Goal: Task Accomplishment & Management: Manage account settings

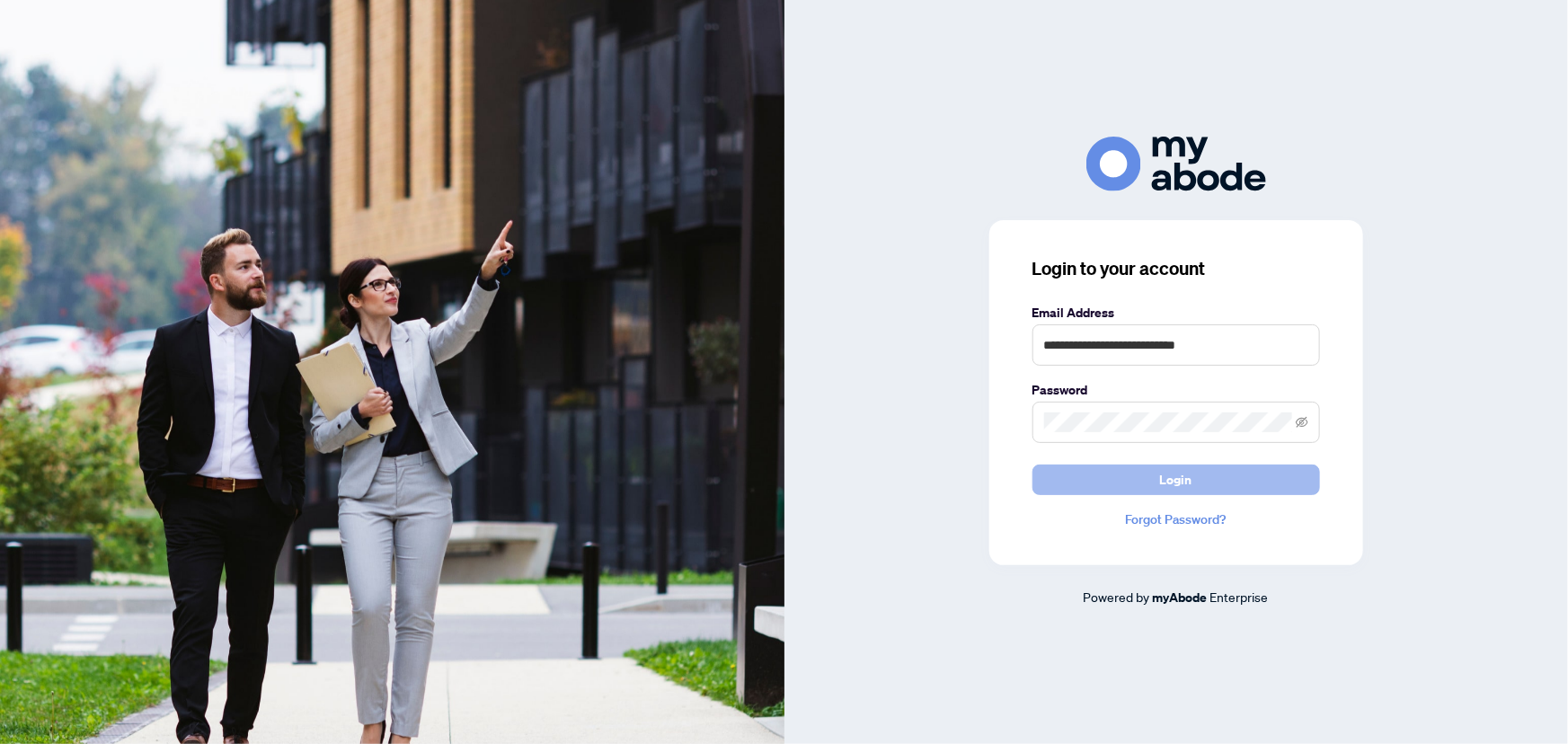
click at [1105, 476] on button "Login" at bounding box center [1176, 480] width 288 height 31
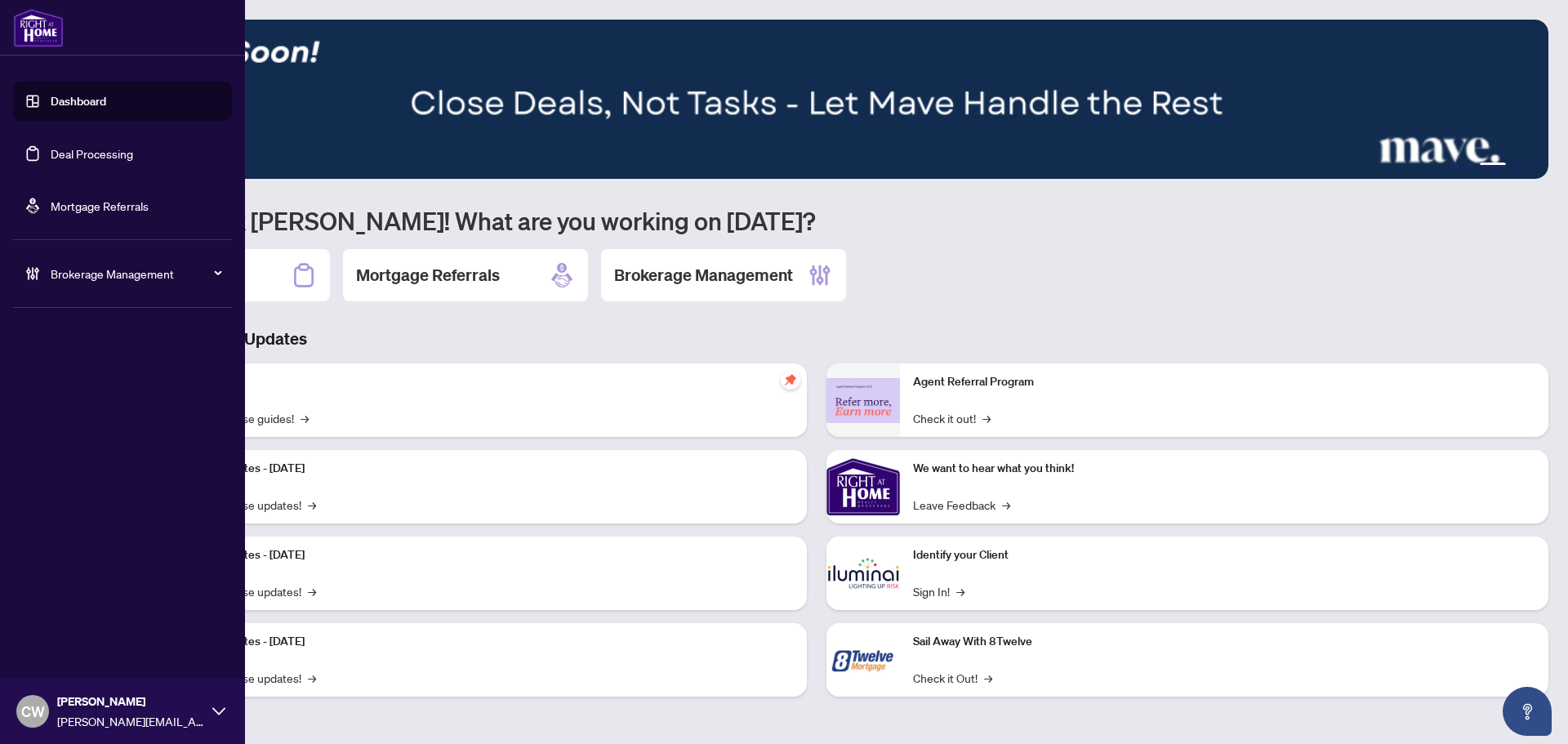
drag, startPoint x: 50, startPoint y: 144, endPoint x: 156, endPoint y: 144, distance: 106.0
click at [50, 146] on link "Deal Processing" at bounding box center [91, 153] width 83 height 15
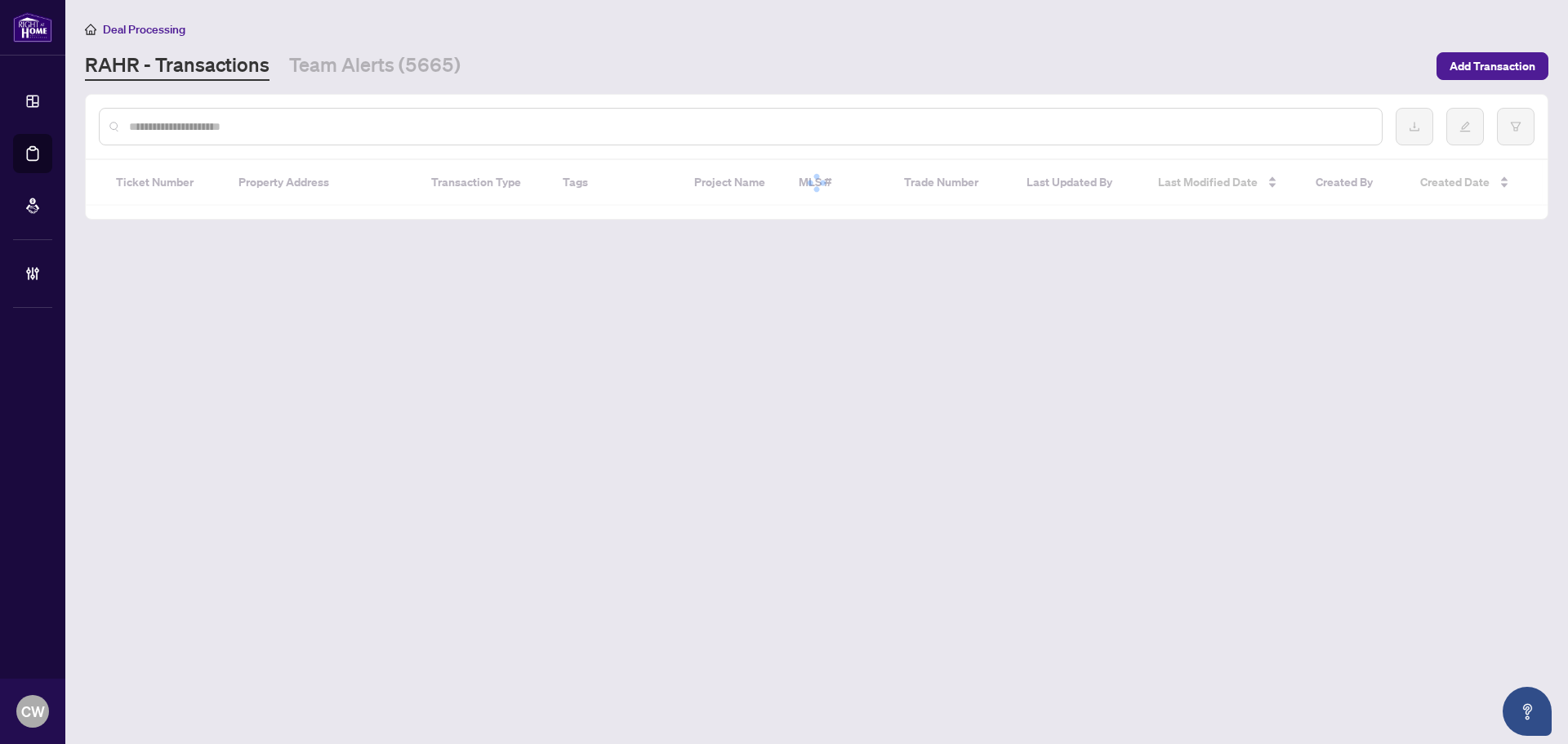
click at [279, 119] on input "text" at bounding box center [749, 126] width 1240 height 18
paste input "*******"
type input "*******"
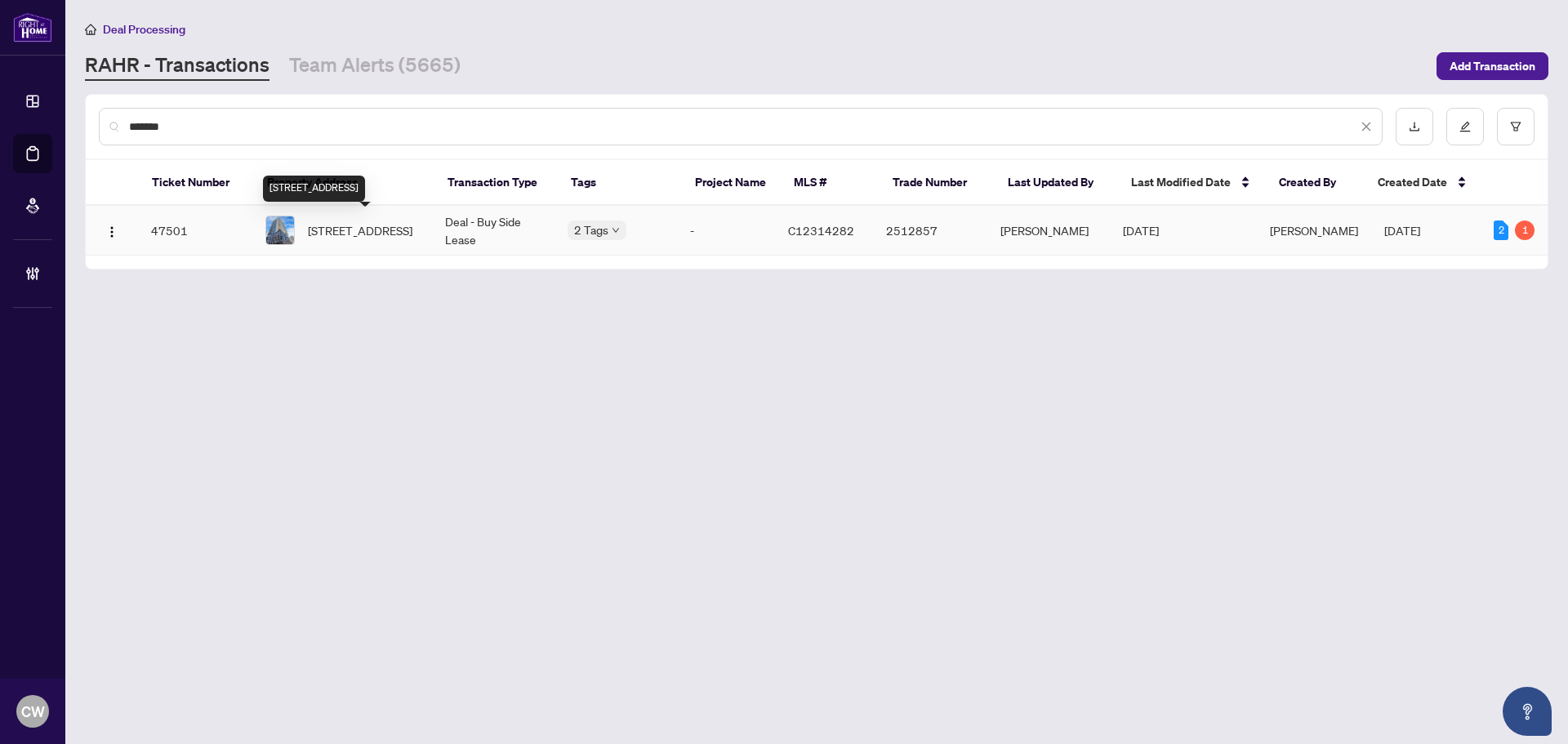
click at [324, 230] on span "[STREET_ADDRESS]" at bounding box center [360, 229] width 104 height 18
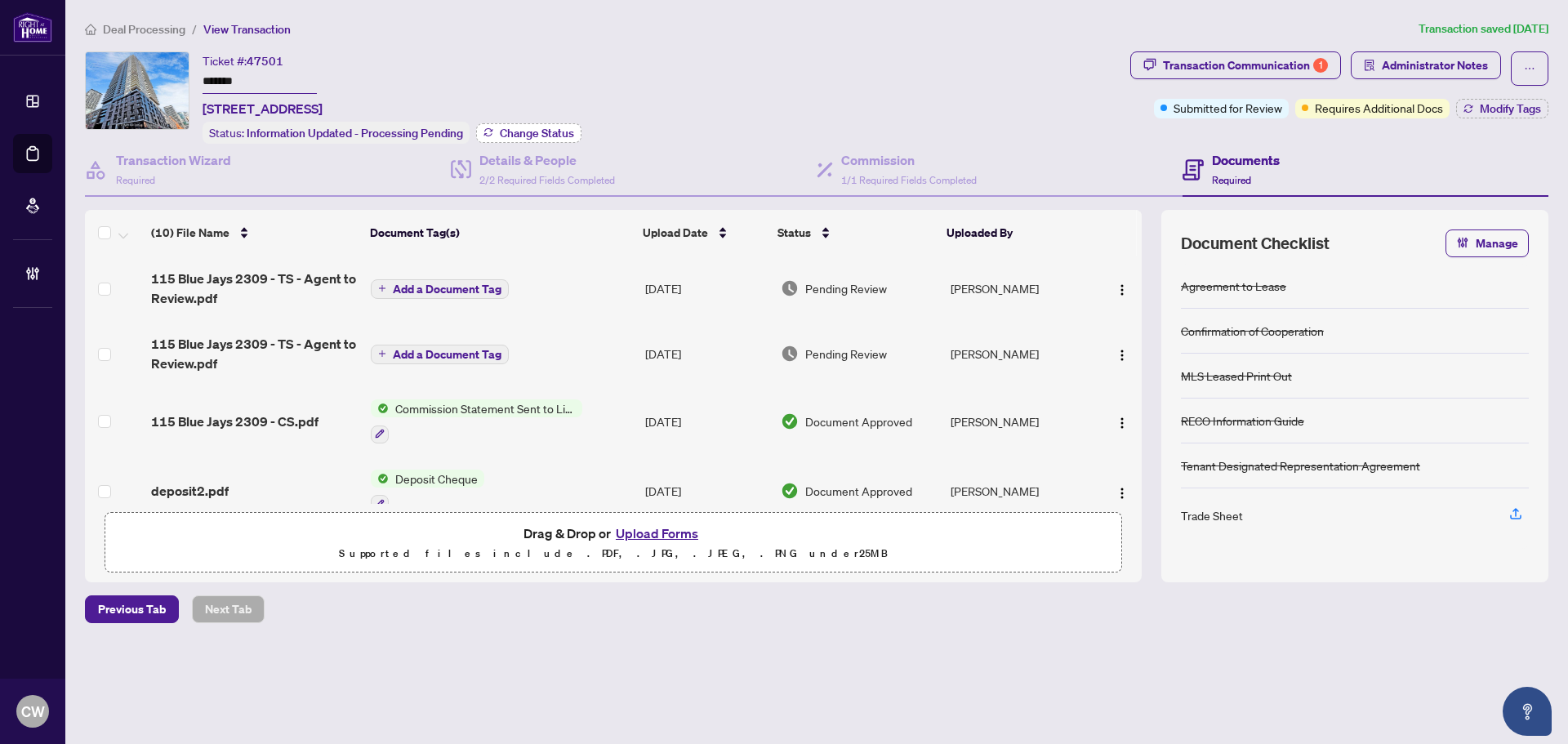
click at [506, 127] on span "Change Status" at bounding box center [537, 132] width 74 height 11
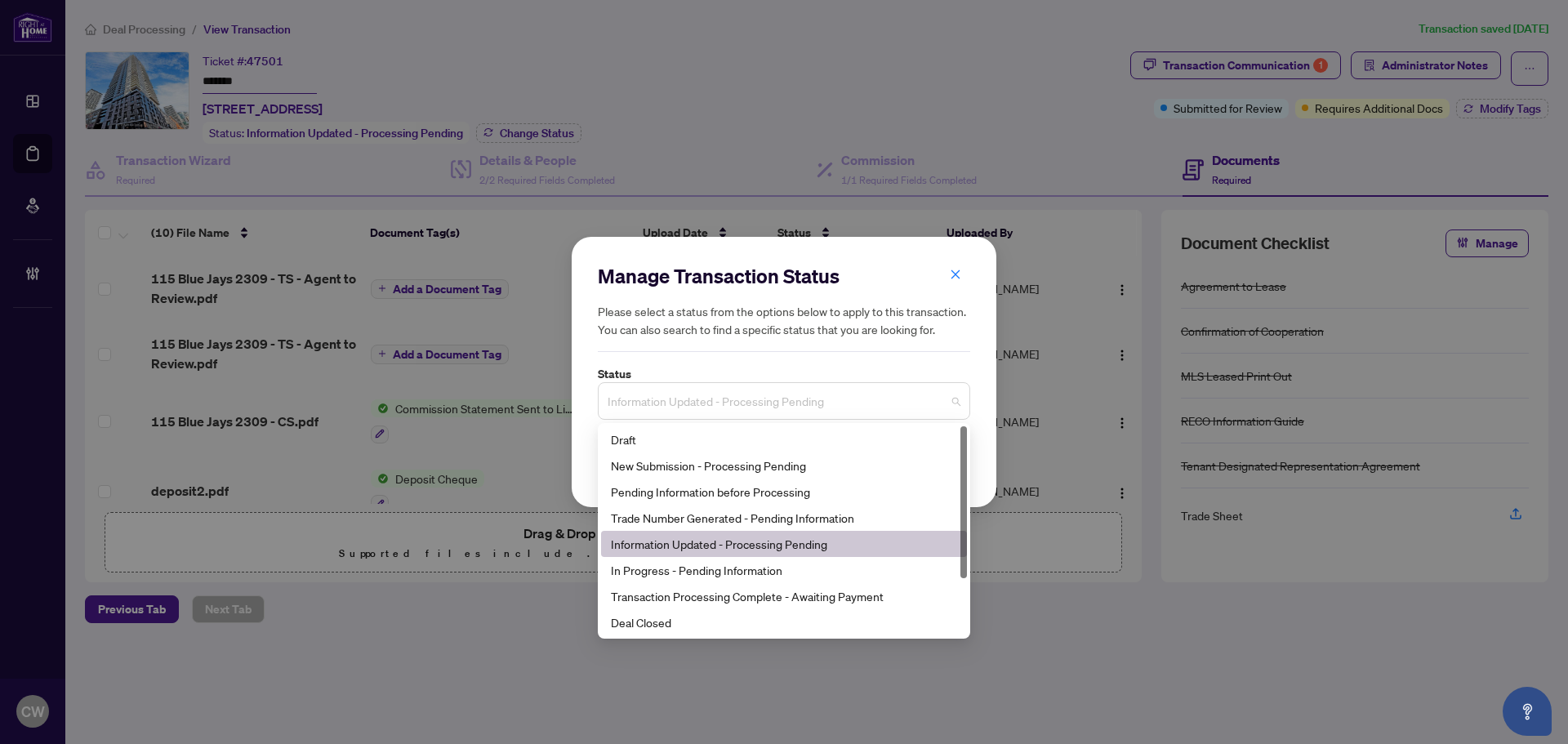
click at [703, 415] on span "Information Updated - Processing Pending" at bounding box center [784, 401] width 353 height 31
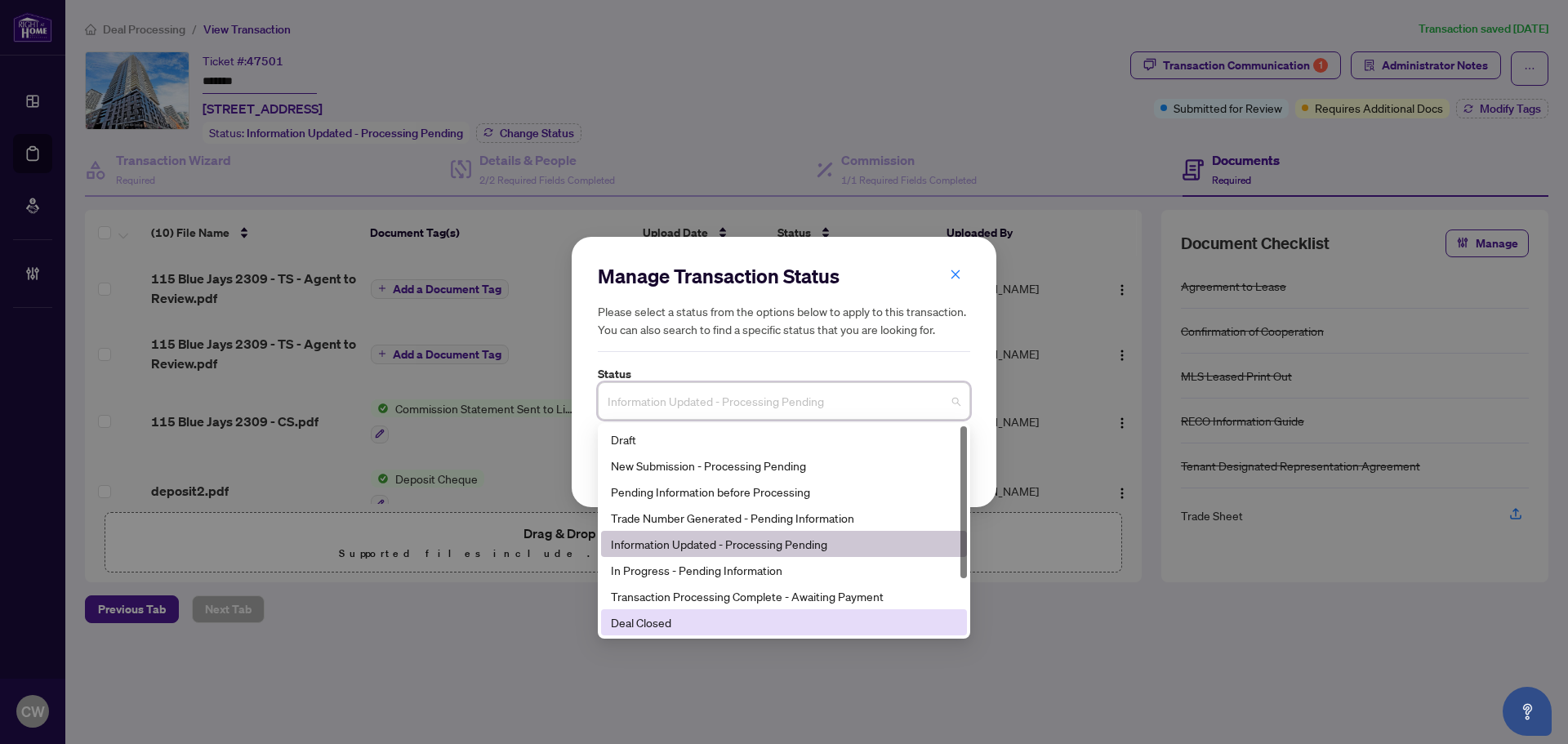
click at [665, 621] on div "Deal Closed" at bounding box center [784, 621] width 346 height 18
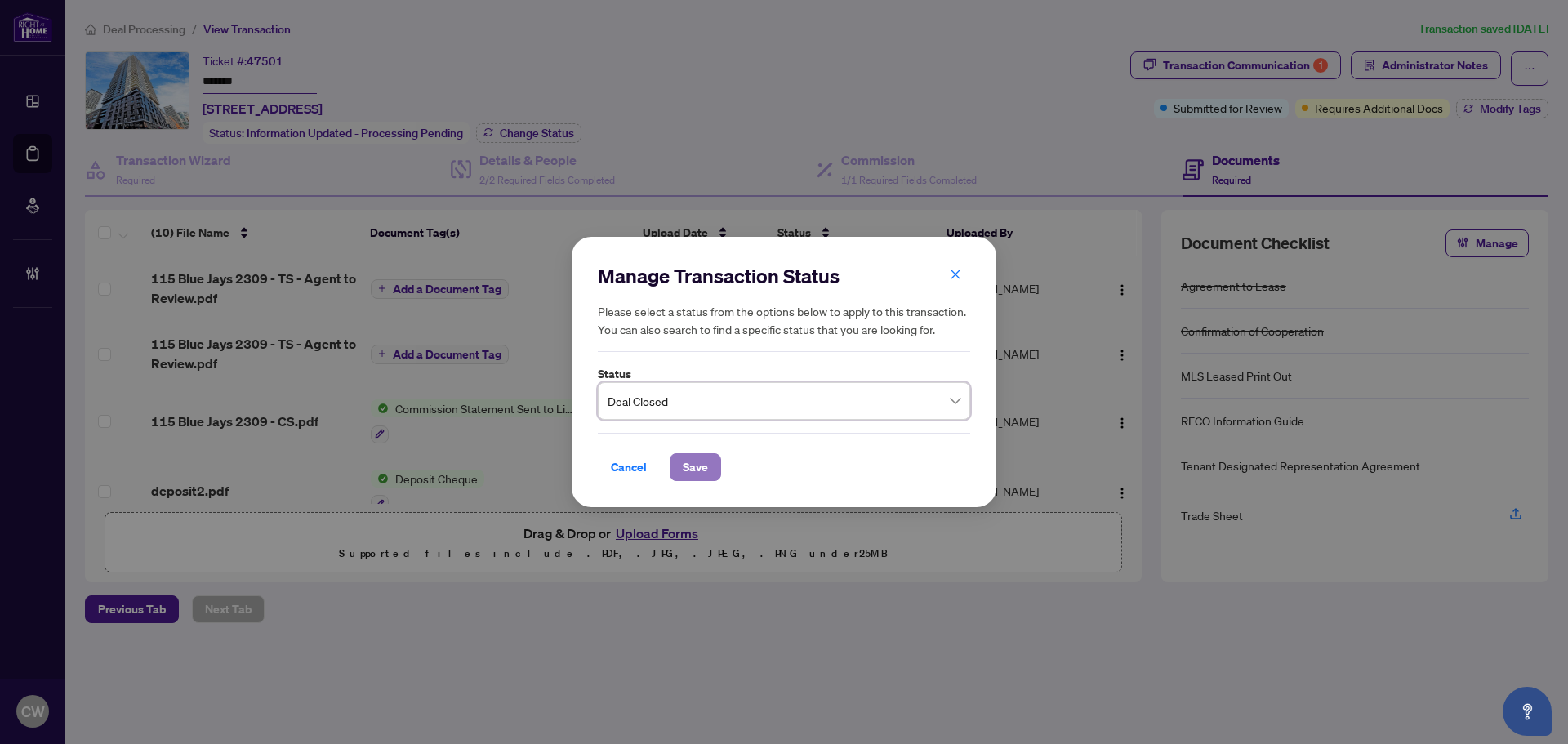
click at [695, 460] on span "Save" at bounding box center [695, 467] width 25 height 26
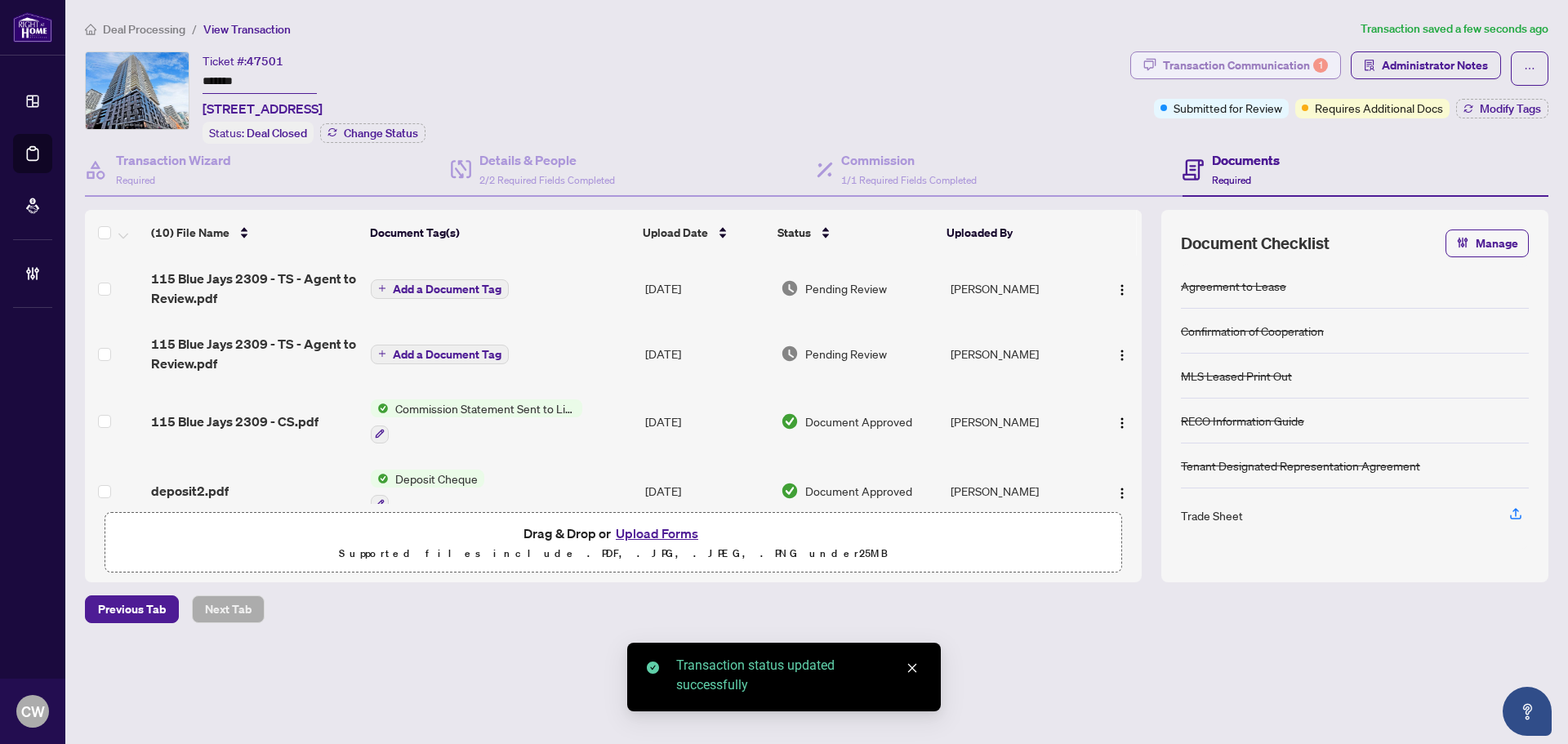
click at [1294, 60] on div "Transaction Communication 1" at bounding box center [1245, 65] width 165 height 26
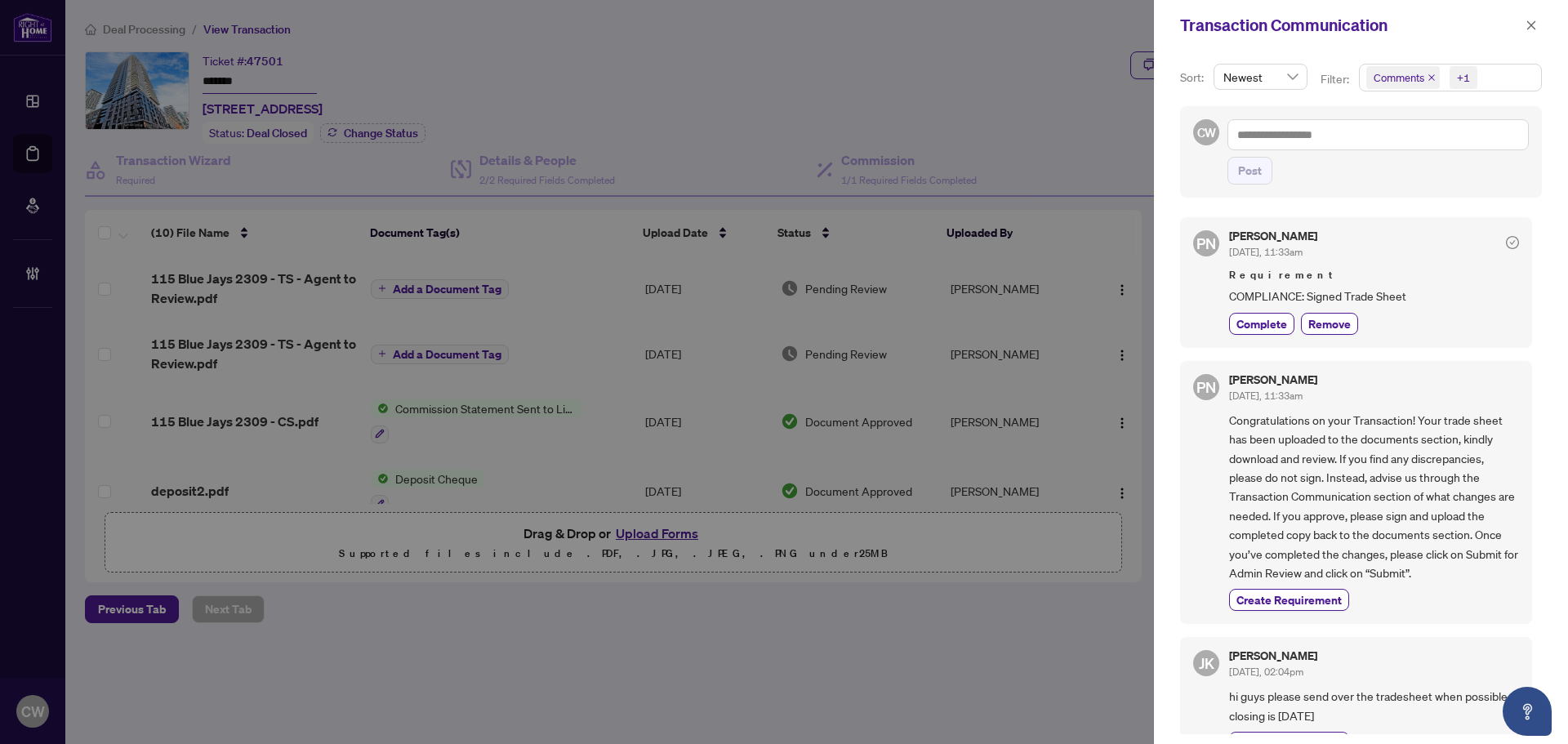
click at [1432, 78] on icon "close" at bounding box center [1431, 77] width 8 height 8
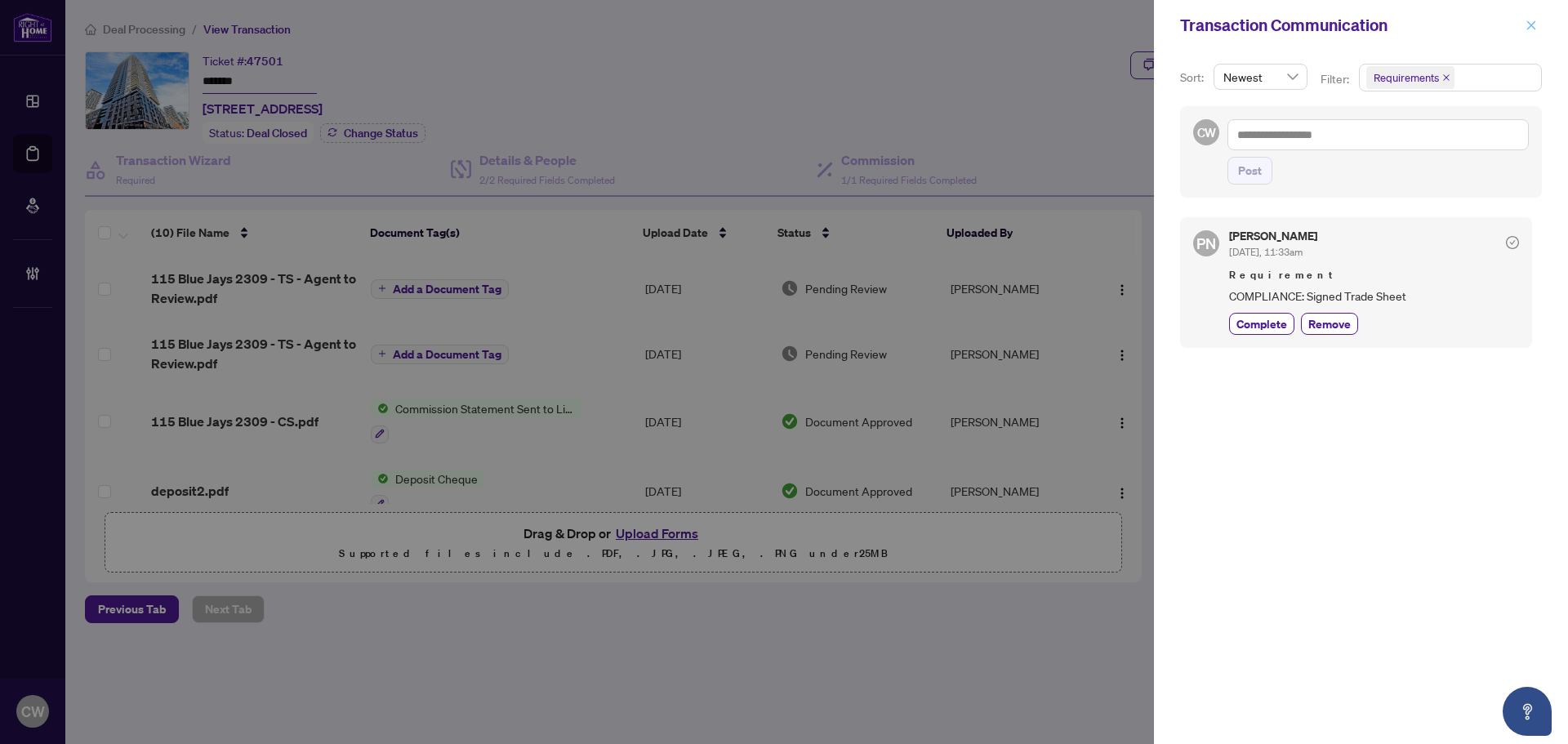
click at [1531, 29] on icon "close" at bounding box center [1531, 25] width 11 height 11
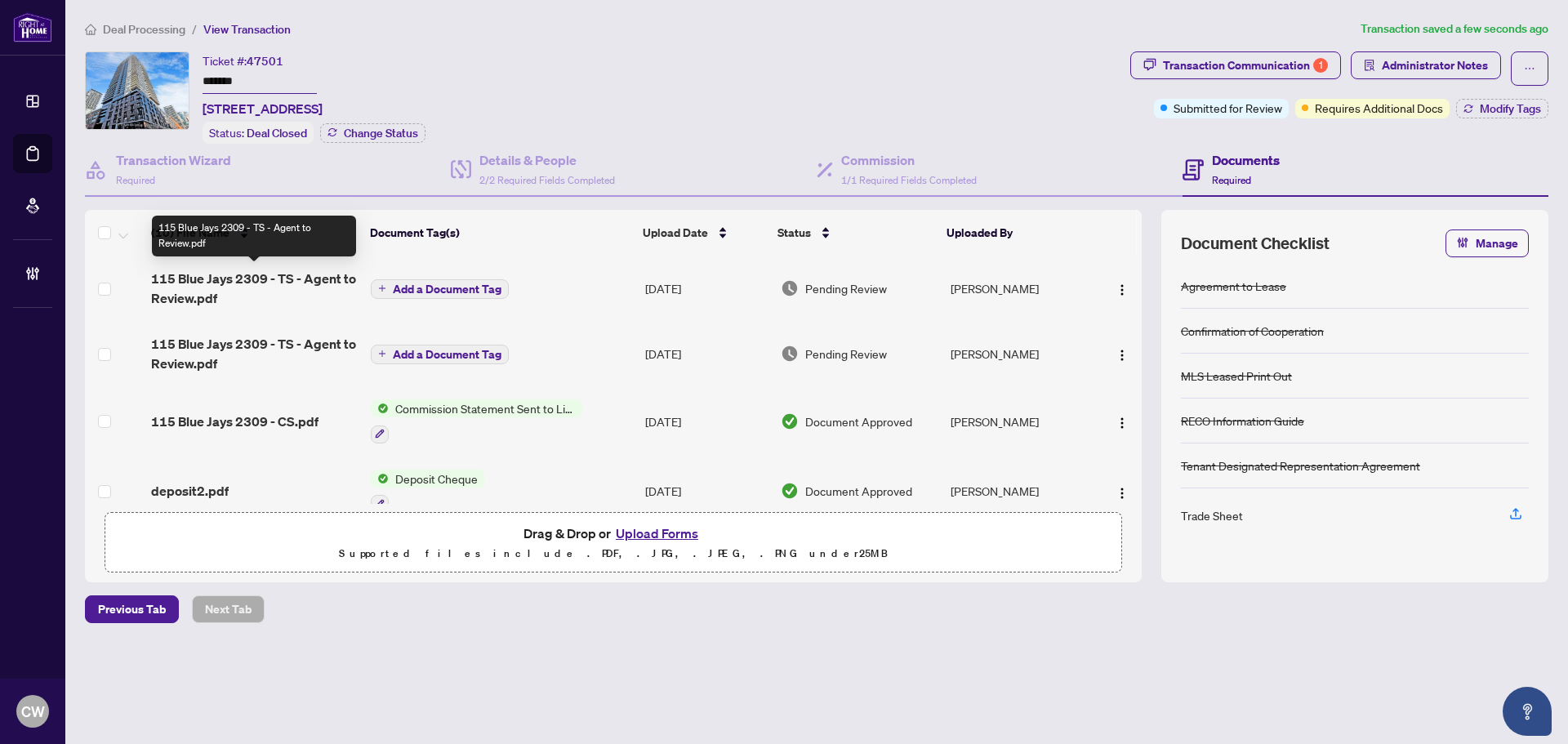
click at [247, 283] on span "115 Blue Jays 2309 - TS - Agent to Review.pdf" at bounding box center [255, 288] width 207 height 39
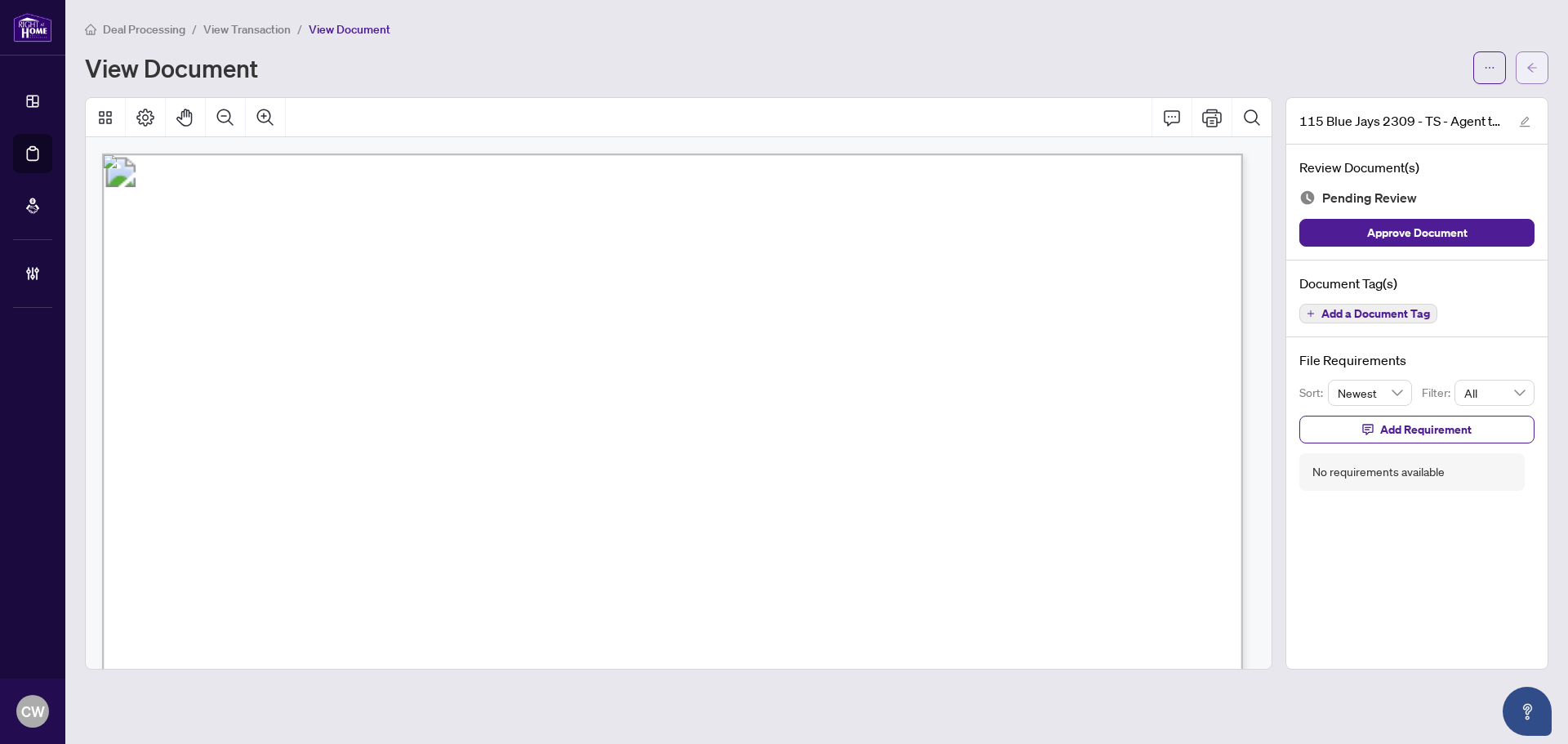
click at [1535, 73] on icon "arrow-left" at bounding box center [1531, 67] width 11 height 11
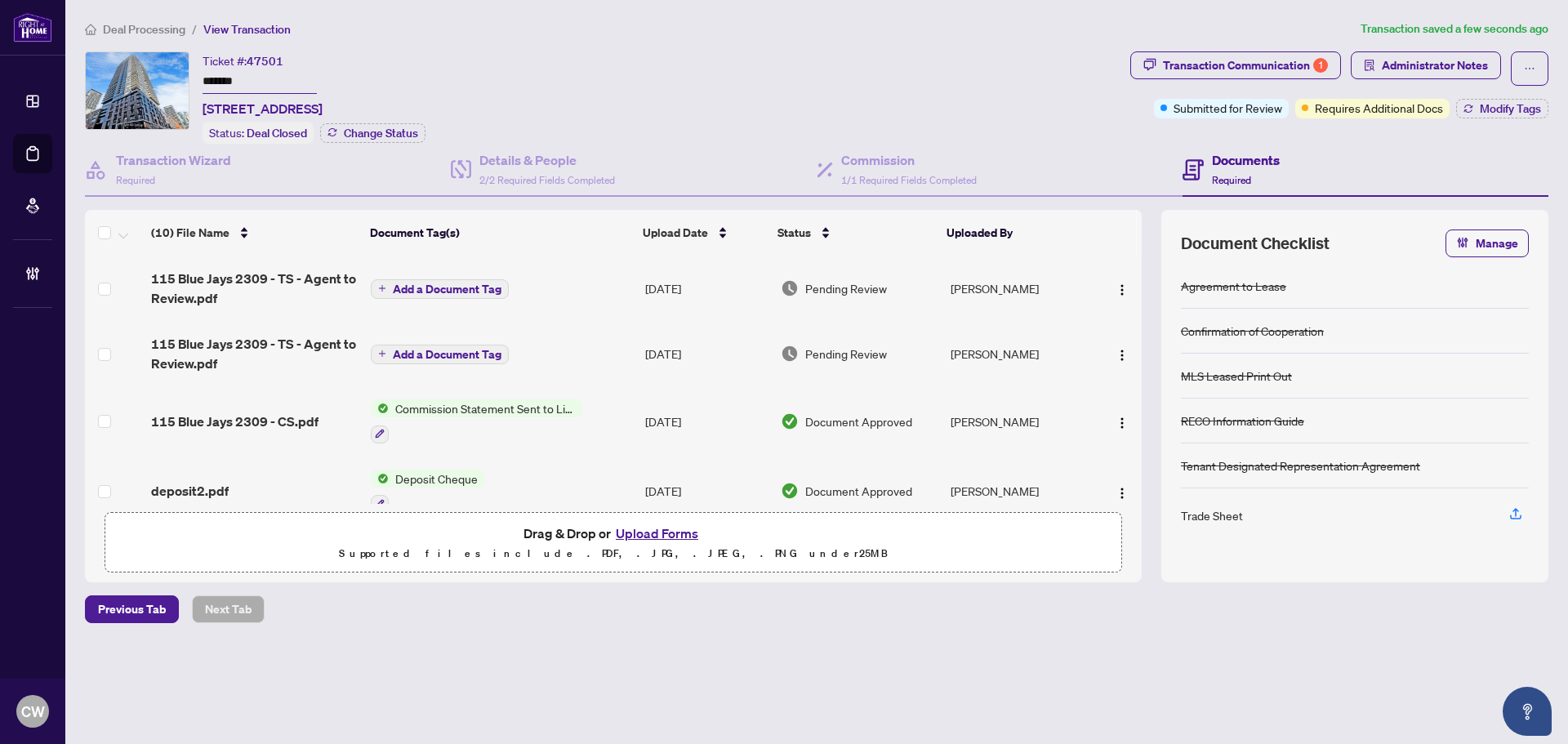
click at [467, 285] on span "Add a Document Tag" at bounding box center [447, 289] width 109 height 11
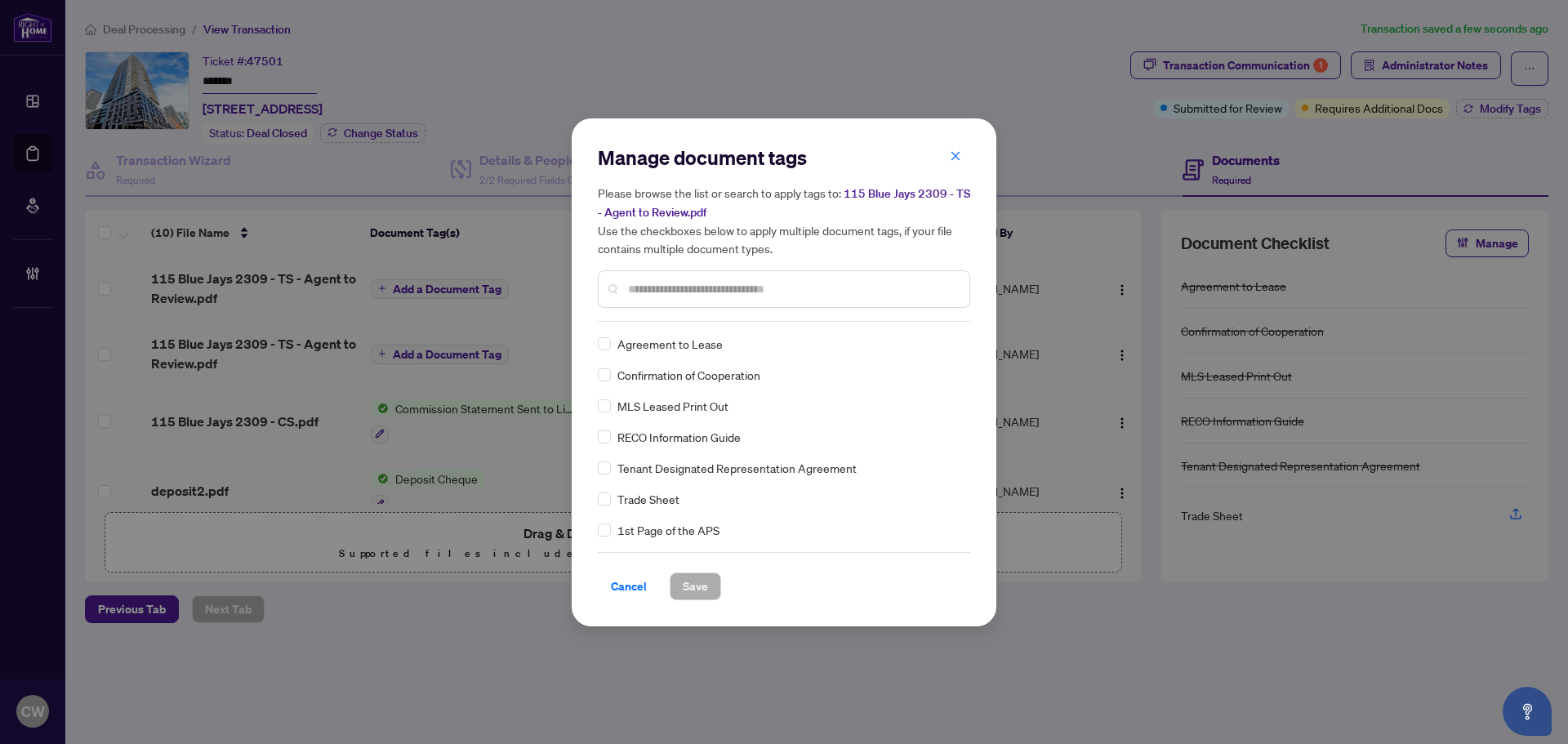
click at [654, 288] on input "text" at bounding box center [792, 289] width 329 height 18
type input "*****"
click at [605, 351] on label at bounding box center [604, 343] width 13 height 18
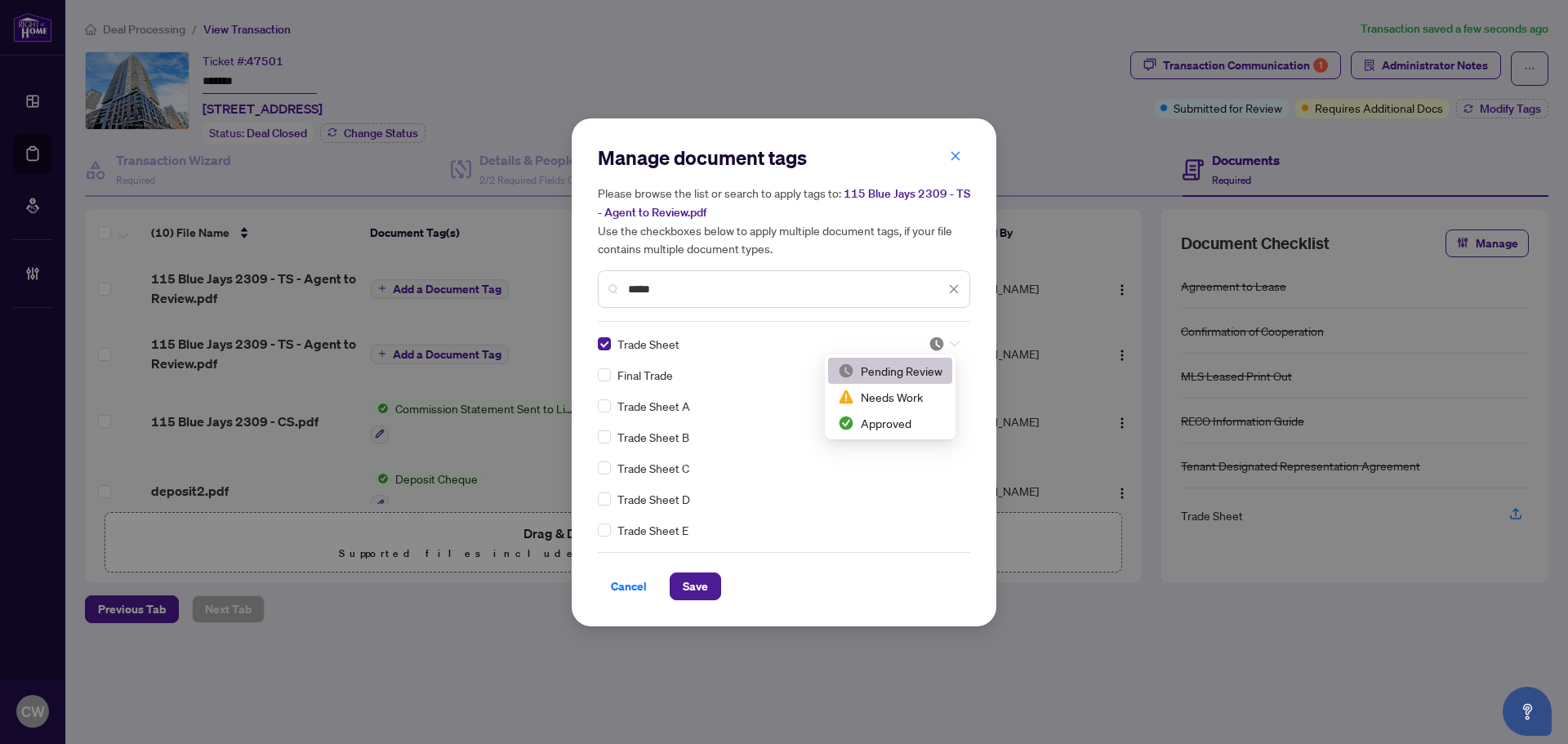
click at [929, 339] on img at bounding box center [937, 343] width 17 height 17
click at [920, 419] on div "Approved" at bounding box center [891, 422] width 104 height 18
click at [700, 580] on span "Save" at bounding box center [695, 586] width 25 height 26
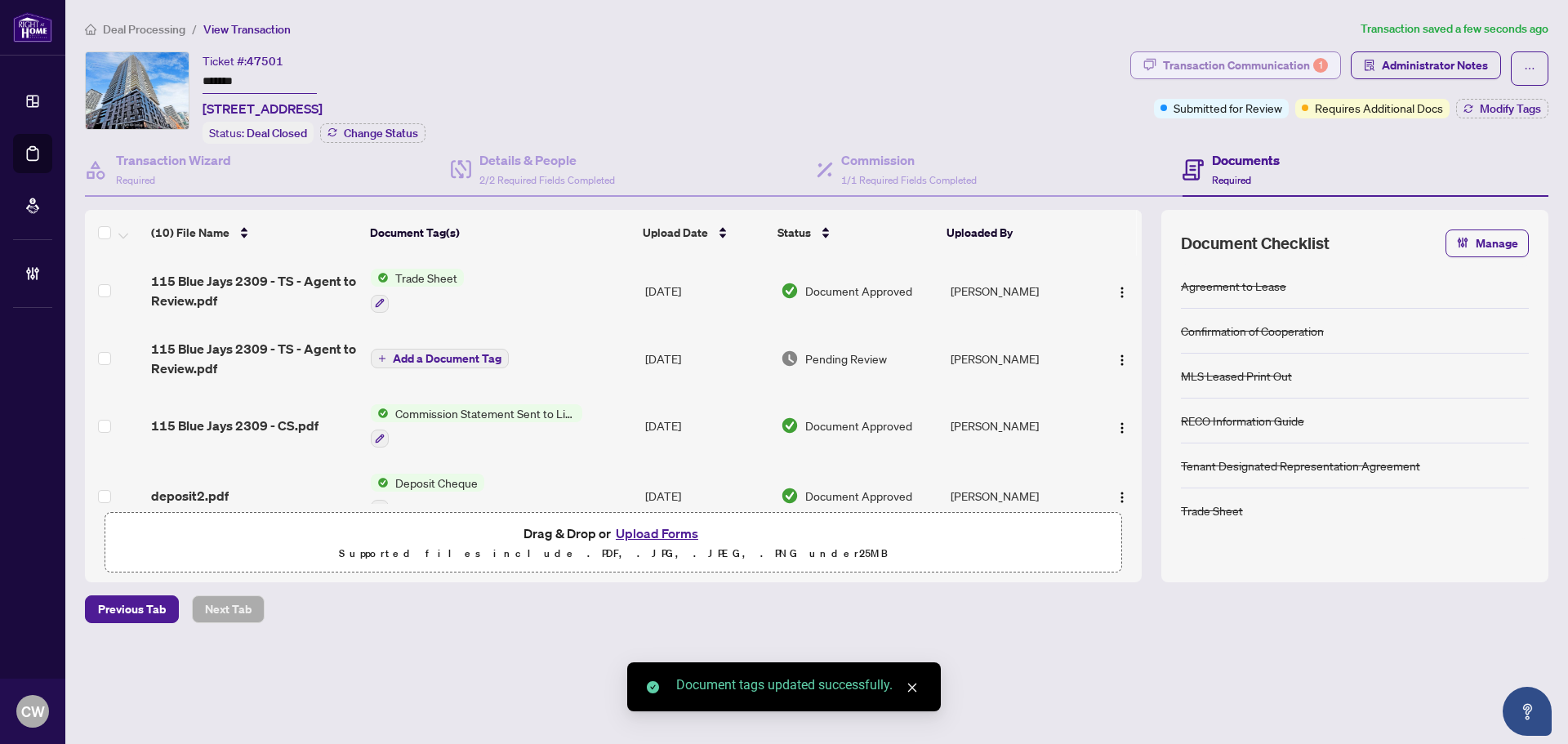
click at [1294, 65] on div "Transaction Communication 1" at bounding box center [1245, 65] width 165 height 26
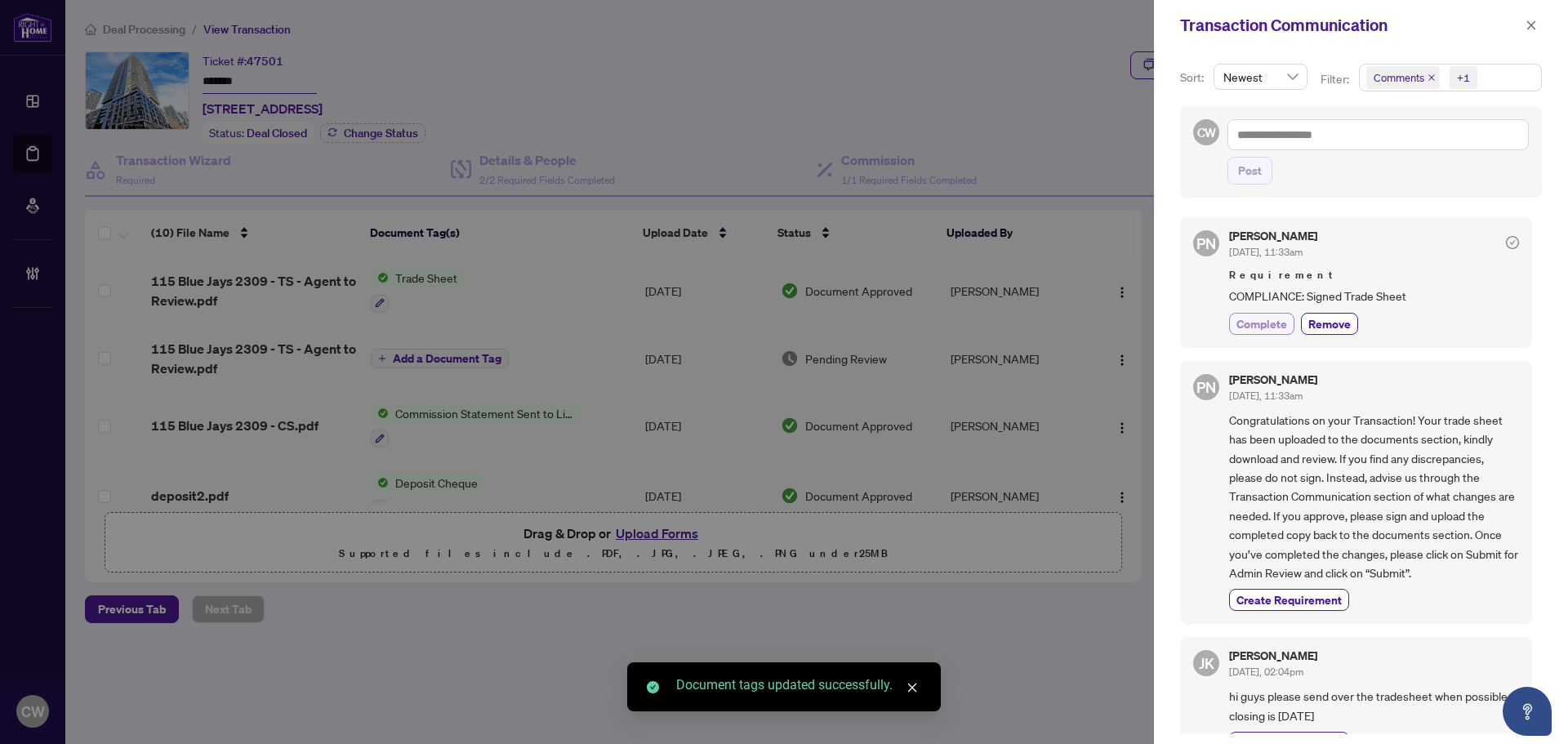
click at [1273, 321] on span "Complete" at bounding box center [1262, 323] width 50 height 17
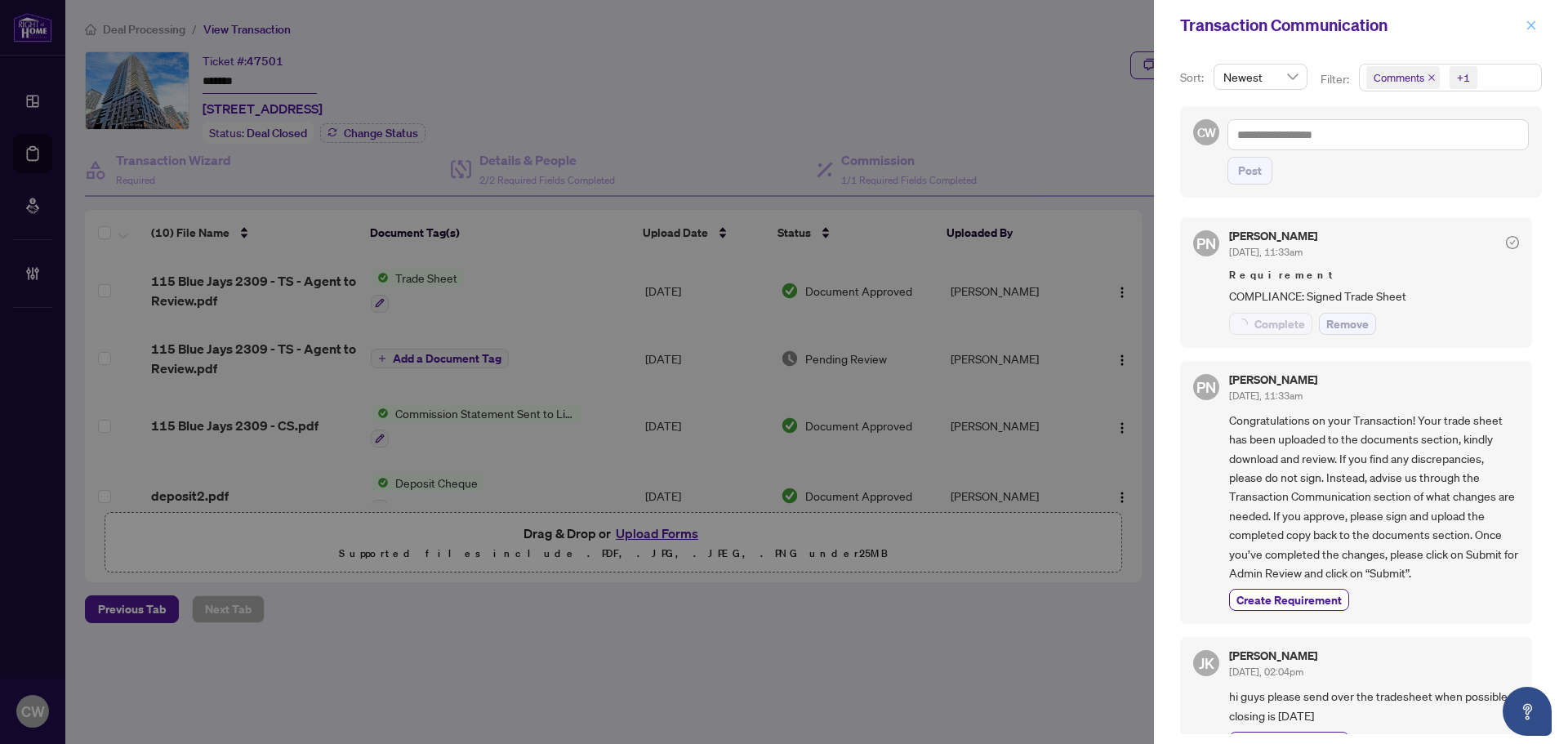
click at [1532, 24] on icon "close" at bounding box center [1531, 24] width 9 height 9
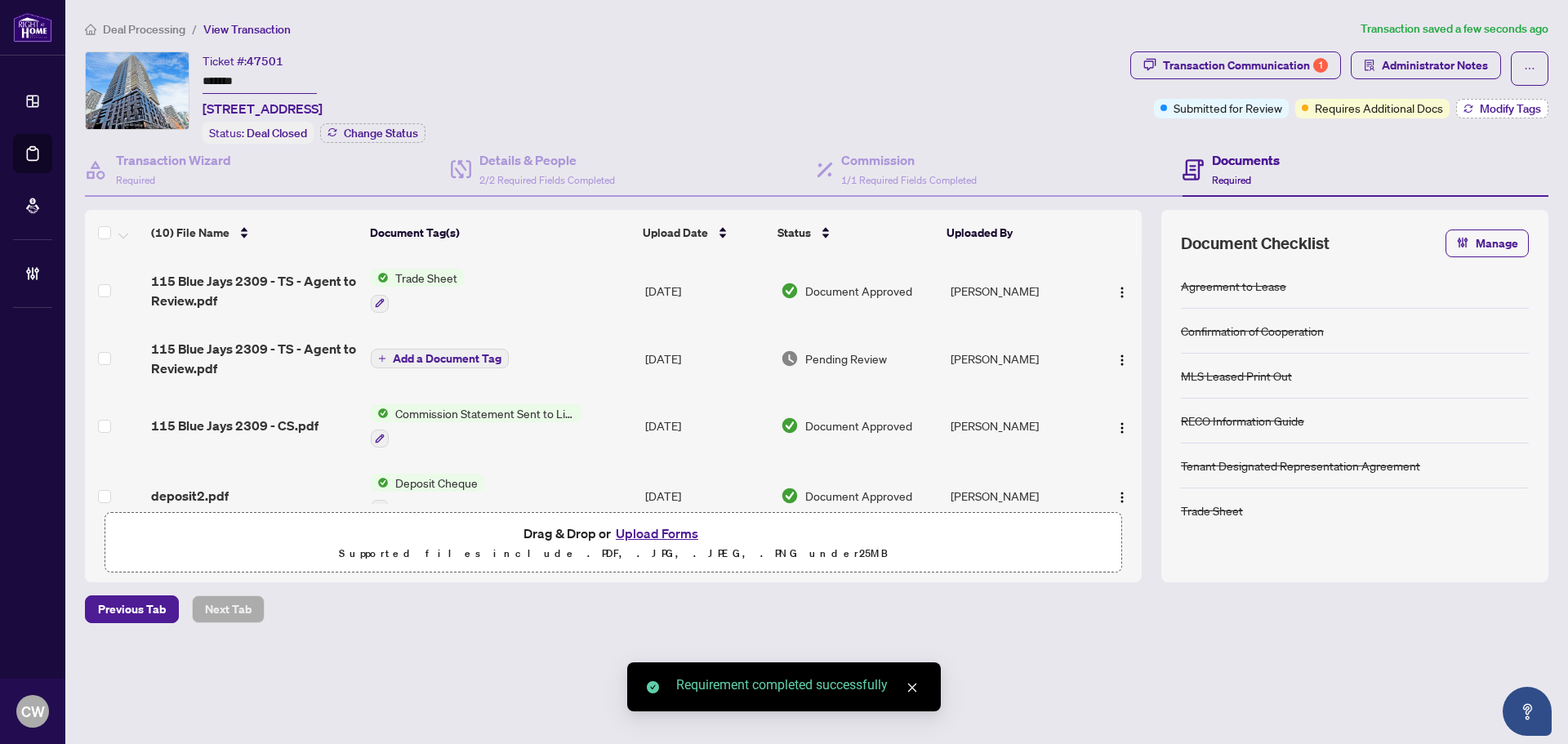
click at [1501, 104] on span "Modify Tags" at bounding box center [1511, 108] width 61 height 11
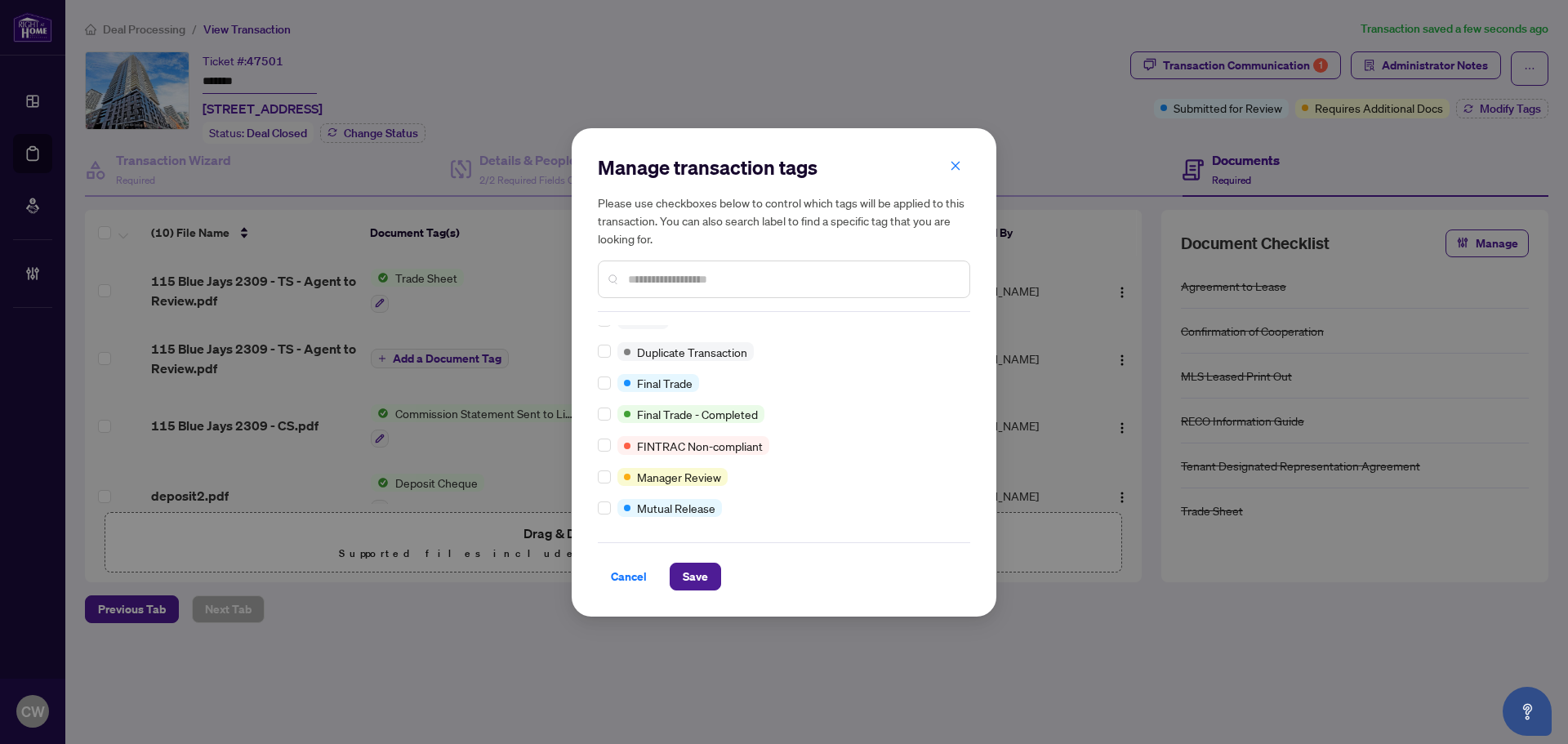
scroll to position [14, 0]
click at [700, 568] on span "Save" at bounding box center [695, 576] width 25 height 26
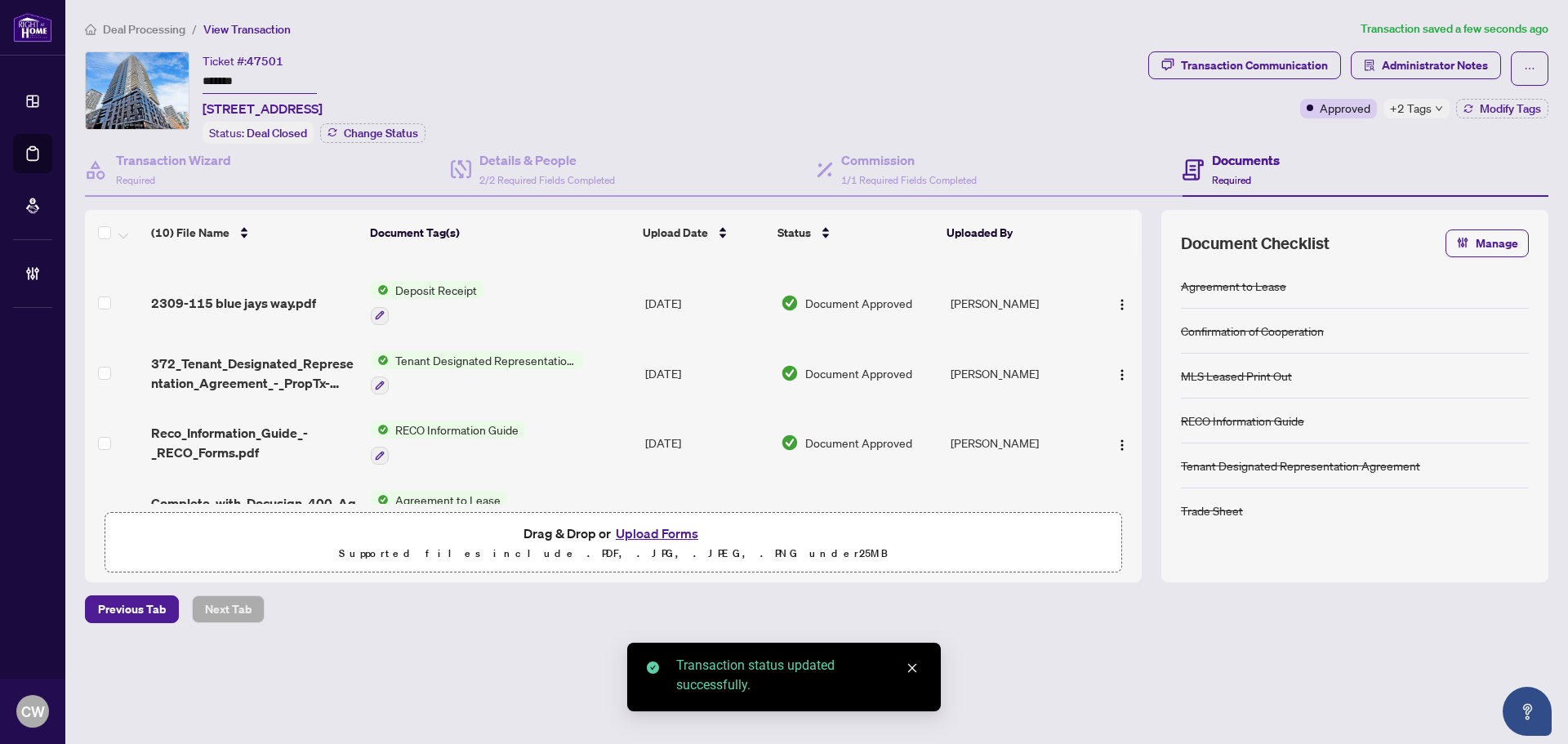
scroll to position [449, 0]
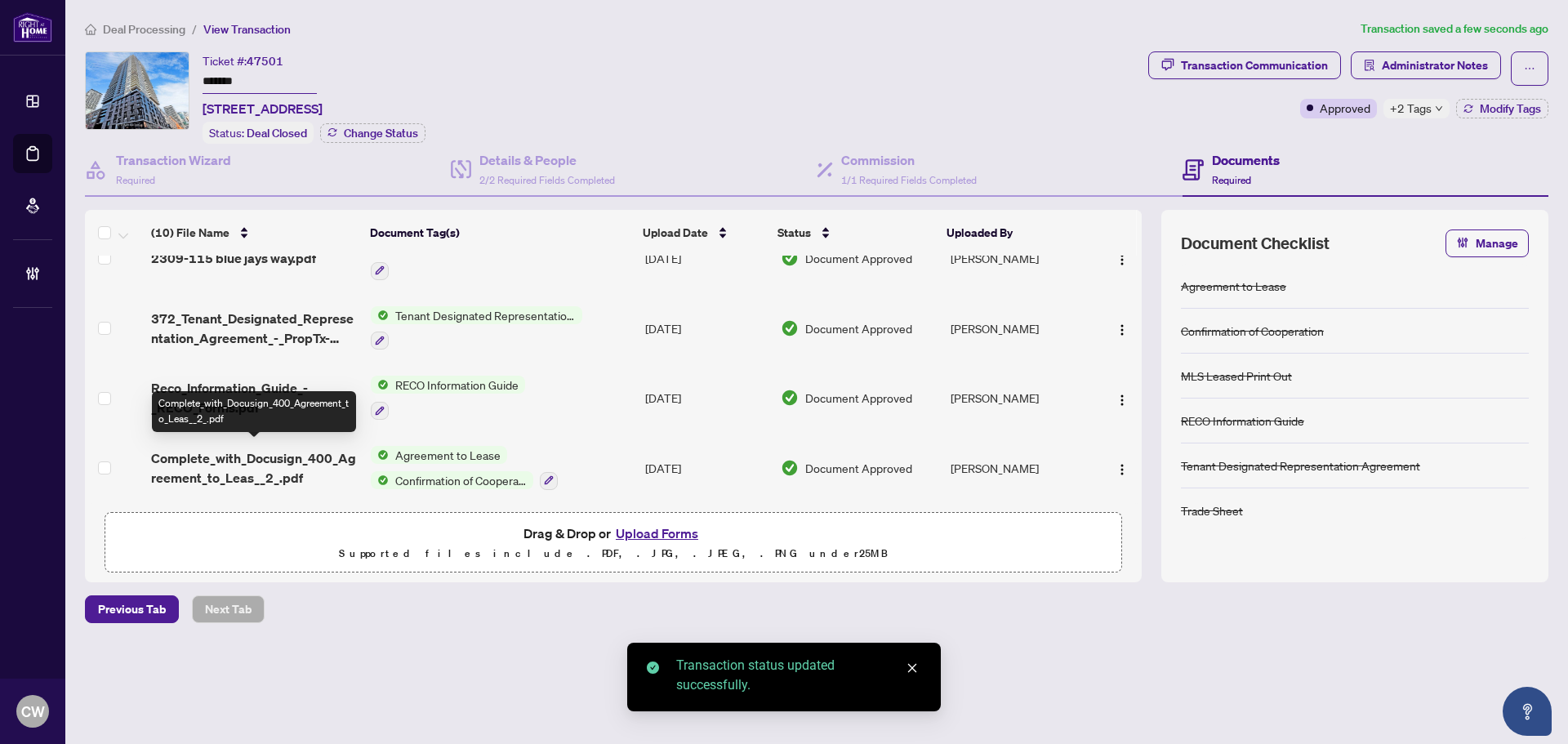
click at [277, 468] on span "Complete_with_Docusign_400_Agreement_to_Leas__2_.pdf" at bounding box center [255, 468] width 207 height 39
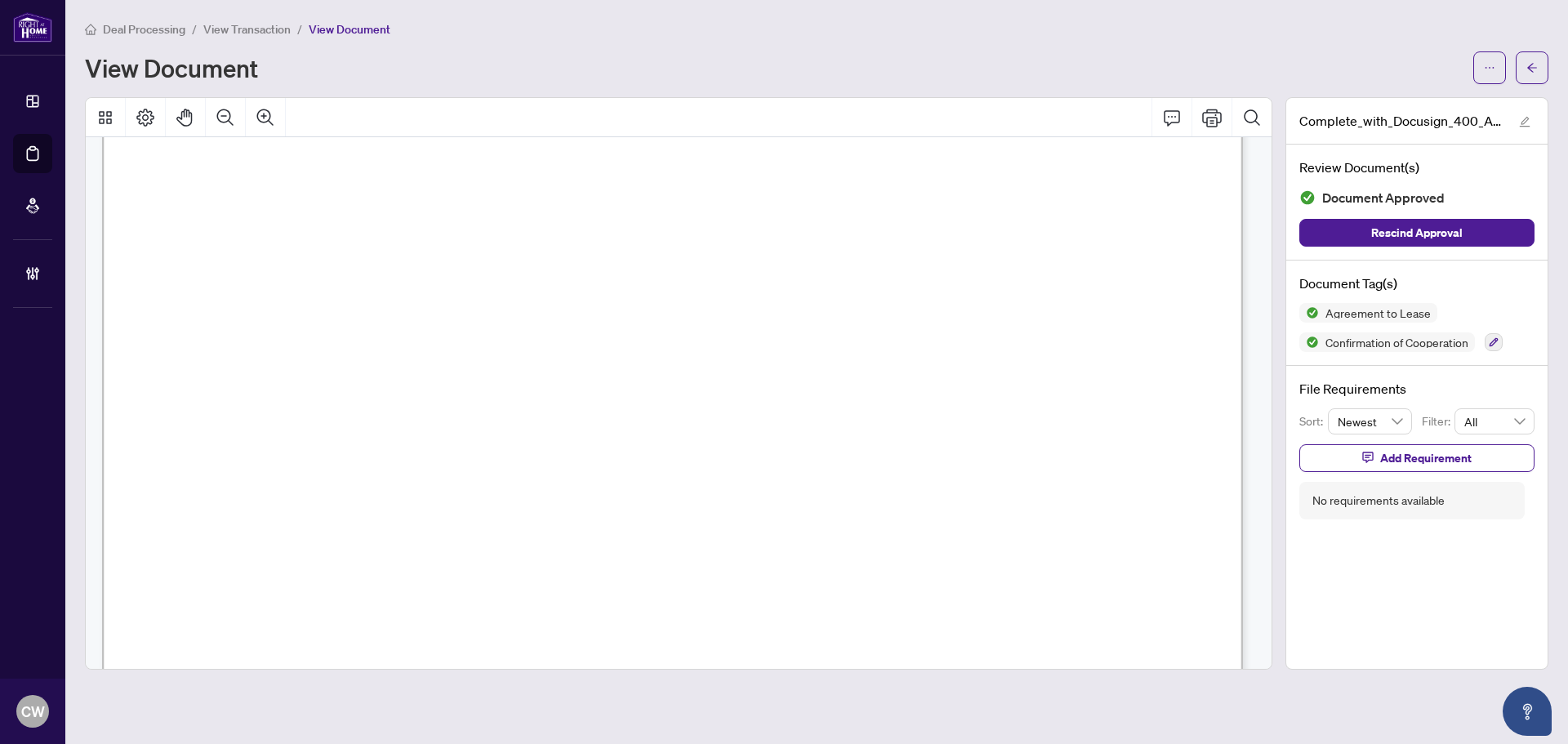
scroll to position [3428, 0]
click at [1532, 52] on button "button" at bounding box center [1532, 68] width 33 height 33
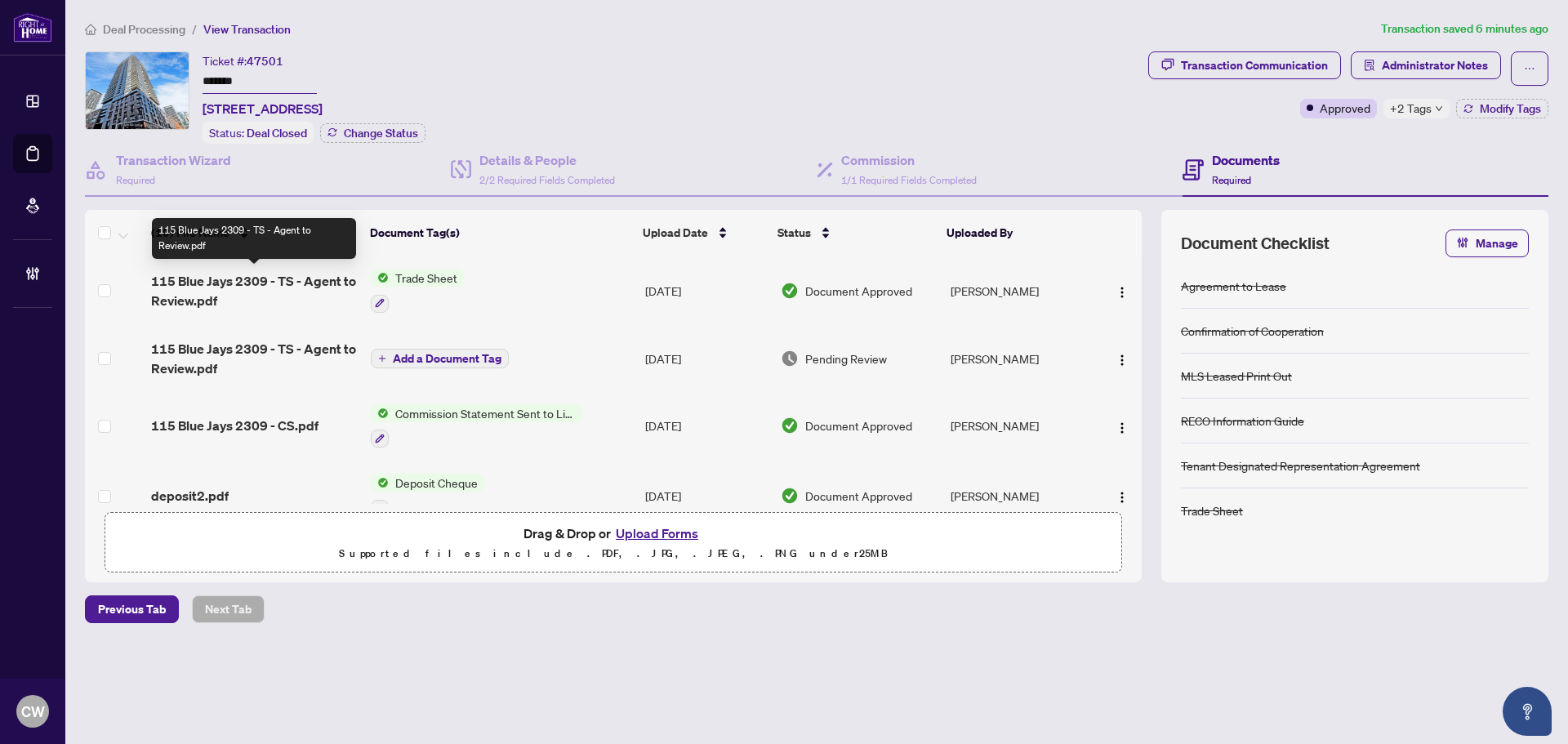
click at [294, 278] on span "115 Blue Jays 2309 - TS - Agent to Review.pdf" at bounding box center [255, 290] width 207 height 39
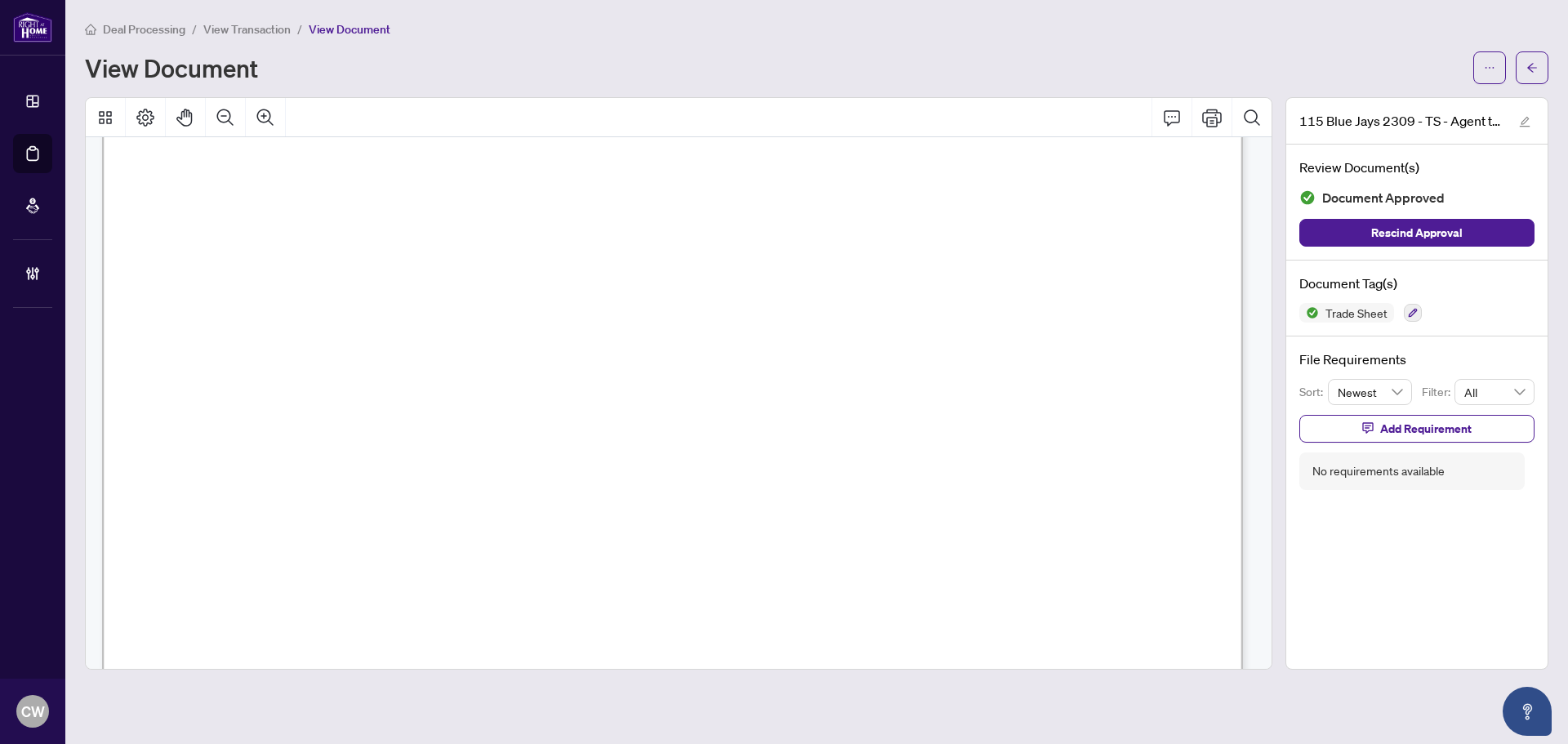
scroll to position [489, 0]
click at [1535, 70] on icon "arrow-left" at bounding box center [1531, 67] width 11 height 11
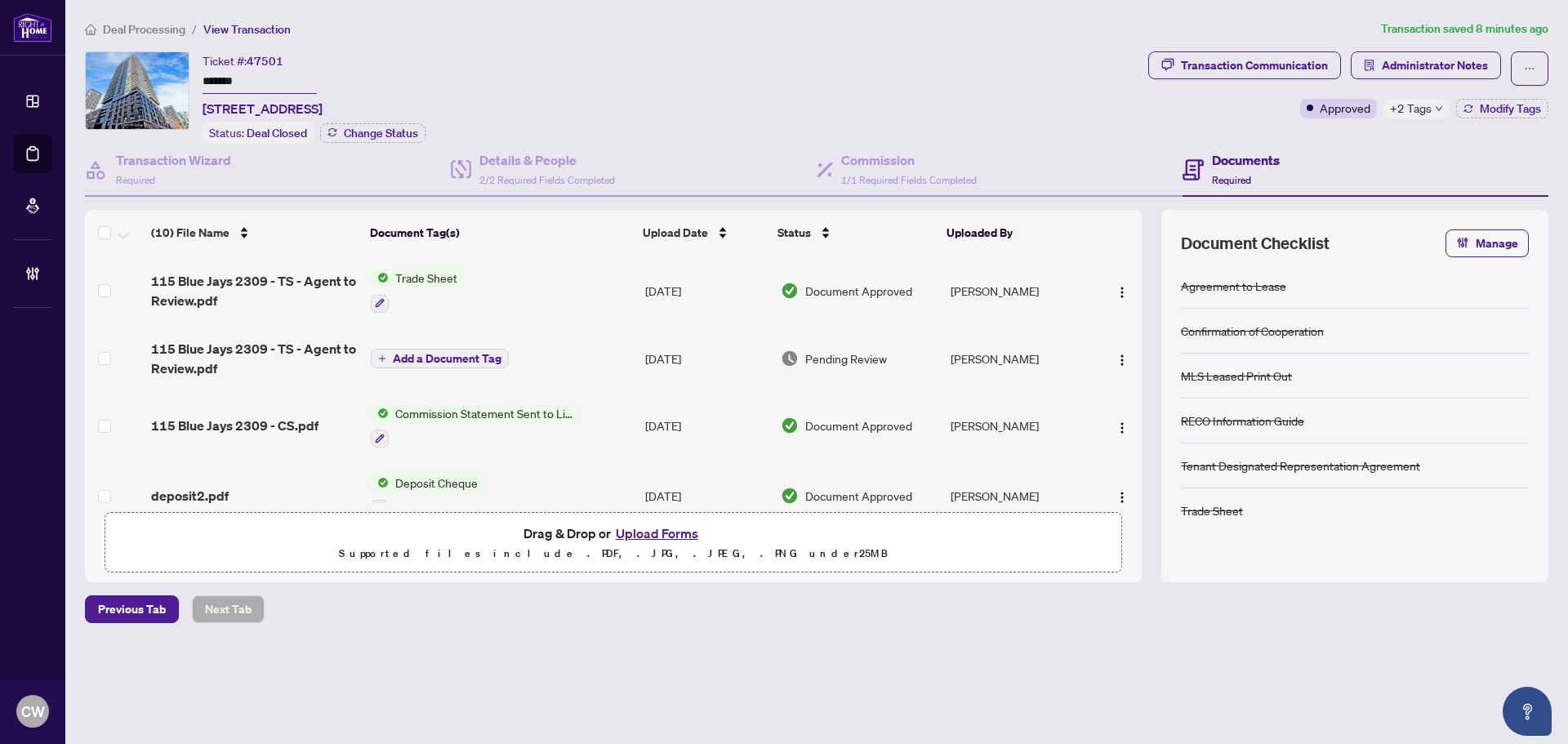
click at [691, 529] on button "Upload Forms" at bounding box center [657, 533] width 92 height 21
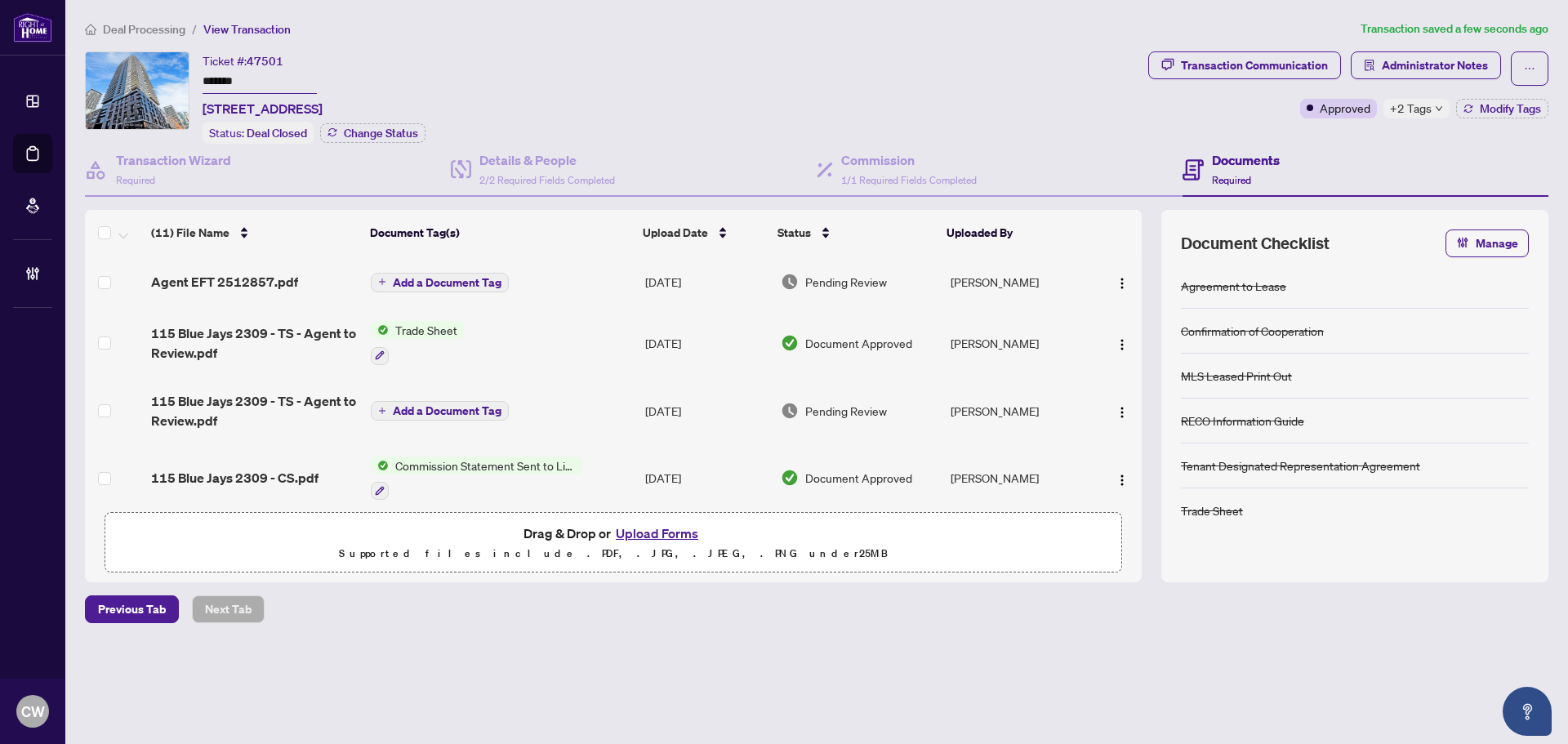
click at [460, 277] on span "Add a Document Tag" at bounding box center [447, 282] width 109 height 11
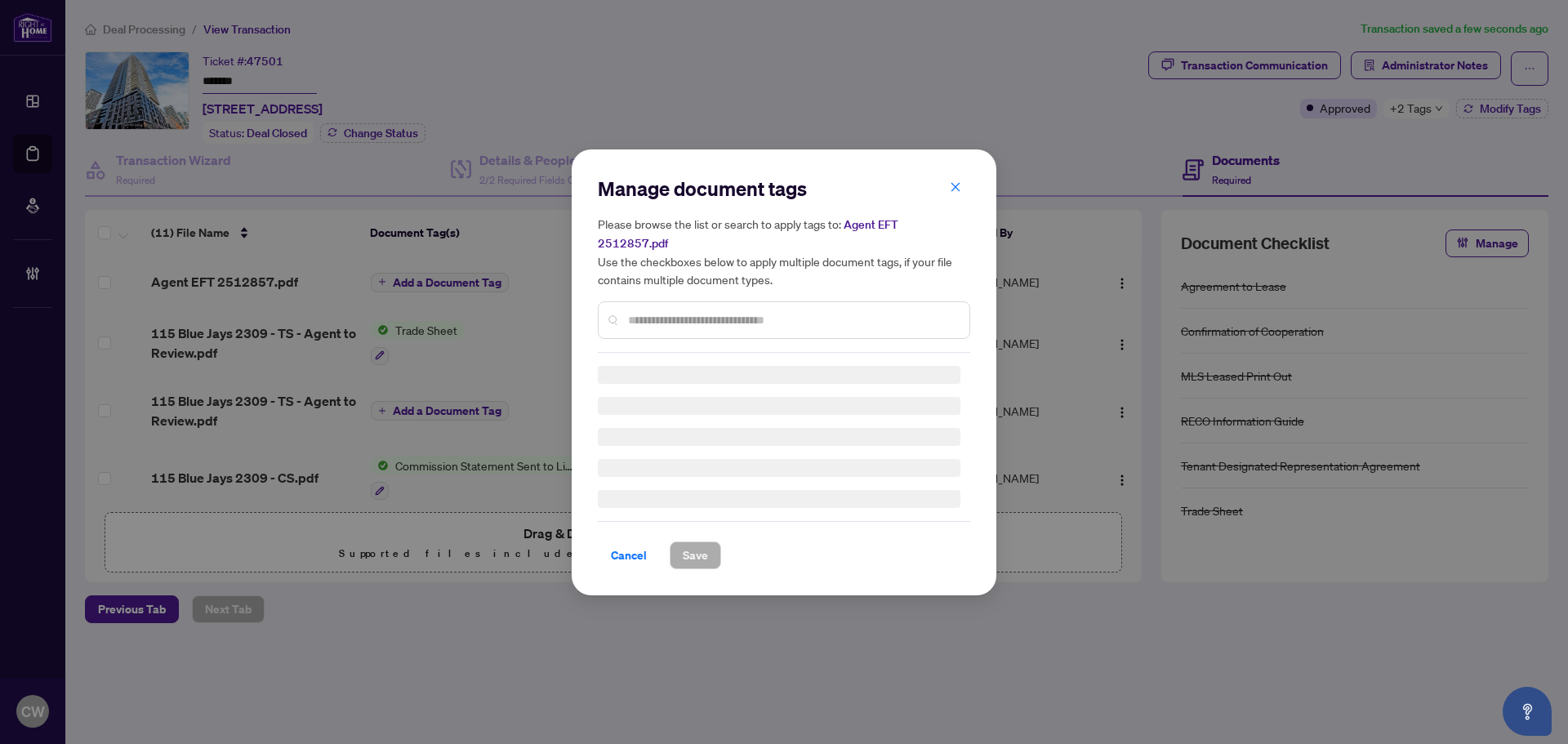
click at [697, 312] on input "text" at bounding box center [792, 320] width 329 height 18
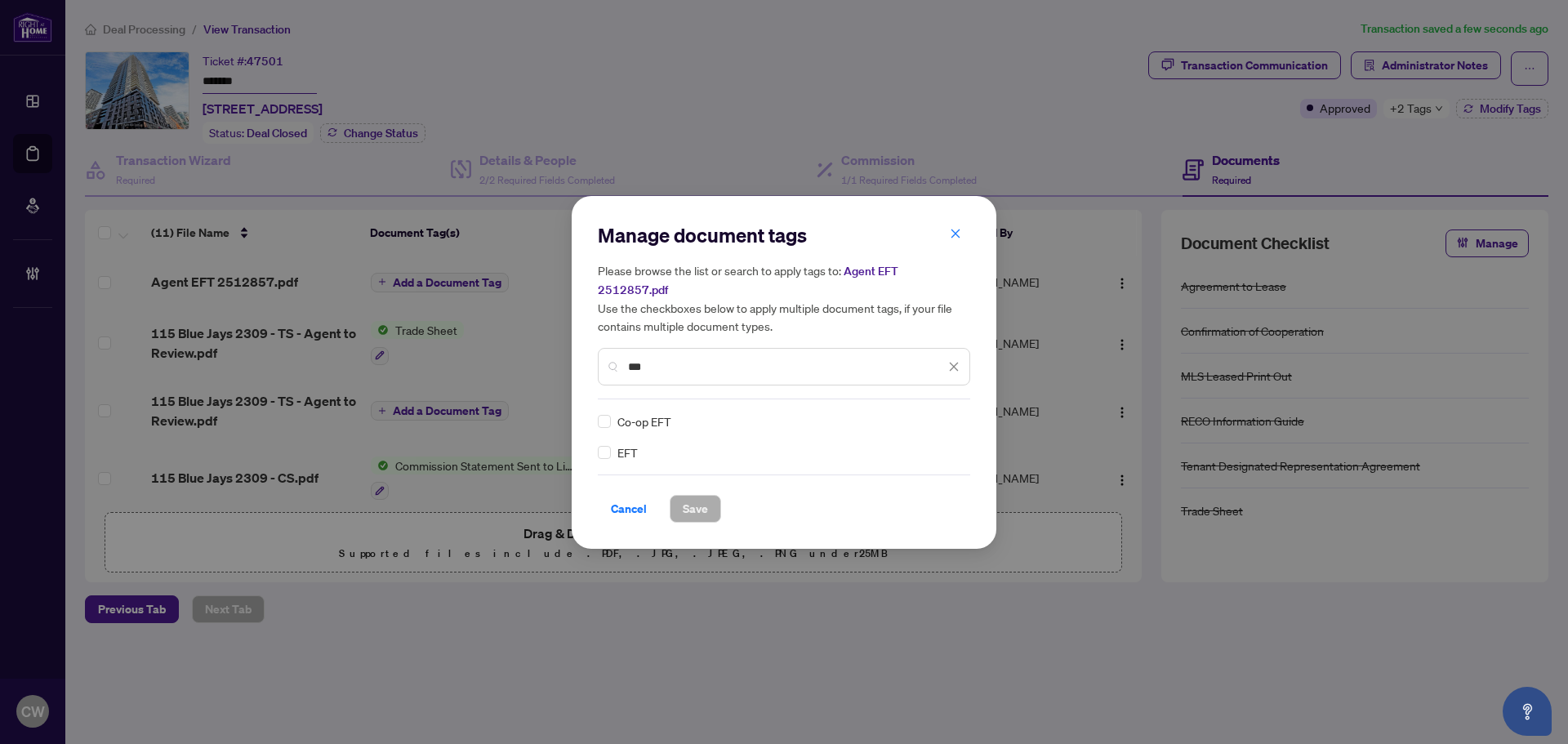
type input "***"
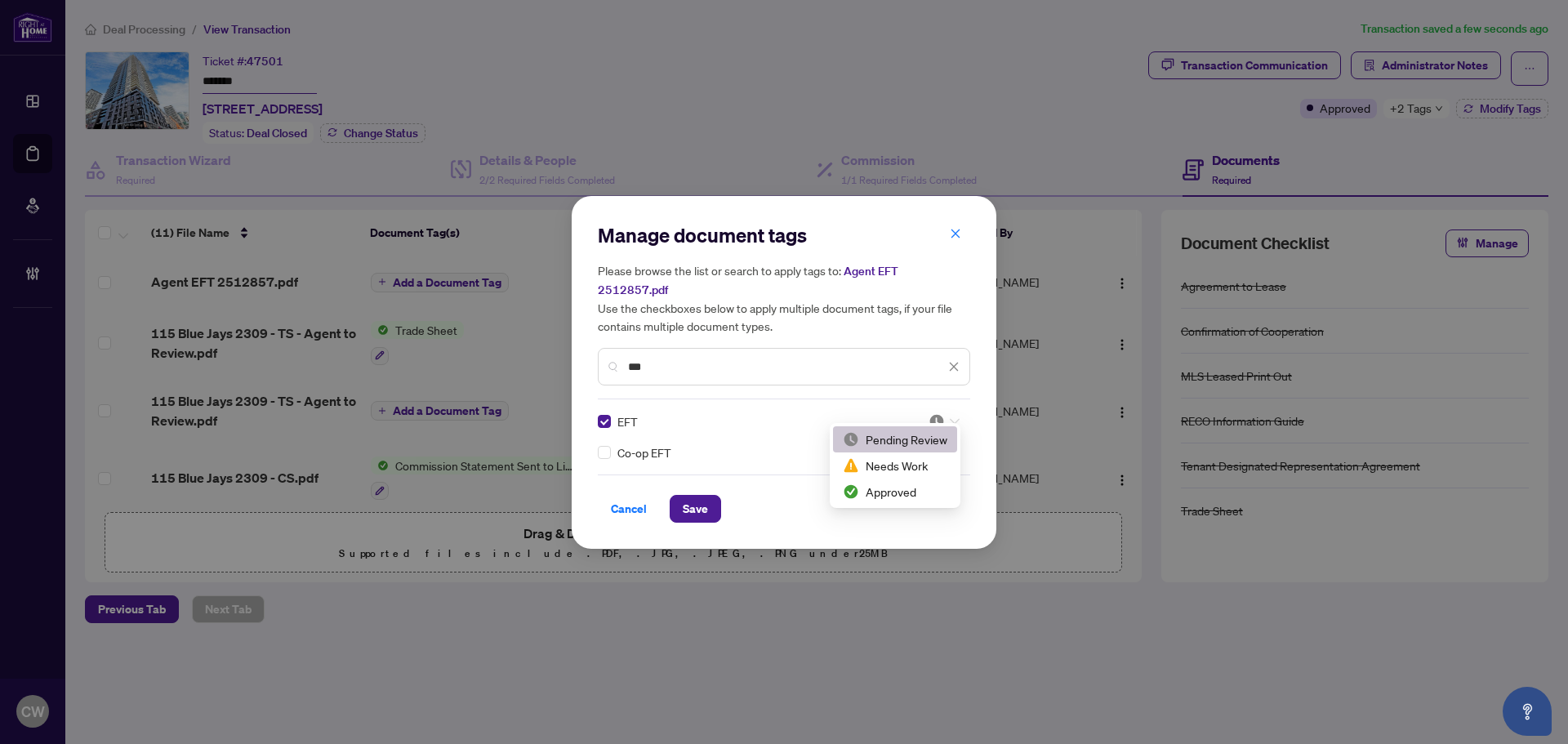
click at [951, 418] on icon at bounding box center [954, 422] width 10 height 7
drag, startPoint x: 922, startPoint y: 492, endPoint x: 769, endPoint y: 504, distance: 153.5
click at [922, 493] on div "Approved" at bounding box center [895, 491] width 104 height 18
click at [697, 497] on span "Save" at bounding box center [695, 508] width 25 height 26
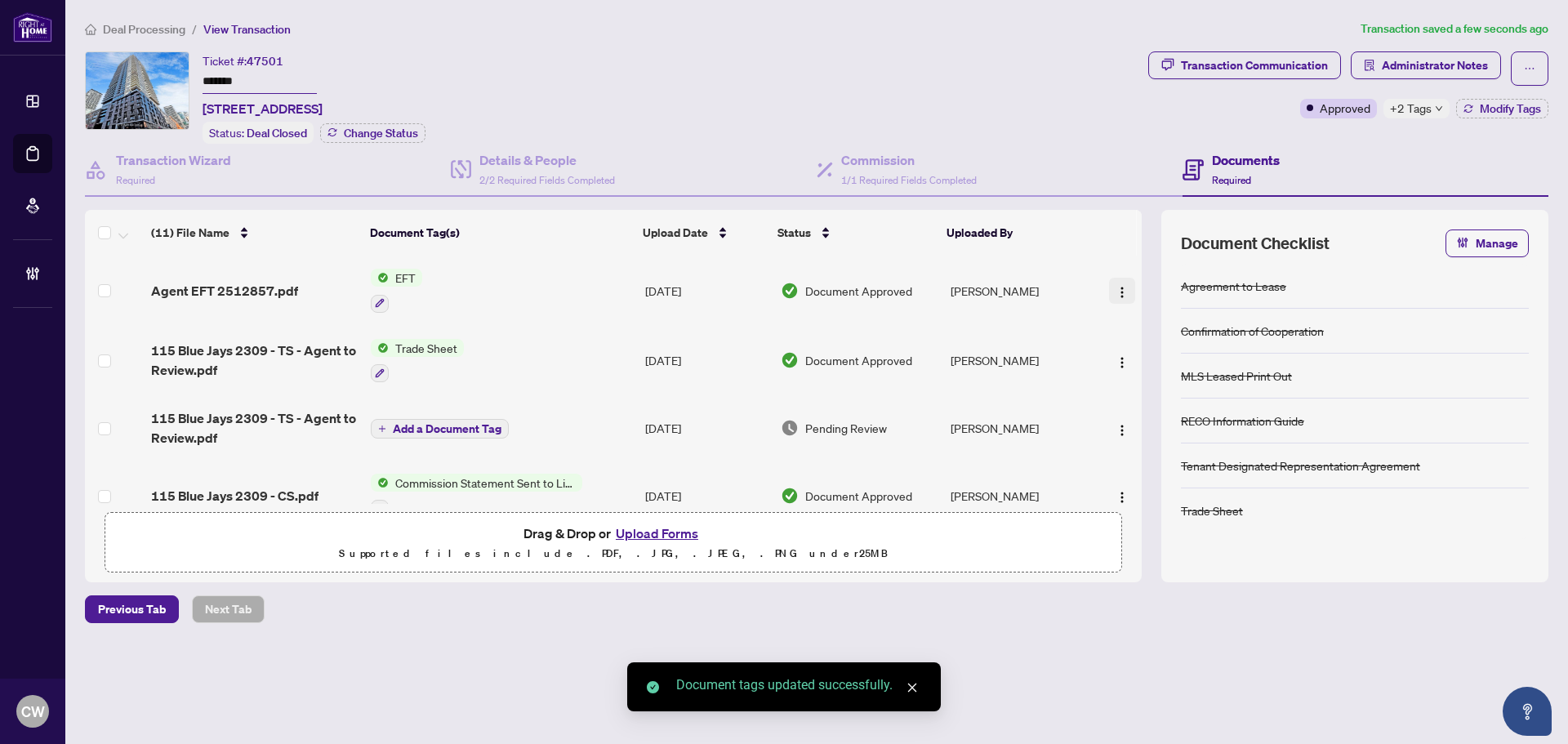
click at [1124, 285] on button "button" at bounding box center [1122, 290] width 26 height 26
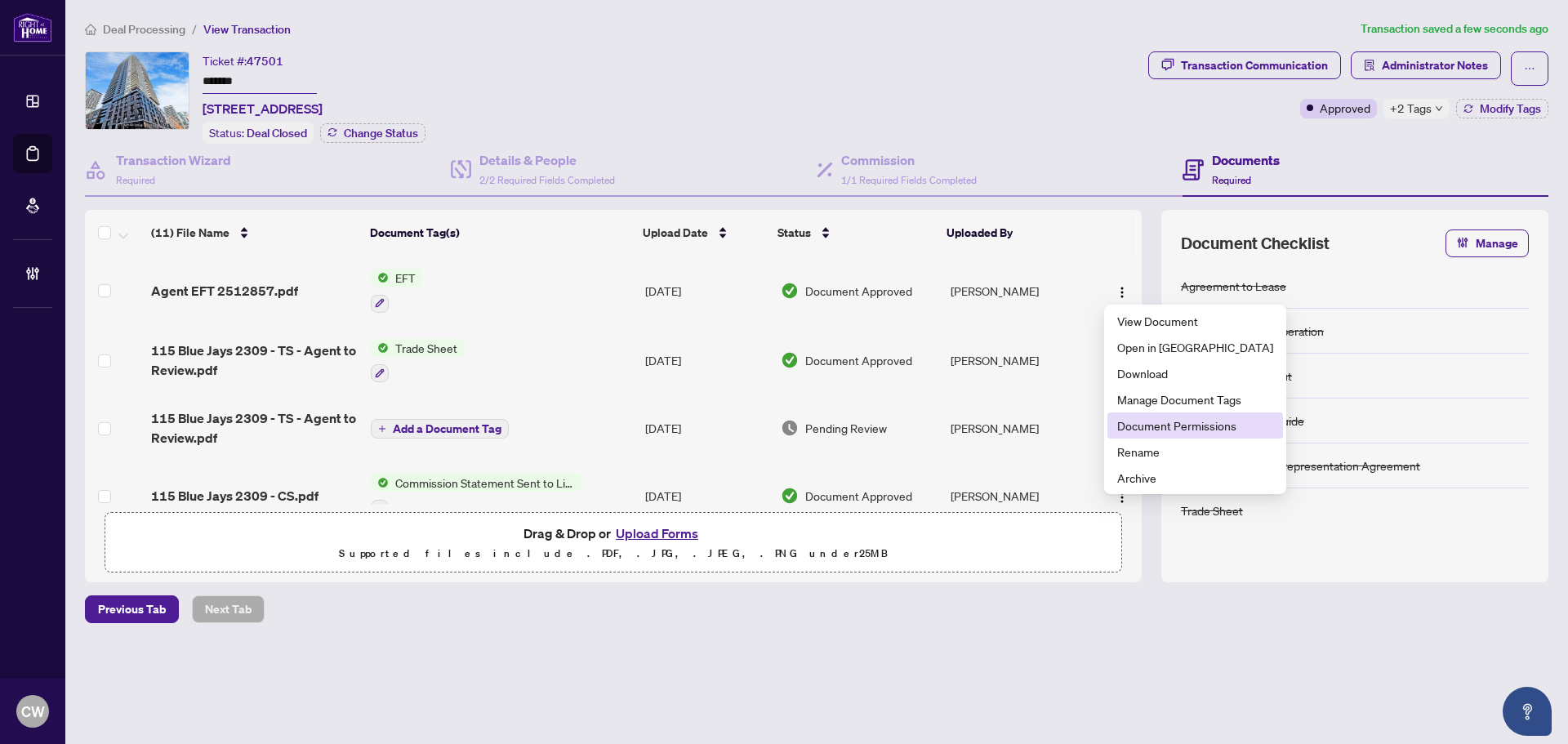
click at [1152, 424] on span "Document Permissions" at bounding box center [1195, 425] width 156 height 18
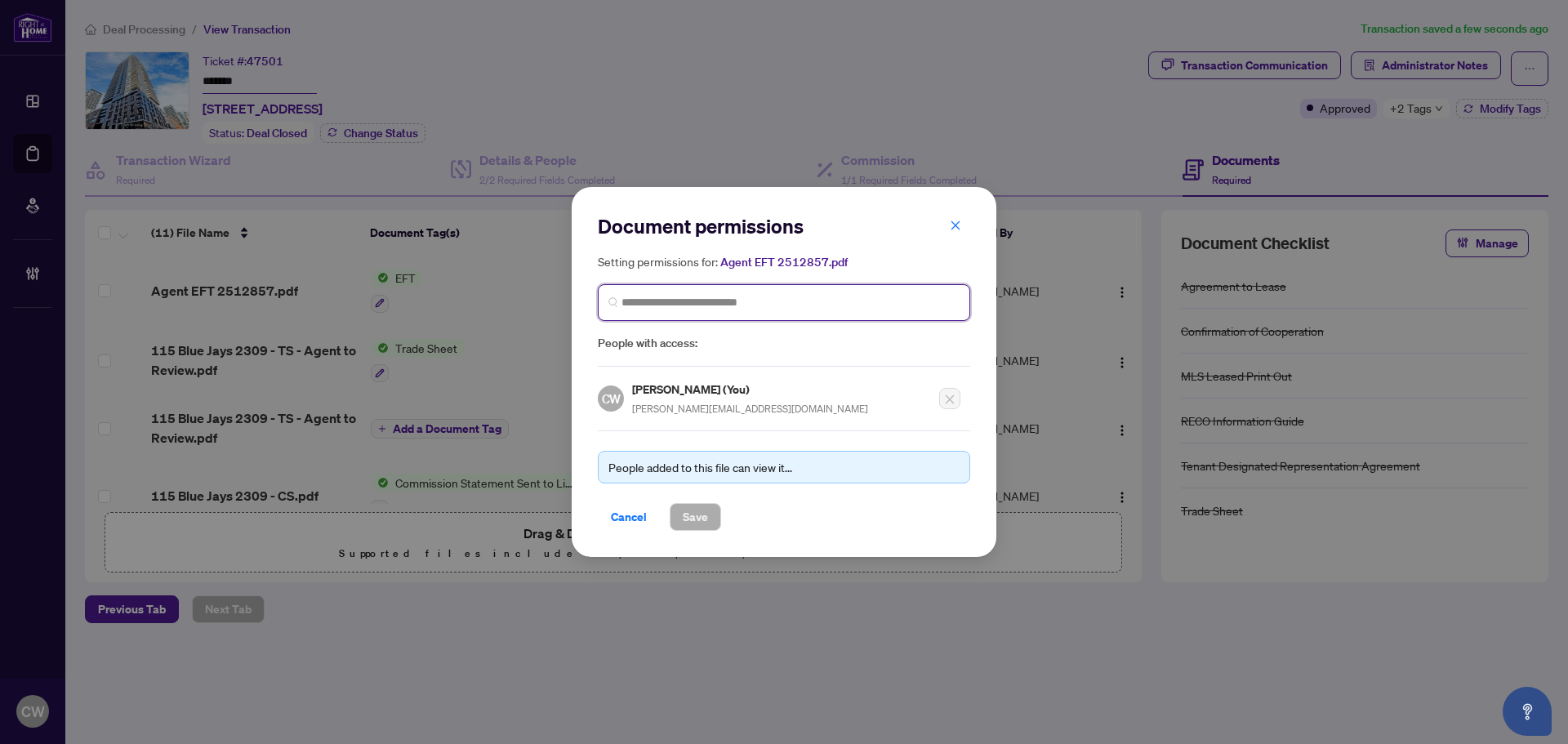
click at [651, 302] on input "search" at bounding box center [791, 302] width 338 height 17
paste input "**********"
type input "**********"
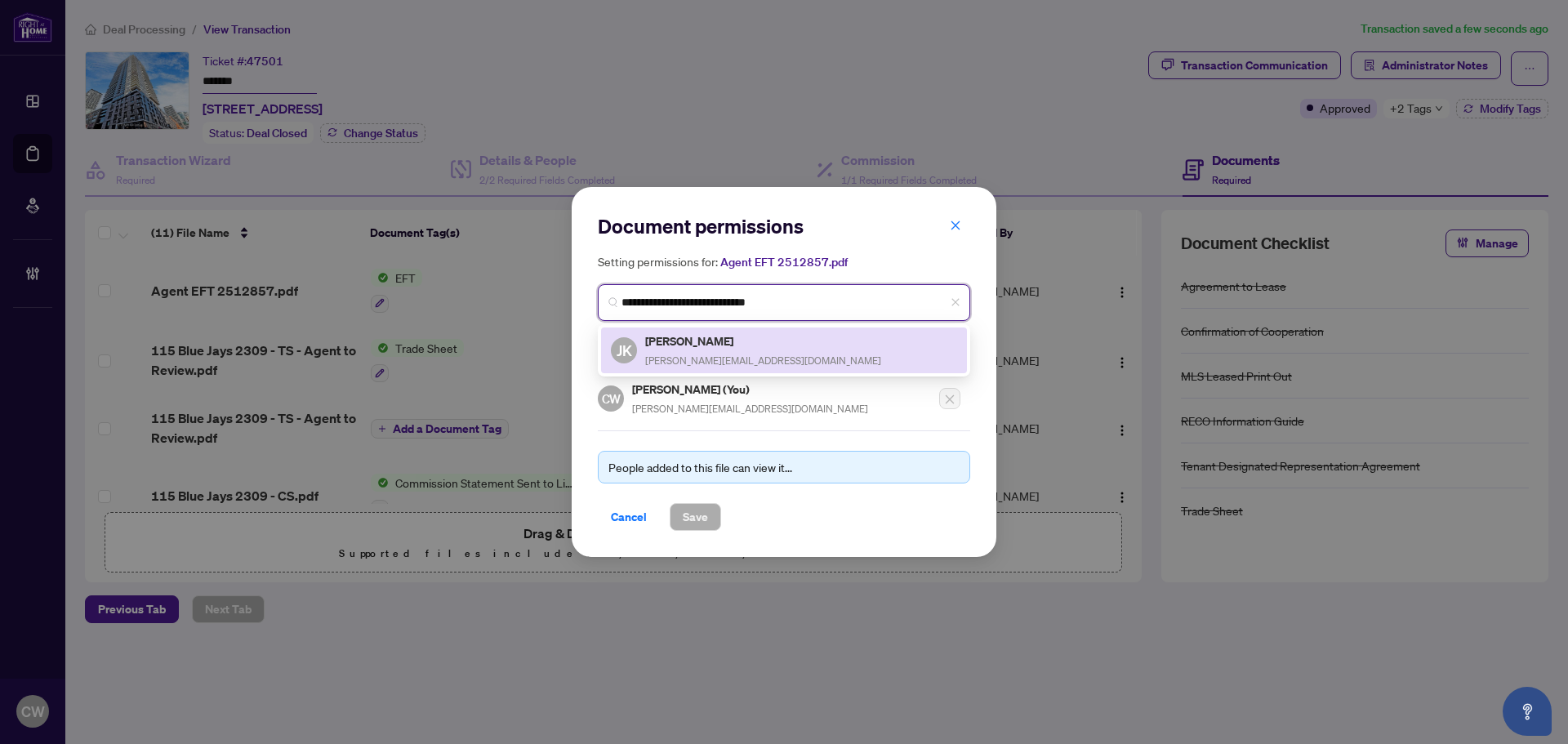
click at [681, 344] on h5 "[PERSON_NAME]" at bounding box center [763, 341] width 236 height 19
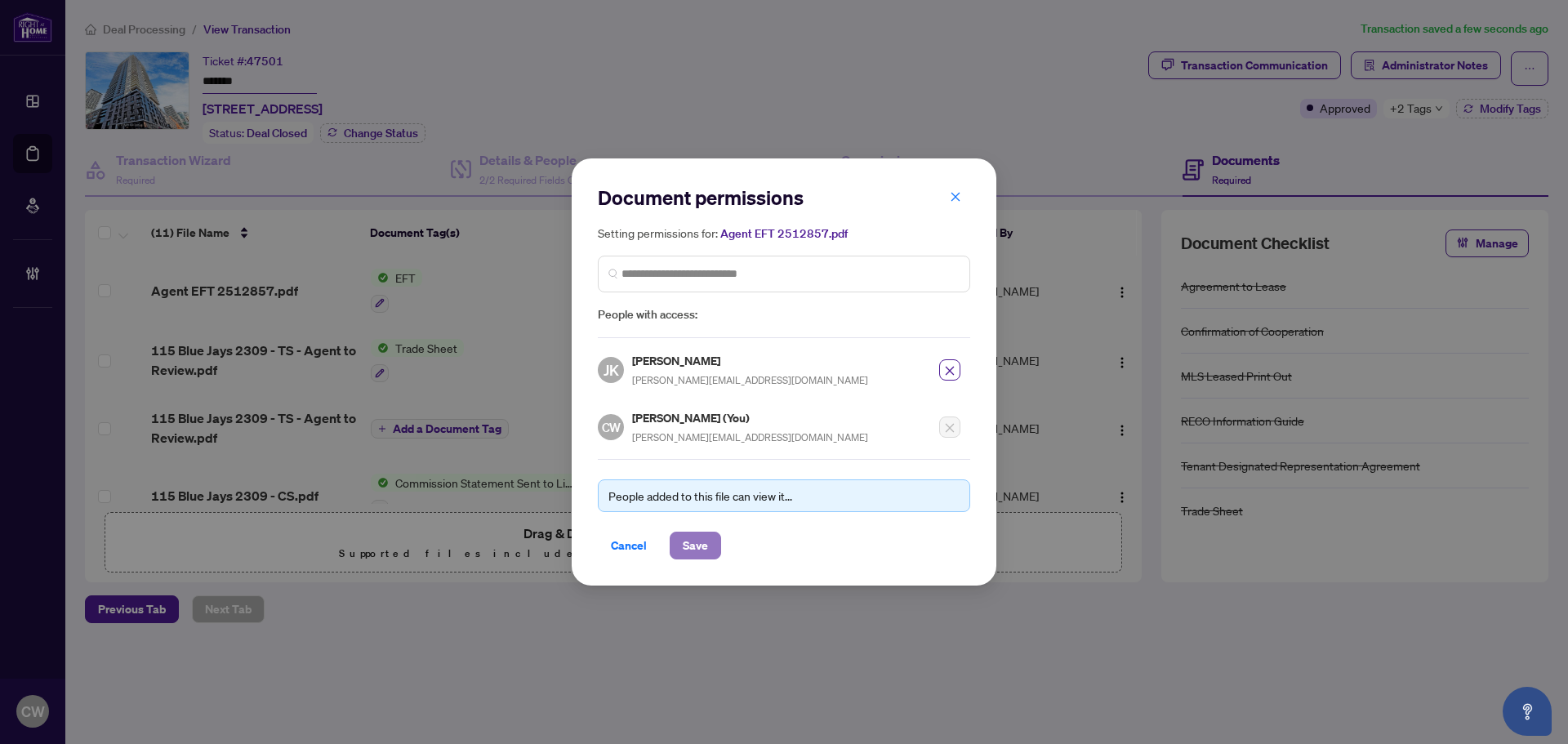
click at [710, 547] on button "Save" at bounding box center [695, 545] width 51 height 28
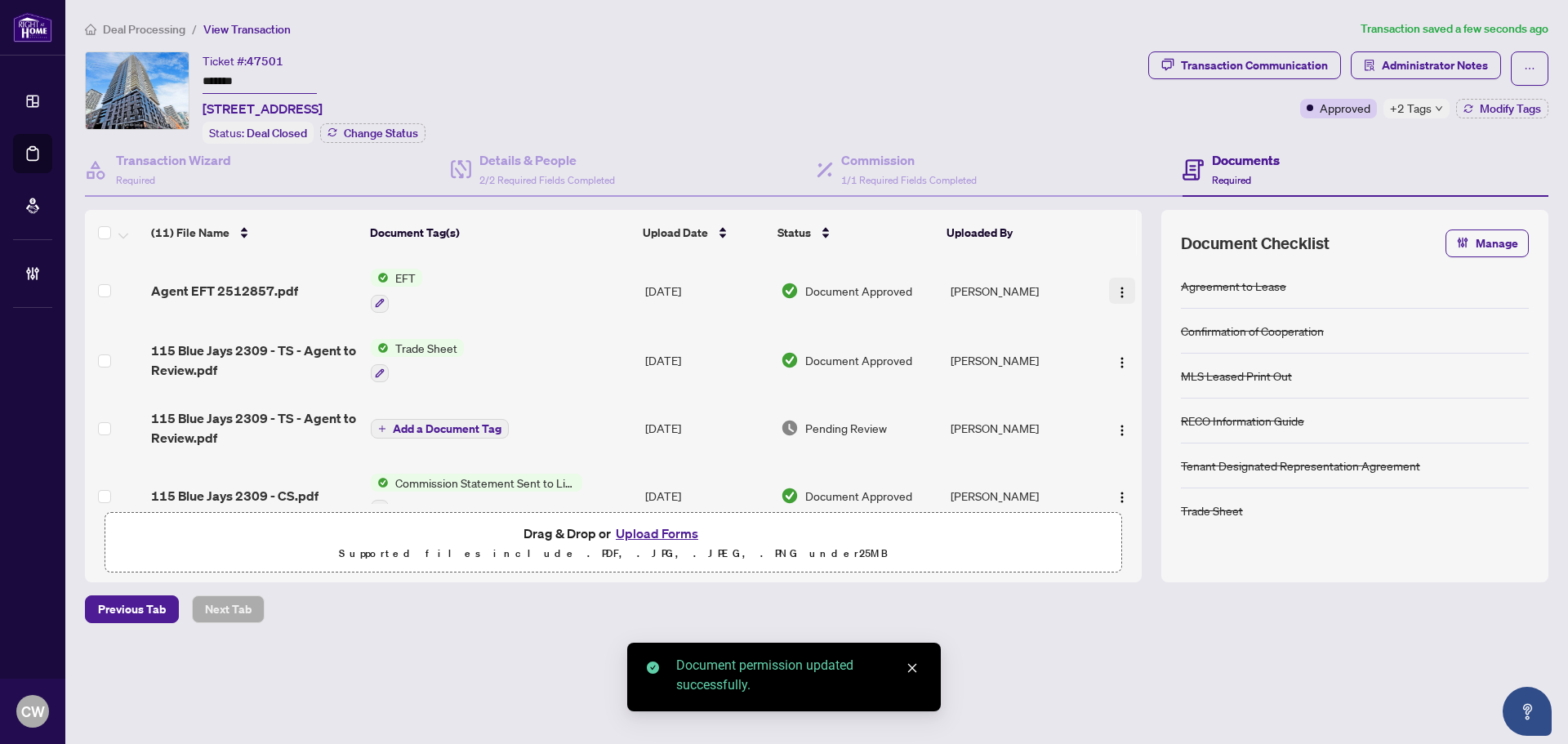
click at [1116, 287] on img "button" at bounding box center [1122, 292] width 13 height 13
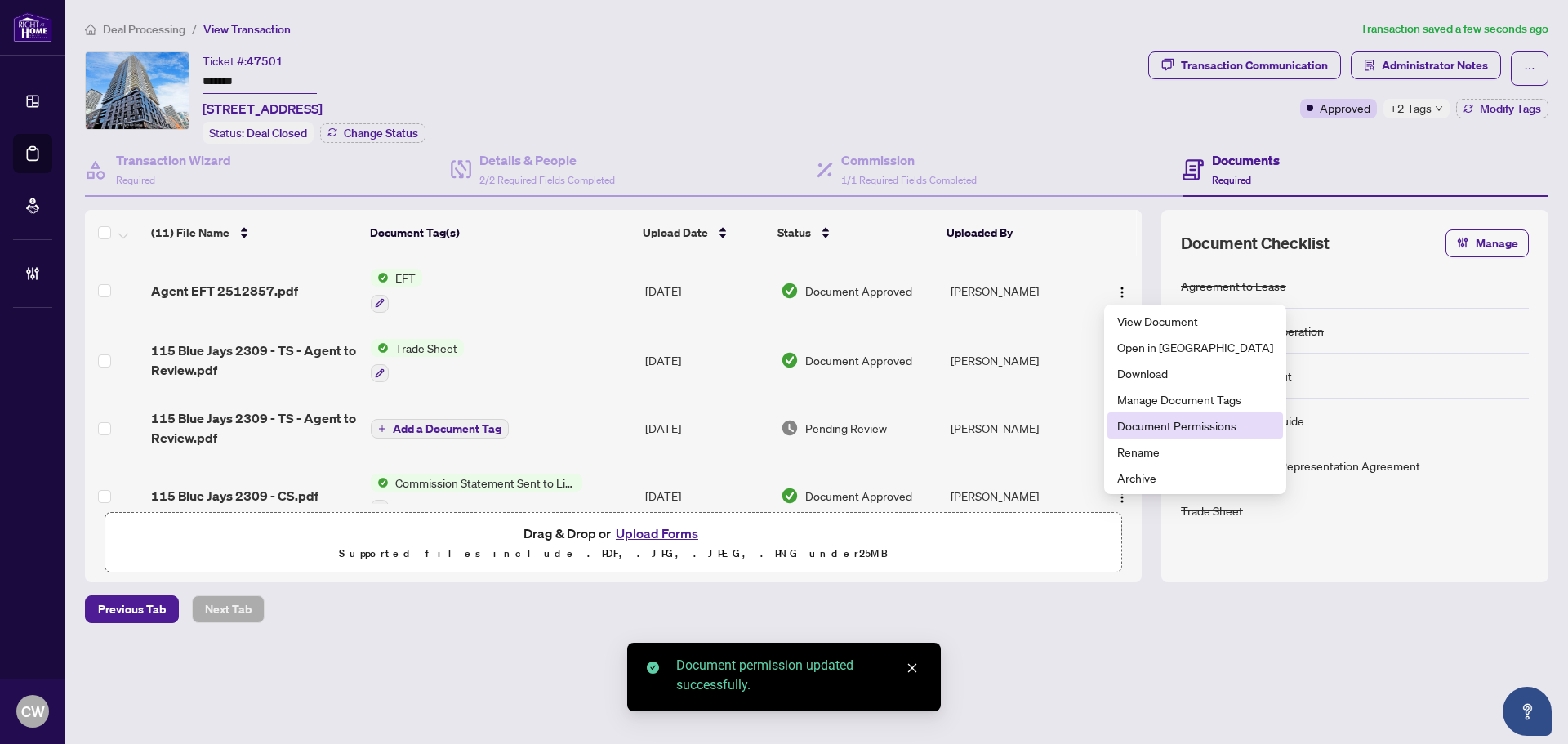
click at [1156, 420] on span "Document Permissions" at bounding box center [1195, 425] width 156 height 18
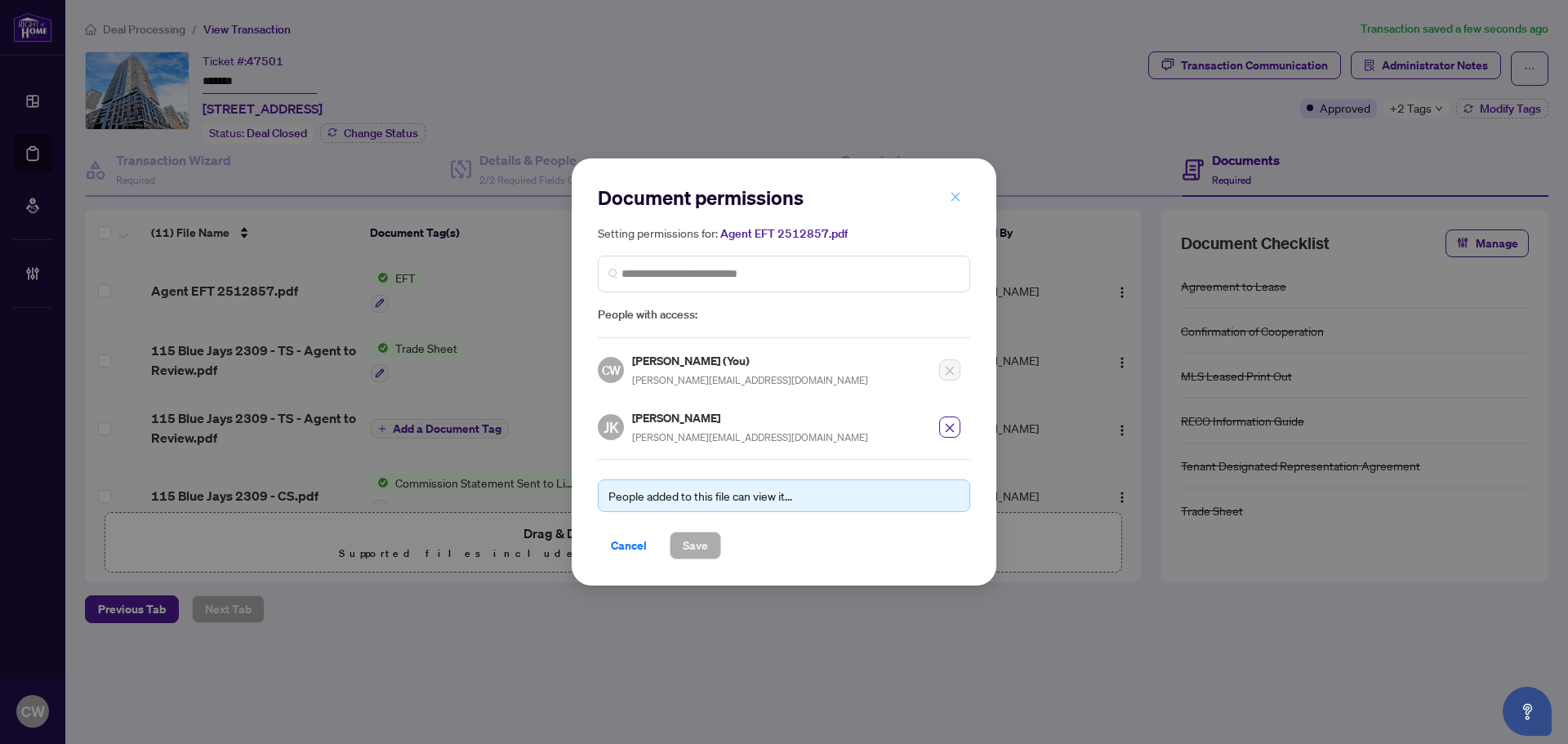
click at [956, 203] on icon "close" at bounding box center [955, 196] width 11 height 11
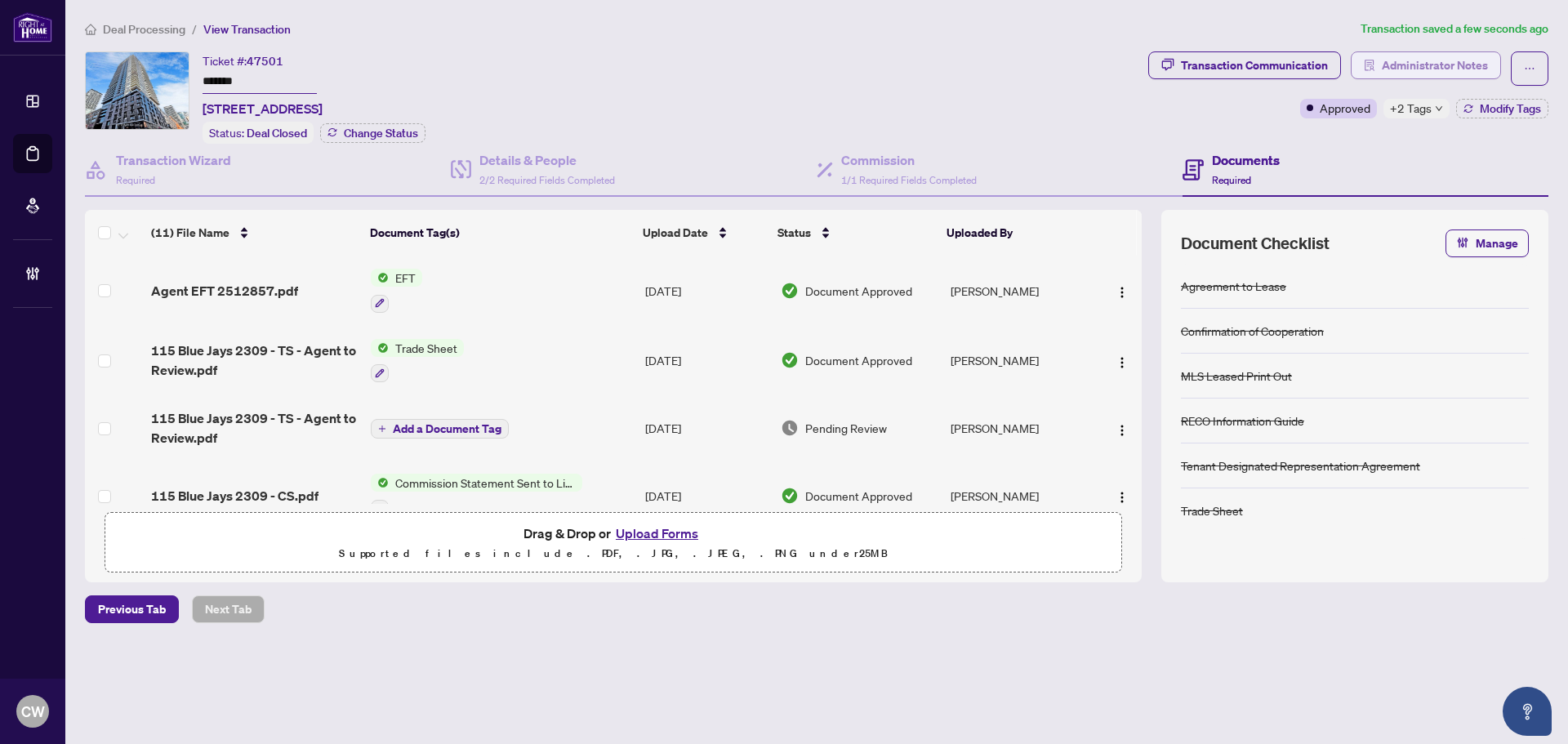
click at [1448, 56] on span "Administrator Notes" at bounding box center [1435, 65] width 106 height 26
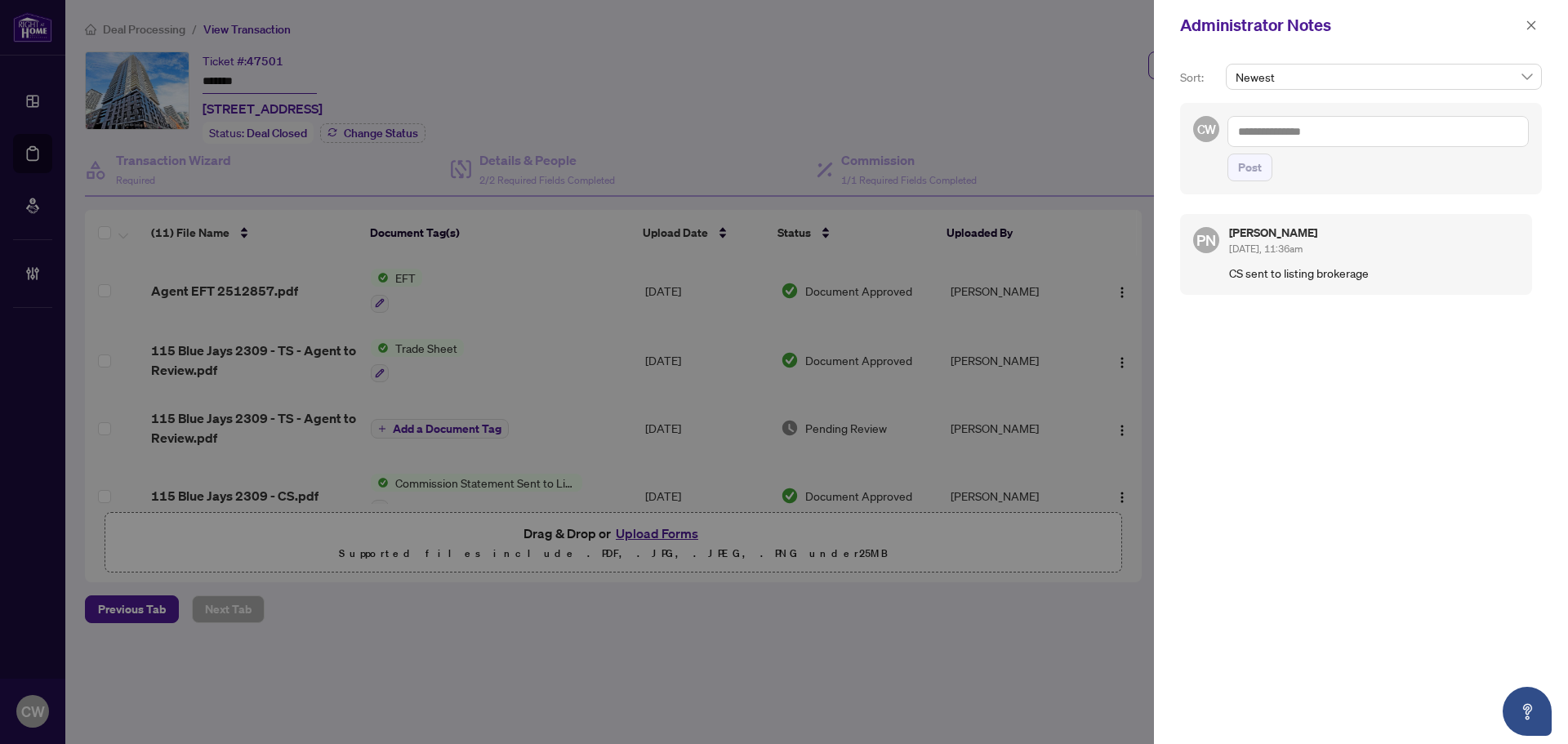
click at [1294, 134] on textarea at bounding box center [1378, 131] width 302 height 31
paste textarea "**********"
type textarea "**********"
drag, startPoint x: 1249, startPoint y: 163, endPoint x: 1218, endPoint y: 163, distance: 31.0
click at [1249, 163] on span "Post" at bounding box center [1250, 167] width 23 height 26
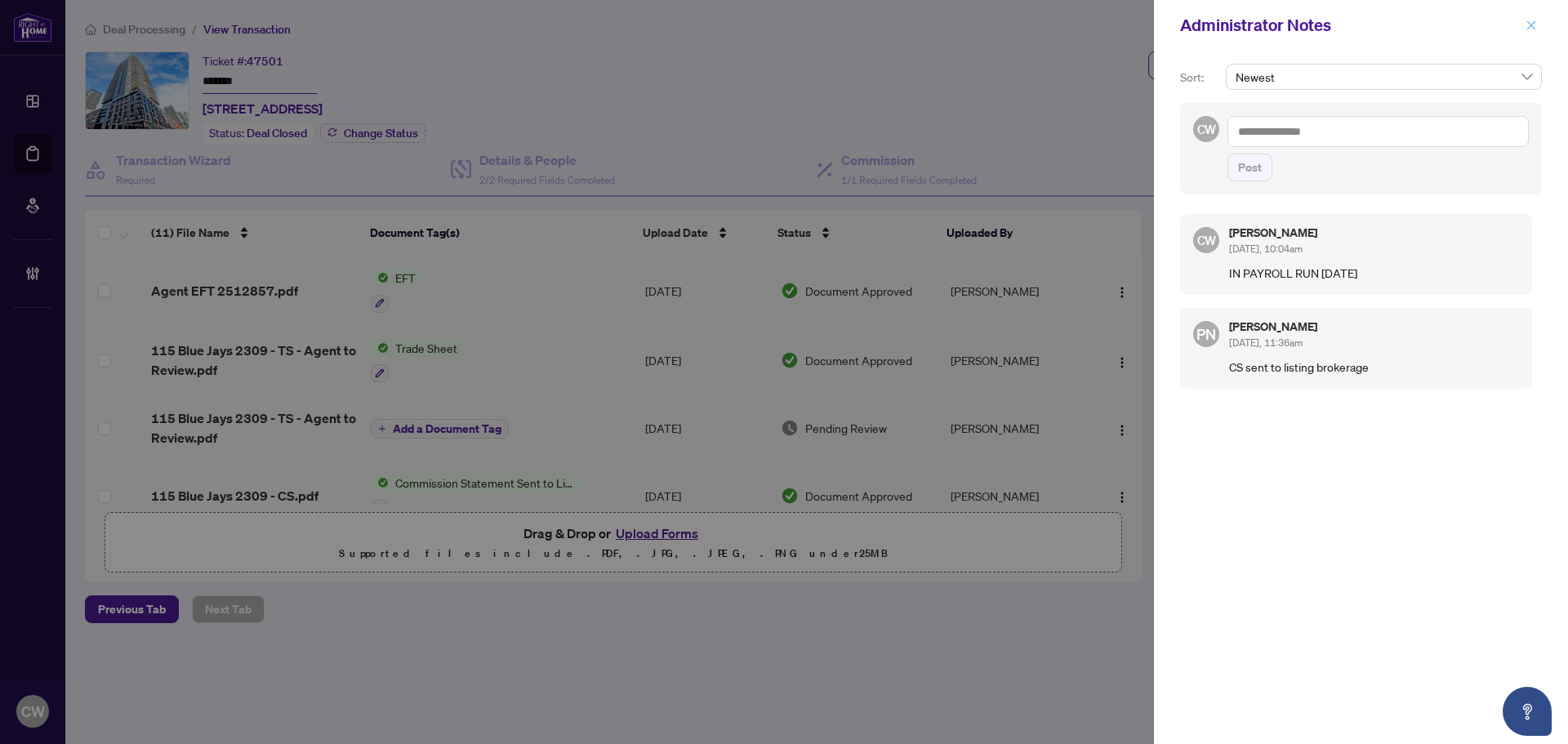
click at [1522, 26] on button "button" at bounding box center [1531, 25] width 21 height 20
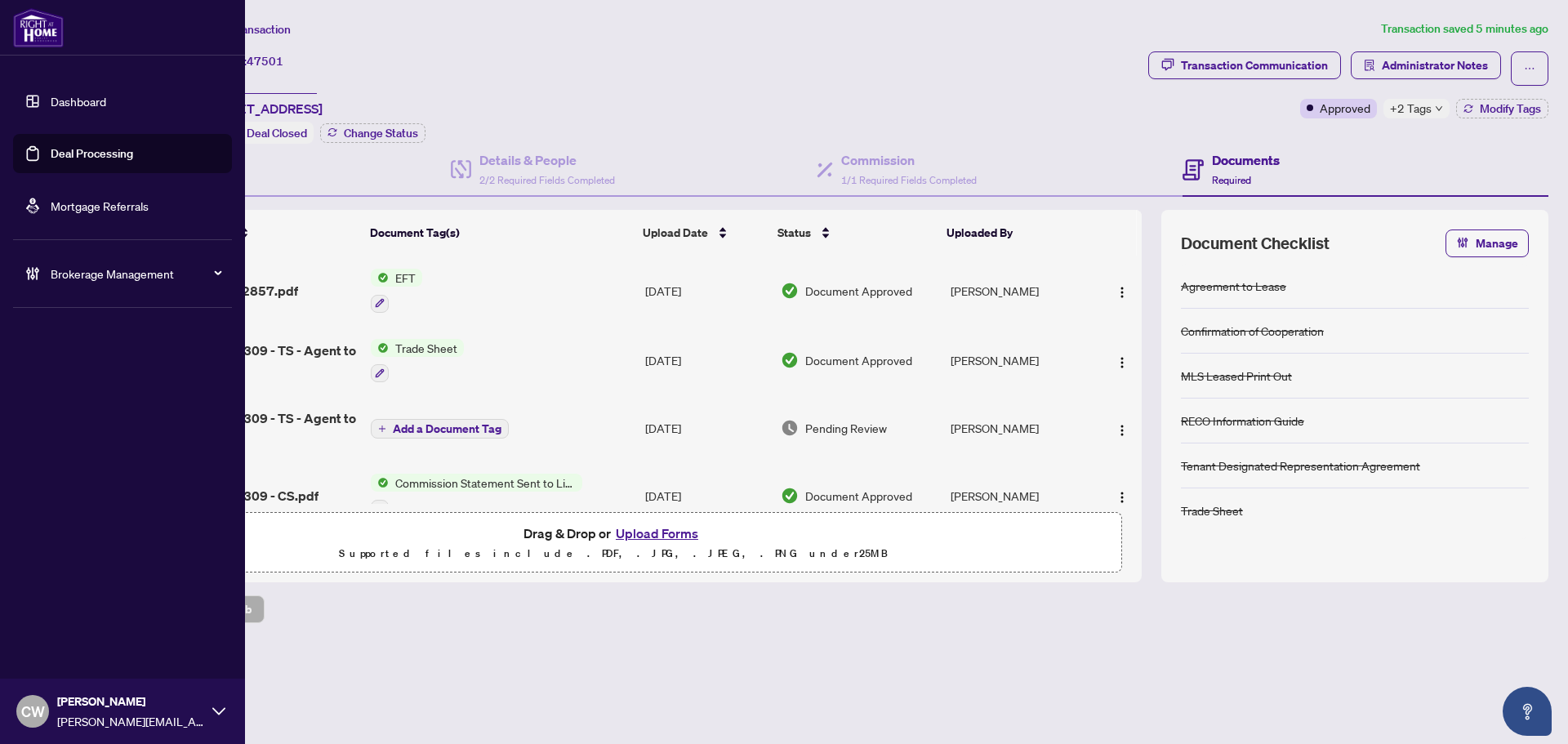
click at [50, 156] on link "Deal Processing" at bounding box center [91, 153] width 83 height 15
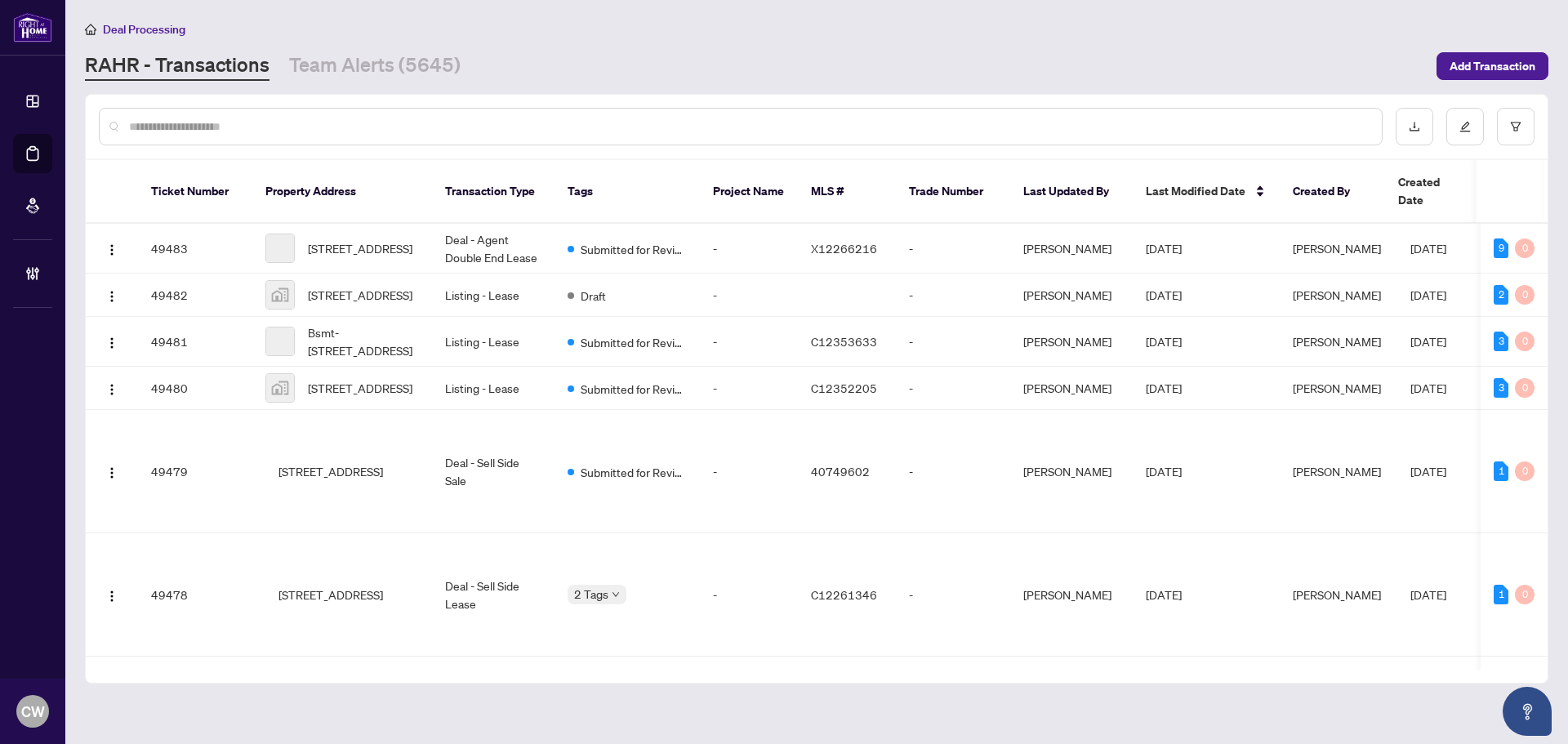
click at [264, 125] on input "text" at bounding box center [749, 126] width 1240 height 18
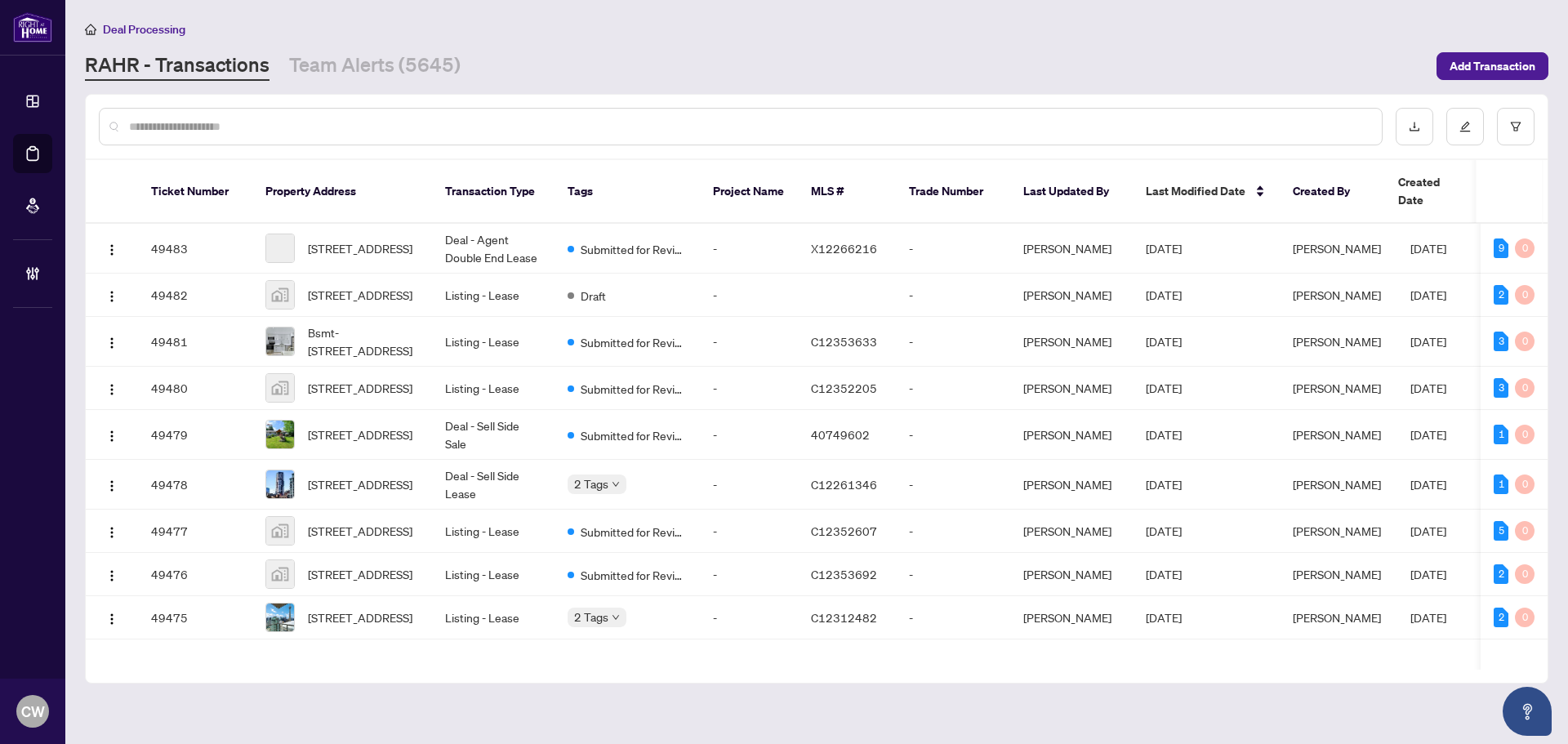
paste input "*******"
type input "*******"
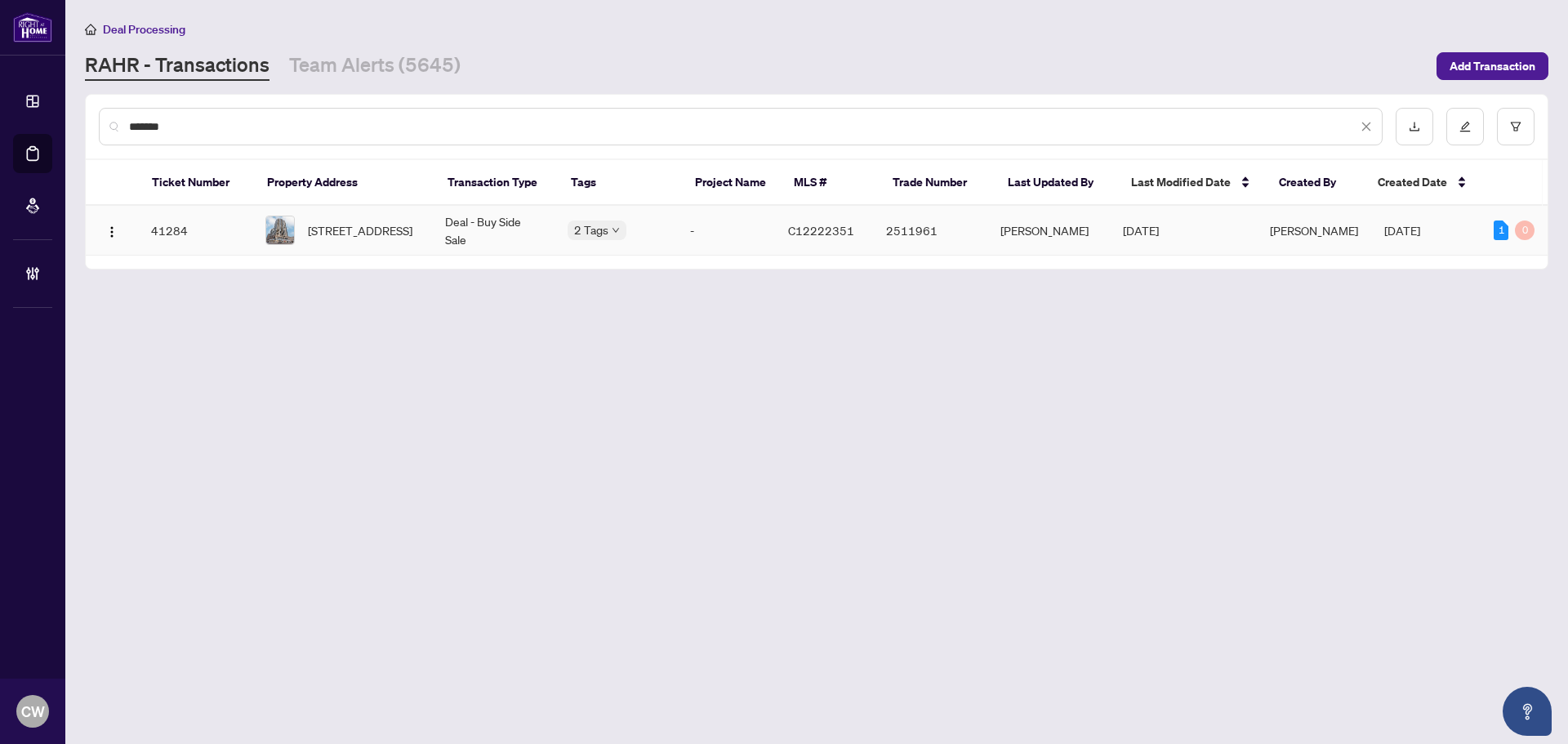
click at [372, 233] on span "[STREET_ADDRESS]" at bounding box center [360, 229] width 104 height 18
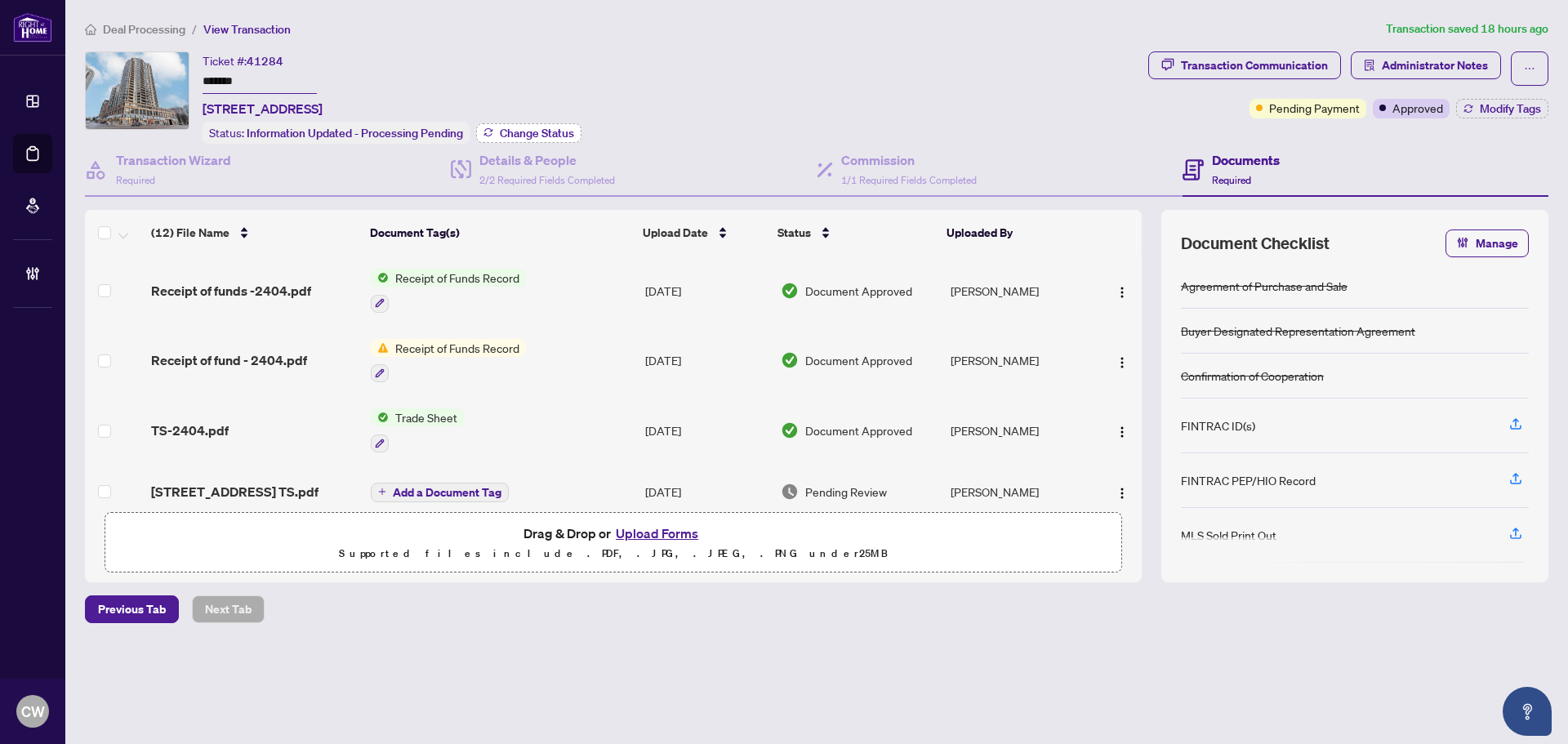
click at [530, 127] on span "Change Status" at bounding box center [537, 132] width 74 height 11
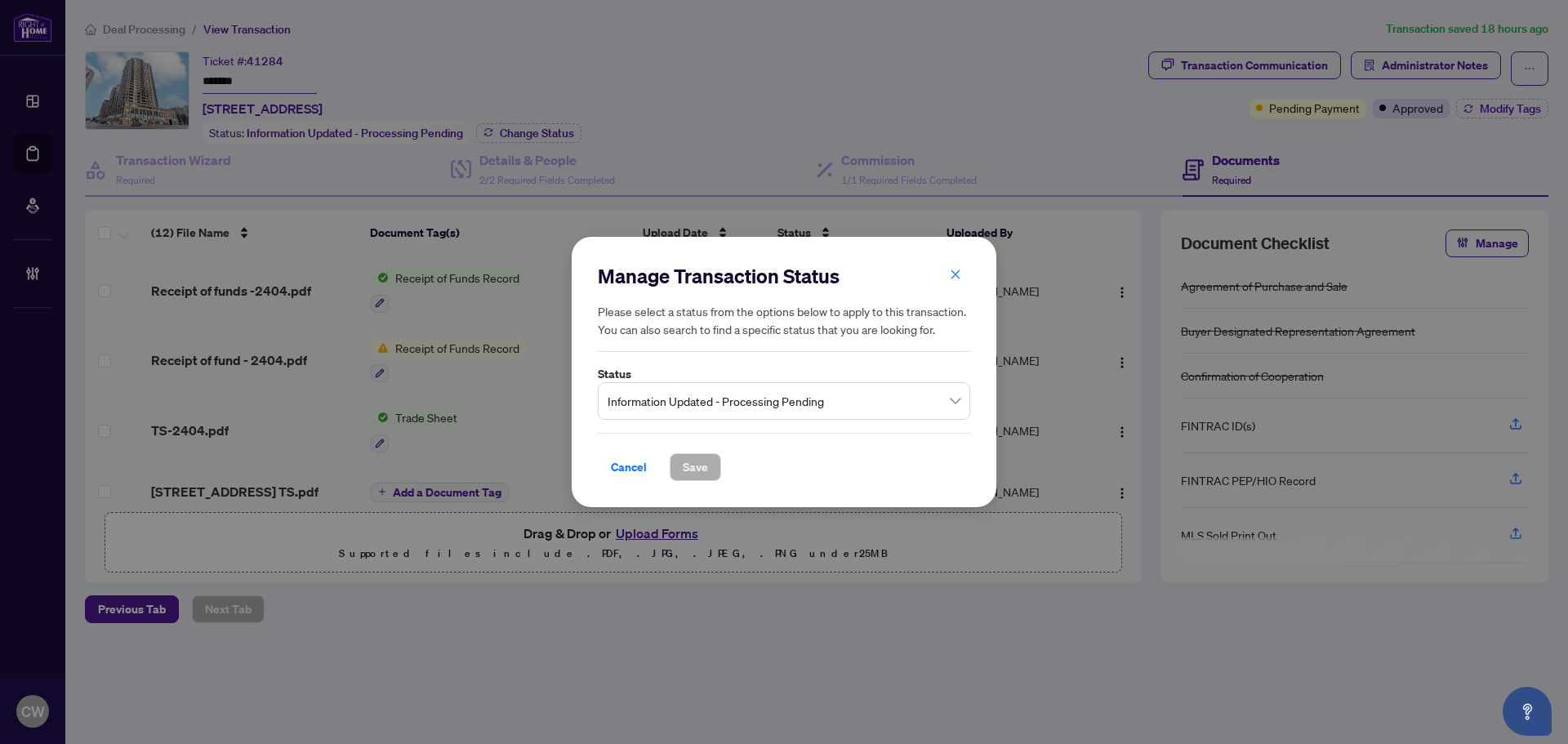
click at [764, 409] on span "Information Updated - Processing Pending" at bounding box center [784, 401] width 353 height 31
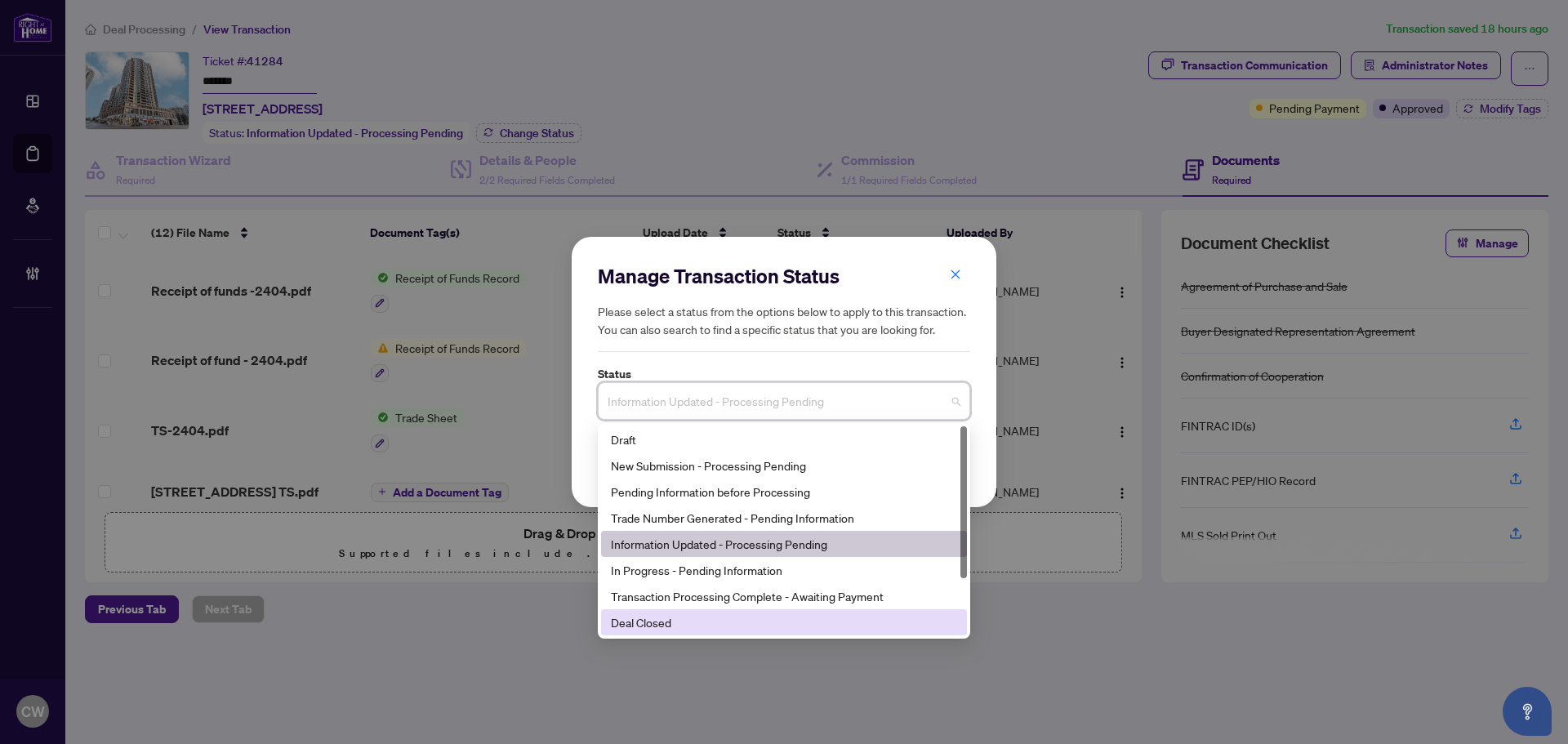
click at [714, 618] on div "Deal Closed" at bounding box center [784, 621] width 346 height 18
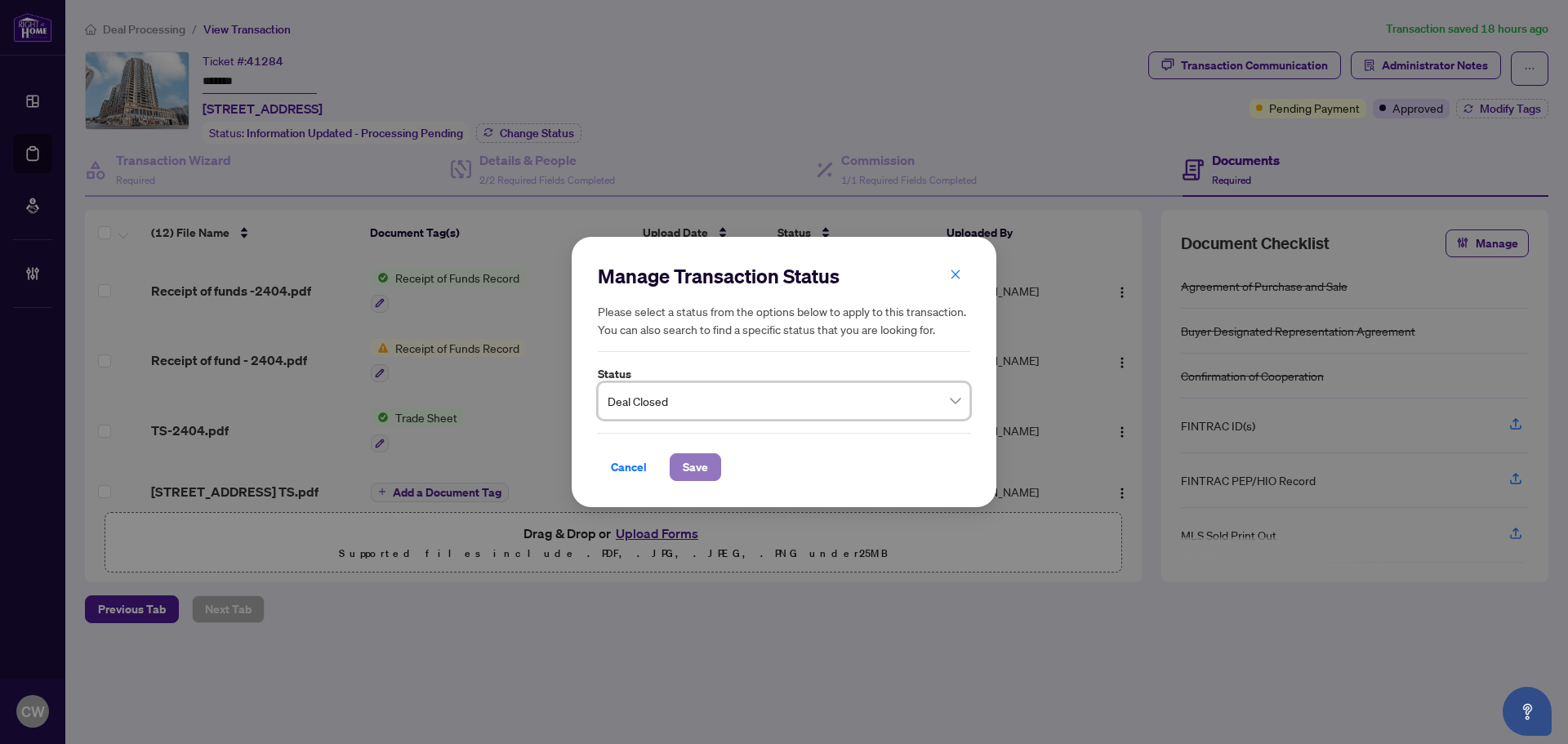
click at [681, 466] on button "Save" at bounding box center [695, 467] width 51 height 28
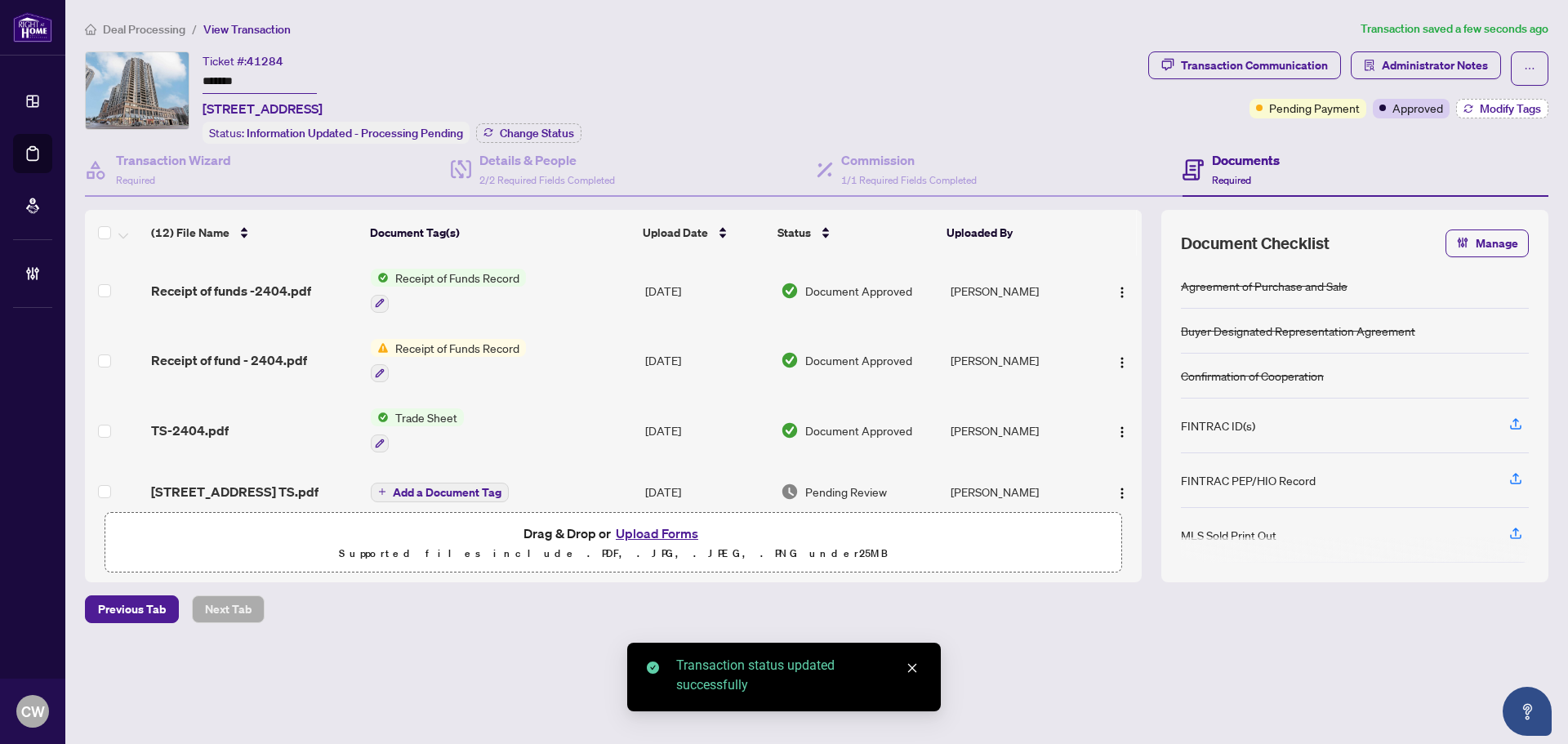
click at [1506, 100] on button "Modify Tags" at bounding box center [1502, 109] width 92 height 20
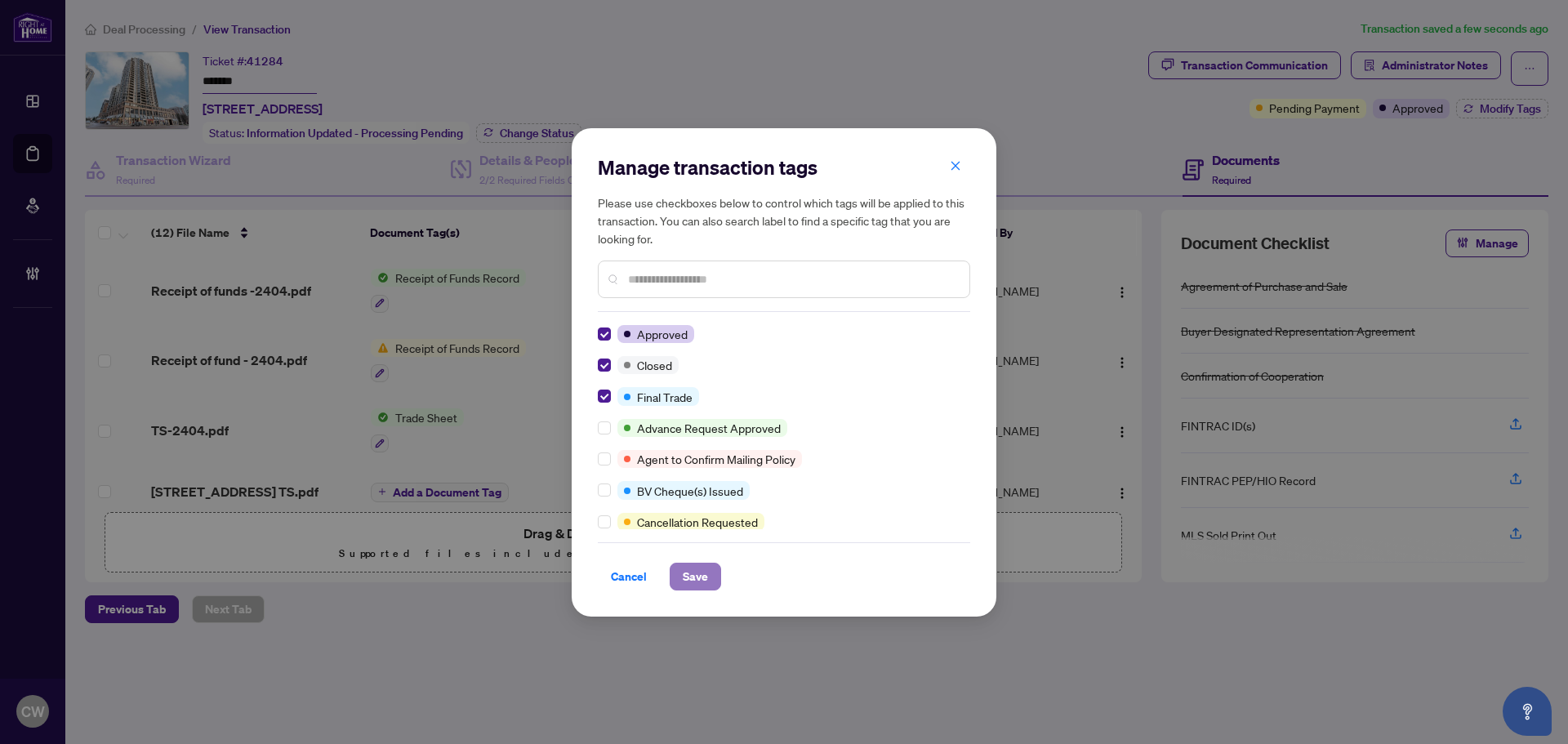
click at [692, 563] on span "Save" at bounding box center [695, 576] width 25 height 26
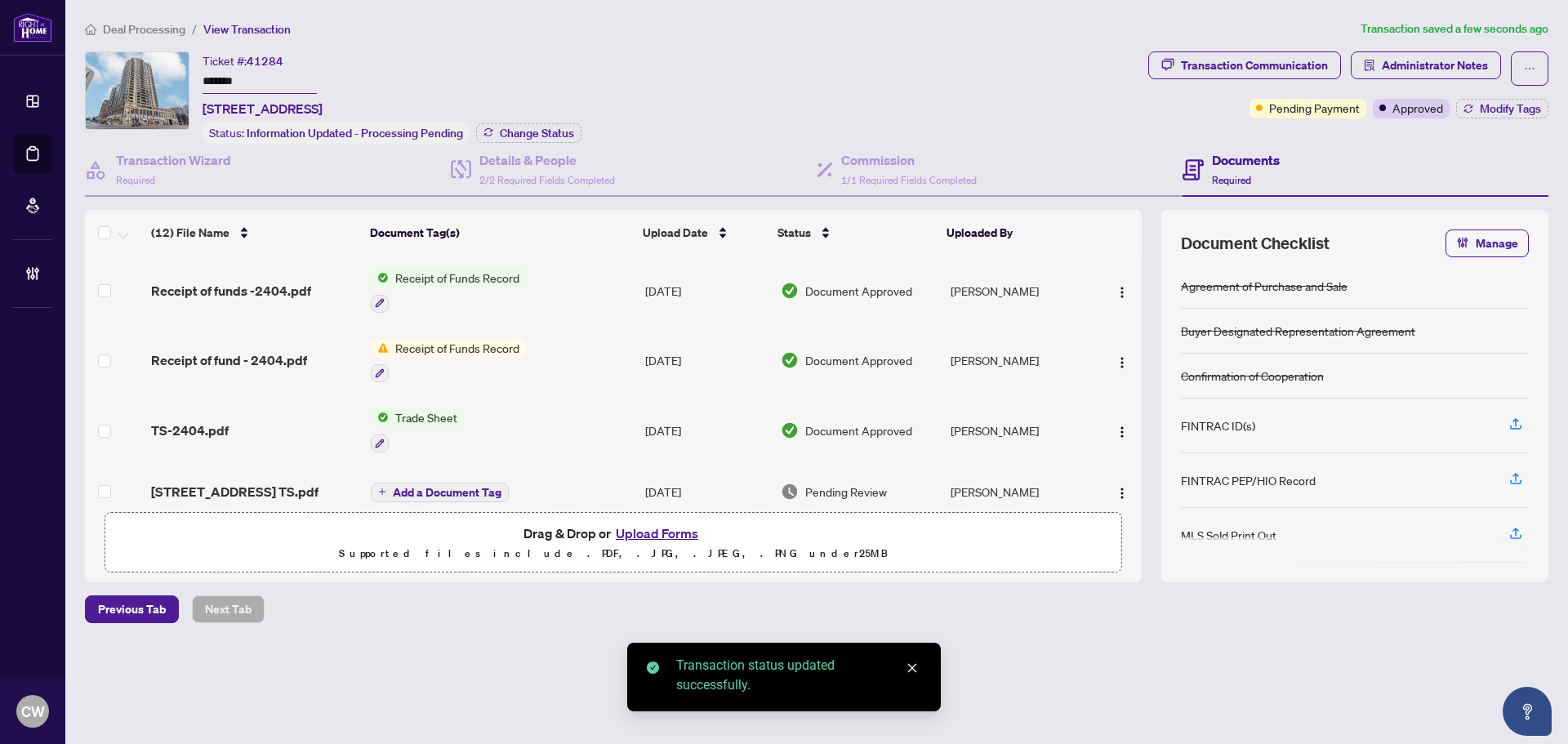
click at [209, 425] on span "TS-2404.pdf" at bounding box center [190, 430] width 77 height 20
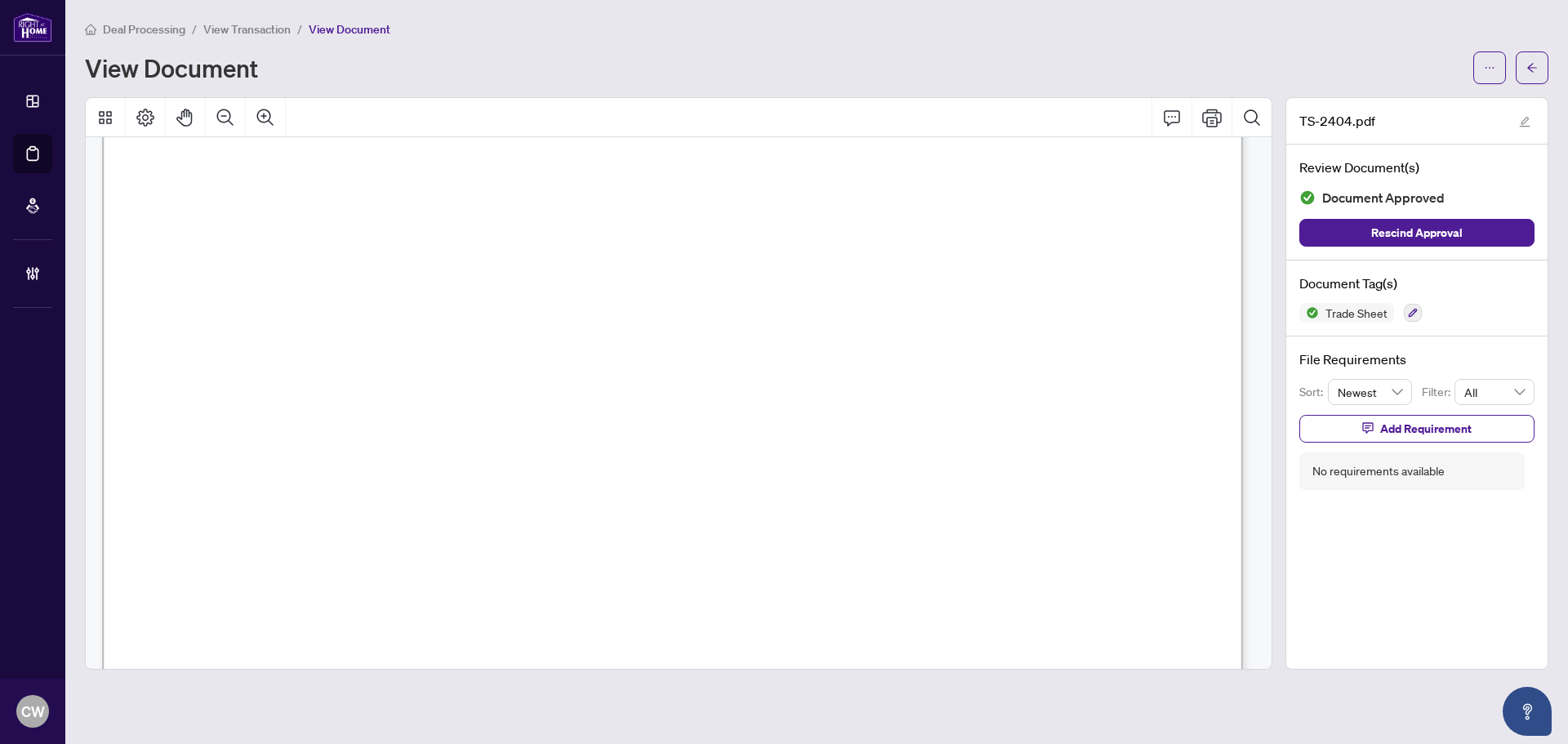
scroll to position [409, 0]
click at [1540, 57] on button "button" at bounding box center [1532, 68] width 33 height 33
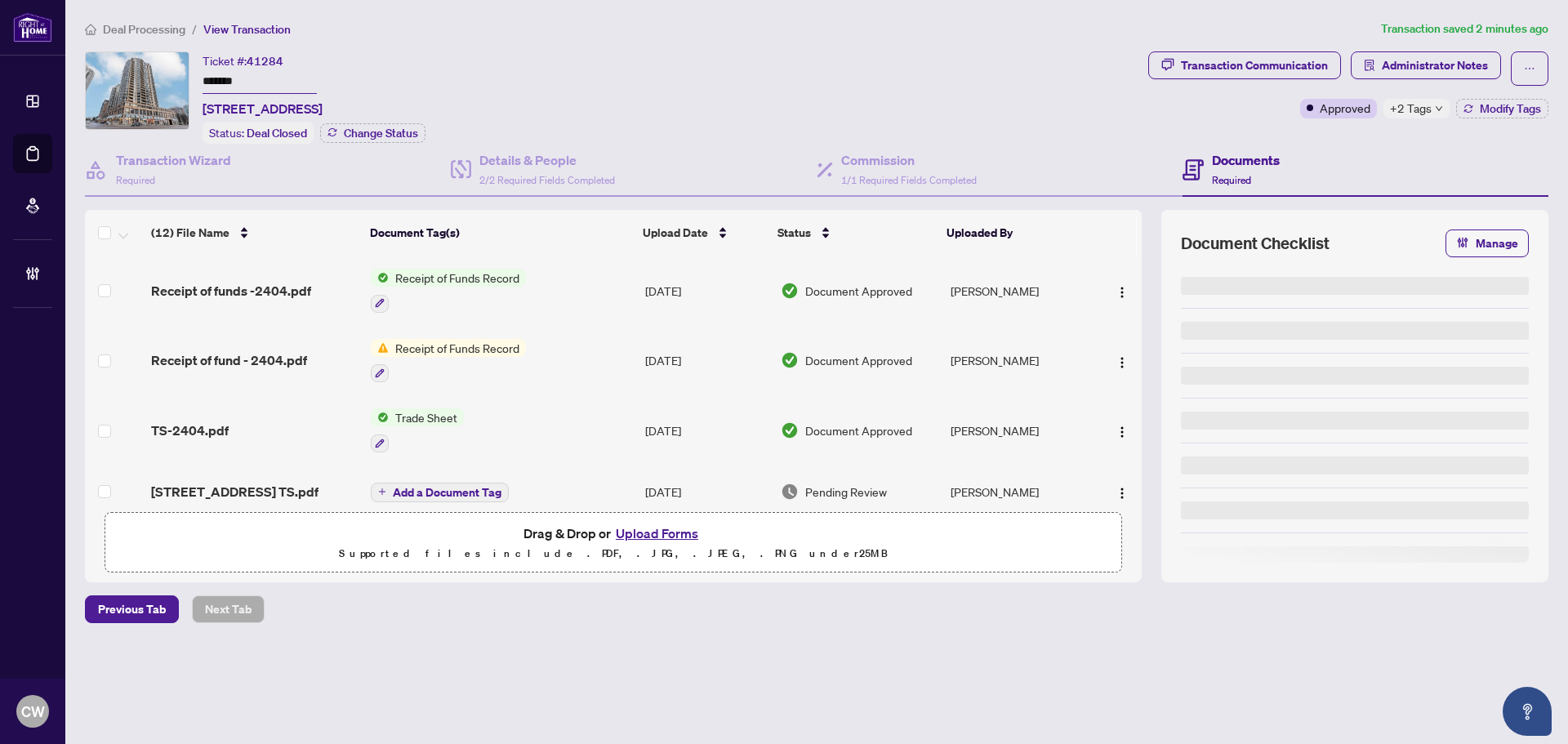
click at [673, 534] on button "Upload Forms" at bounding box center [657, 533] width 92 height 21
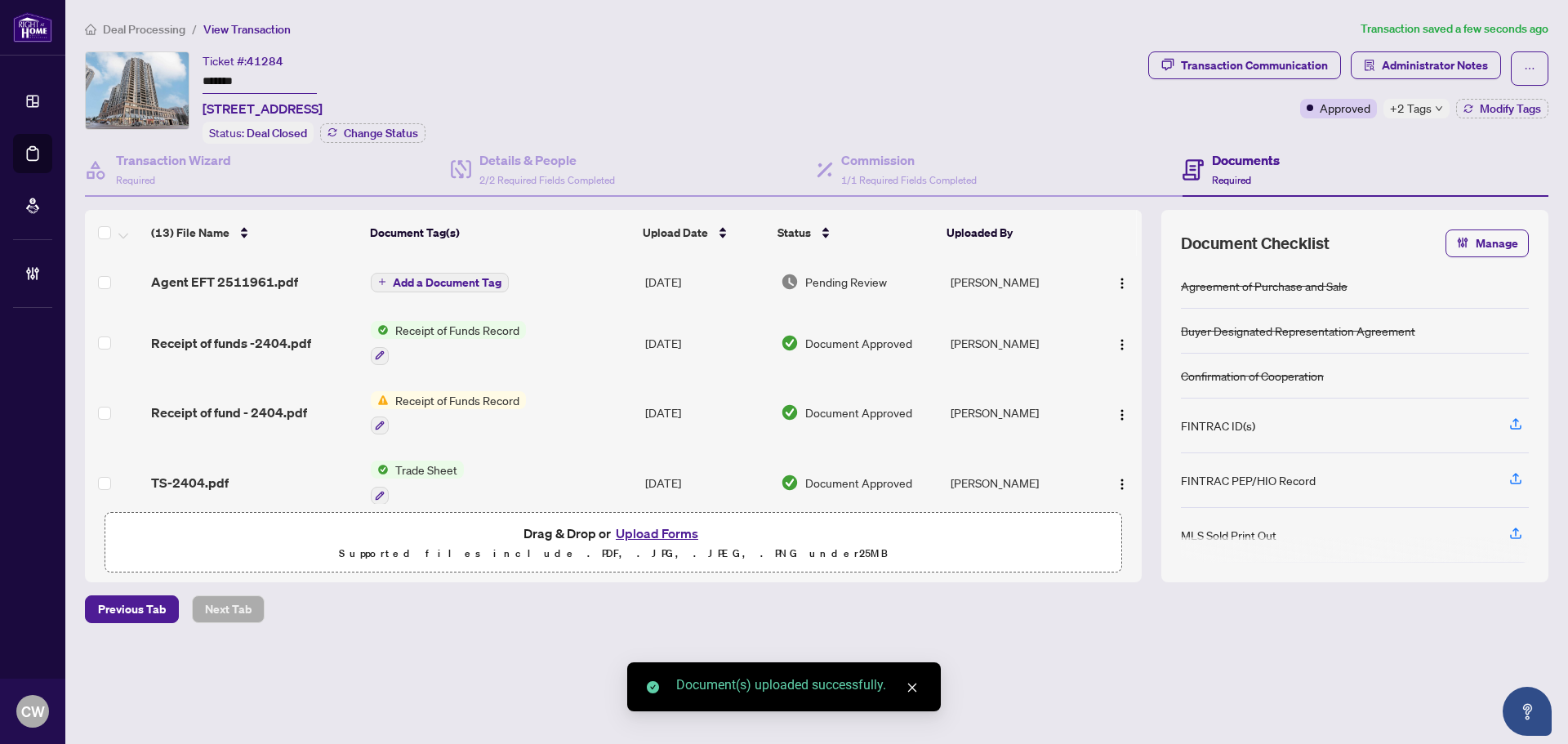
click at [458, 279] on span "Add a Document Tag" at bounding box center [447, 282] width 109 height 11
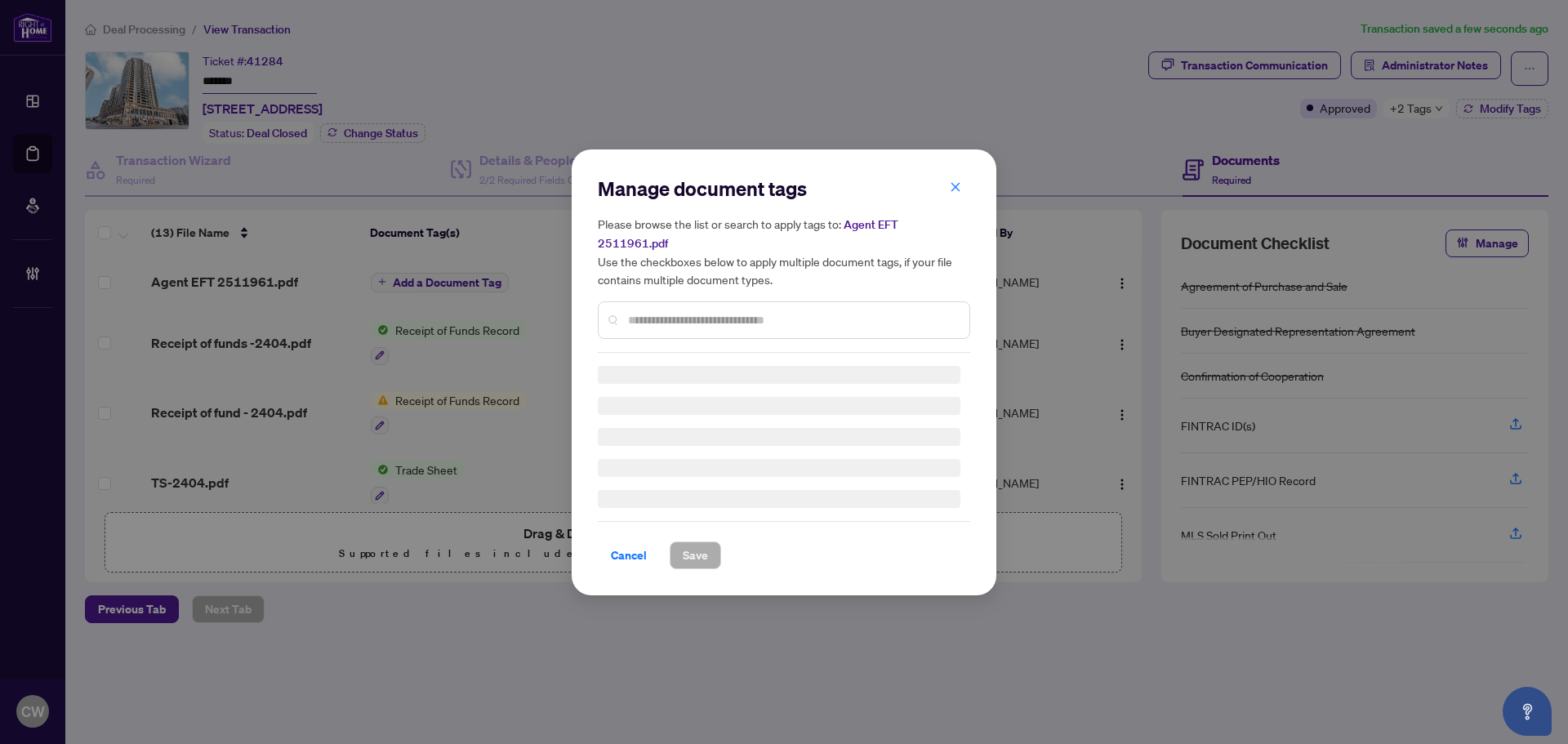
click at [713, 300] on div "Manage document tags Please browse the list or search to apply tags to: Agent E…" at bounding box center [784, 264] width 372 height 177
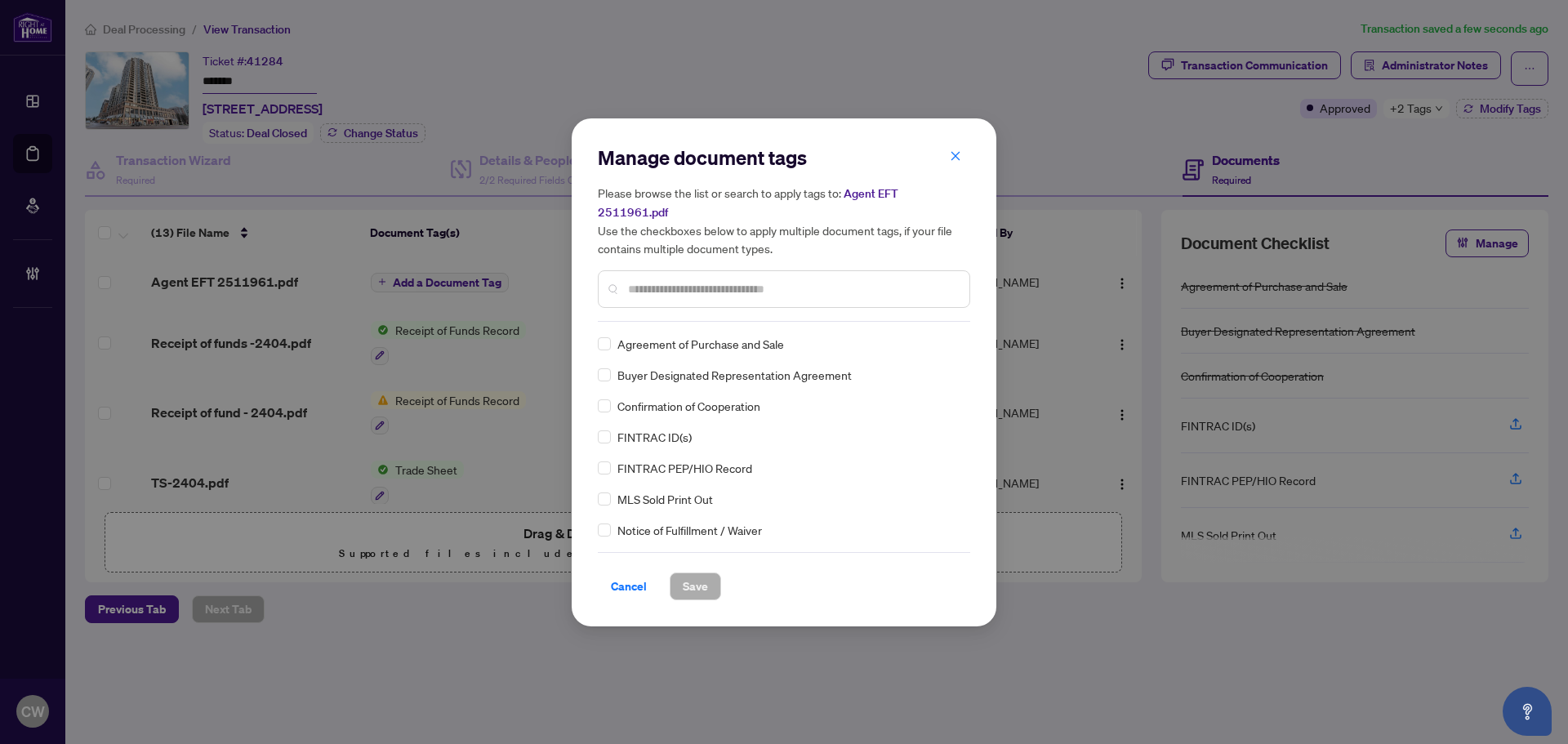
click at [713, 287] on input "text" at bounding box center [792, 289] width 329 height 18
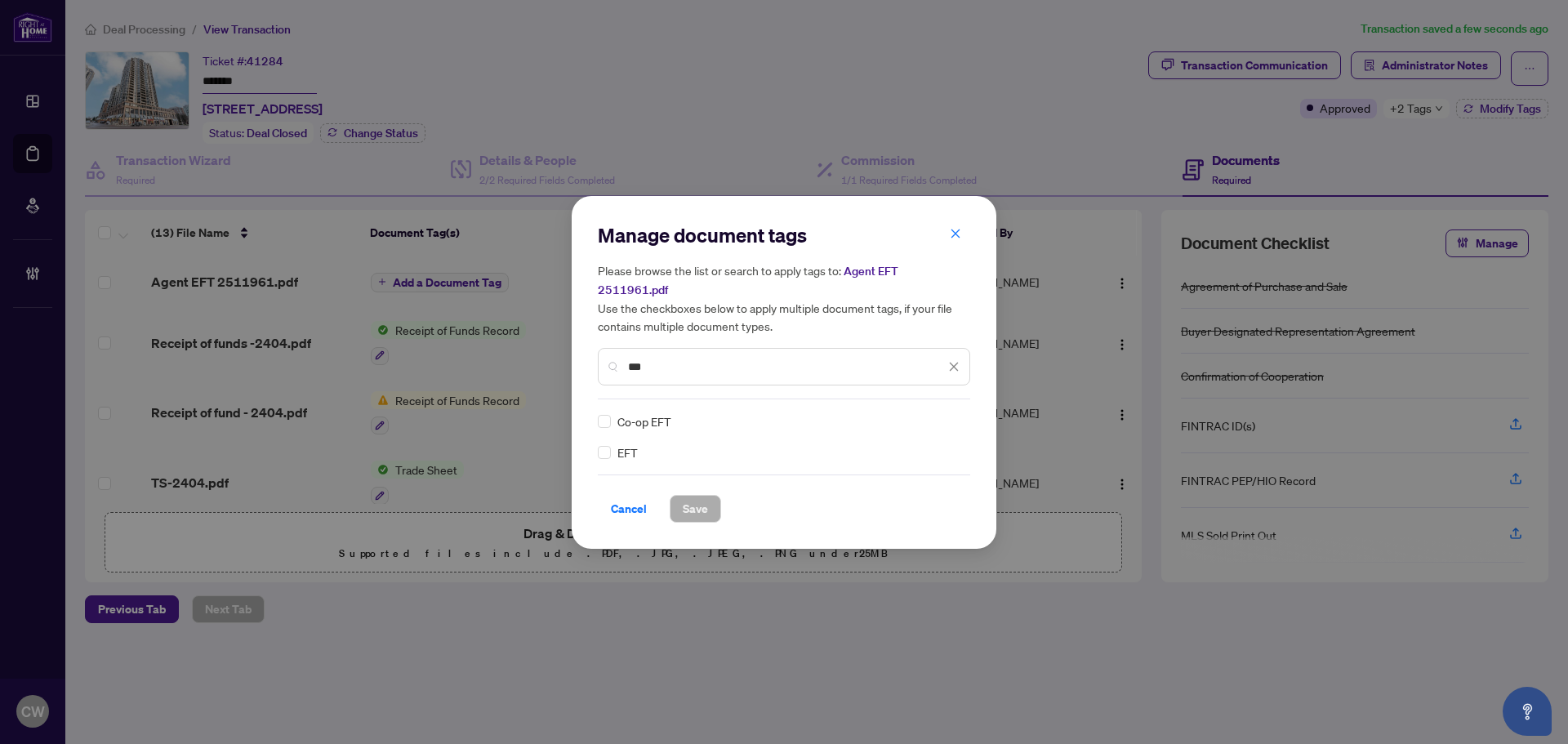
type input "***"
click at [944, 413] on img at bounding box center [937, 421] width 17 height 17
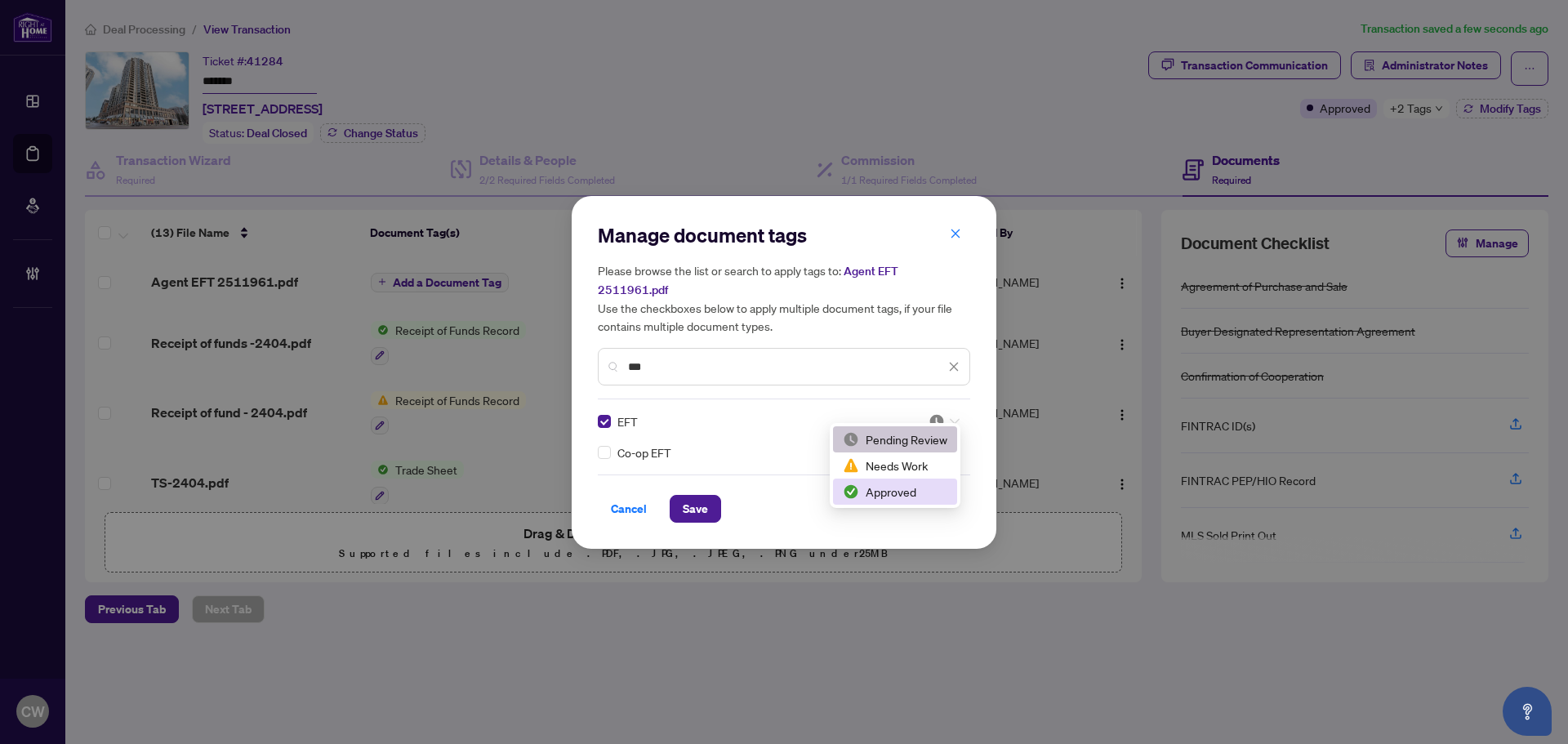
drag, startPoint x: 924, startPoint y: 487, endPoint x: 789, endPoint y: 498, distance: 135.4
click at [924, 489] on div "Approved" at bounding box center [895, 491] width 104 height 18
click at [704, 498] on span "Save" at bounding box center [695, 508] width 25 height 26
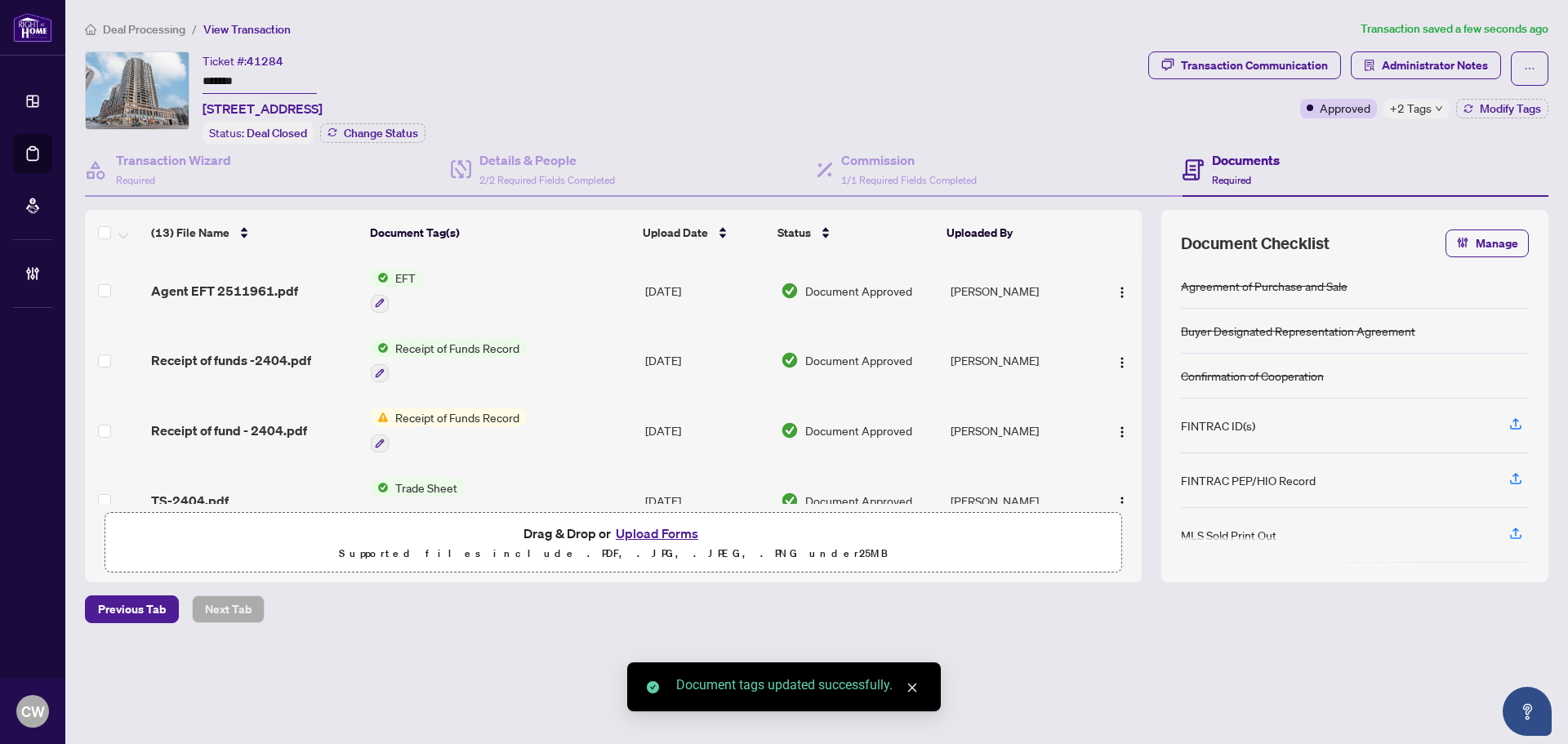
click at [1116, 286] on img "button" at bounding box center [1122, 292] width 13 height 13
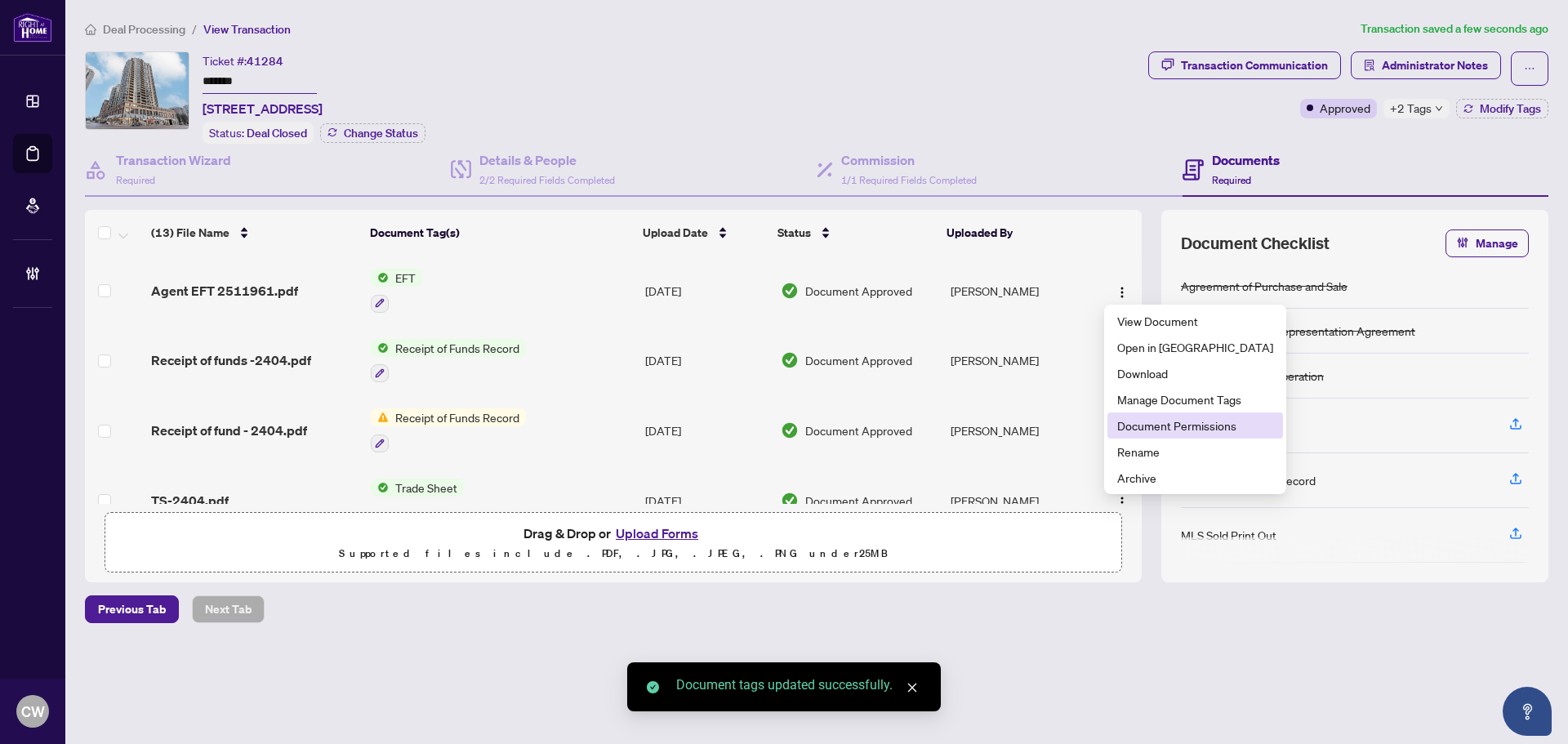
click at [1163, 420] on span "Document Permissions" at bounding box center [1195, 425] width 156 height 18
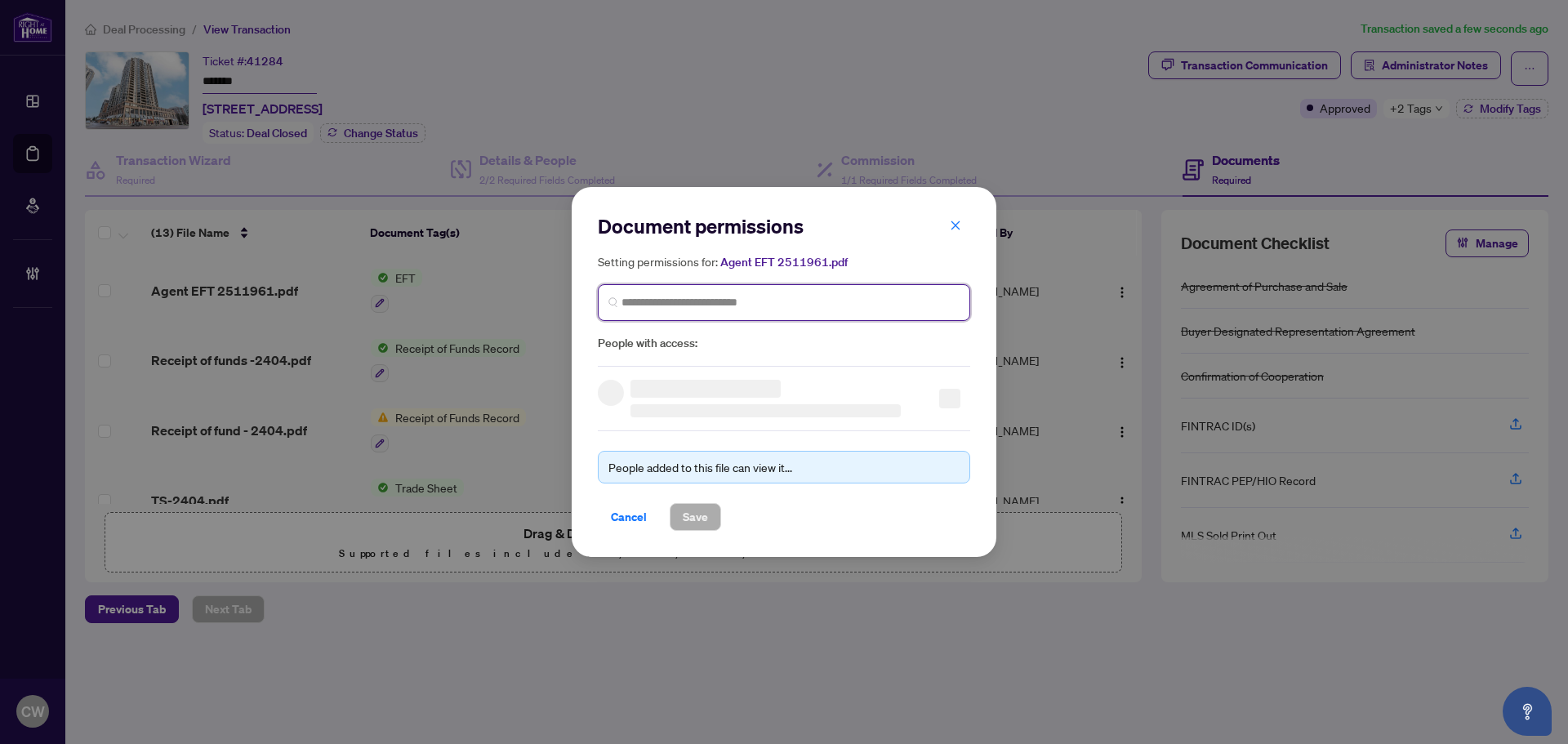
click at [807, 300] on input "search" at bounding box center [791, 302] width 338 height 17
paste input "**********"
type input "**********"
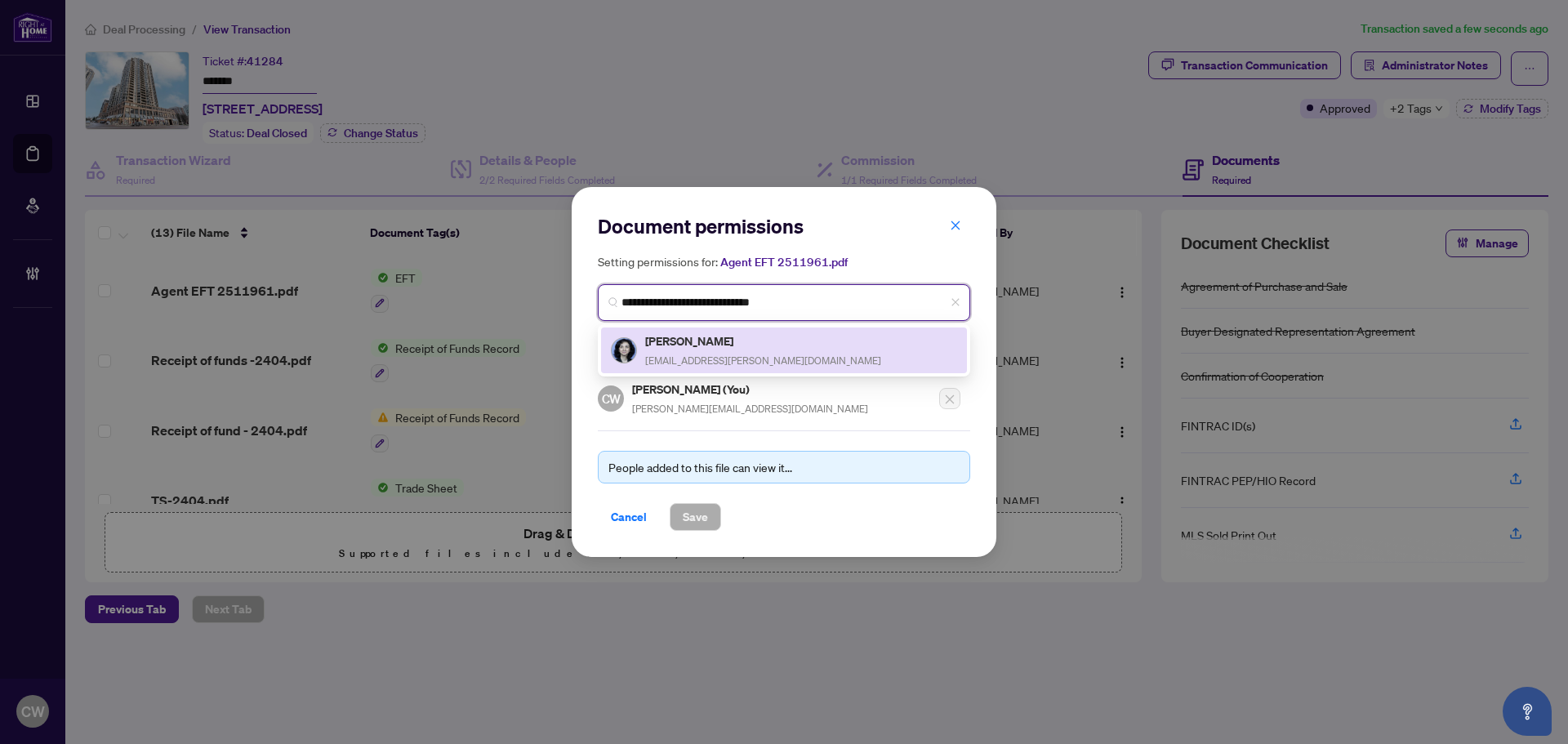
click at [709, 346] on h5 "[PERSON_NAME]" at bounding box center [763, 341] width 236 height 19
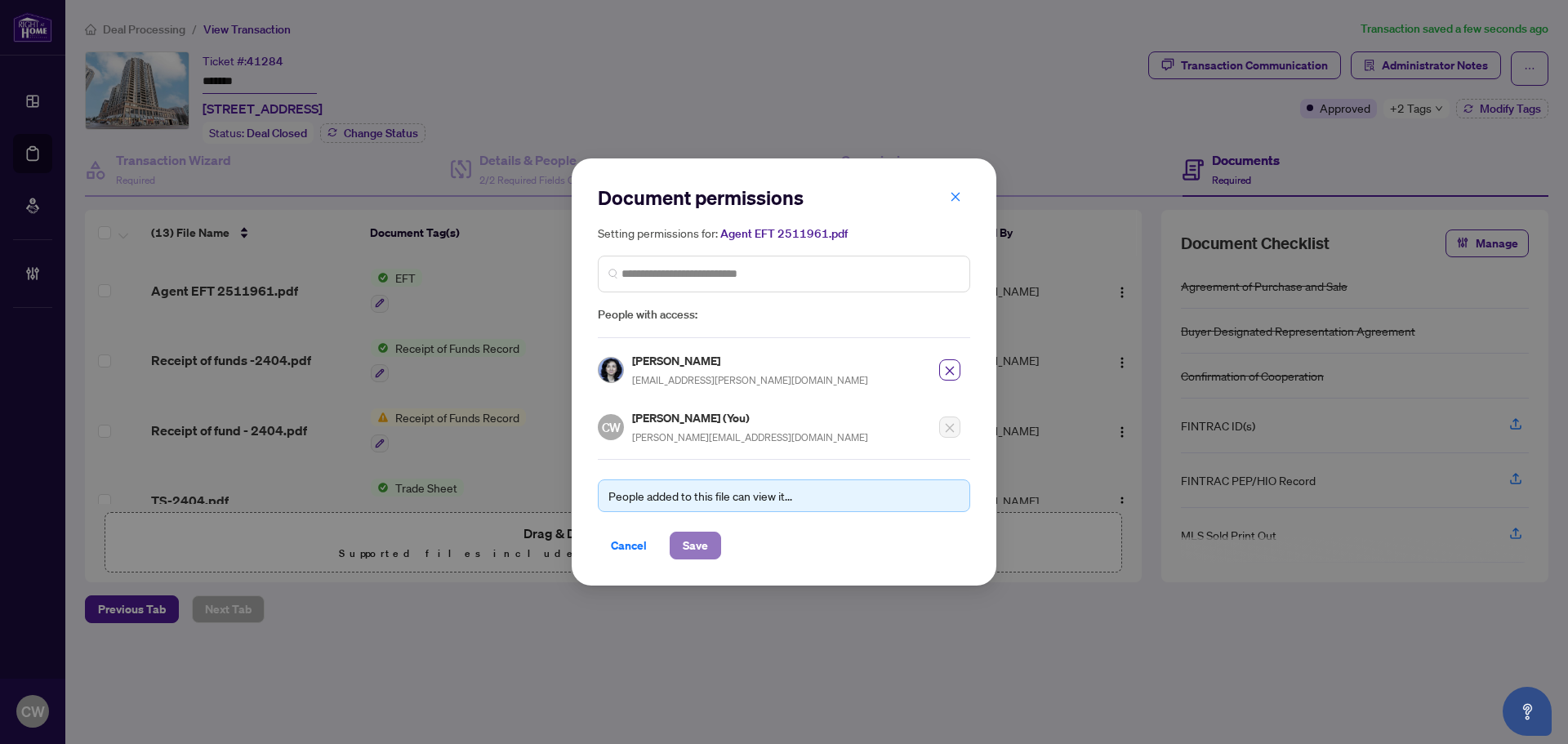
click at [696, 544] on span "Save" at bounding box center [695, 545] width 25 height 26
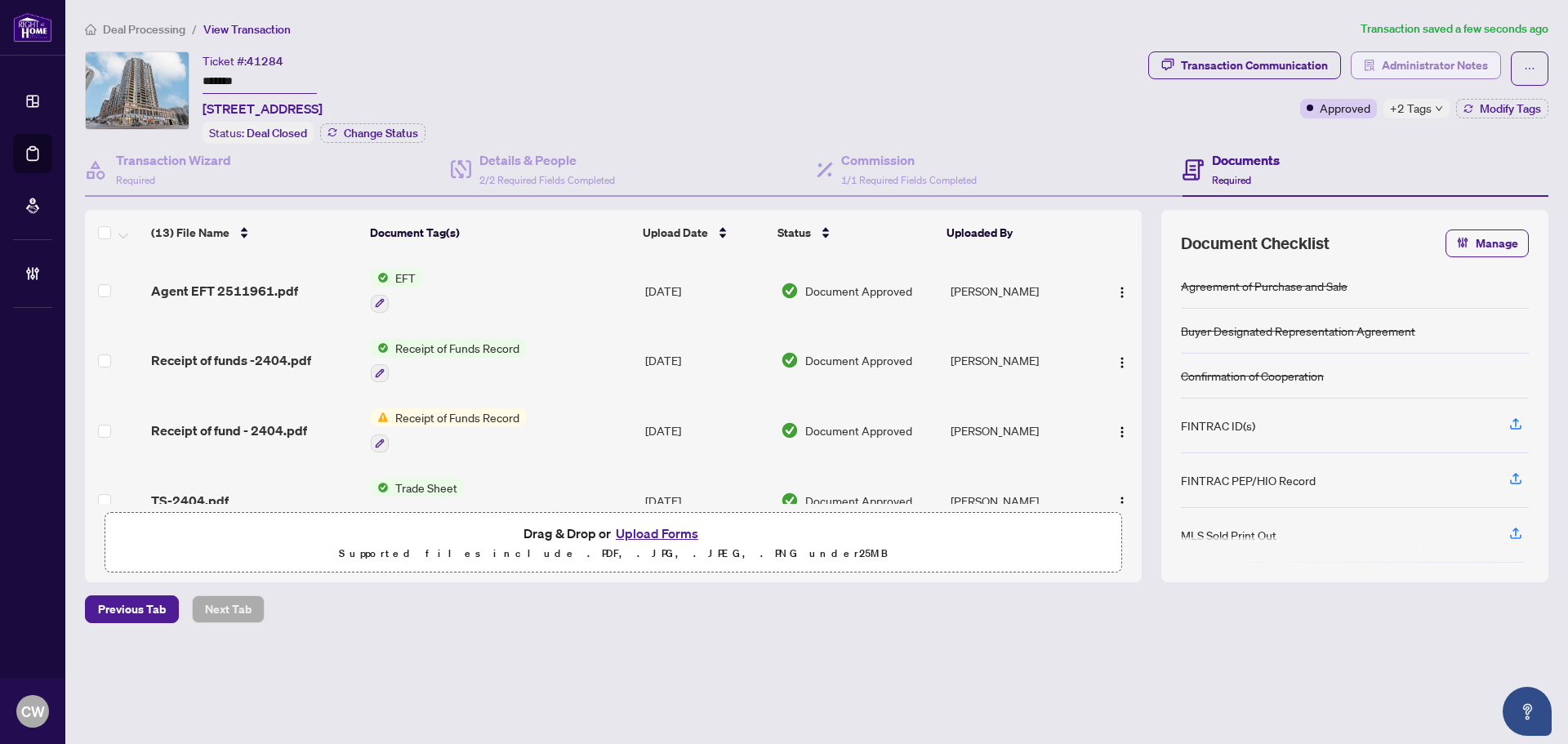
click at [1437, 69] on span "Administrator Notes" at bounding box center [1435, 65] width 106 height 26
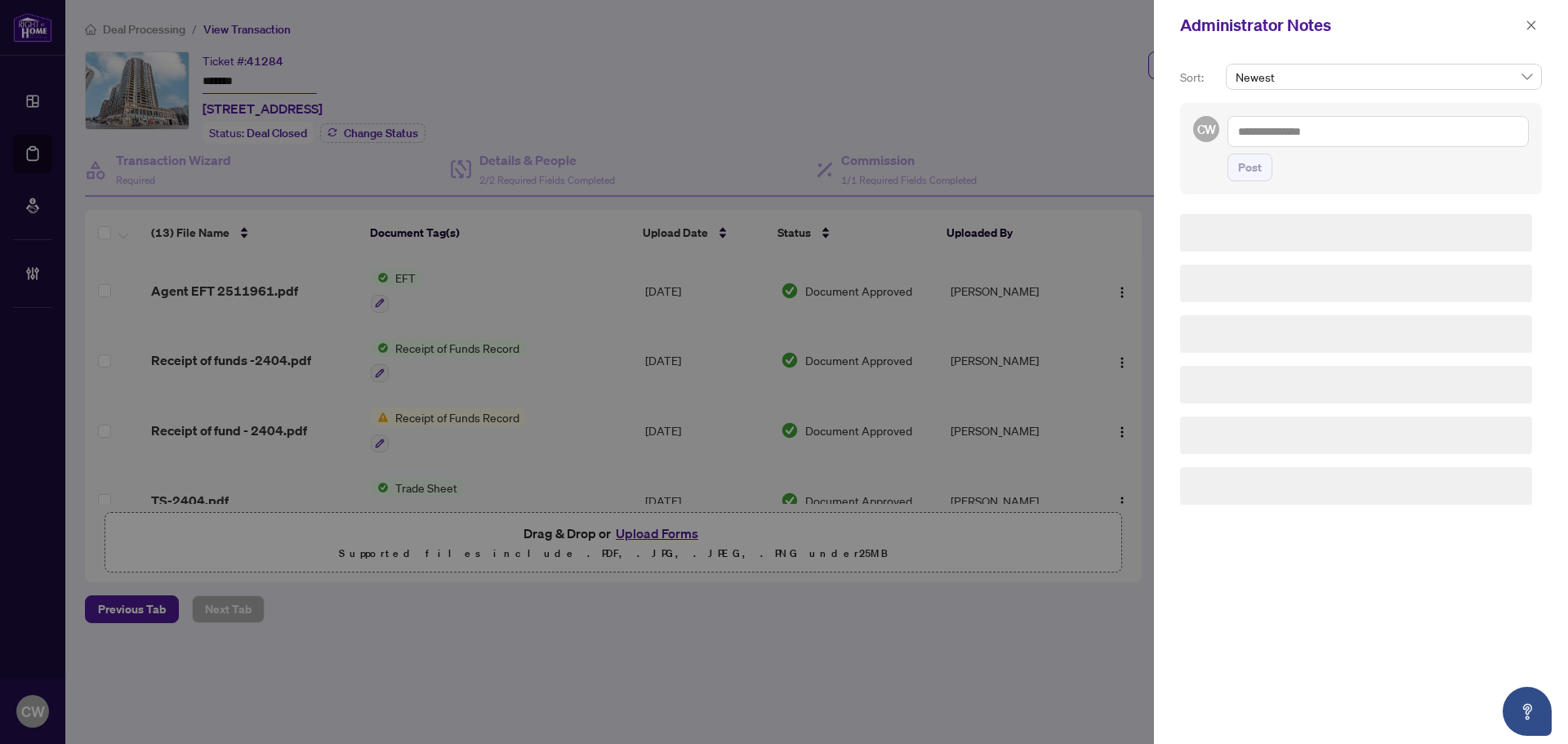
click at [1262, 152] on div "Post" at bounding box center [1378, 148] width 302 height 65
click at [1271, 136] on textarea at bounding box center [1378, 131] width 302 height 31
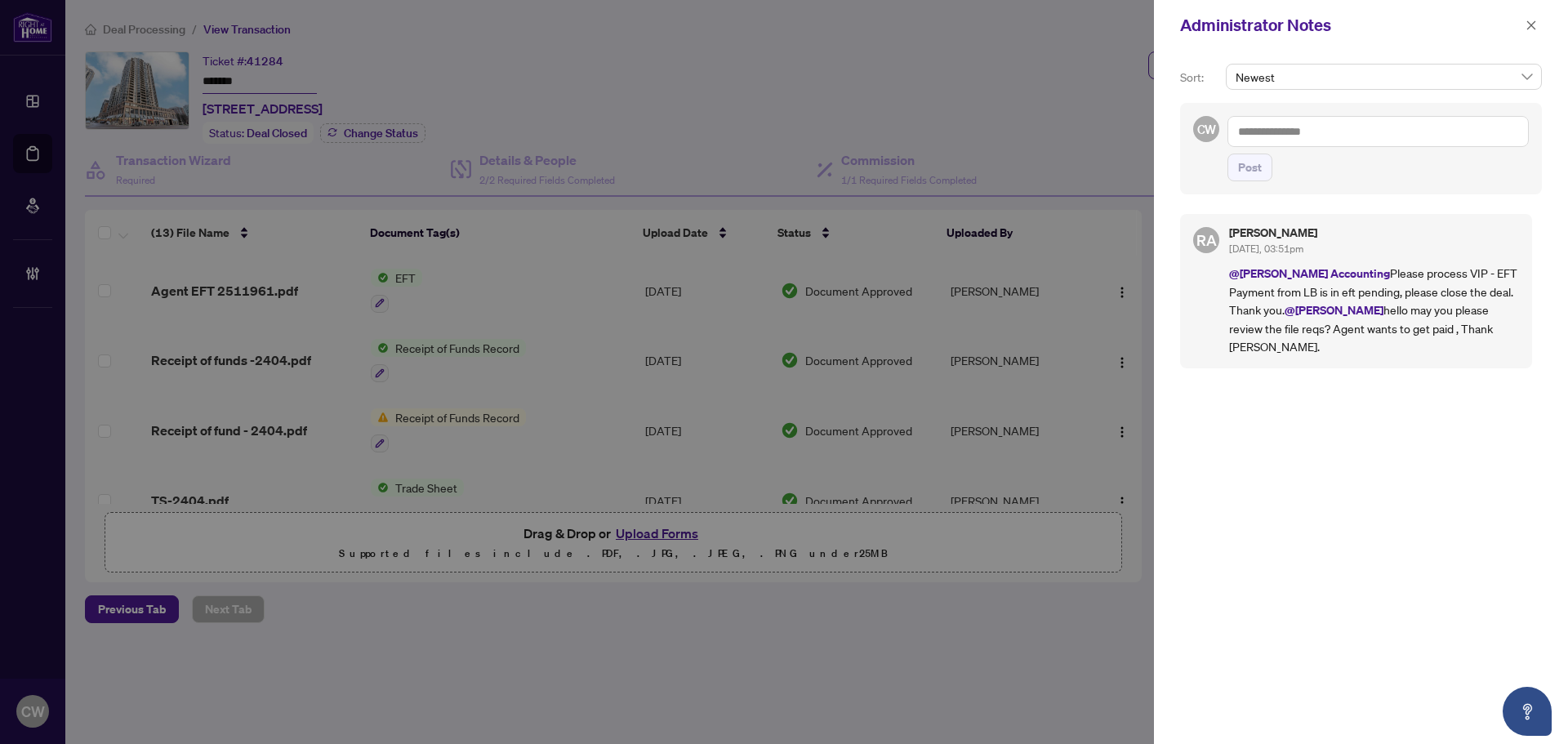
paste textarea "**********"
type textarea "**********"
click at [1256, 173] on span "Post" at bounding box center [1250, 167] width 23 height 26
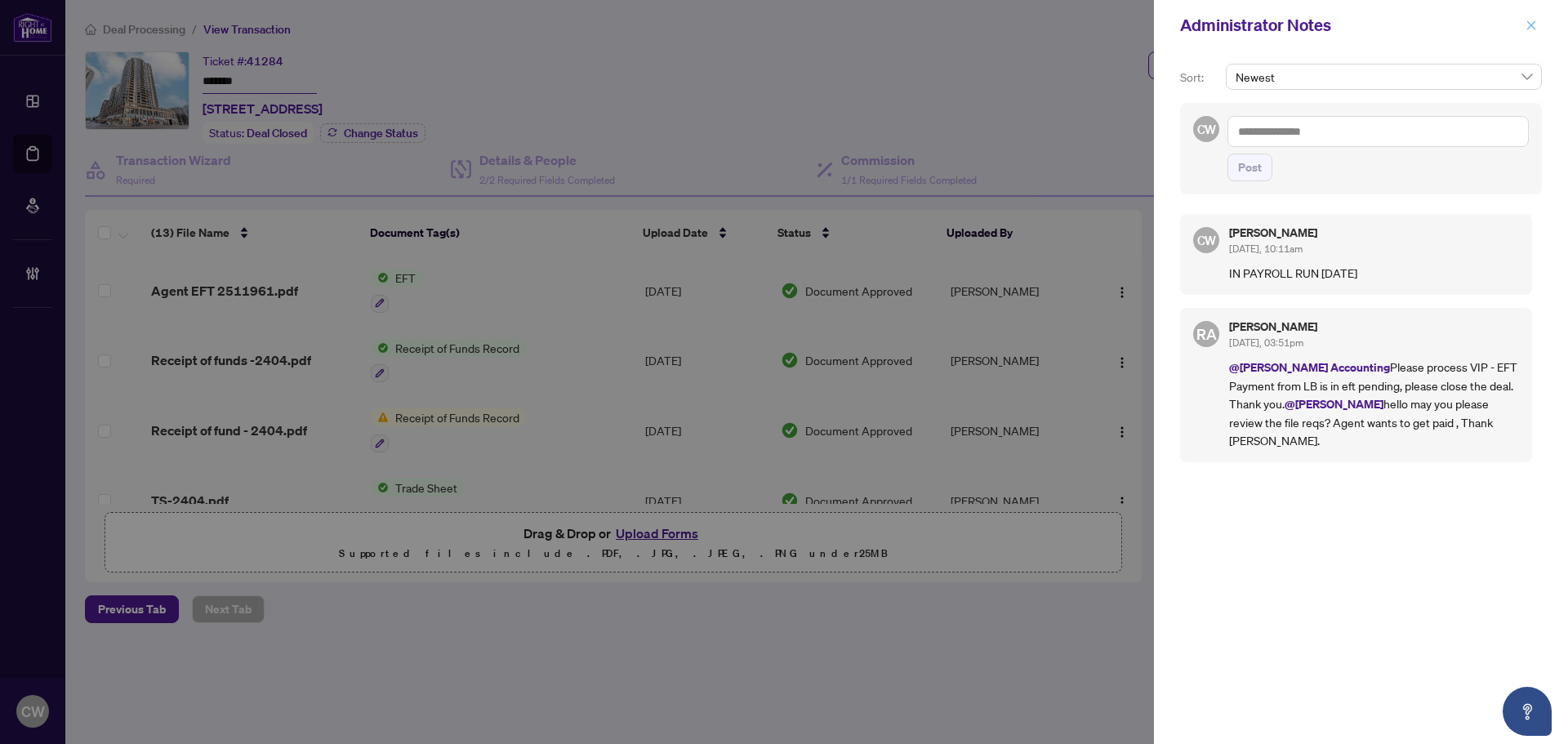
click at [1530, 23] on icon "close" at bounding box center [1531, 25] width 11 height 11
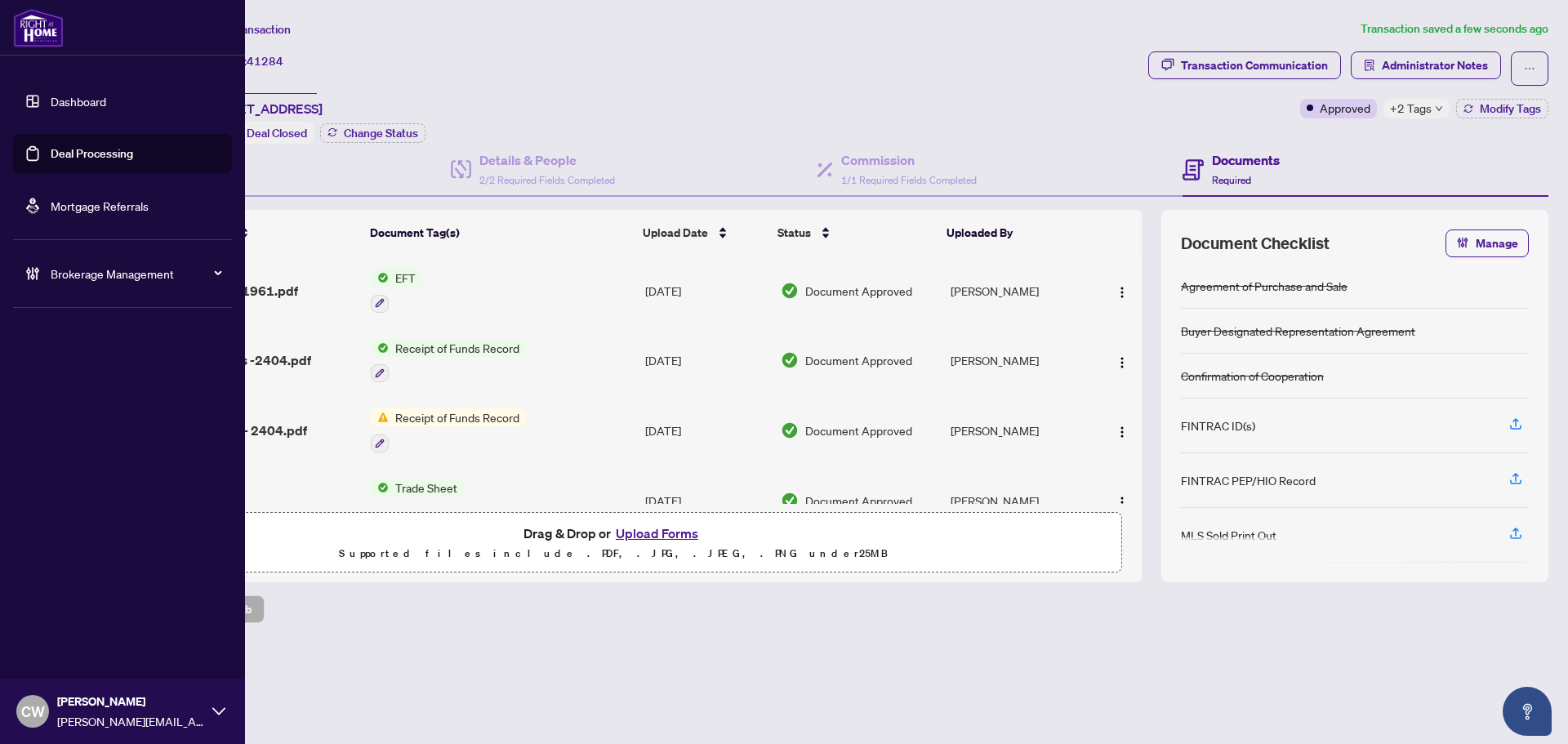
drag, startPoint x: 60, startPoint y: 164, endPoint x: 158, endPoint y: 168, distance: 98.1
click at [60, 161] on link "Deal Processing" at bounding box center [91, 153] width 83 height 15
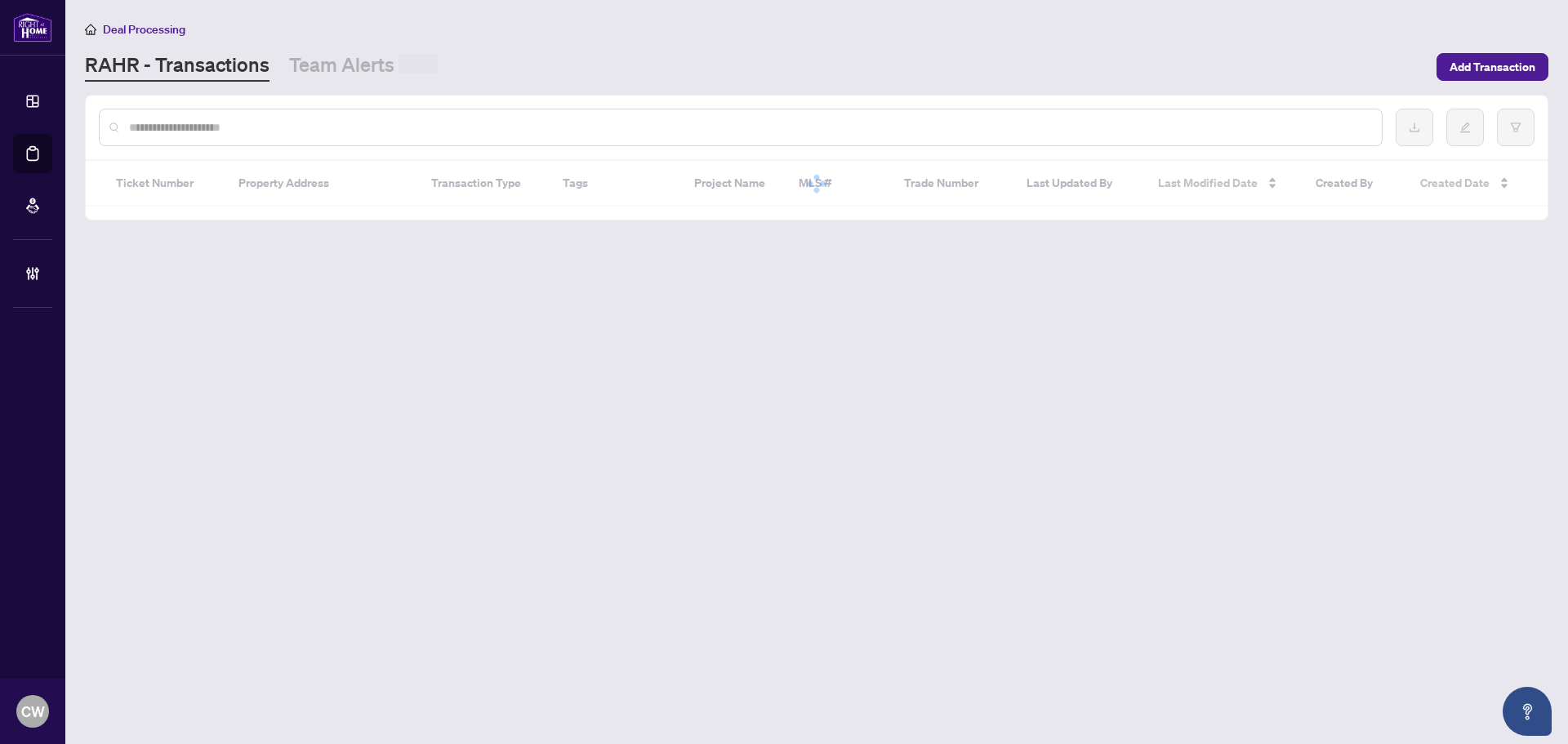
click at [263, 134] on div at bounding box center [741, 127] width 1284 height 37
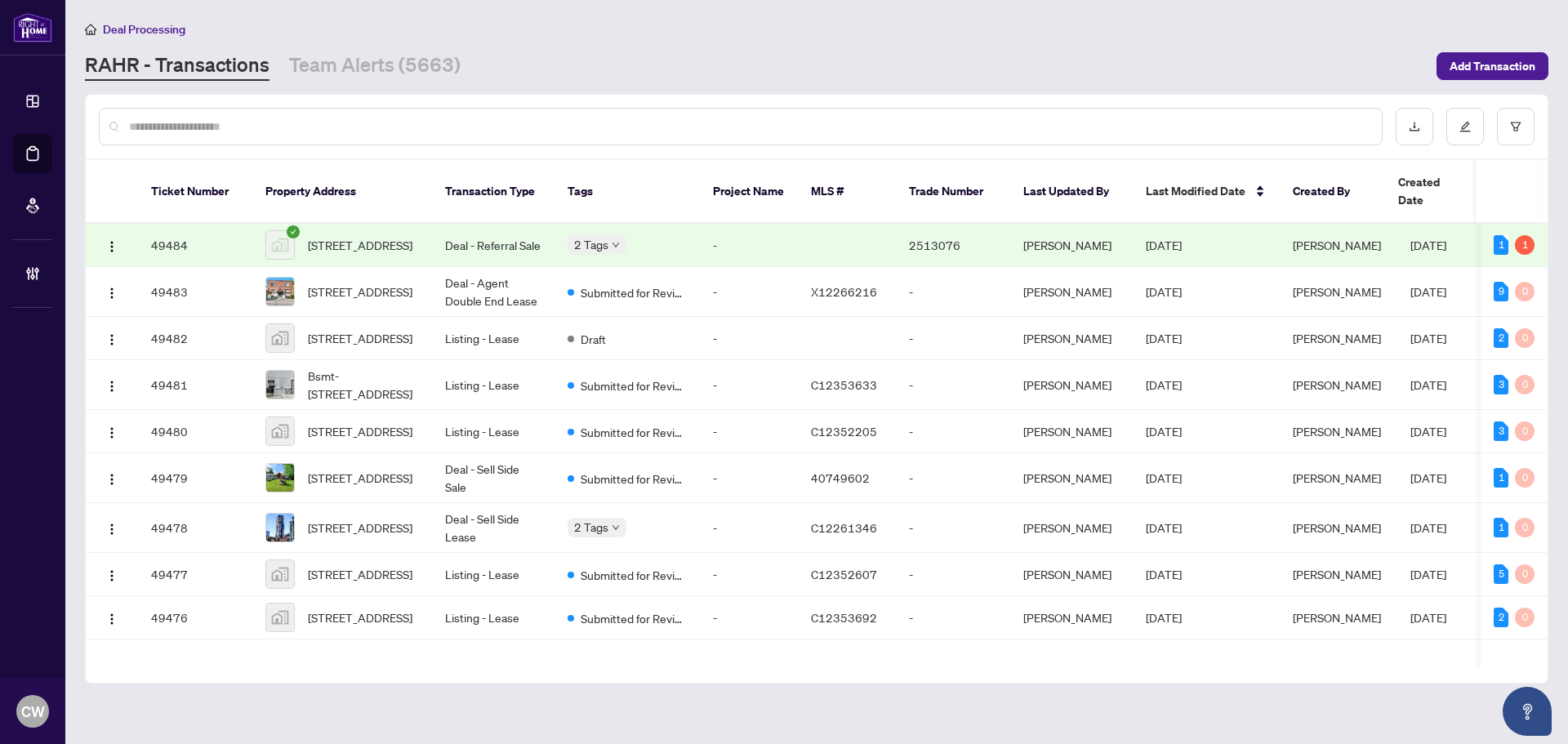
click at [263, 134] on input "text" at bounding box center [749, 126] width 1240 height 18
type input "*******"
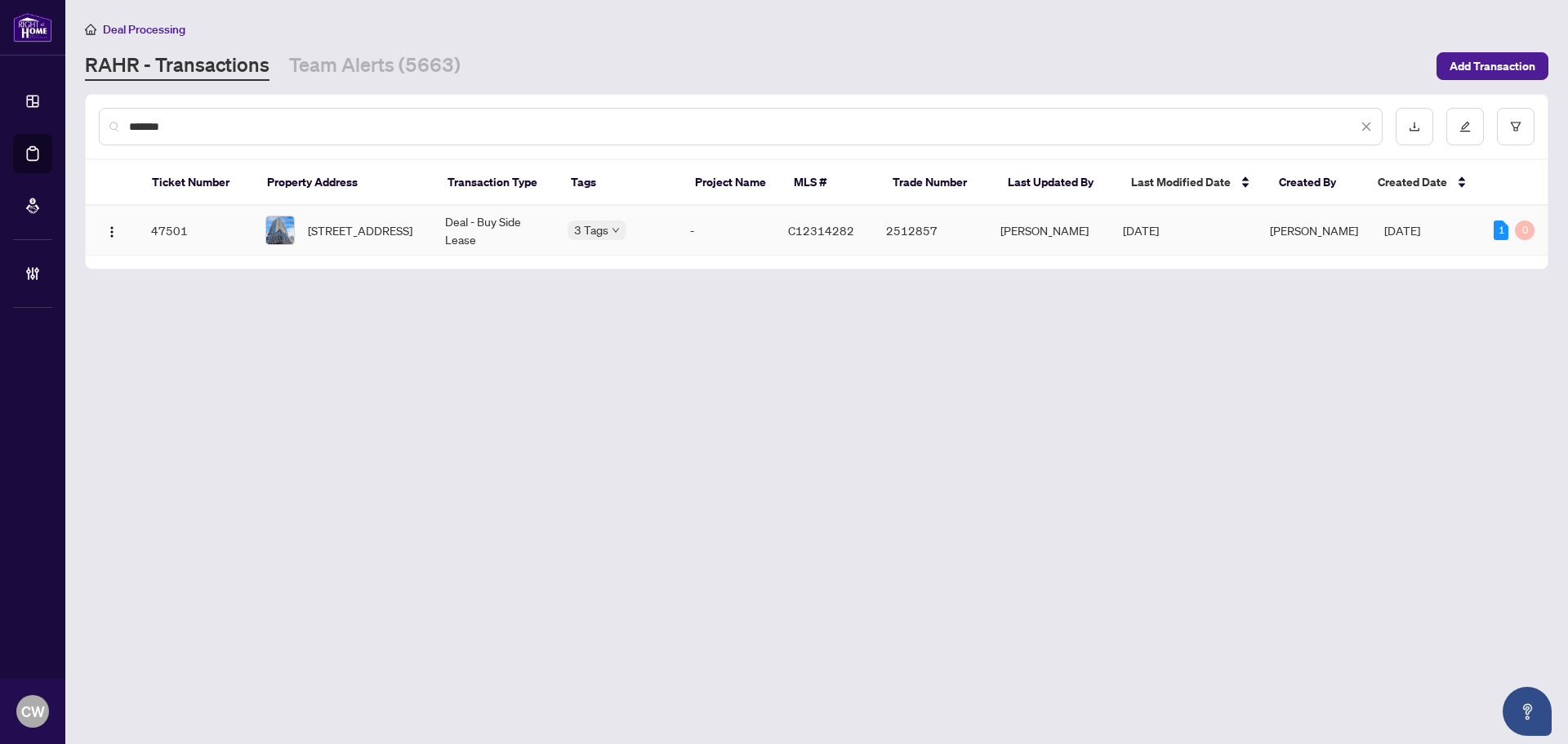
click at [336, 233] on span "[STREET_ADDRESS]" at bounding box center [360, 229] width 104 height 18
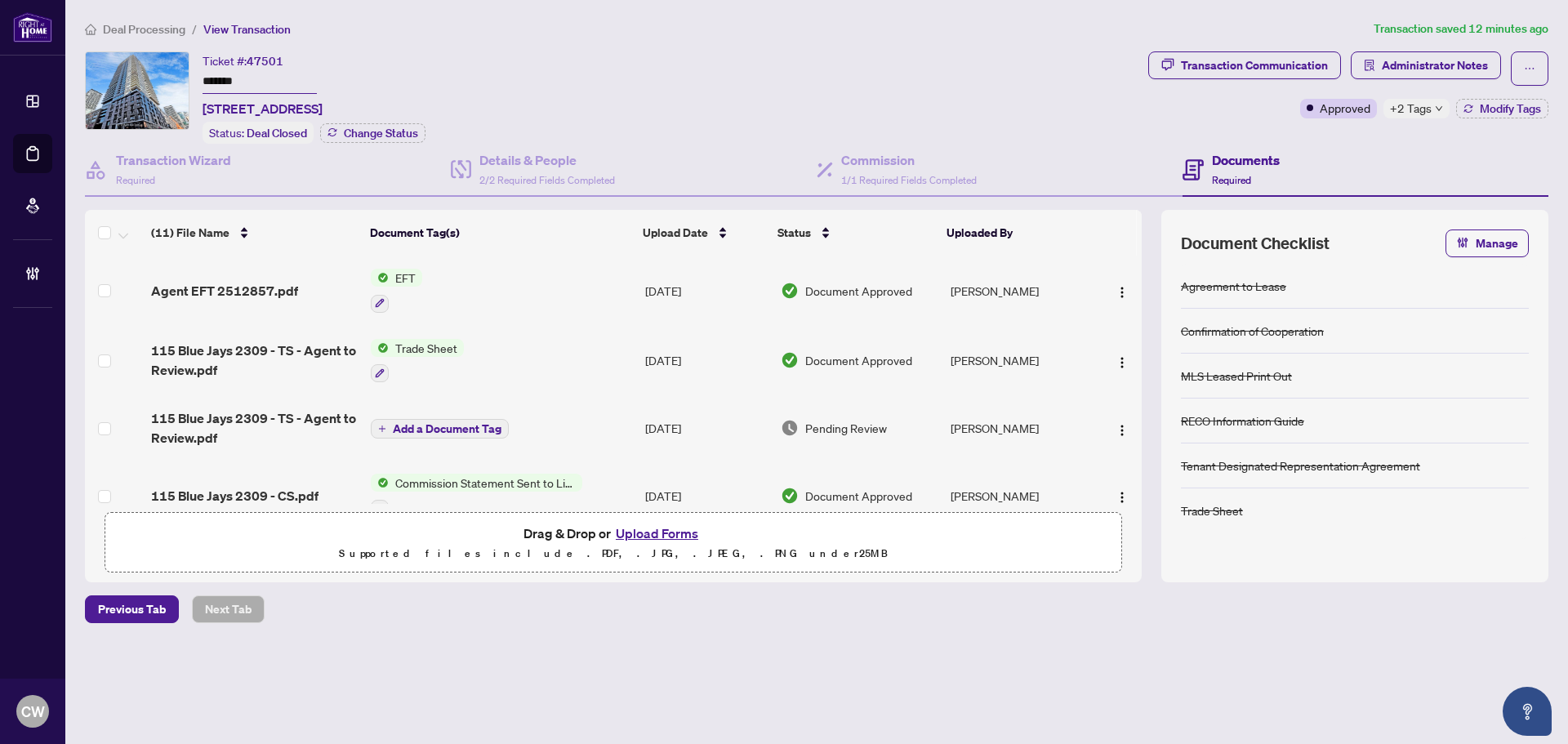
click at [65, 156] on main "Deal Processing / View Transaction Transaction saved 12 minutes ago Ticket #: 4…" at bounding box center [817, 372] width 1503 height 744
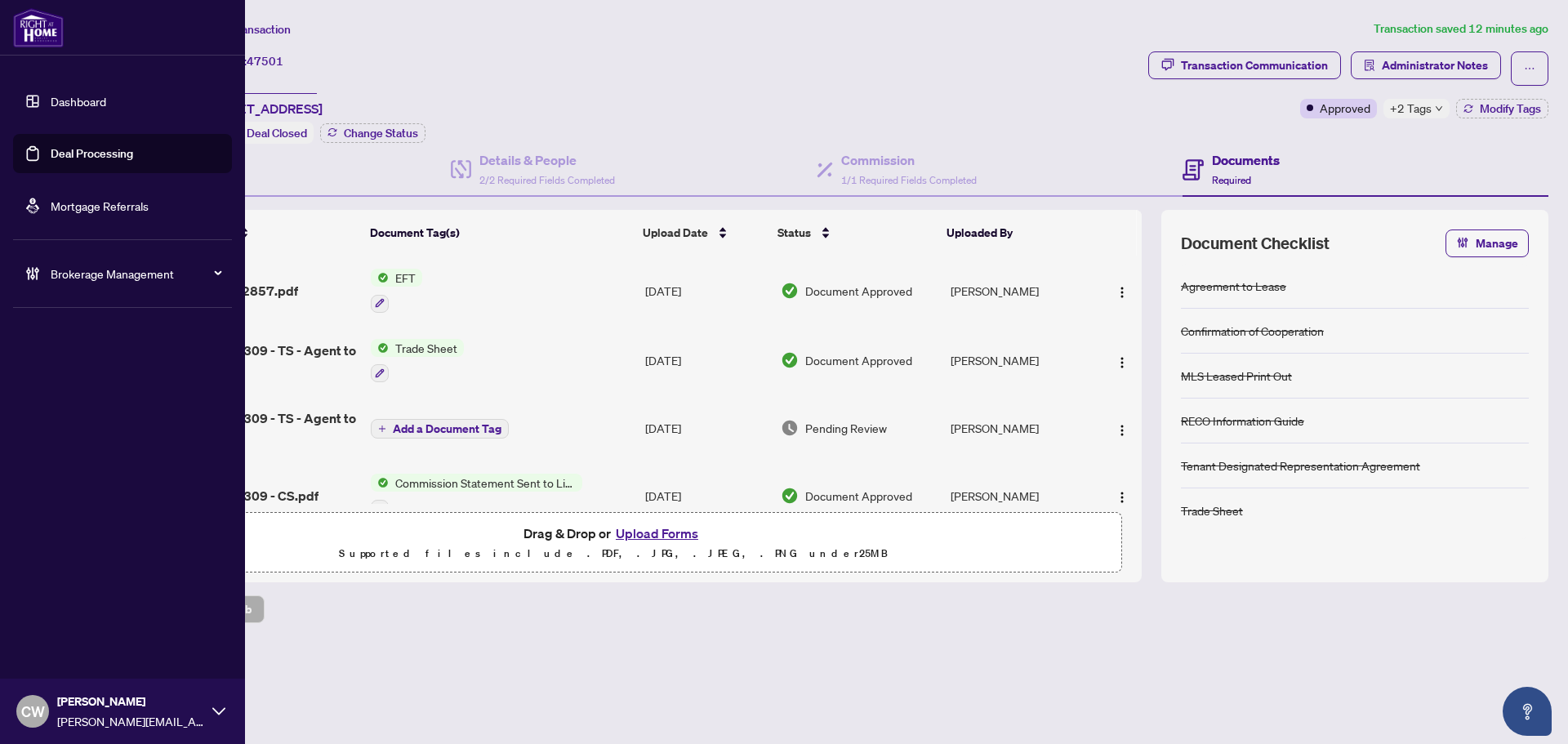
click at [57, 151] on link "Deal Processing" at bounding box center [91, 153] width 83 height 15
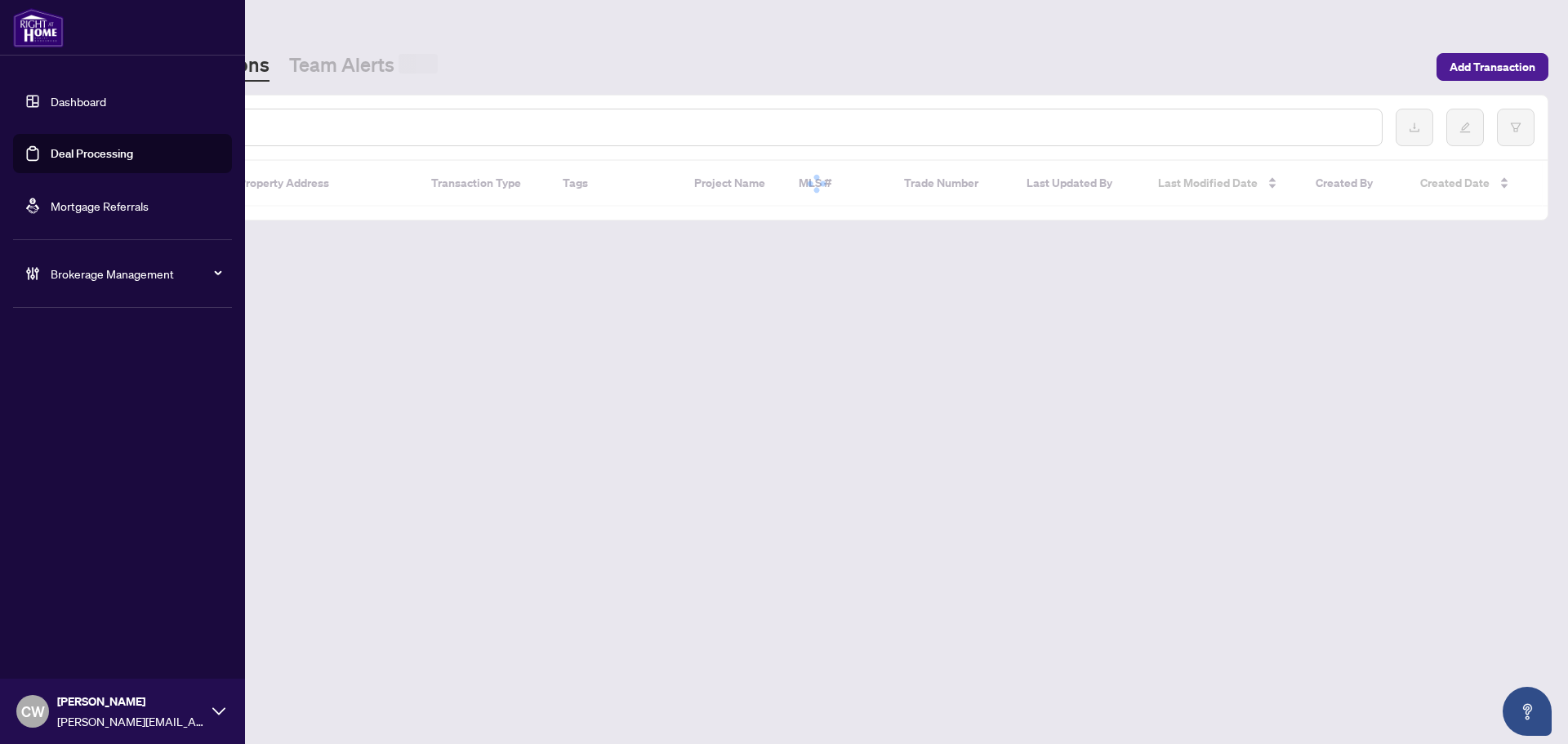
click at [302, 136] on div at bounding box center [741, 127] width 1284 height 37
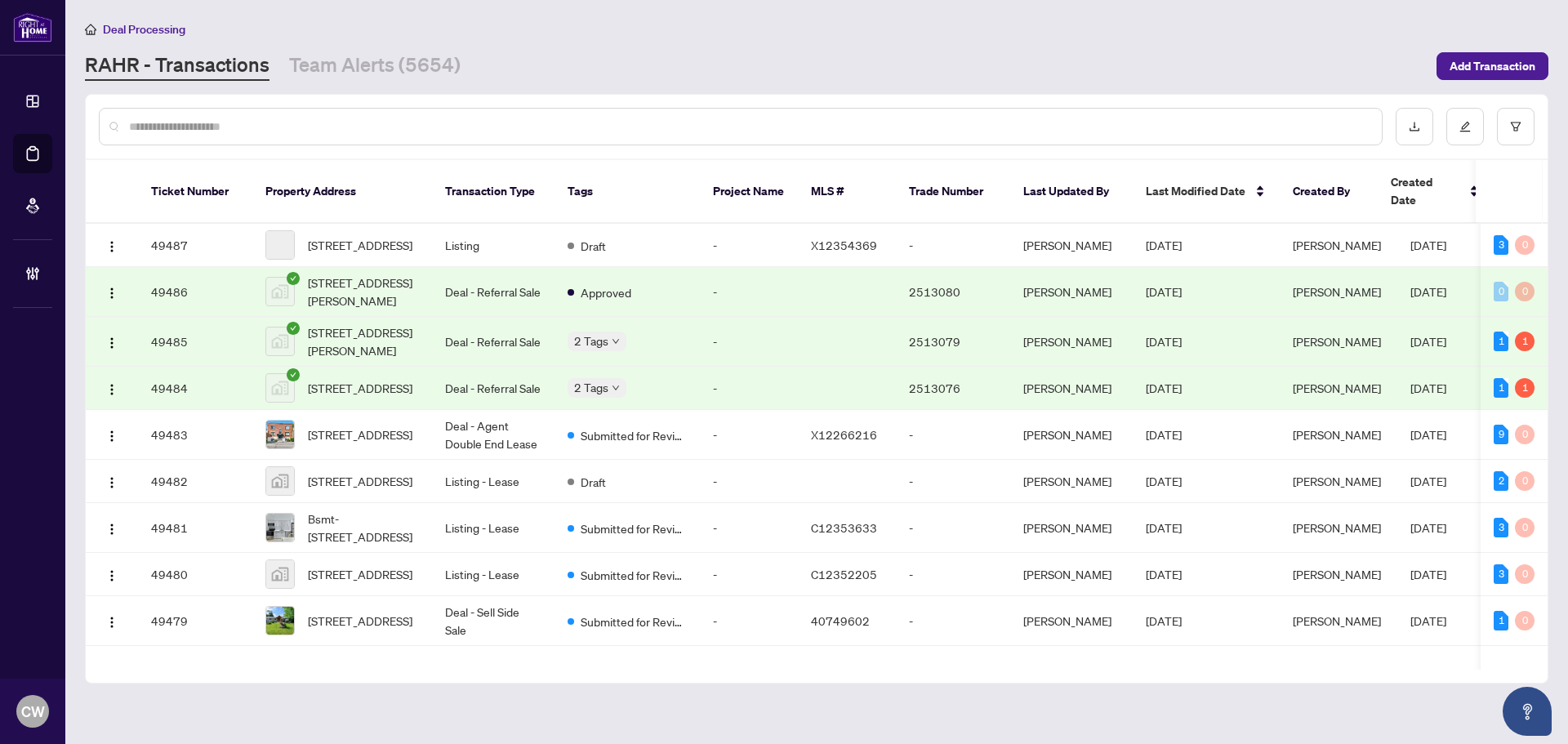
click at [290, 129] on input "text" at bounding box center [749, 126] width 1240 height 18
paste input "*******"
type input "*******"
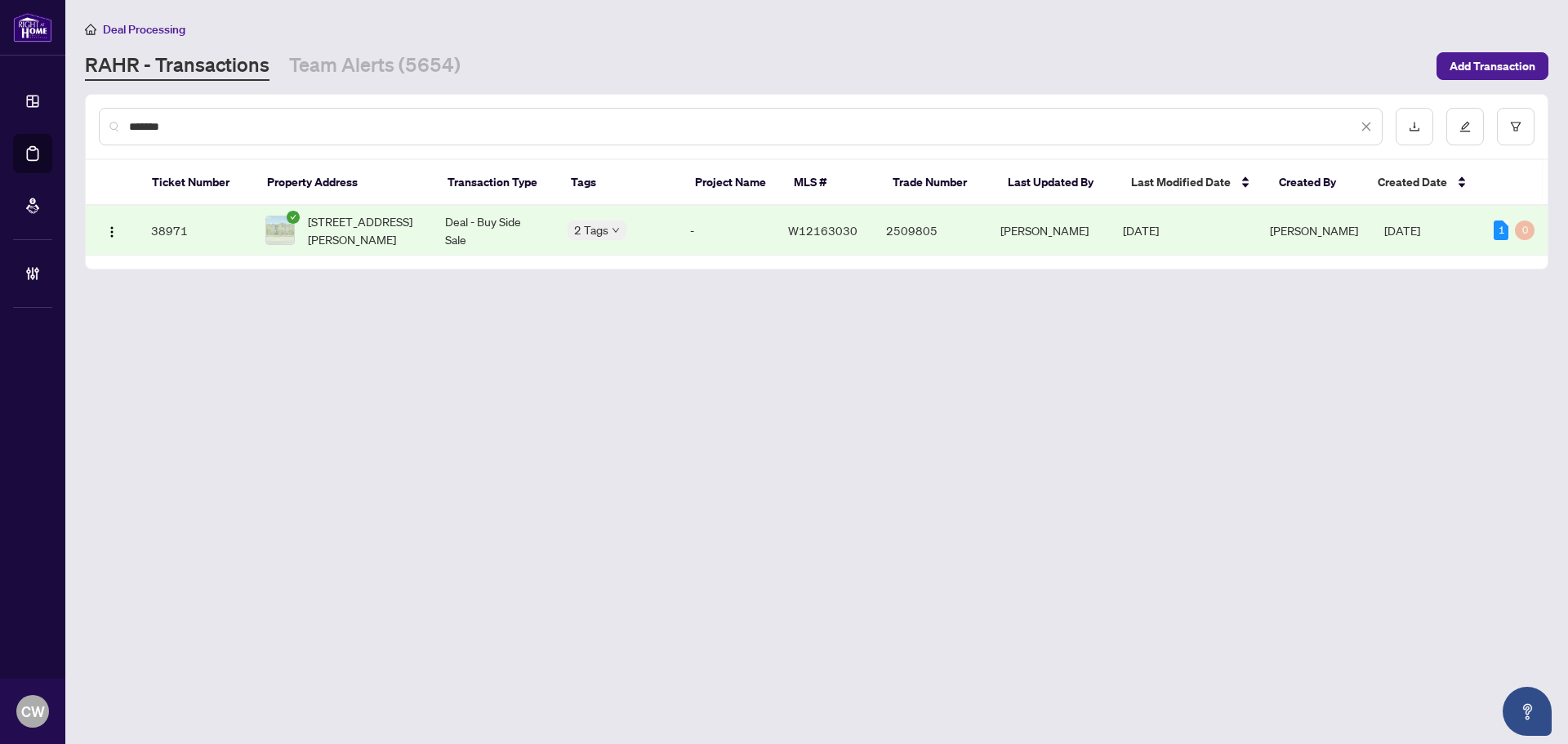
click at [356, 233] on span "[STREET_ADDRESS][PERSON_NAME]" at bounding box center [364, 229] width 111 height 36
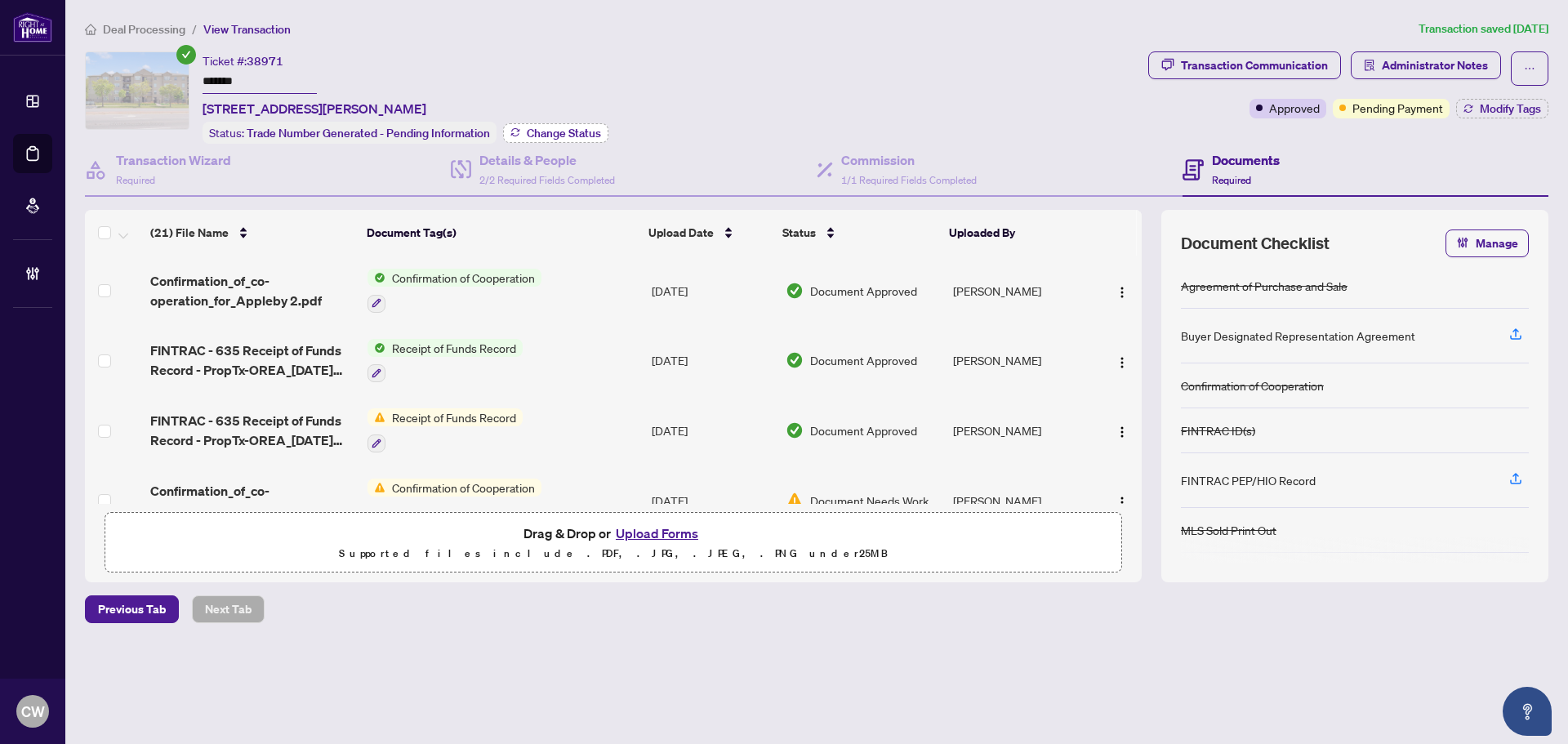
click at [554, 134] on span "Change Status" at bounding box center [564, 132] width 74 height 11
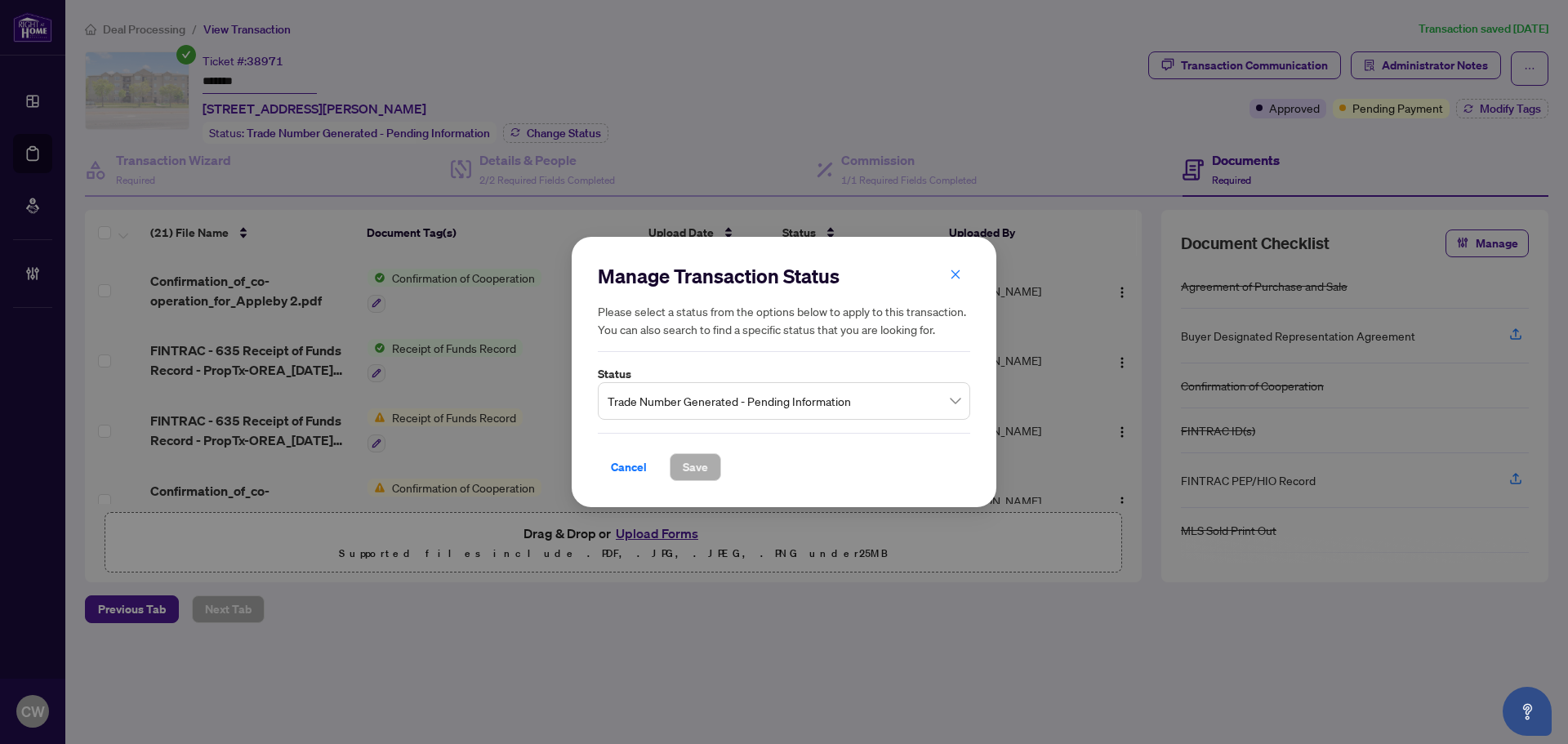
click at [764, 402] on span "Trade Number Generated - Pending Information" at bounding box center [784, 401] width 353 height 31
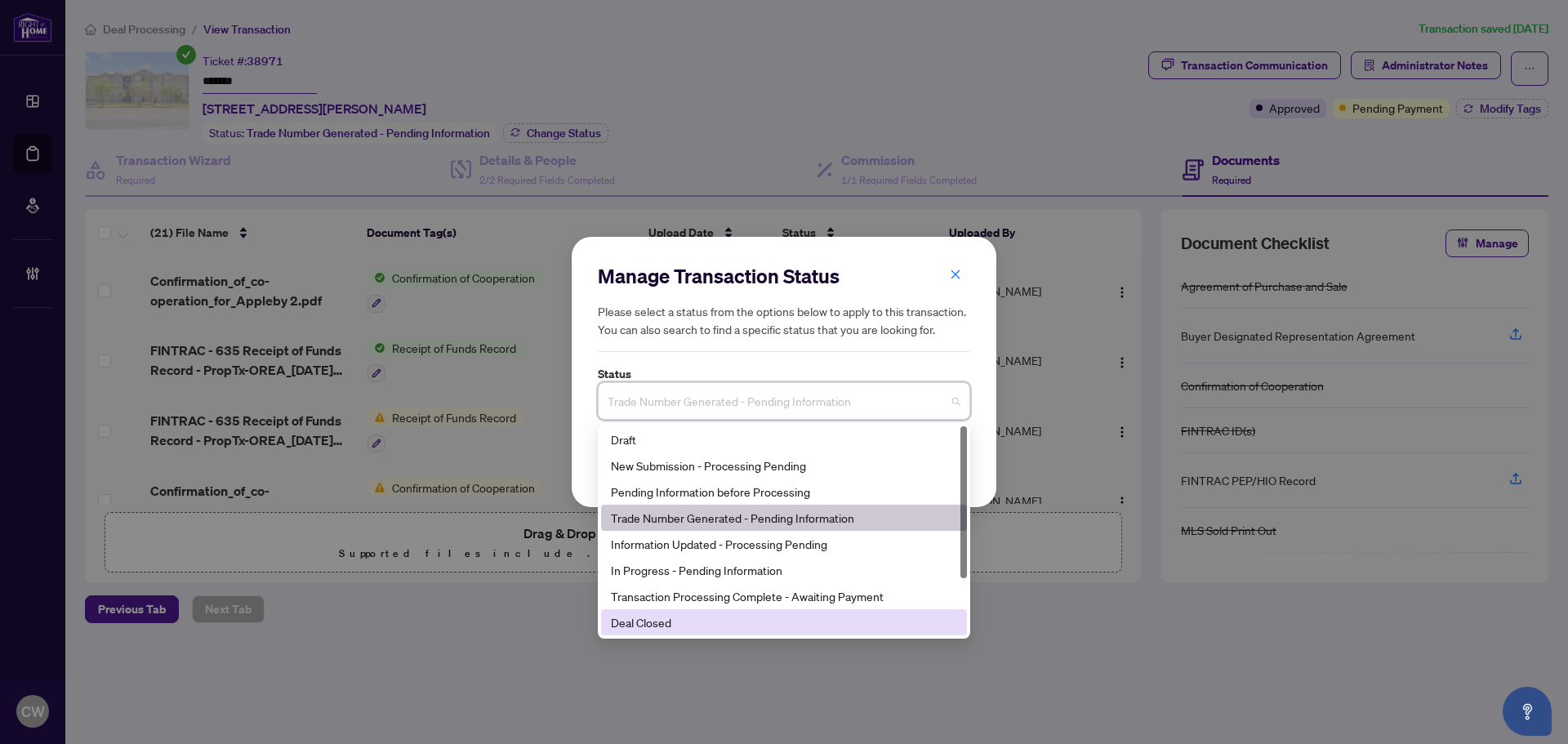
click at [703, 621] on div "Deal Closed" at bounding box center [784, 621] width 346 height 18
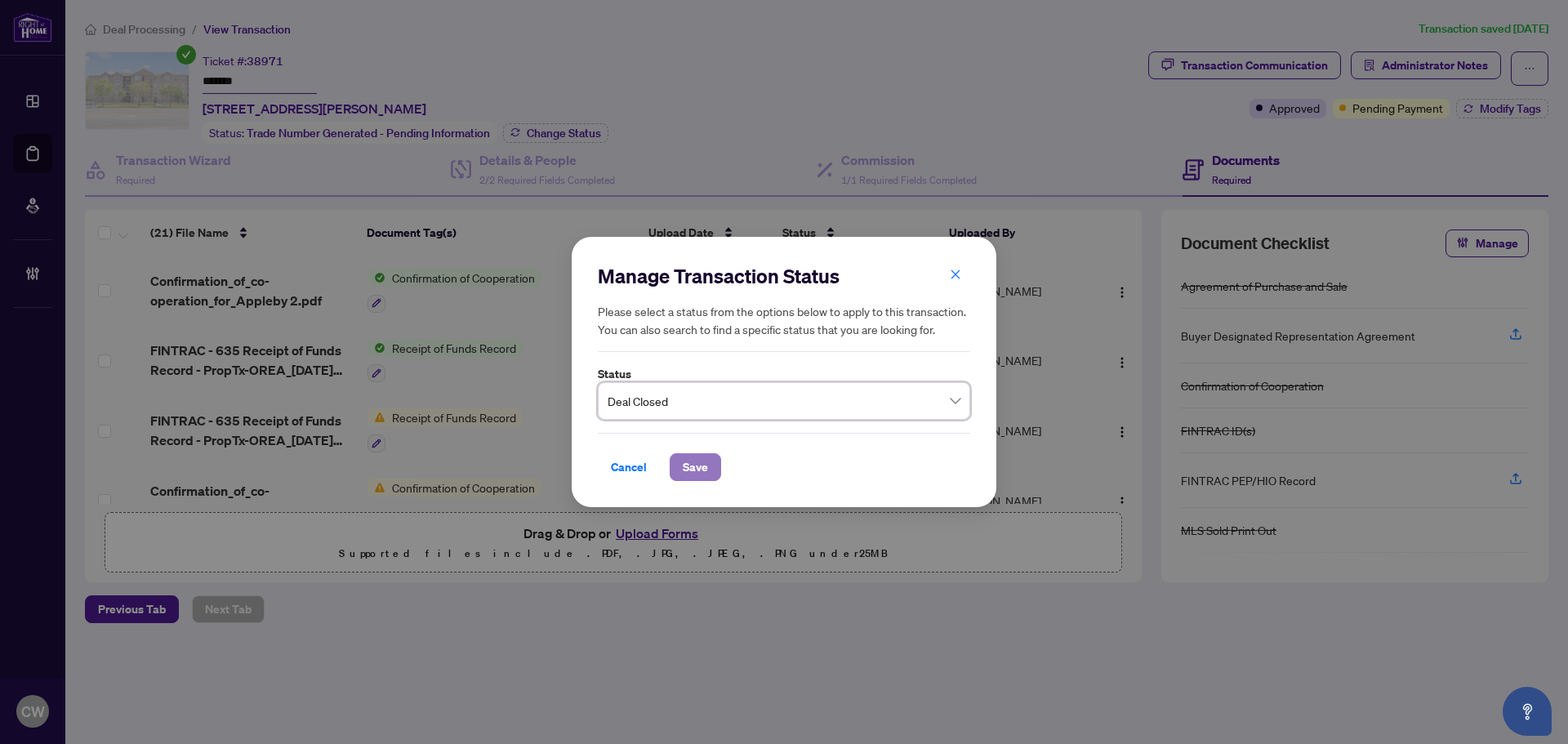
click at [681, 471] on button "Save" at bounding box center [695, 467] width 51 height 28
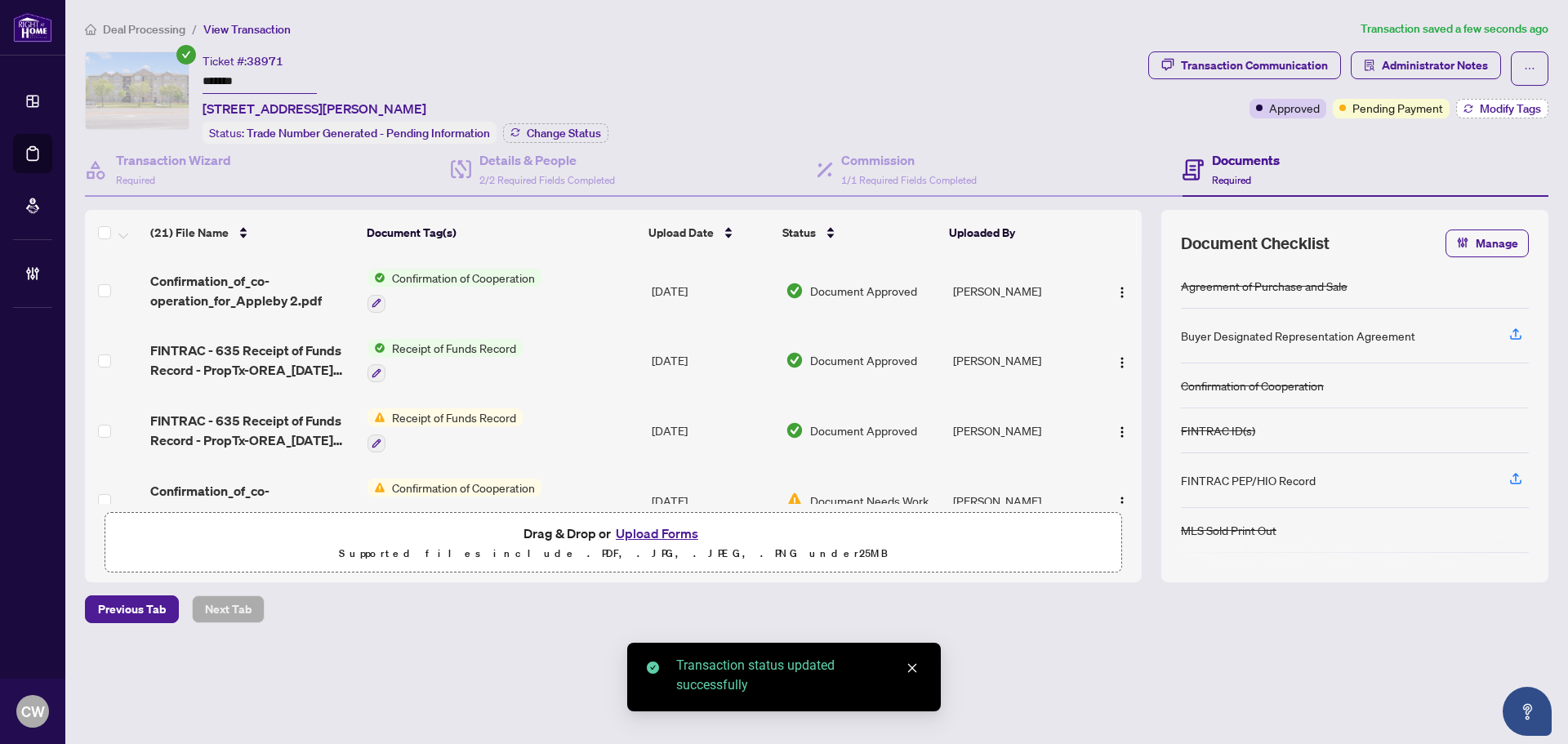
click at [1501, 111] on span "Modify Tags" at bounding box center [1511, 108] width 61 height 11
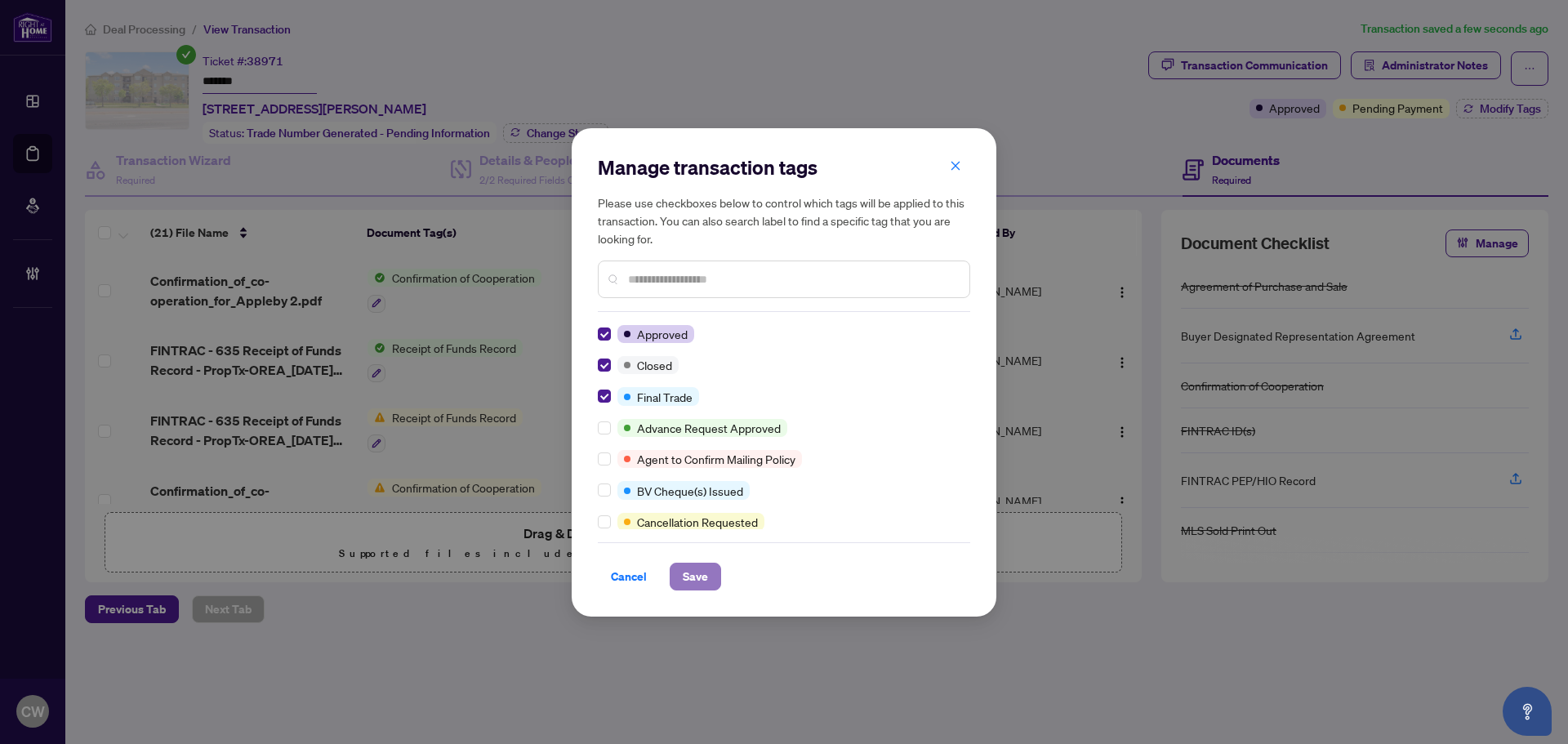
click at [697, 583] on span "Save" at bounding box center [695, 576] width 25 height 26
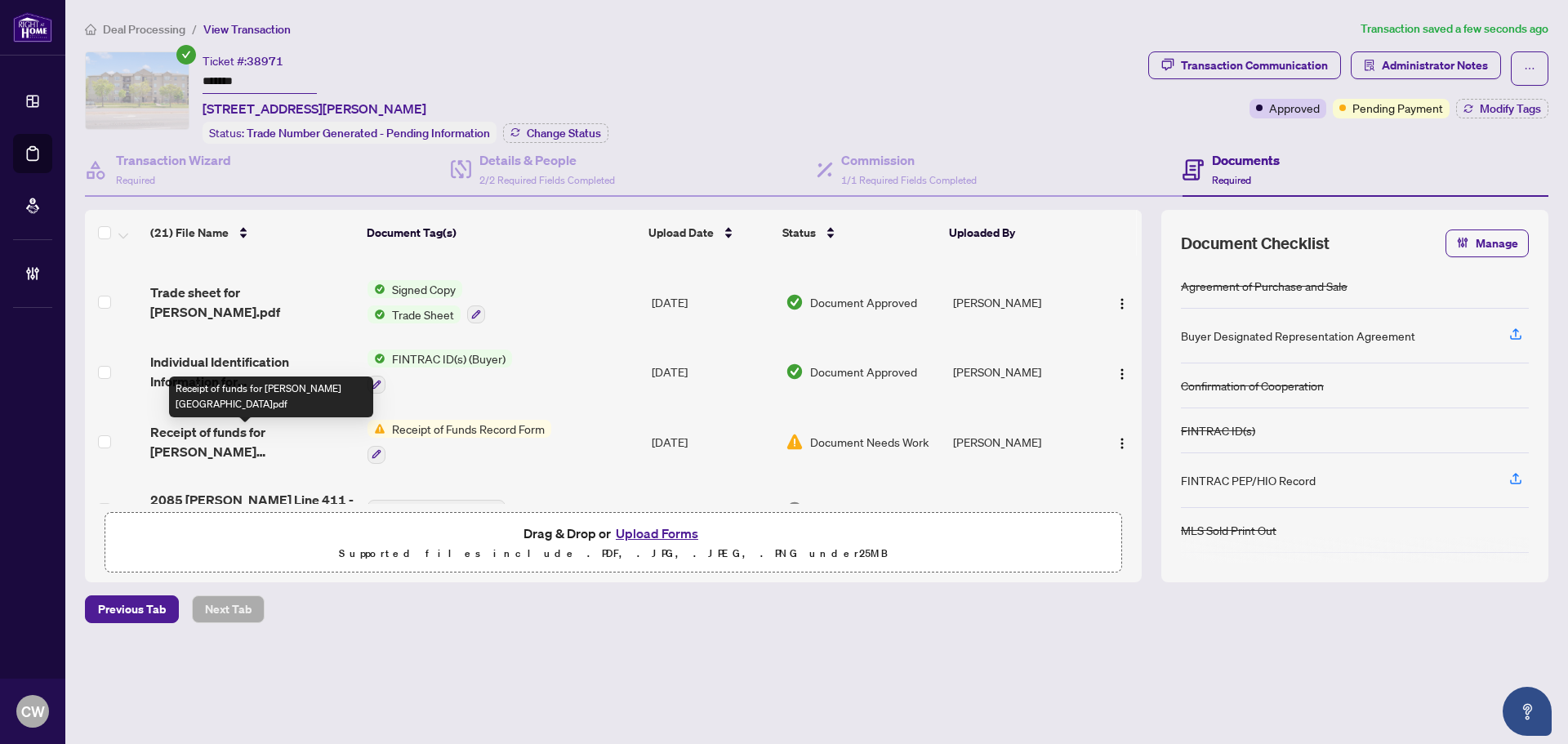
scroll to position [245, 0]
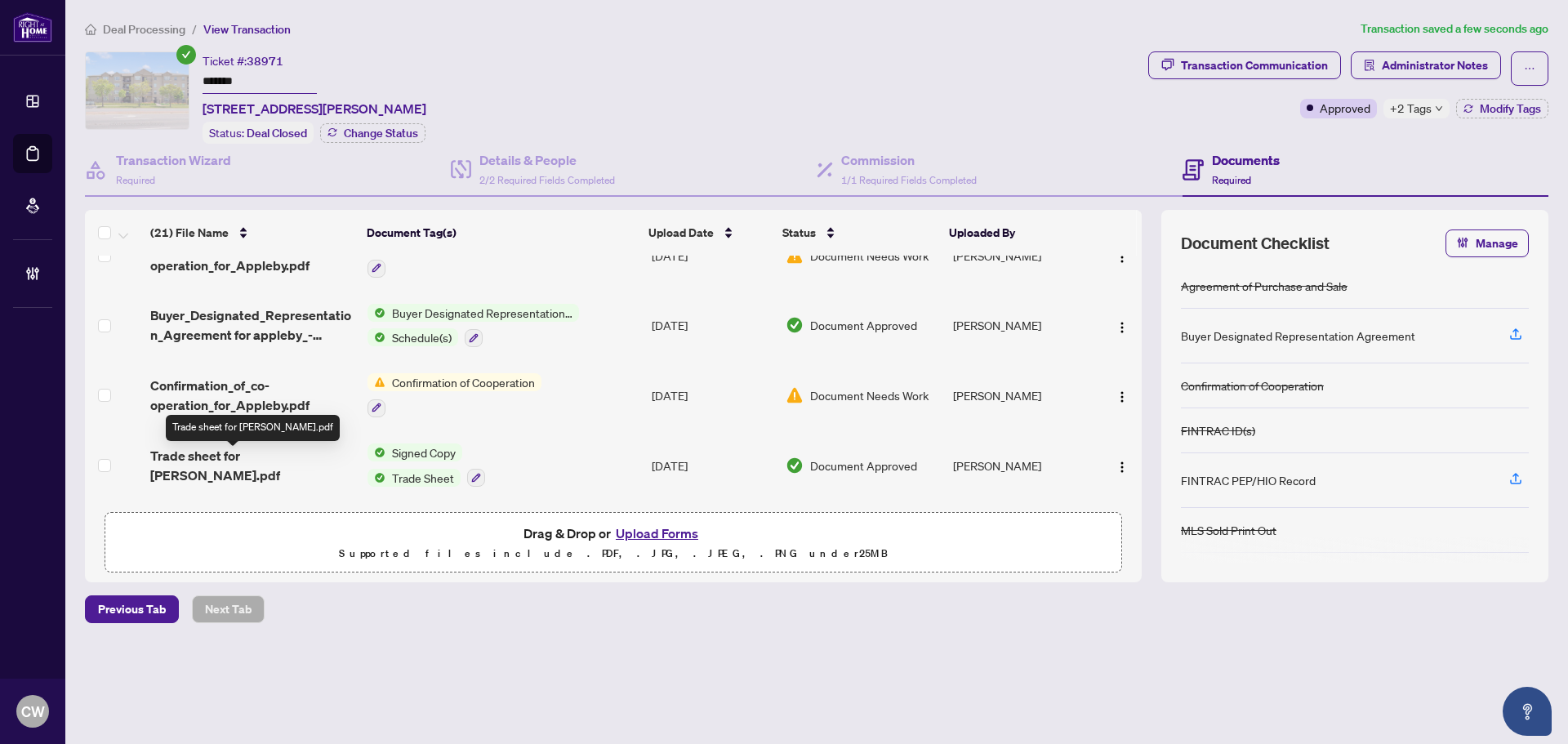
click at [248, 453] on span "Trade sheet for [PERSON_NAME].pdf" at bounding box center [252, 465] width 204 height 39
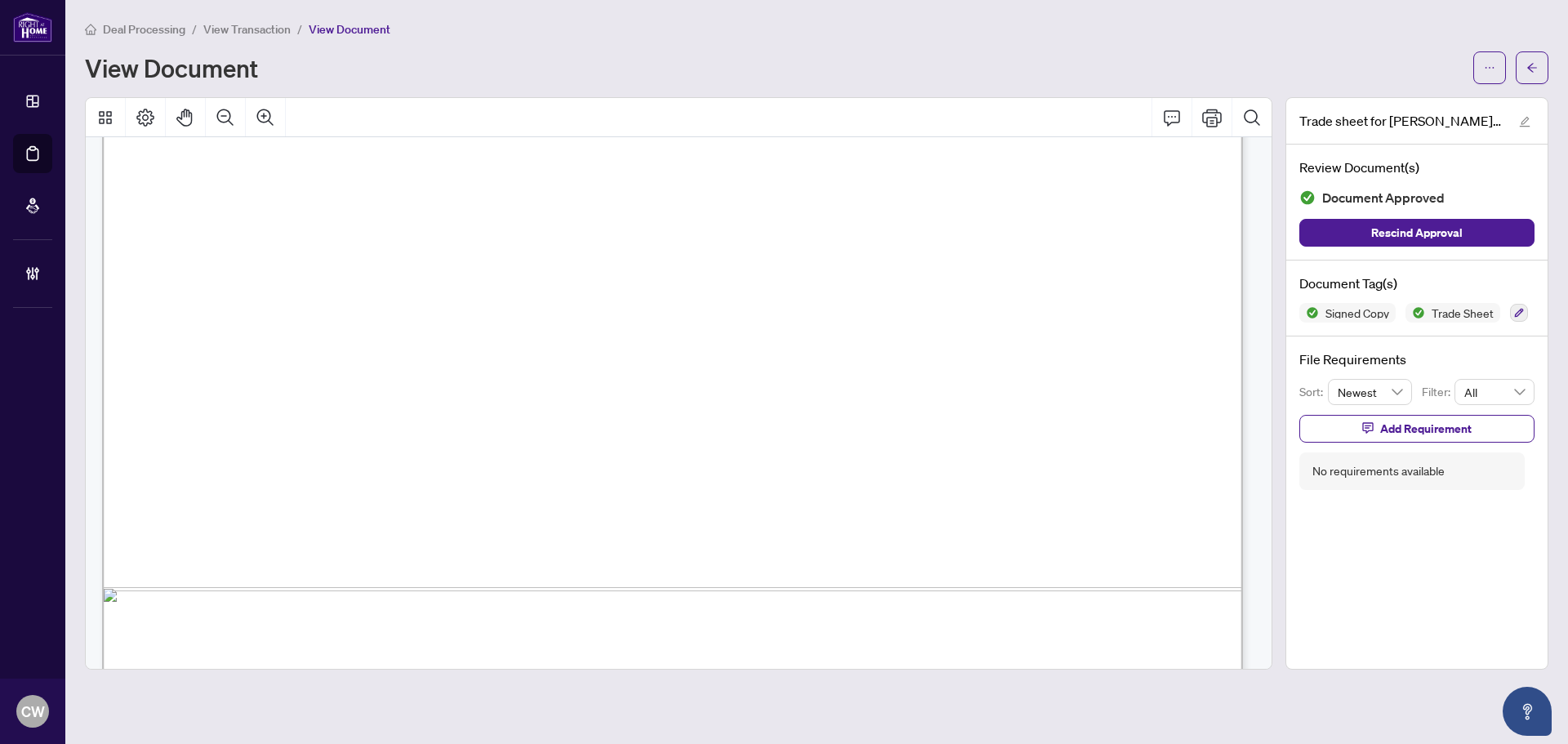
scroll to position [653, 0]
click at [1539, 71] on button "button" at bounding box center [1532, 68] width 33 height 33
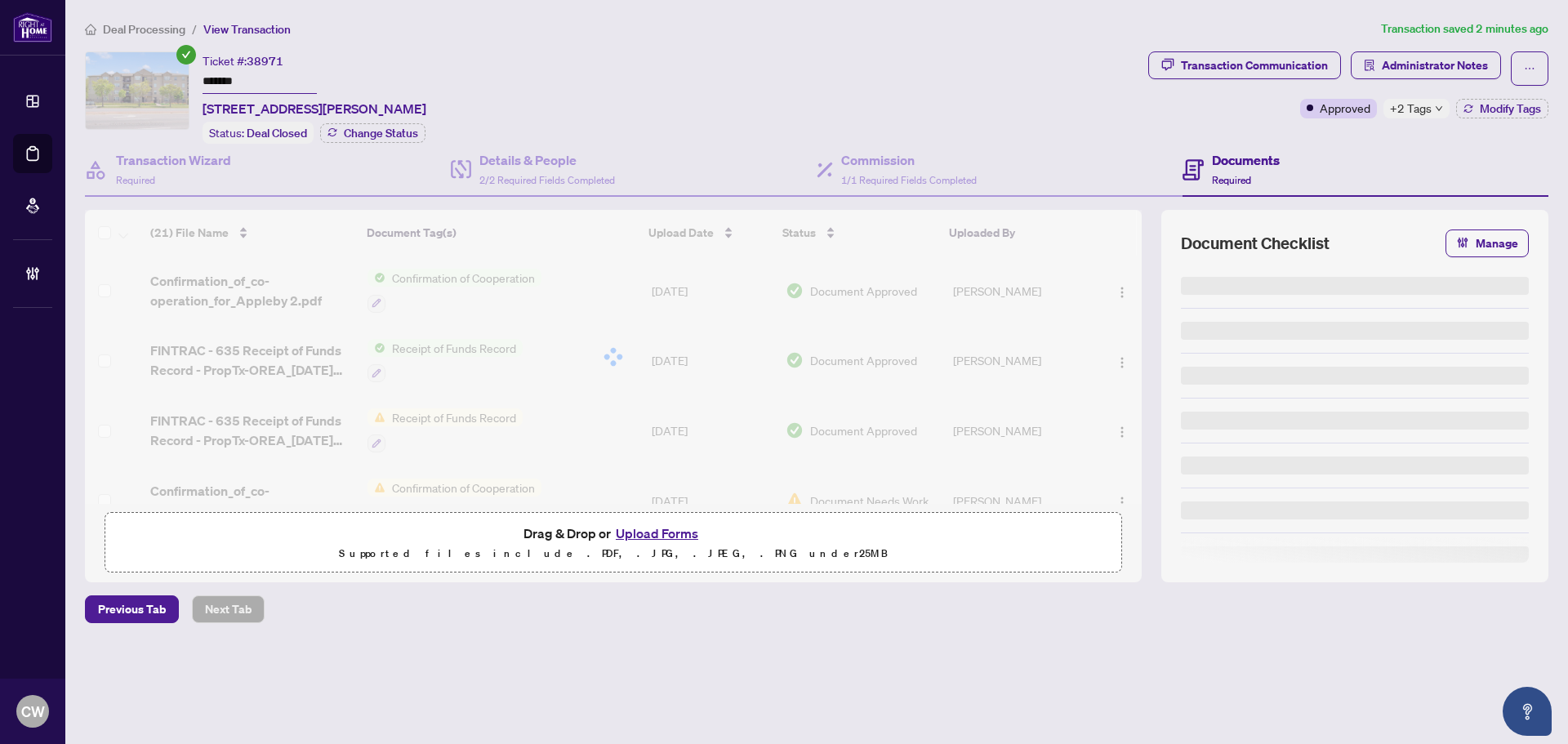
click at [649, 522] on button "Upload Forms" at bounding box center [657, 533] width 92 height 21
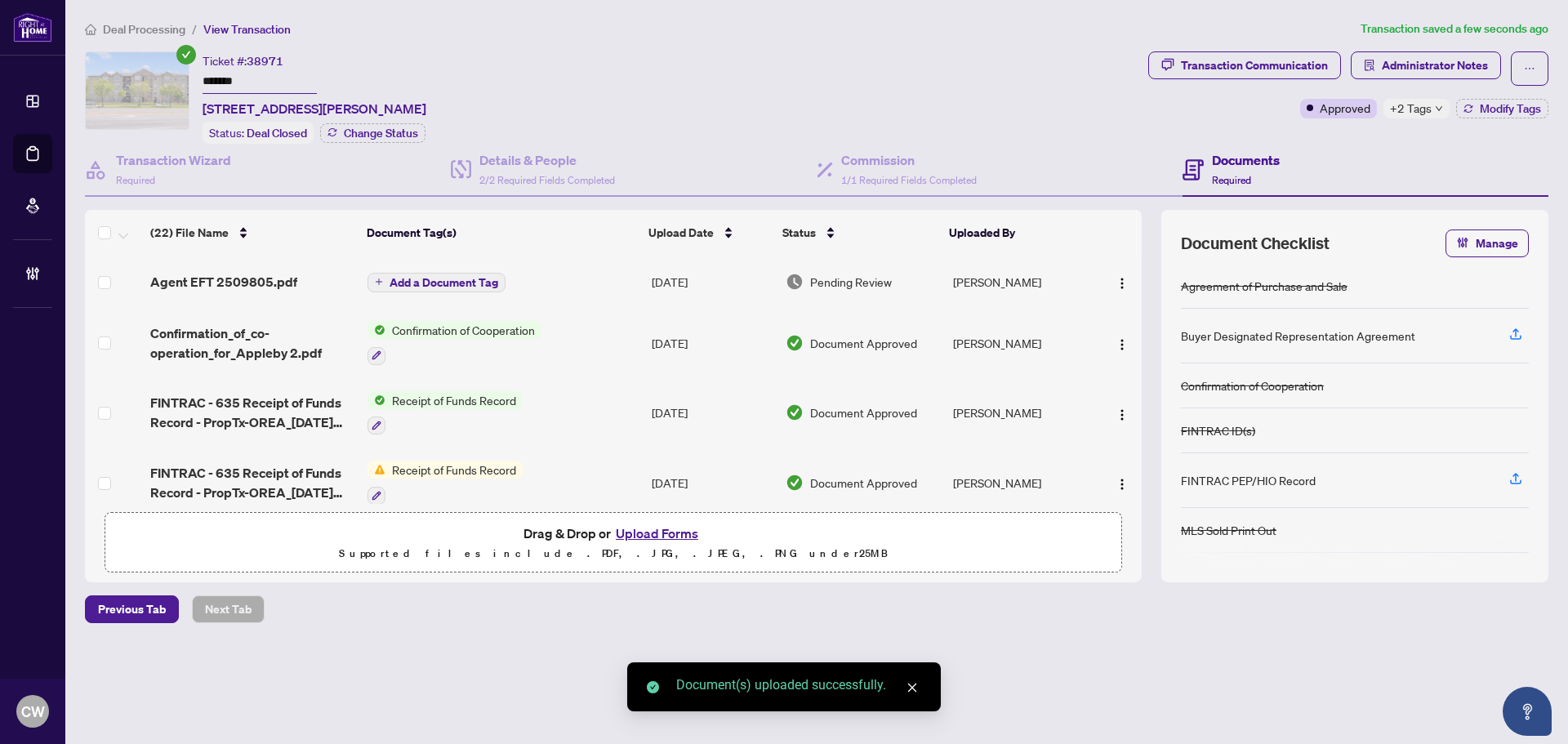
click at [467, 276] on span "Add a Document Tag" at bounding box center [444, 282] width 109 height 11
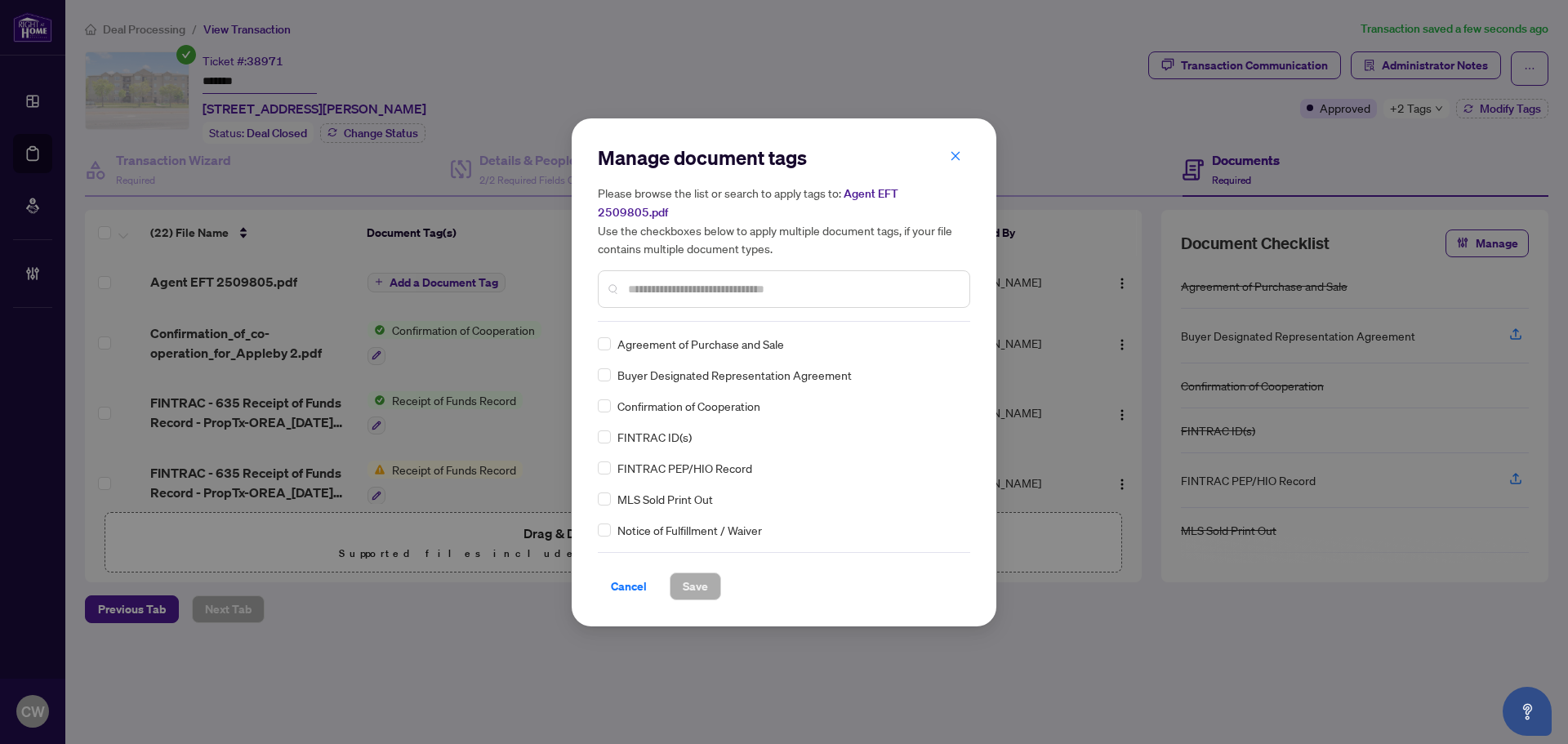
click at [686, 302] on div "Manage document tags Please browse the list or search to apply tags to: Agent E…" at bounding box center [784, 233] width 372 height 177
click at [683, 292] on div at bounding box center [784, 289] width 372 height 37
click at [681, 285] on input "text" at bounding box center [792, 289] width 329 height 18
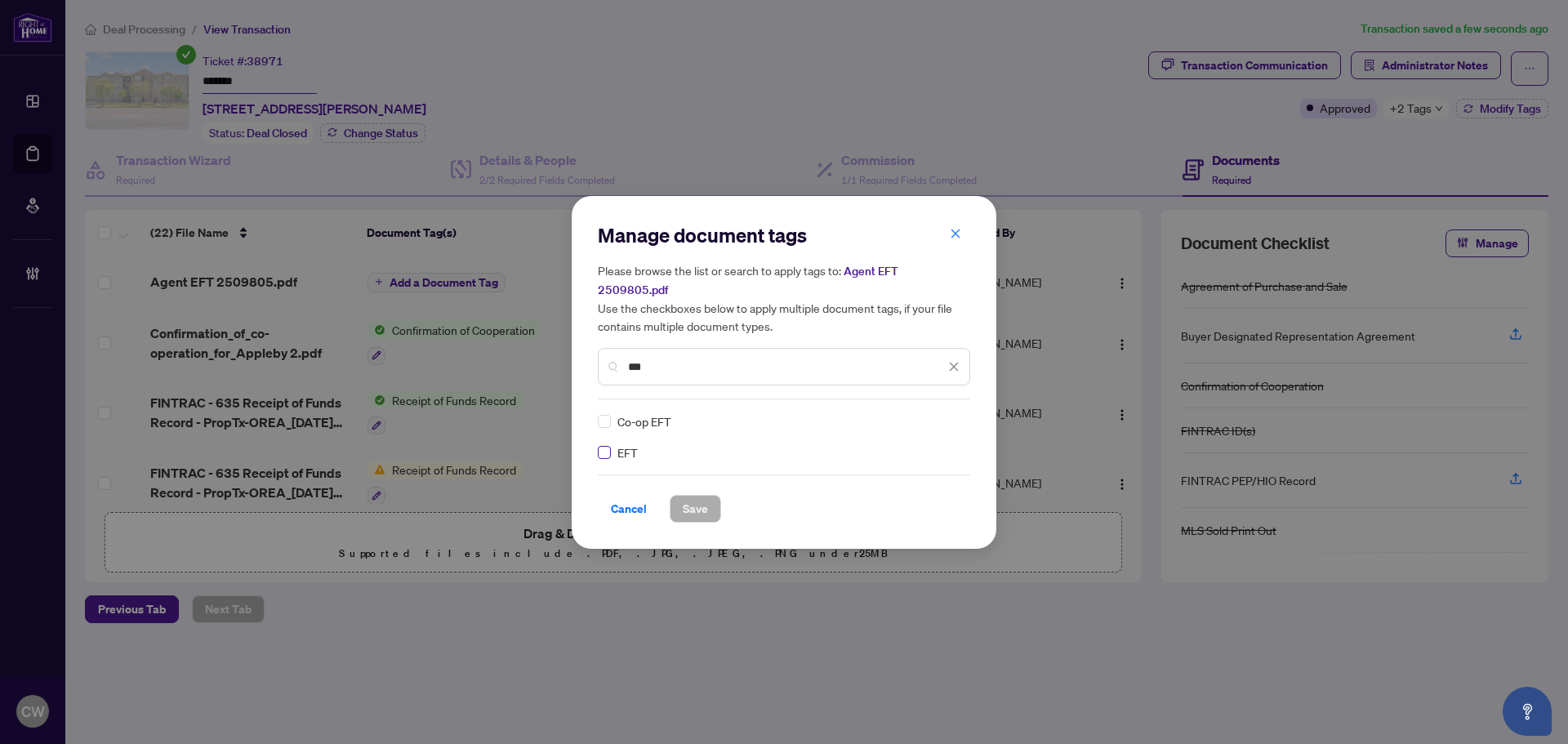
type input "***"
click at [948, 413] on div at bounding box center [944, 421] width 31 height 17
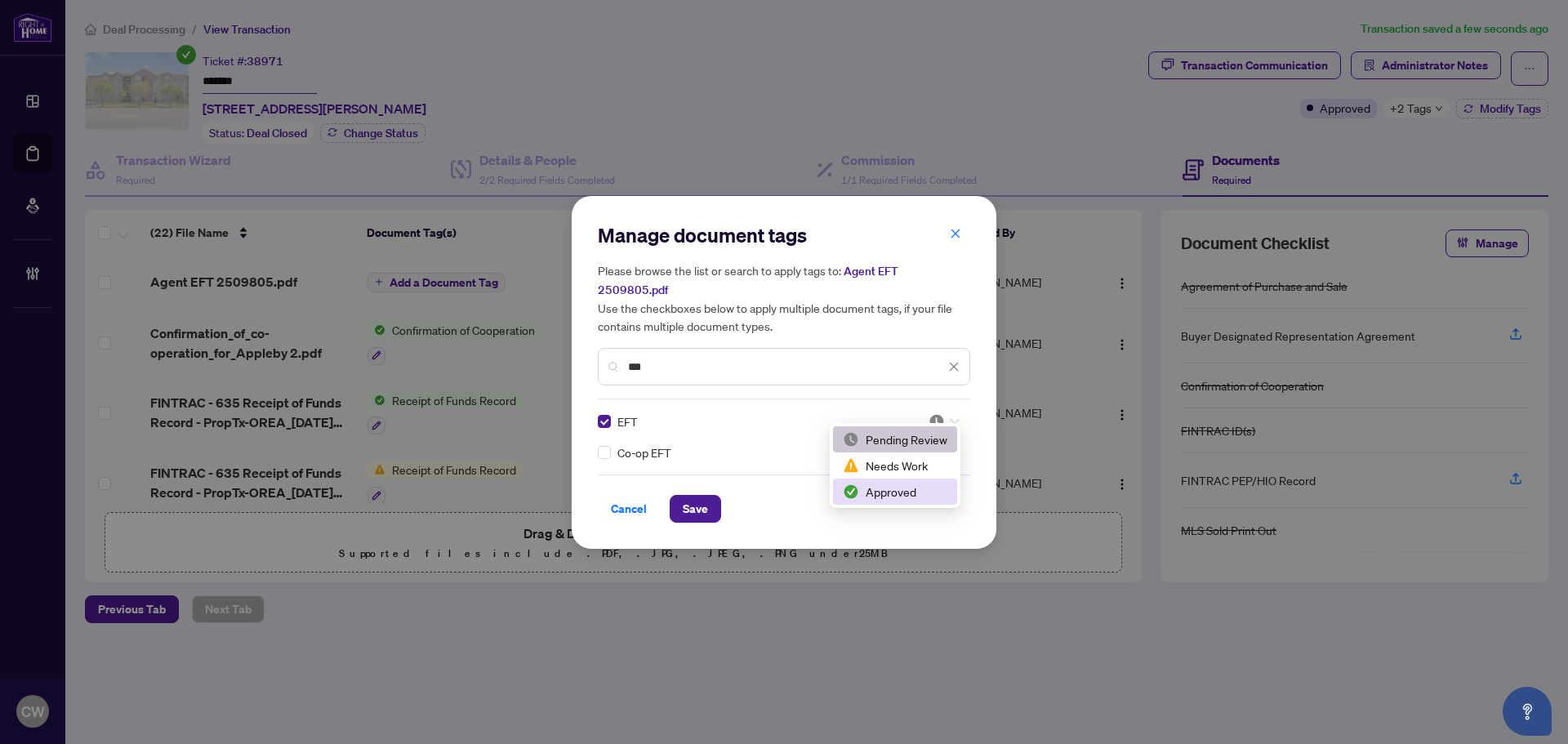
click at [914, 492] on div "Approved" at bounding box center [895, 491] width 104 height 18
click at [694, 495] on span "Save" at bounding box center [695, 508] width 25 height 26
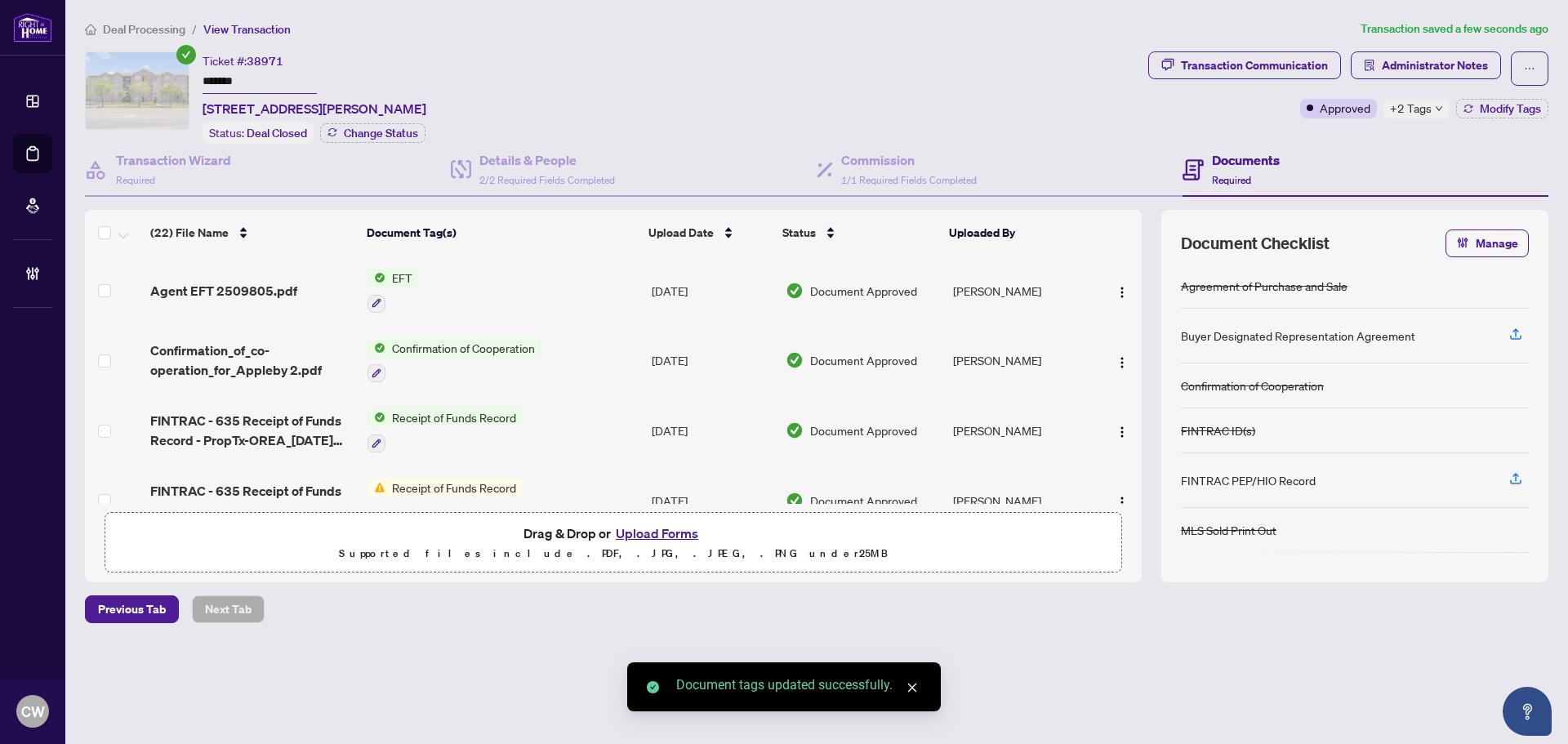
click at [1116, 291] on img "button" at bounding box center [1122, 292] width 13 height 13
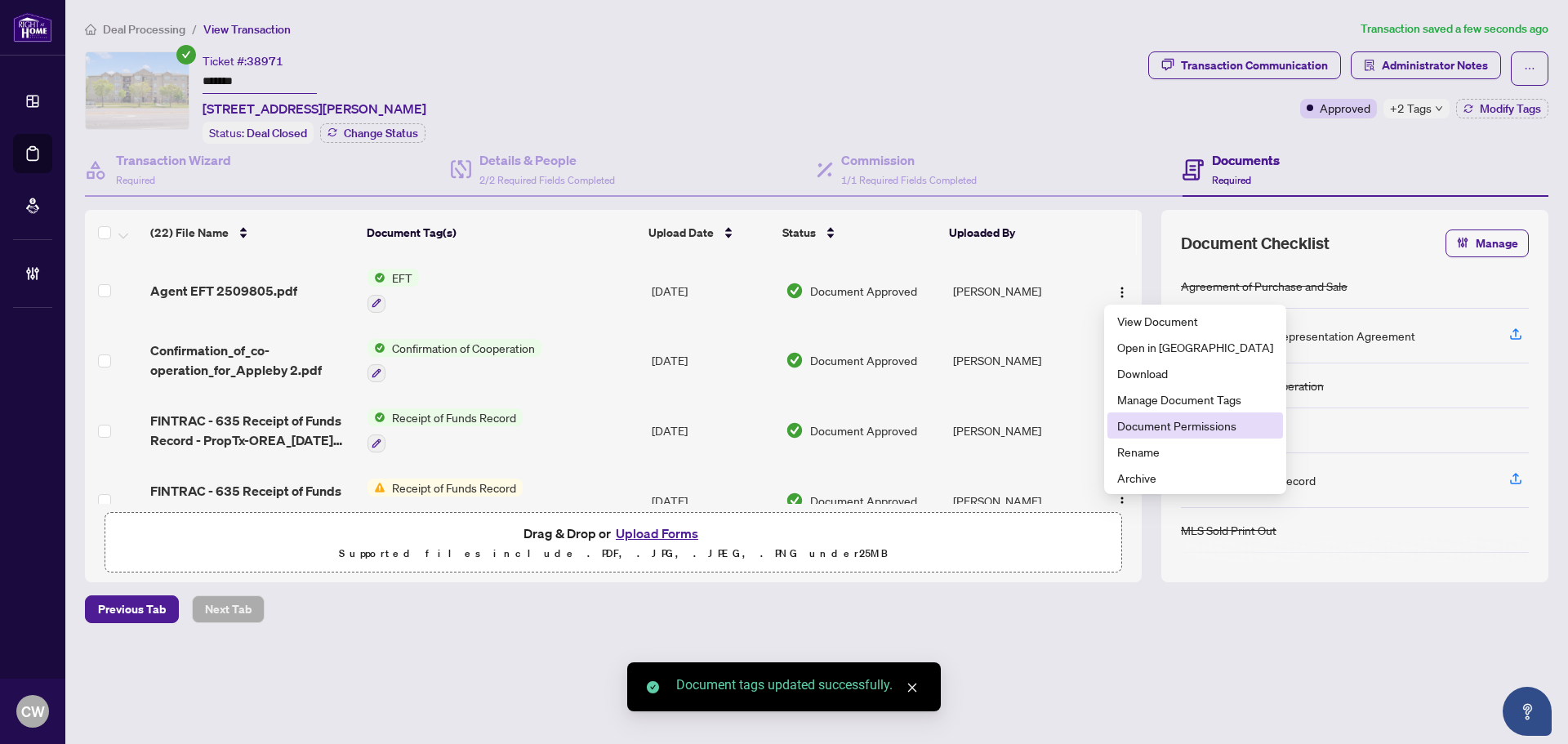
click at [1158, 422] on span "Document Permissions" at bounding box center [1195, 425] width 156 height 18
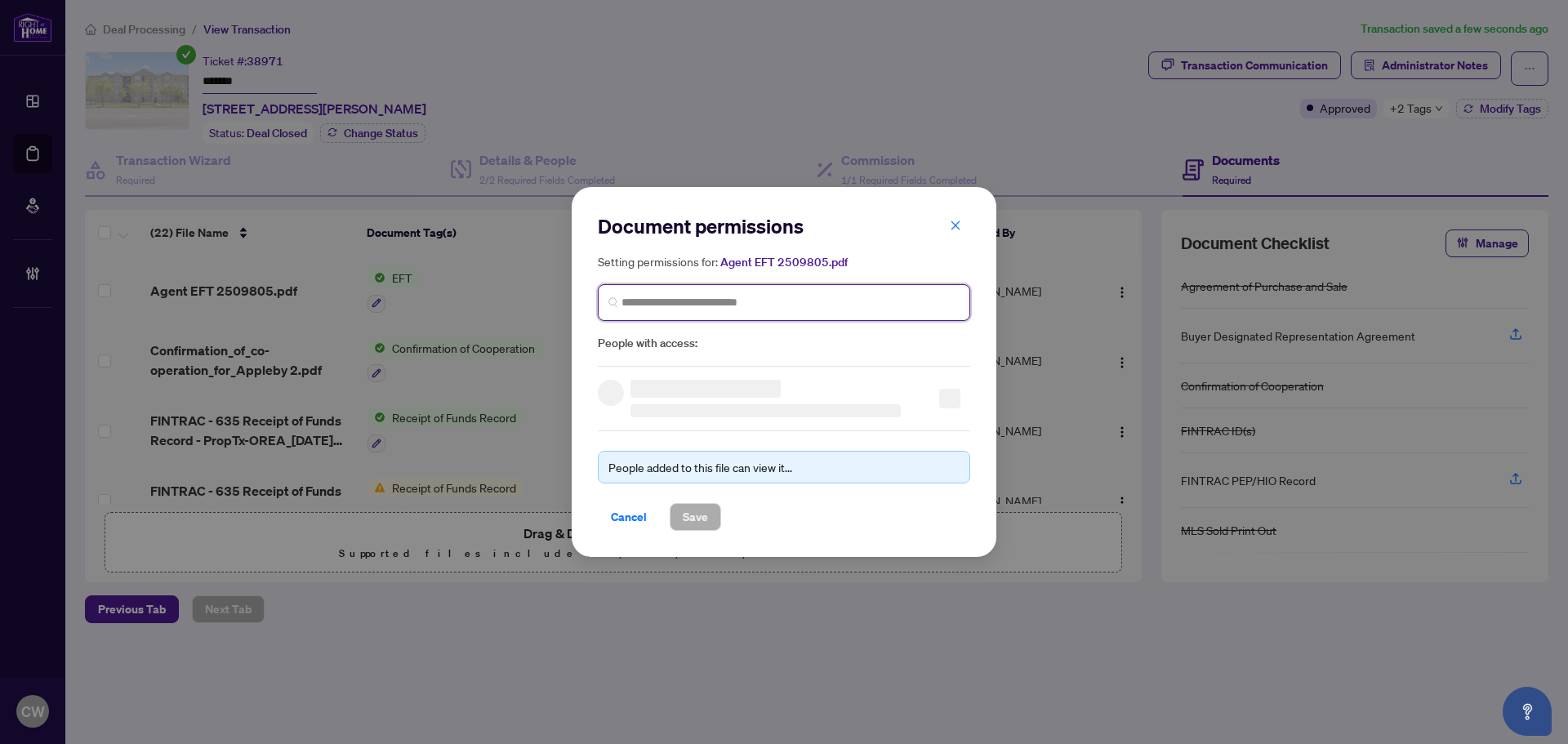
click at [781, 300] on input "search" at bounding box center [791, 302] width 338 height 17
paste input "**********"
type input "**********"
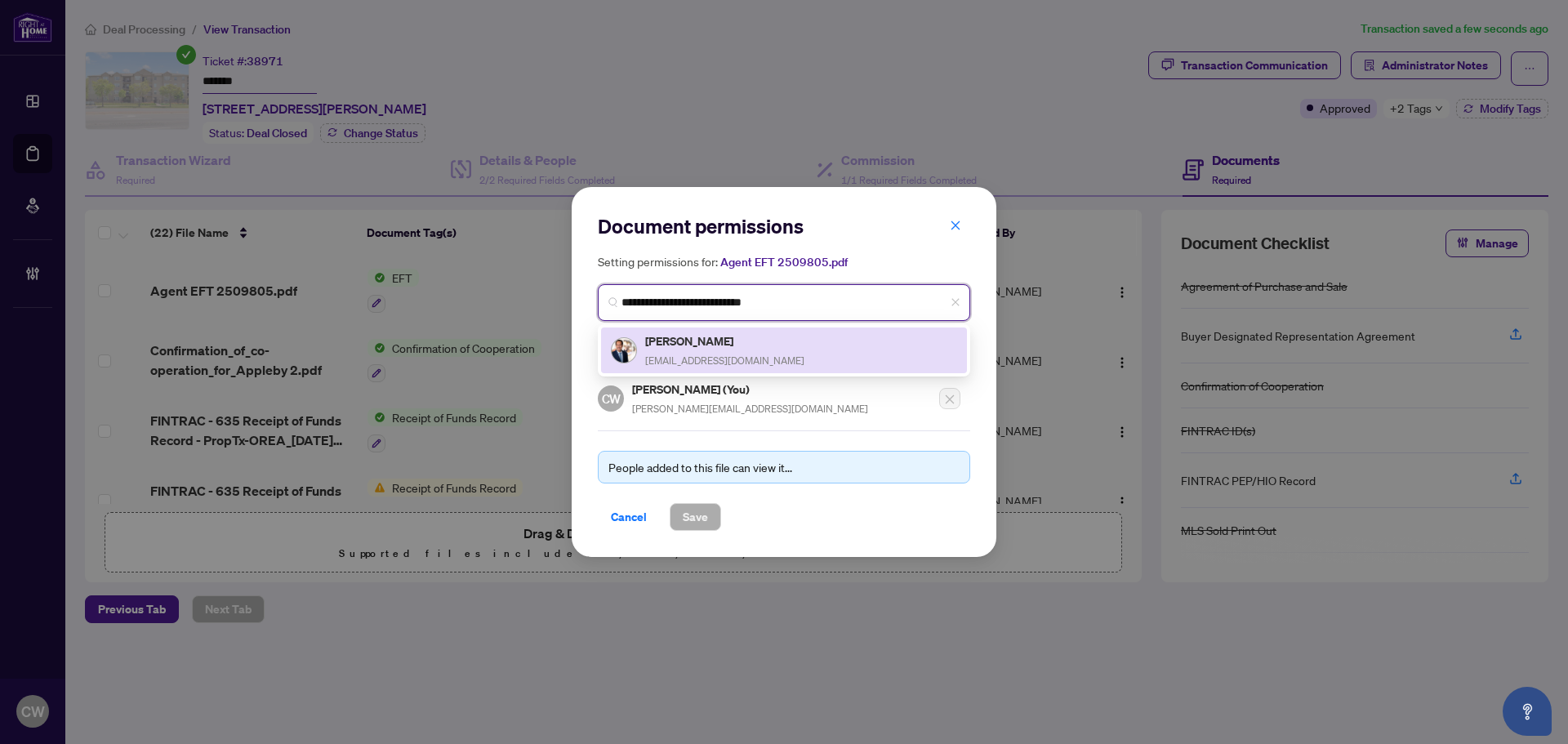
click at [712, 349] on div "[PERSON_NAME] [EMAIL_ADDRESS][DOMAIN_NAME]" at bounding box center [724, 349] width 159 height 37
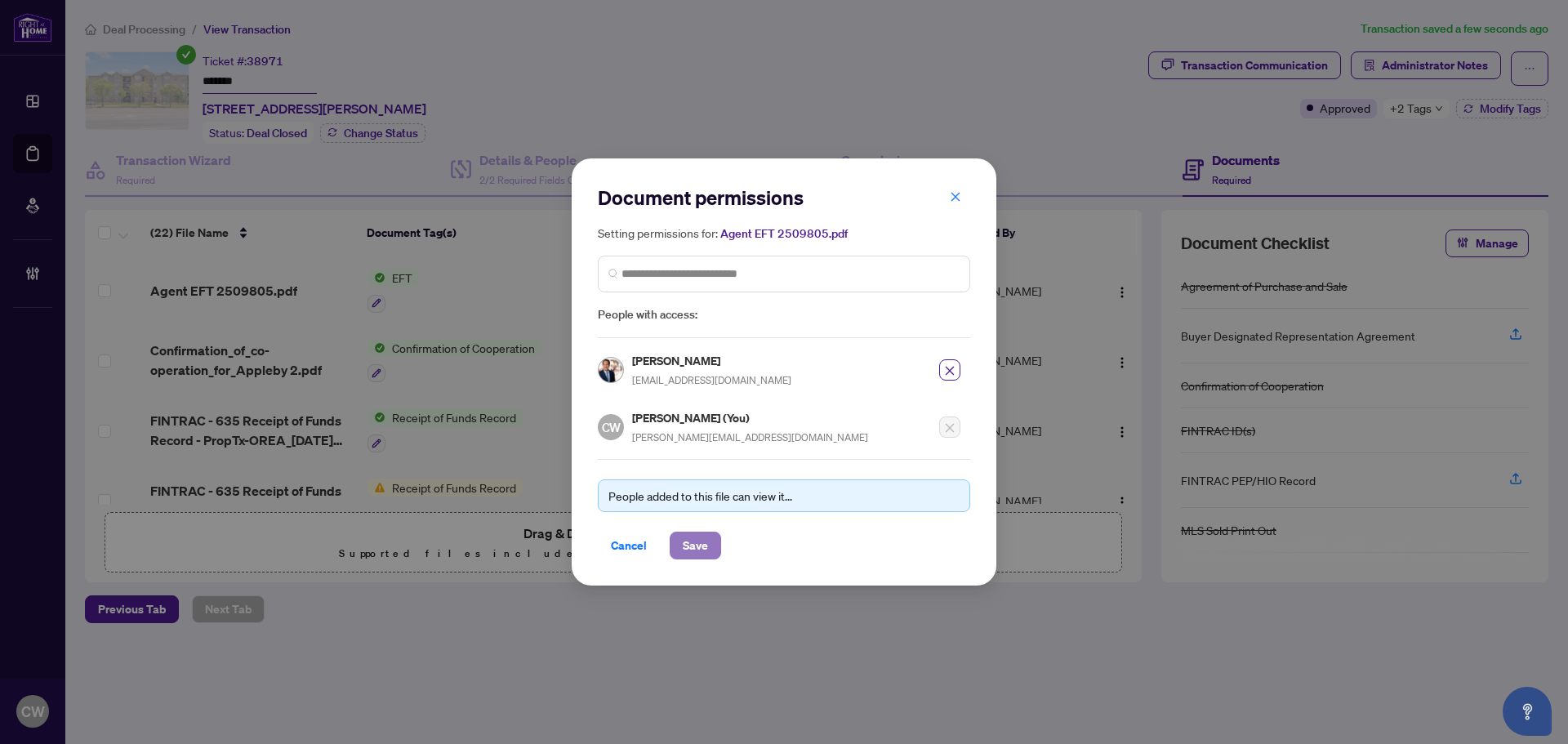
click at [704, 544] on span "Save" at bounding box center [695, 545] width 25 height 26
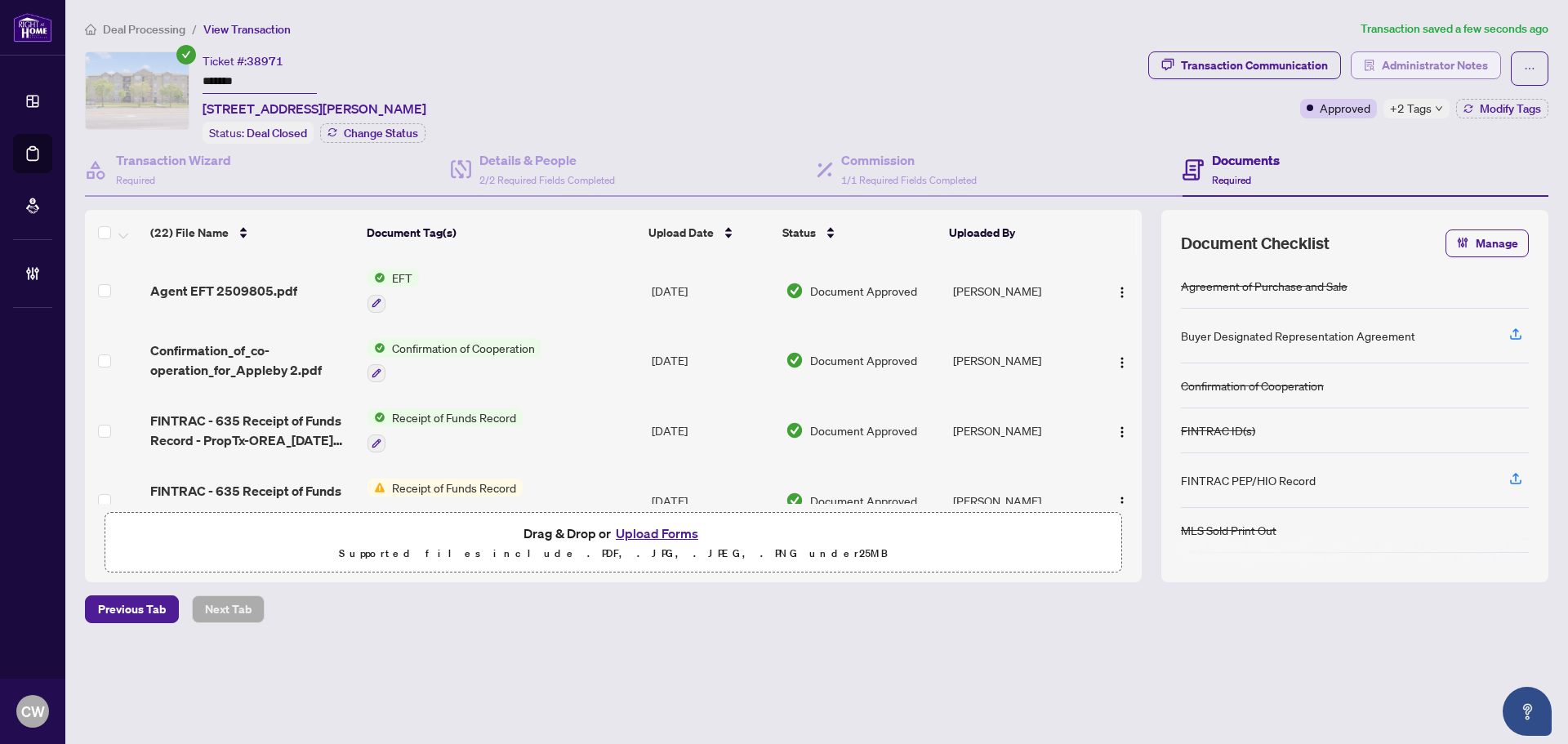
click at [1416, 59] on span "Administrator Notes" at bounding box center [1435, 65] width 106 height 26
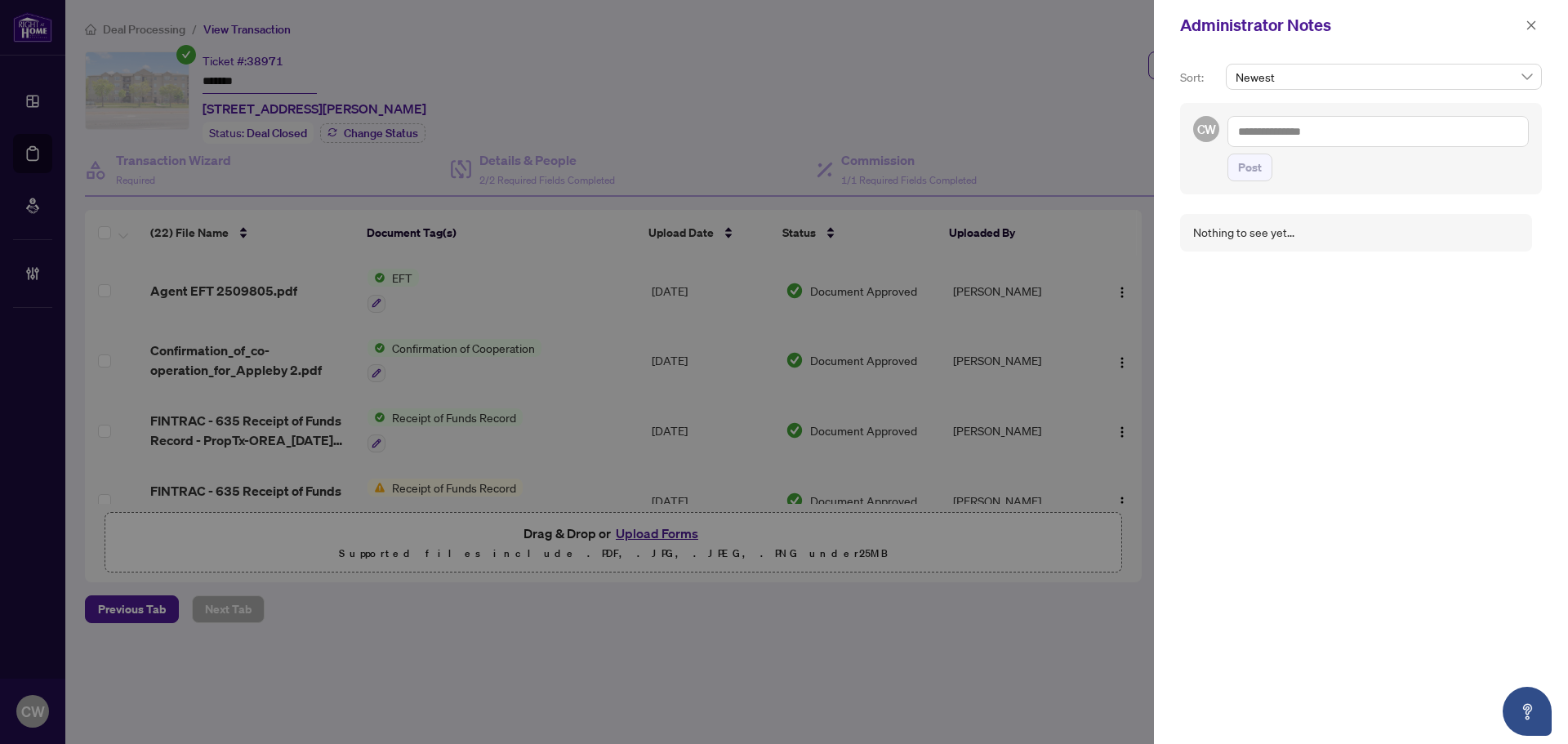
click at [1319, 135] on textarea at bounding box center [1378, 131] width 302 height 31
paste textarea "**********"
type textarea "**********"
click at [1258, 164] on span "Post" at bounding box center [1250, 167] width 23 height 26
click at [1532, 19] on span "button" at bounding box center [1531, 25] width 11 height 26
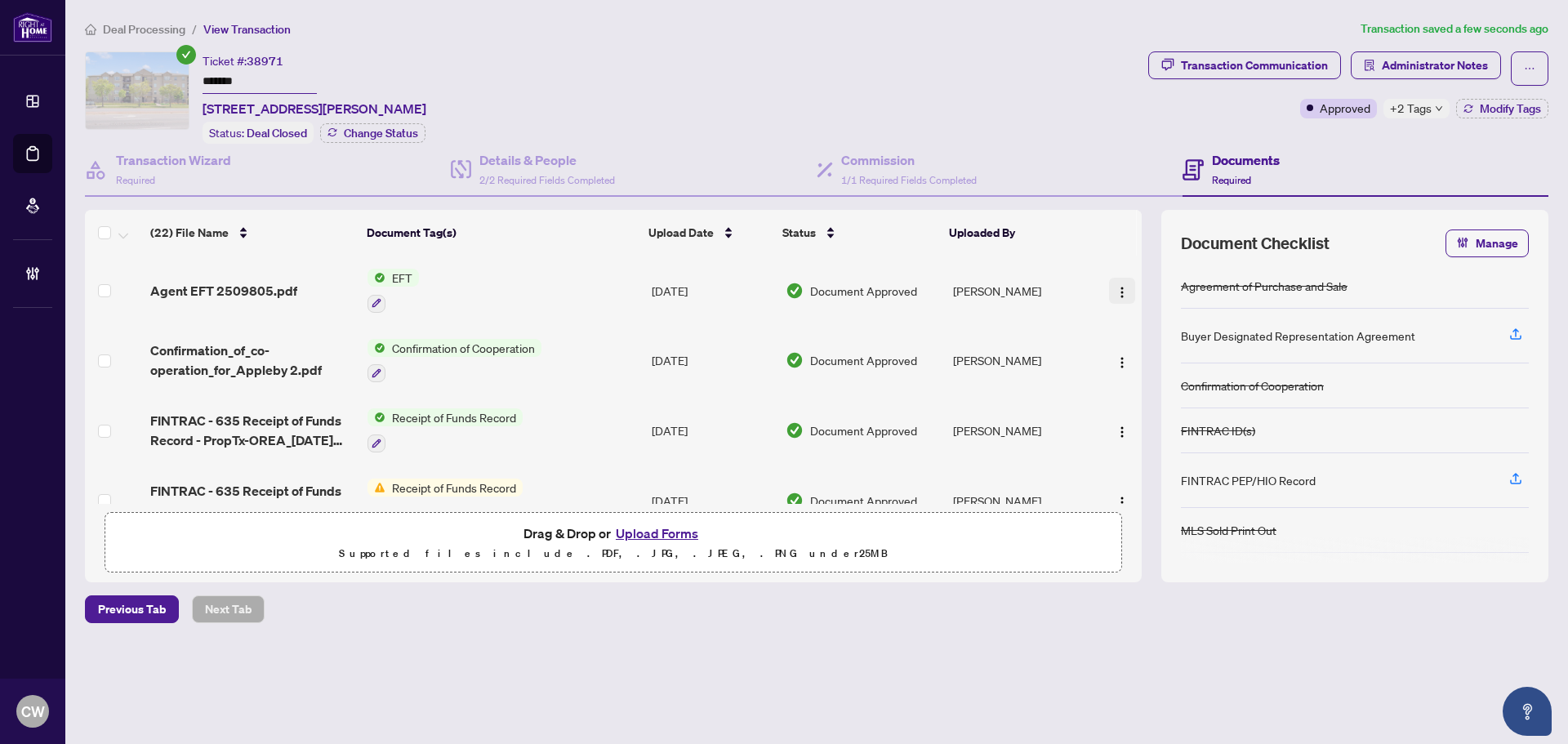
click at [1121, 286] on img "button" at bounding box center [1122, 292] width 13 height 13
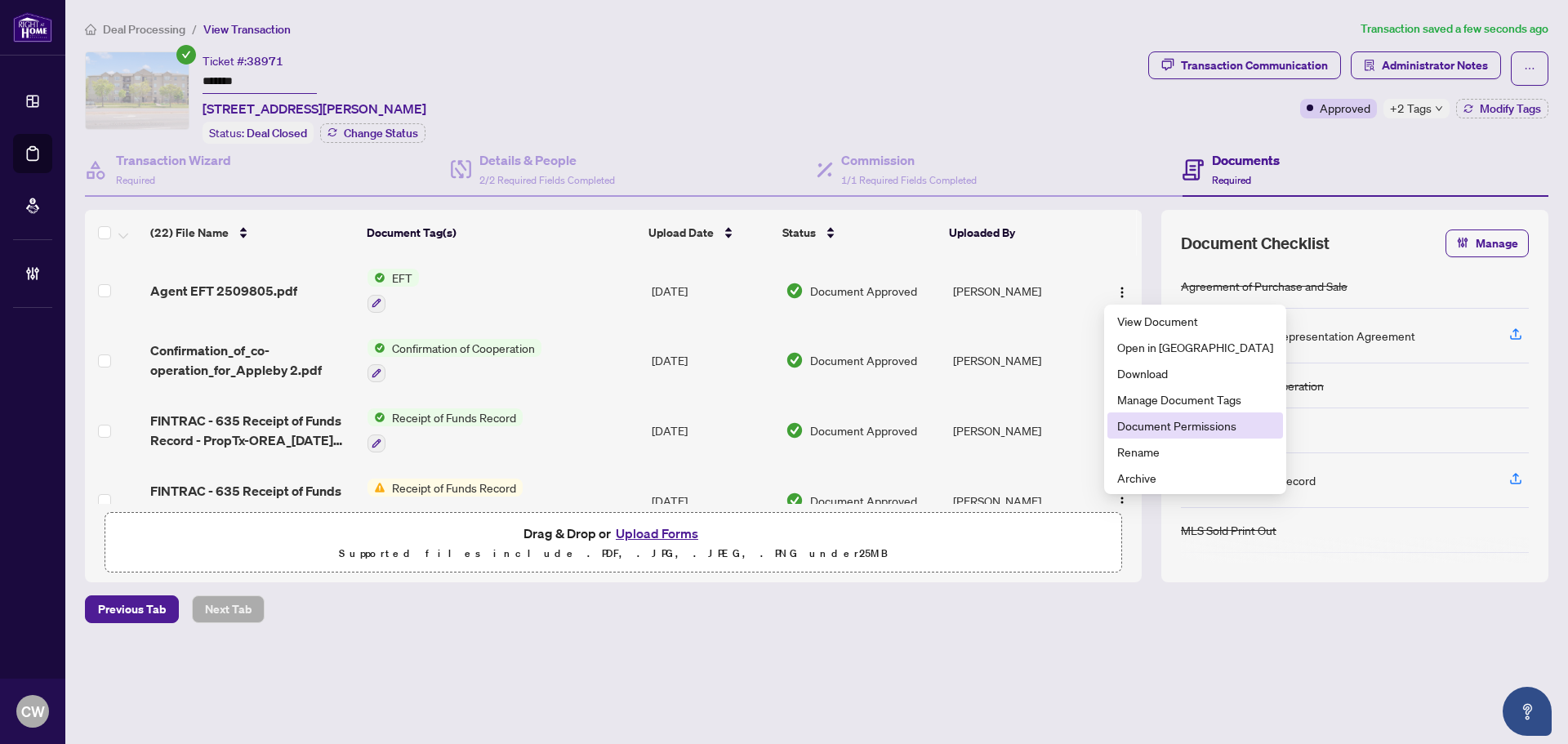
click at [1157, 422] on span "Document Permissions" at bounding box center [1195, 425] width 156 height 18
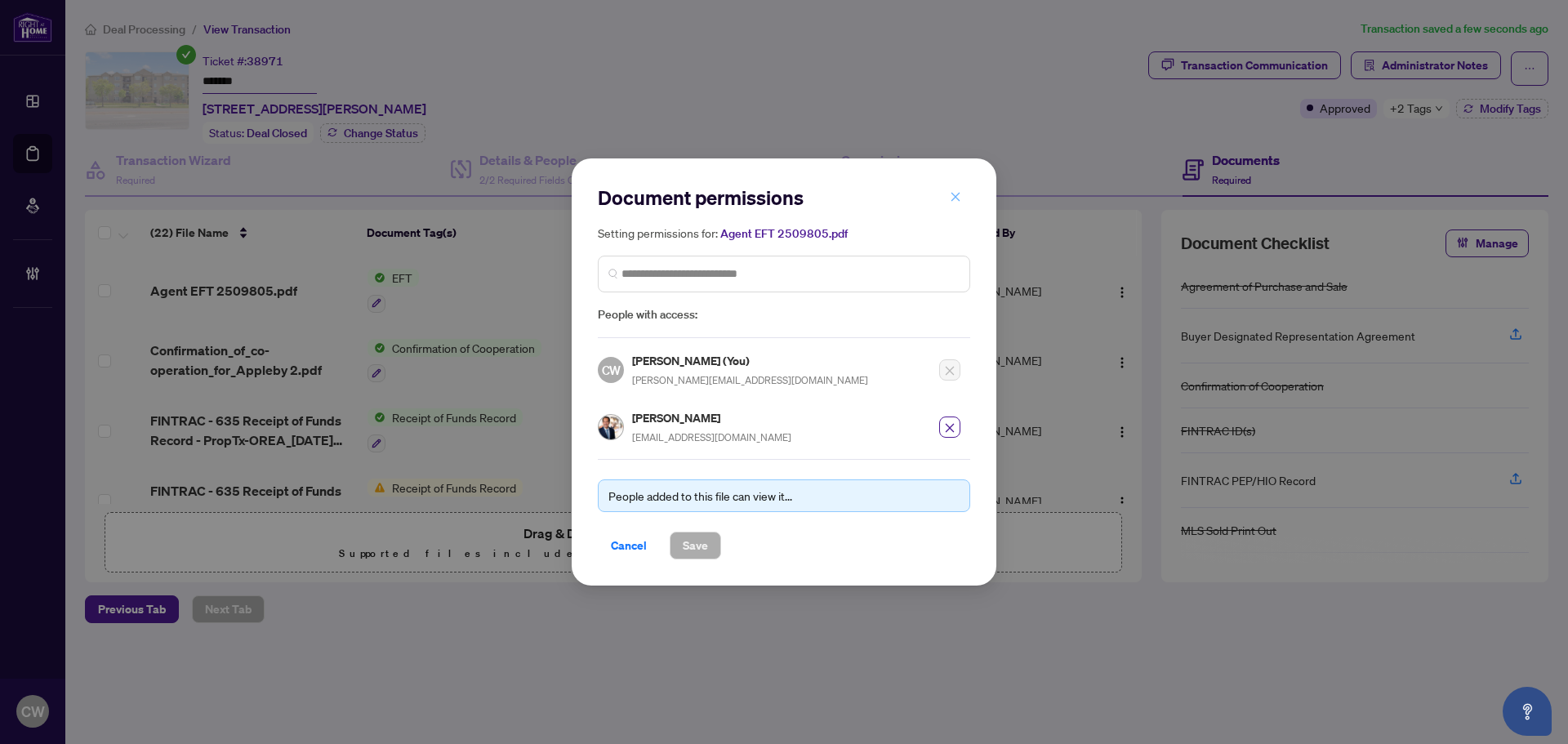
click at [955, 196] on icon "close" at bounding box center [955, 196] width 11 height 11
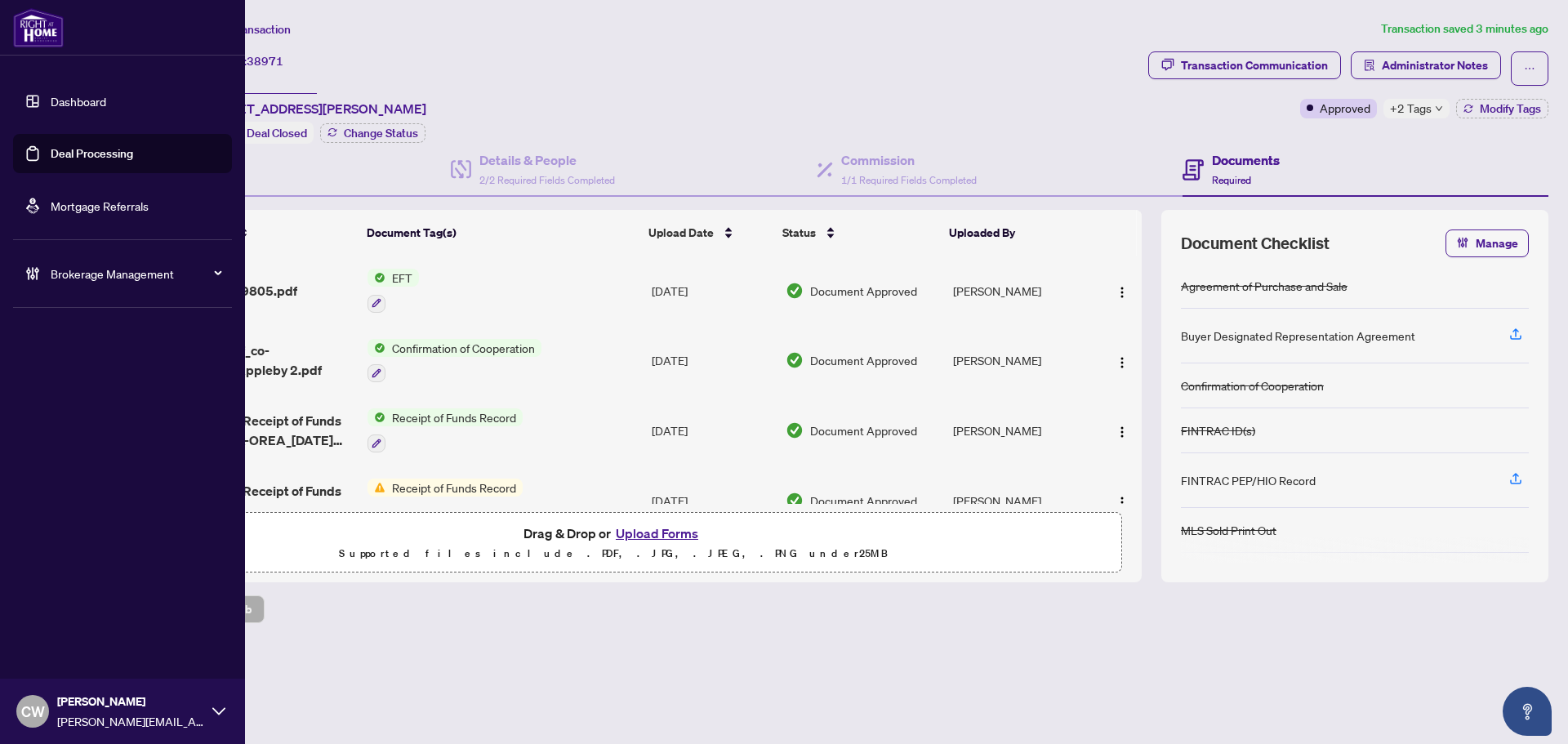
click at [52, 158] on link "Deal Processing" at bounding box center [91, 153] width 83 height 15
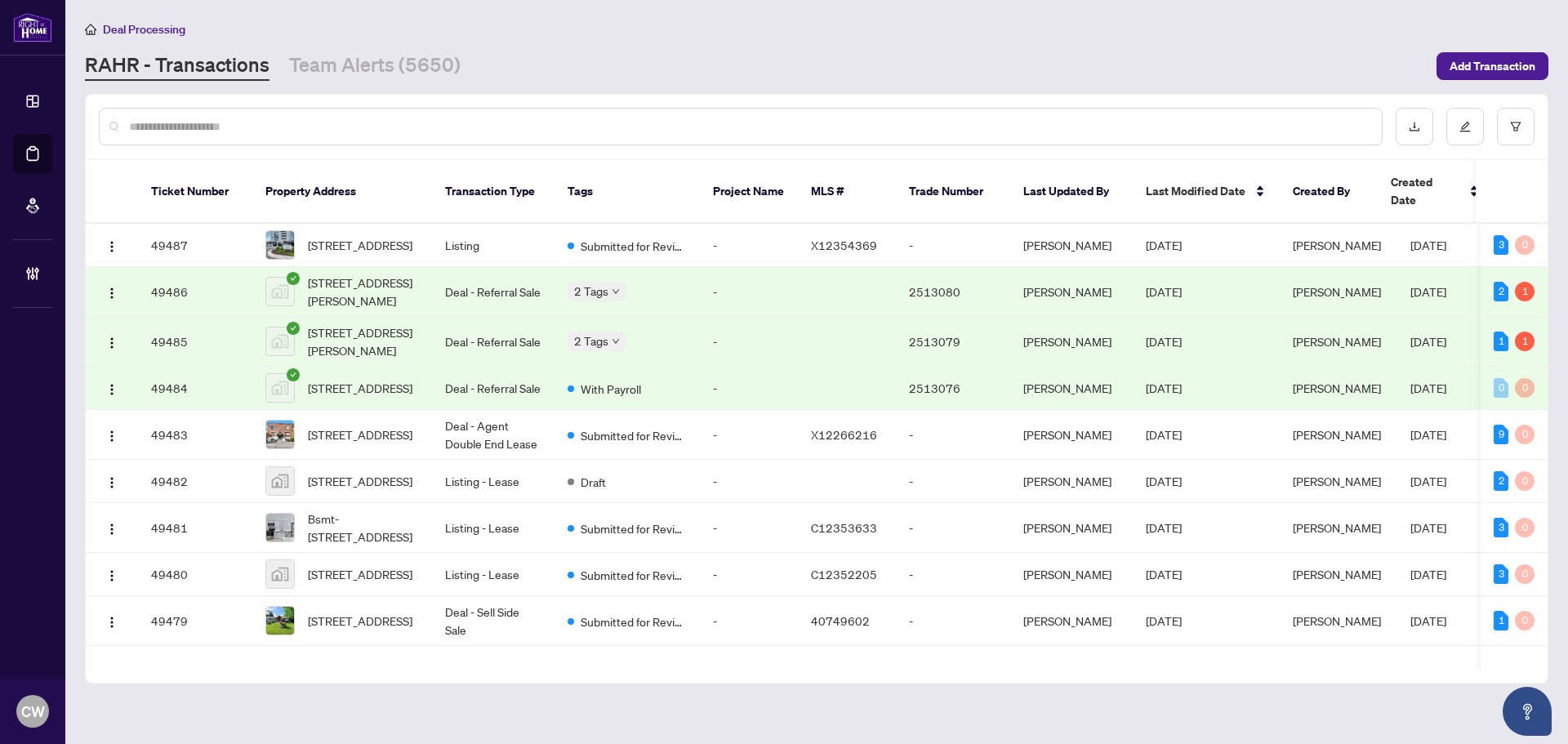
click at [264, 123] on input "text" at bounding box center [749, 126] width 1240 height 18
paste input "*******"
type input "*******"
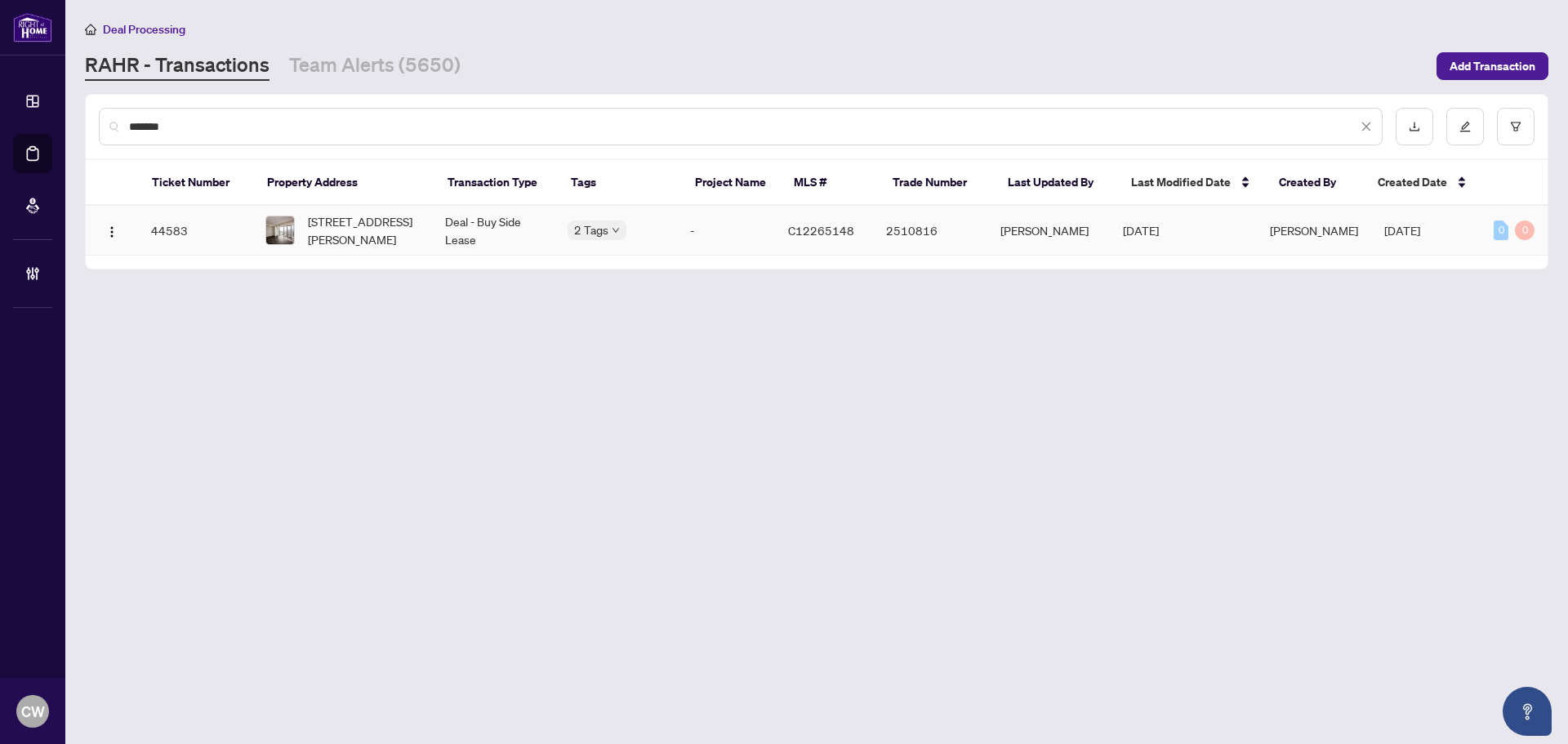
click at [395, 235] on span "[STREET_ADDRESS][PERSON_NAME]" at bounding box center [364, 229] width 111 height 36
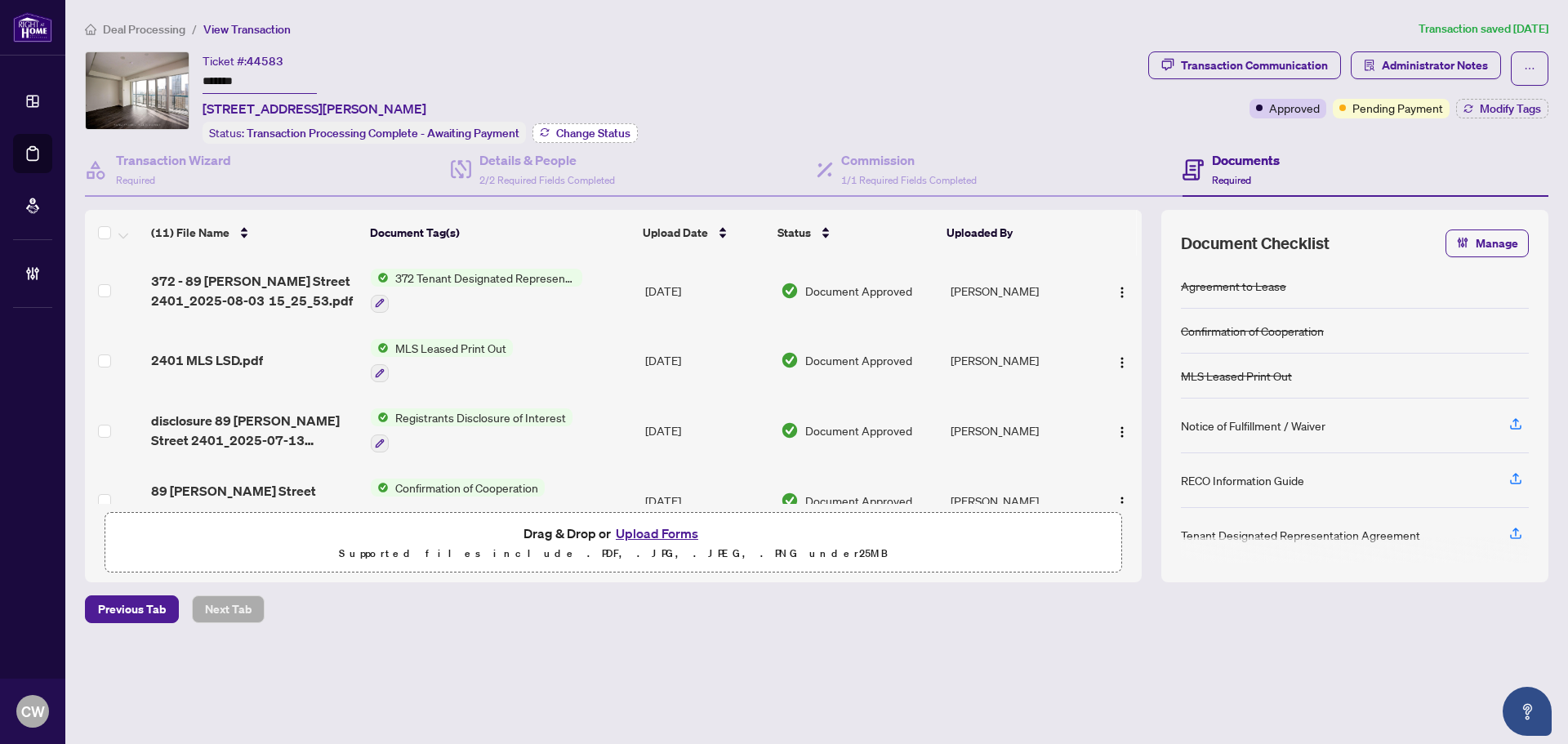
click at [581, 131] on span "Change Status" at bounding box center [593, 132] width 74 height 11
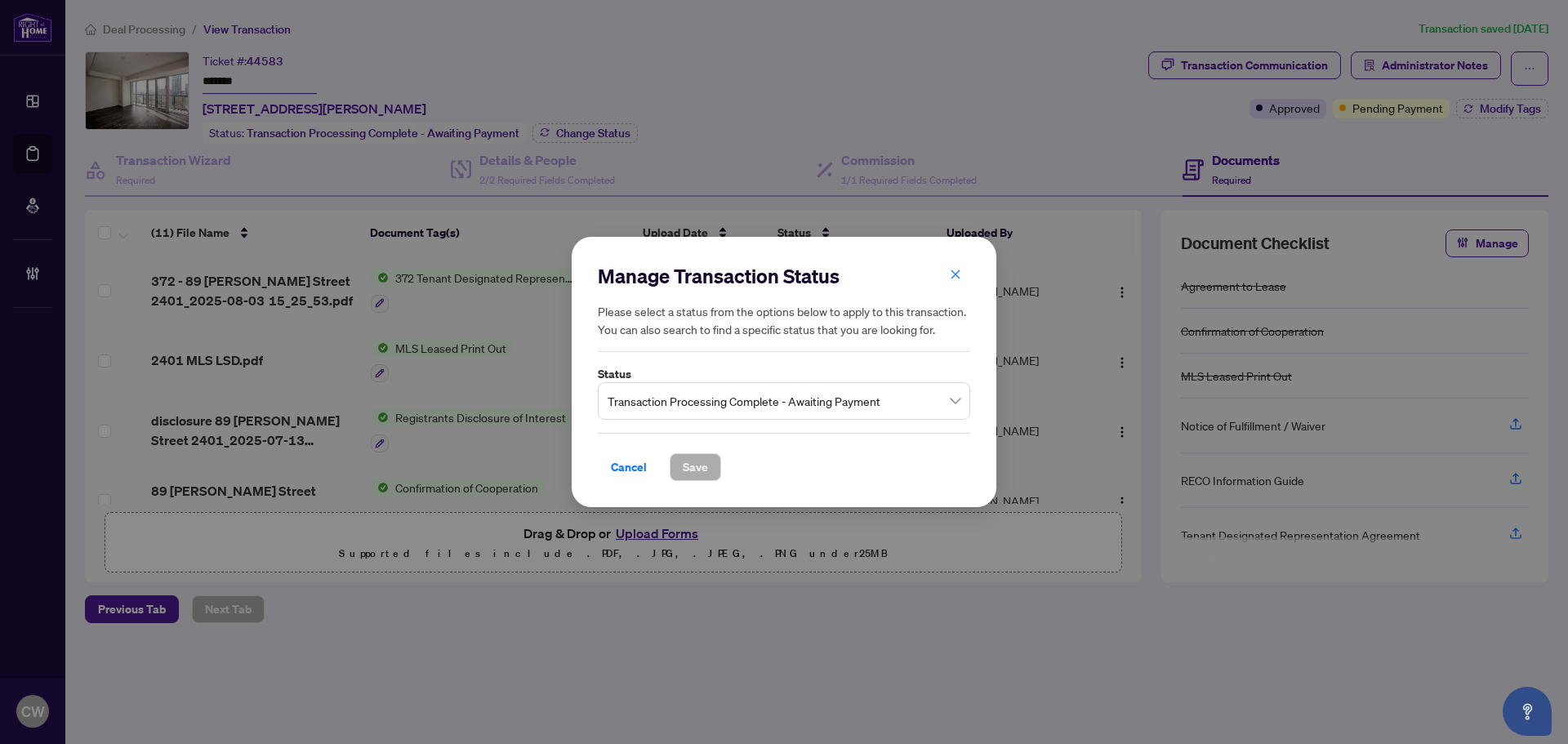
click at [805, 401] on span "Transaction Processing Complete - Awaiting Payment" at bounding box center [784, 401] width 353 height 31
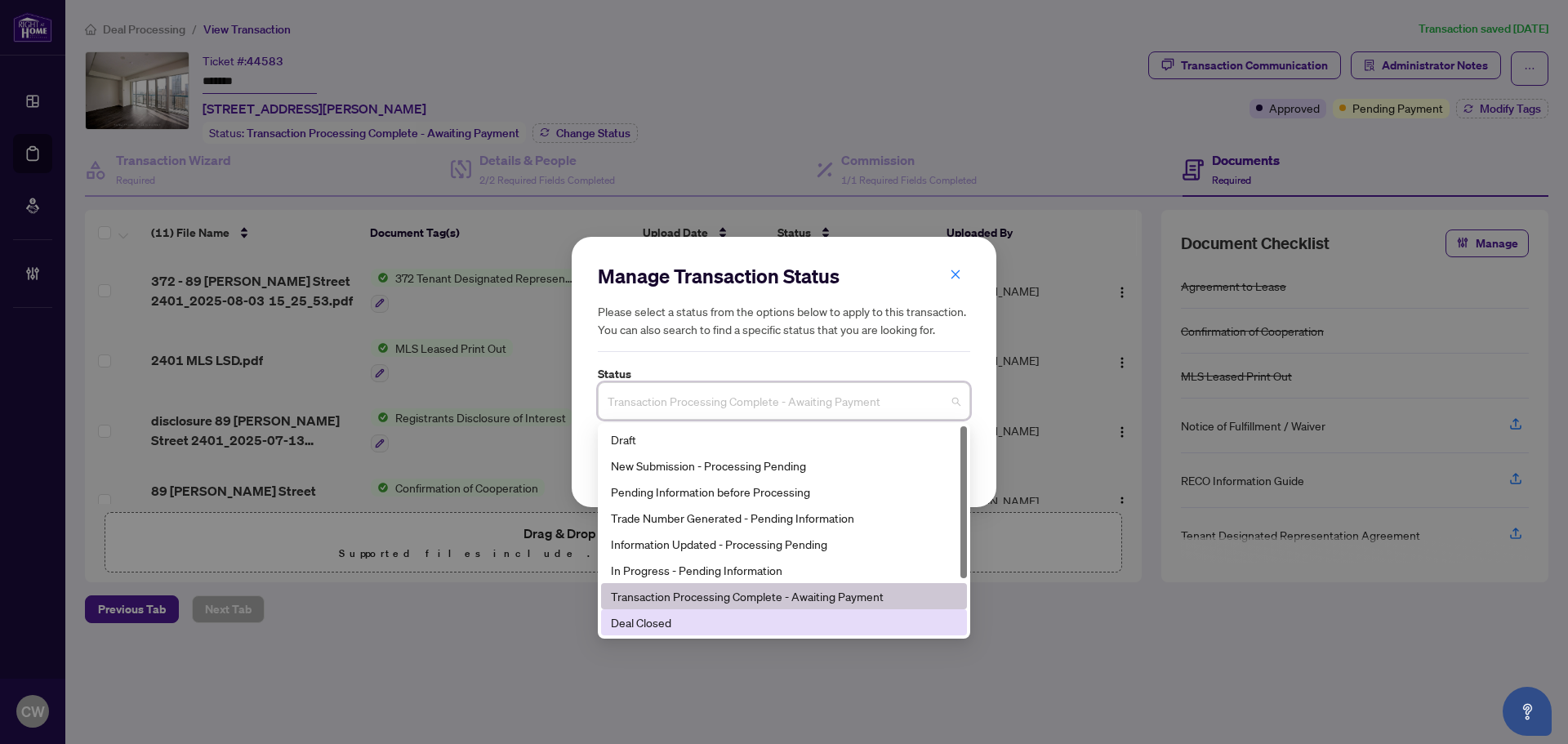
click at [744, 620] on div "Deal Closed" at bounding box center [784, 621] width 346 height 18
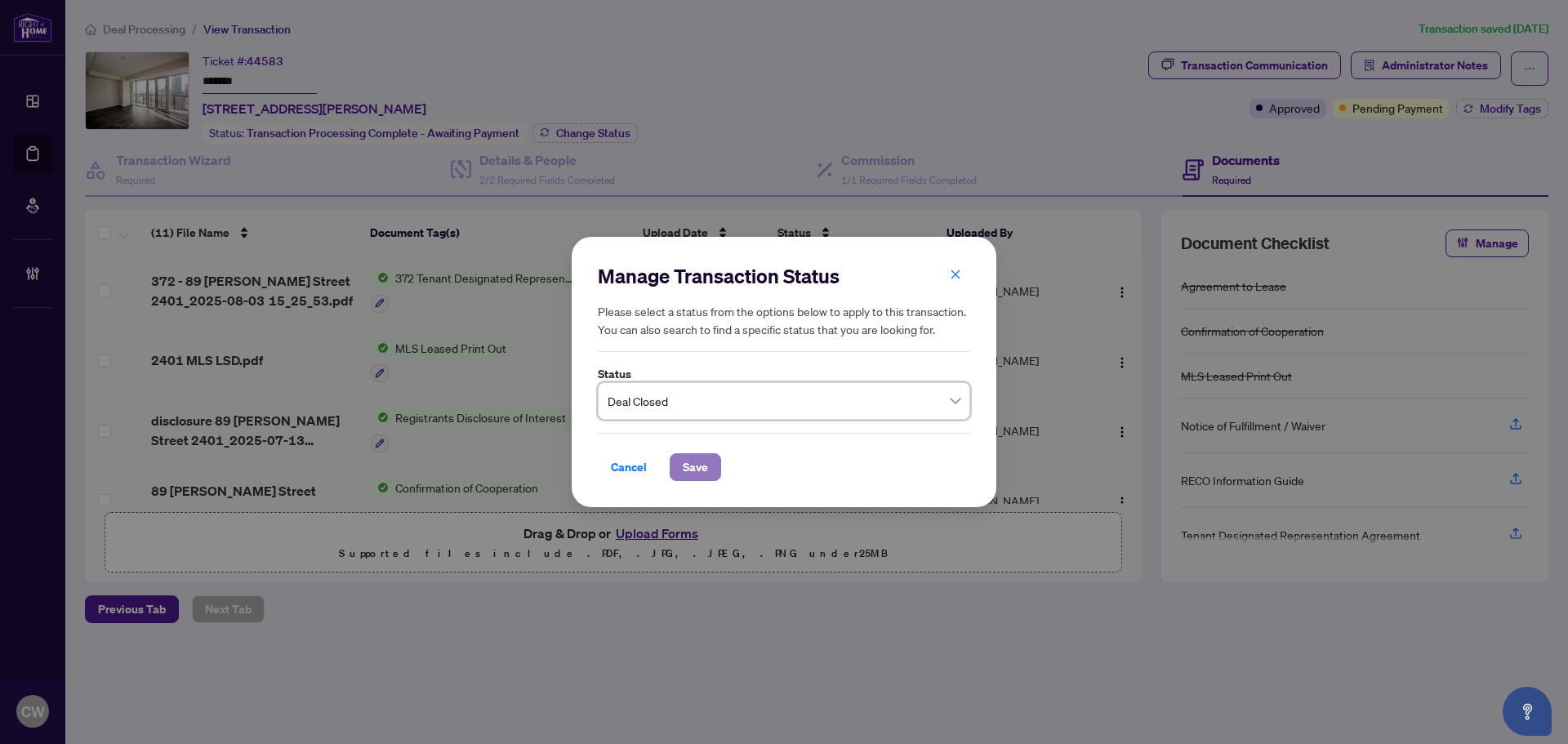
click at [706, 468] on span "Save" at bounding box center [695, 467] width 25 height 26
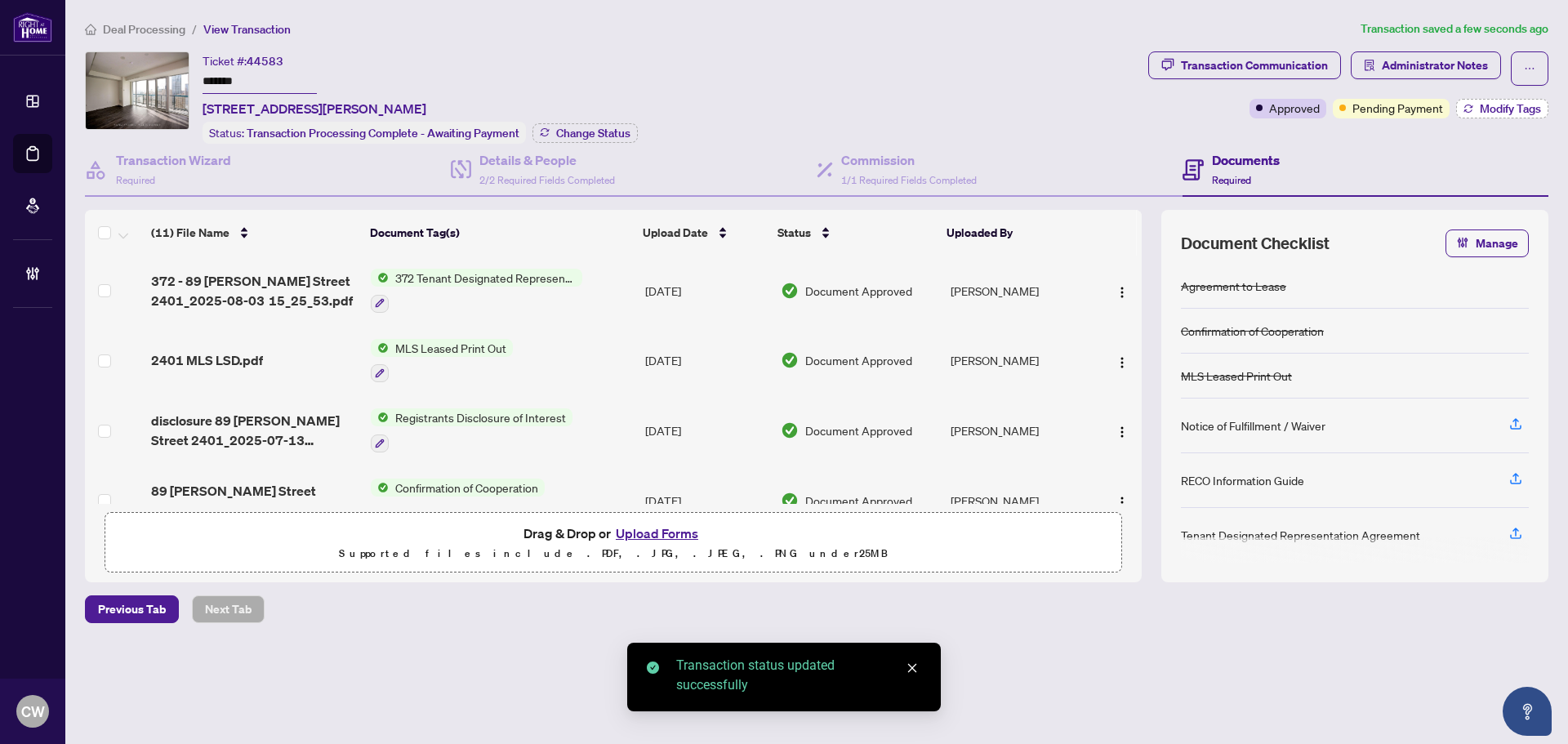
click at [1485, 110] on span "Modify Tags" at bounding box center [1511, 108] width 61 height 11
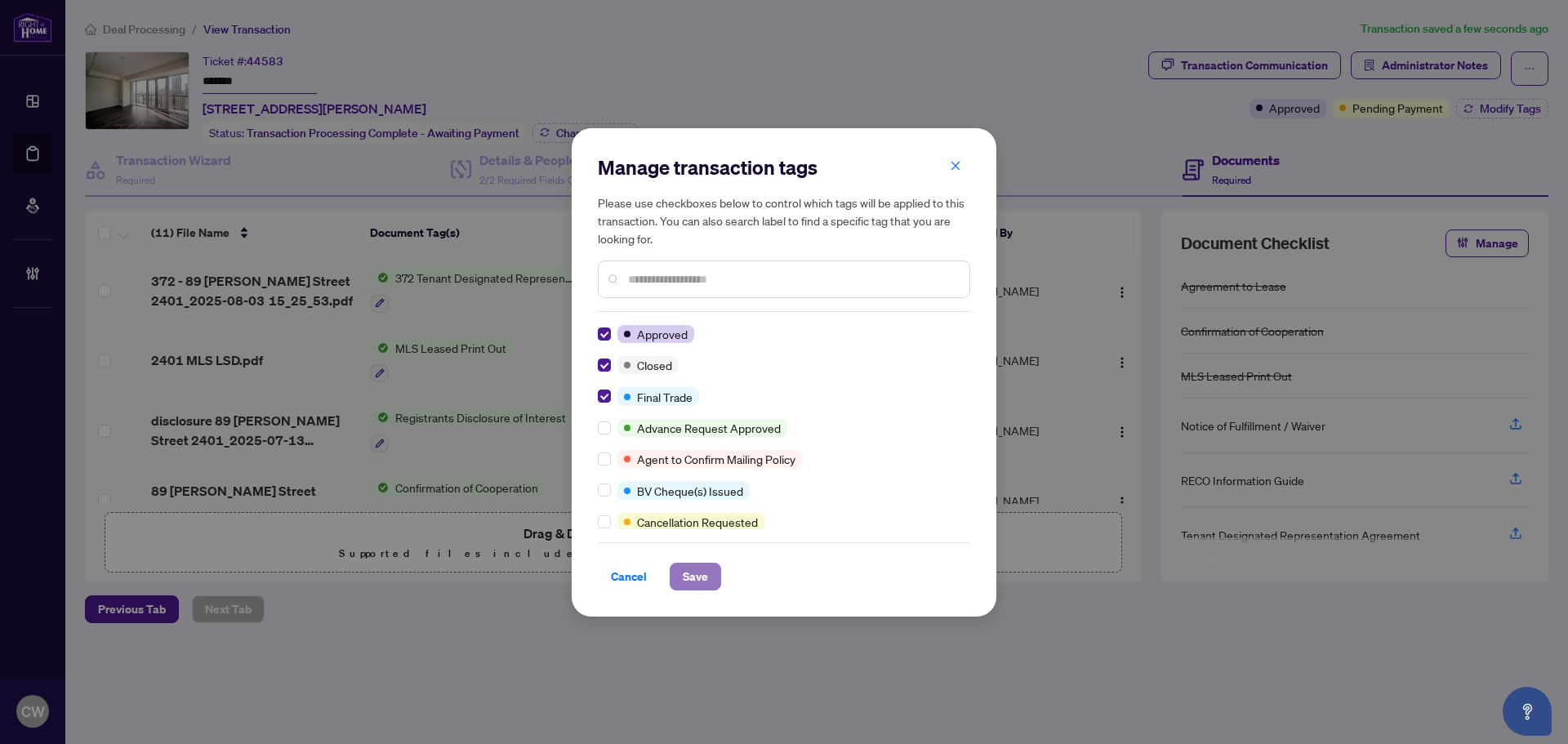
click at [697, 579] on span "Save" at bounding box center [695, 576] width 25 height 26
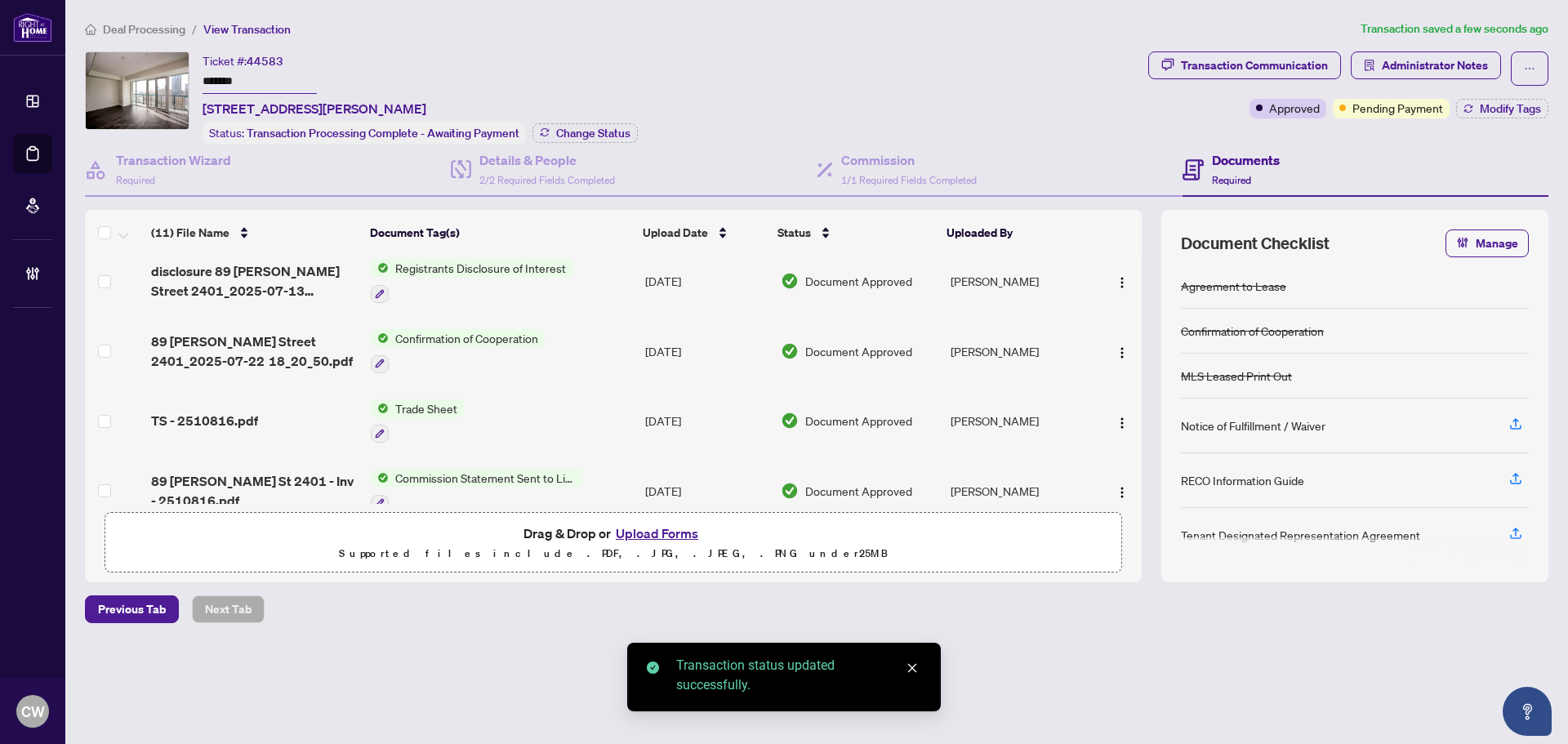
scroll to position [163, 0]
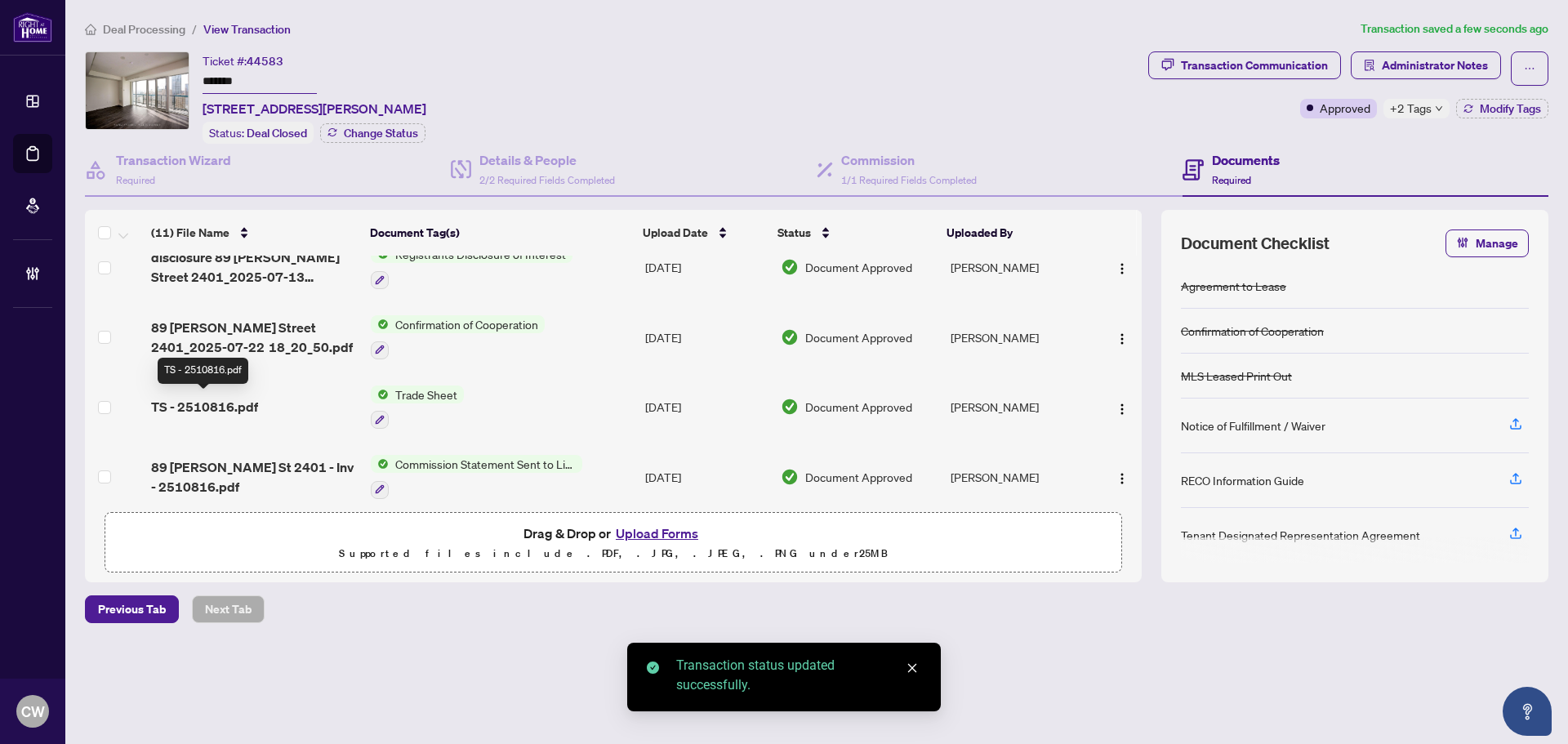
click at [244, 407] on span "TS - 2510816.pdf" at bounding box center [204, 406] width 107 height 20
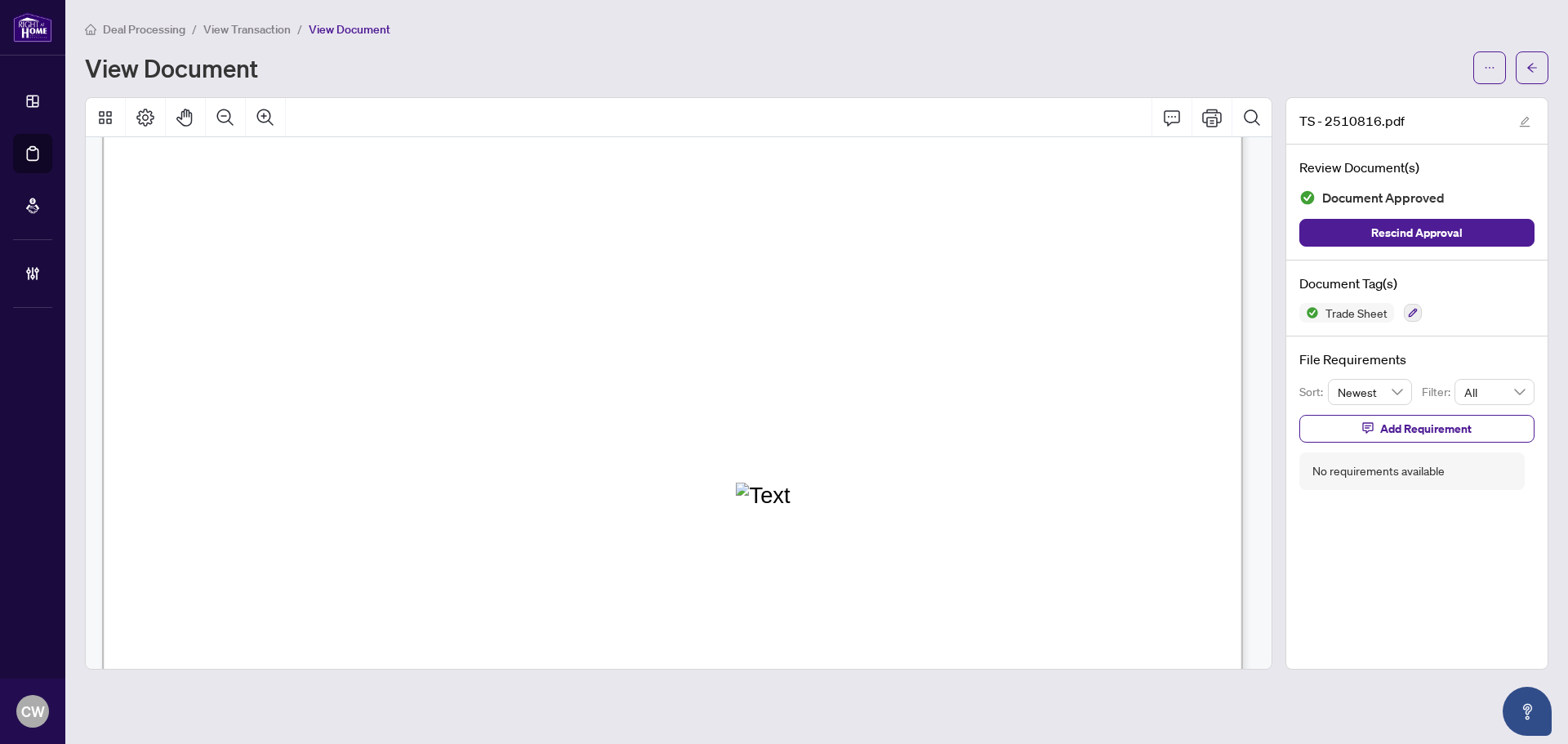
scroll to position [489, 0]
click at [1539, 44] on div "Deal Processing / View Transaction / View Document View Document" at bounding box center [817, 52] width 1464 height 64
click at [1536, 65] on icon "arrow-left" at bounding box center [1531, 67] width 11 height 11
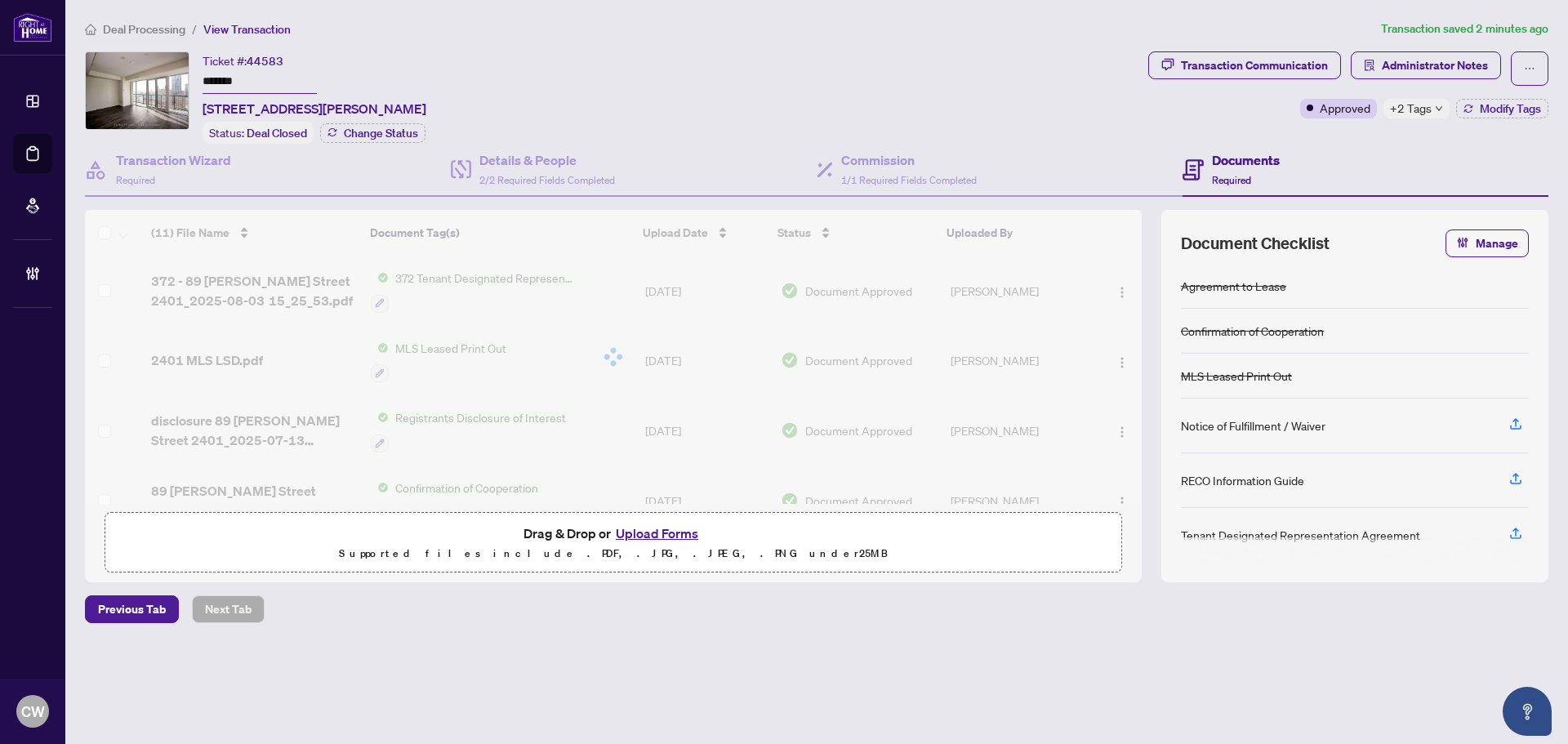
click at [660, 528] on button "Upload Forms" at bounding box center [657, 533] width 92 height 21
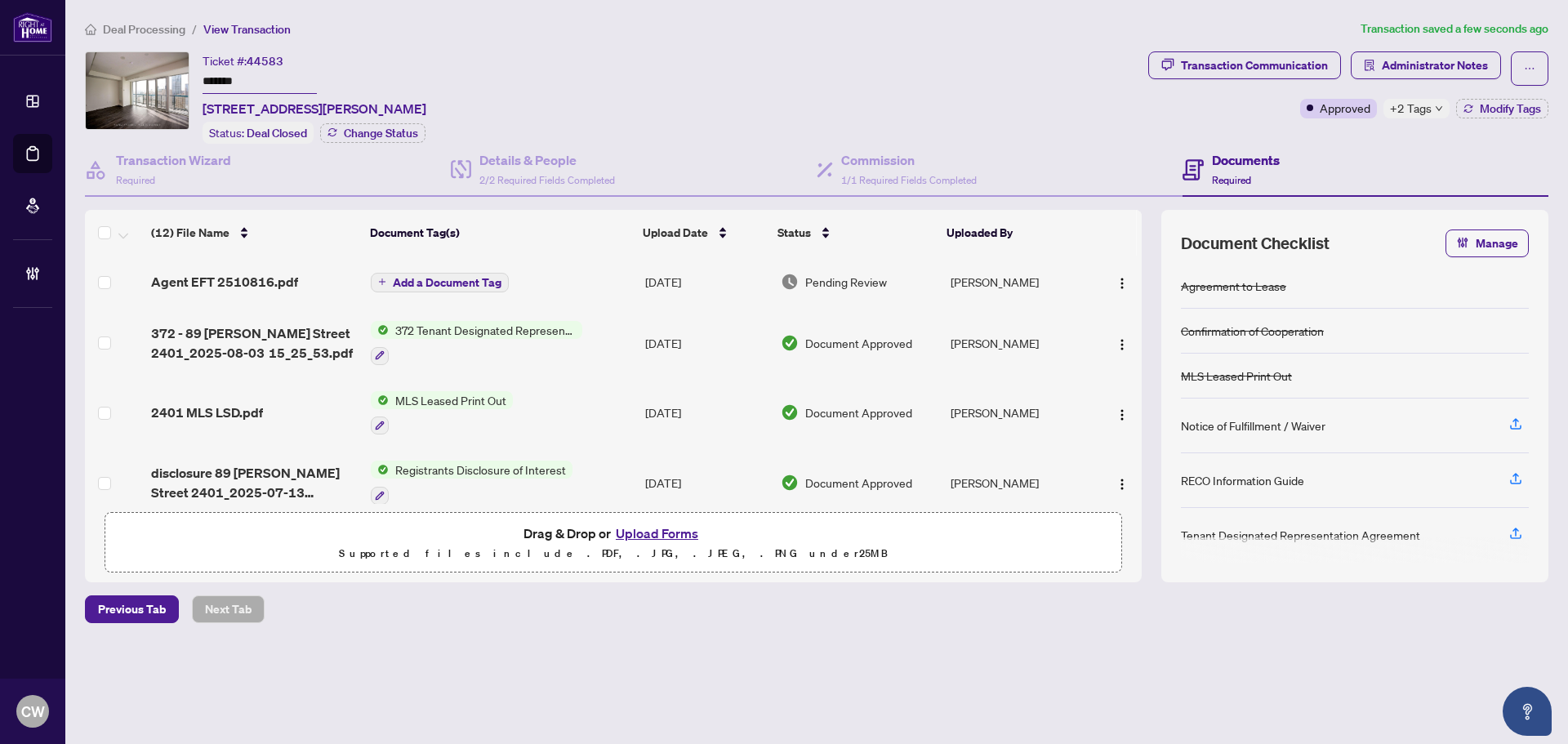
click at [463, 284] on span "Add a Document Tag" at bounding box center [447, 282] width 109 height 11
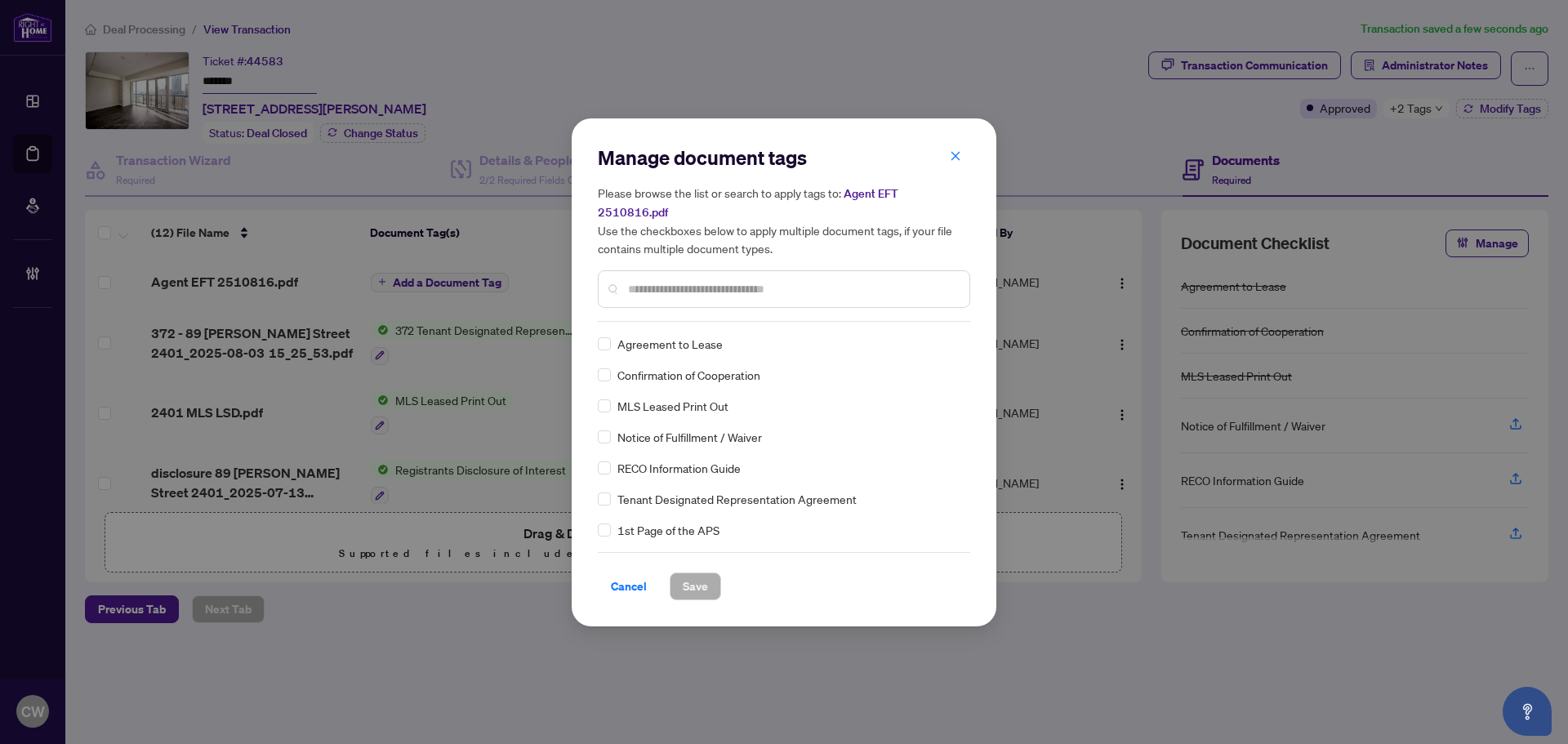
click at [662, 287] on input "text" at bounding box center [792, 289] width 329 height 18
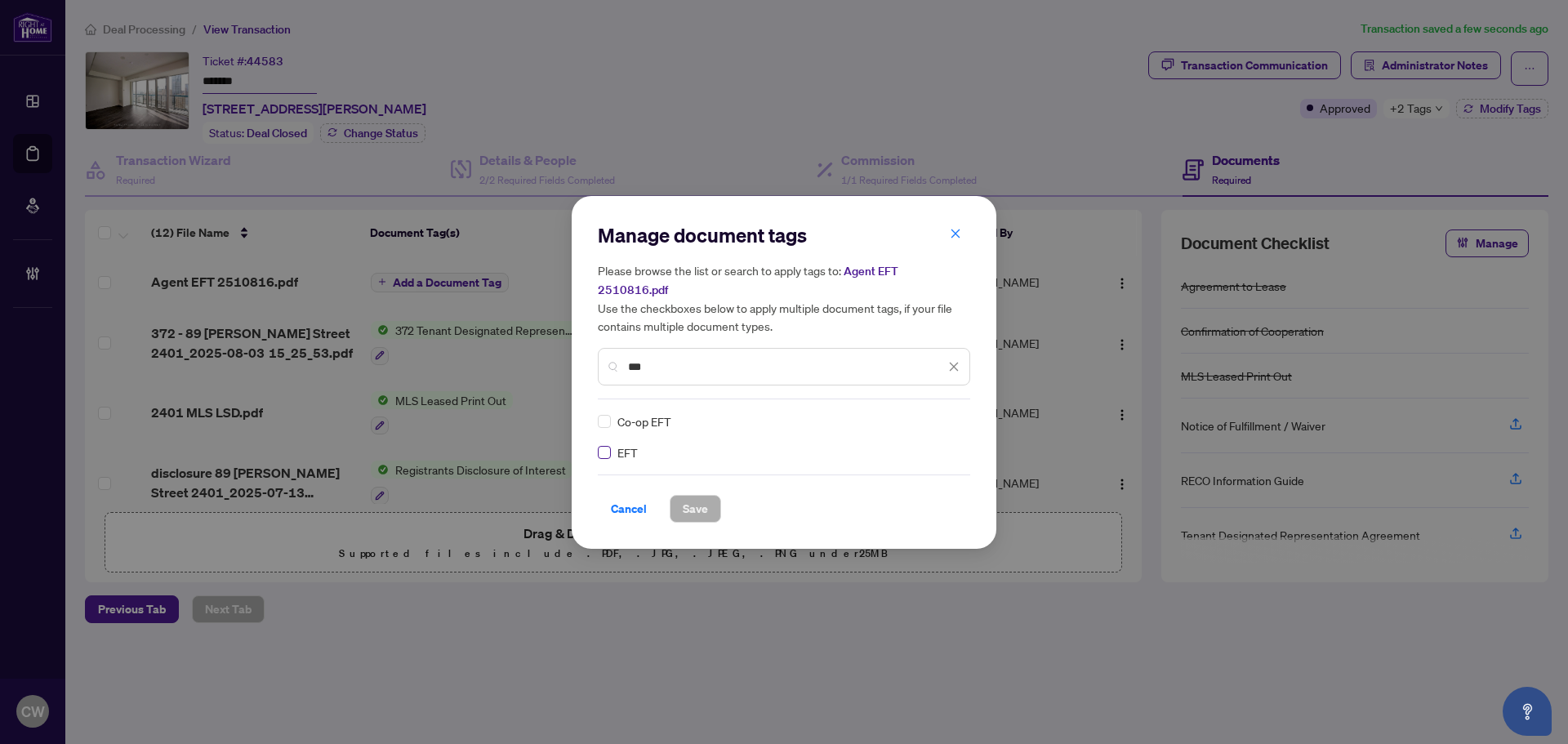
type input "***"
click at [941, 413] on img at bounding box center [937, 421] width 17 height 17
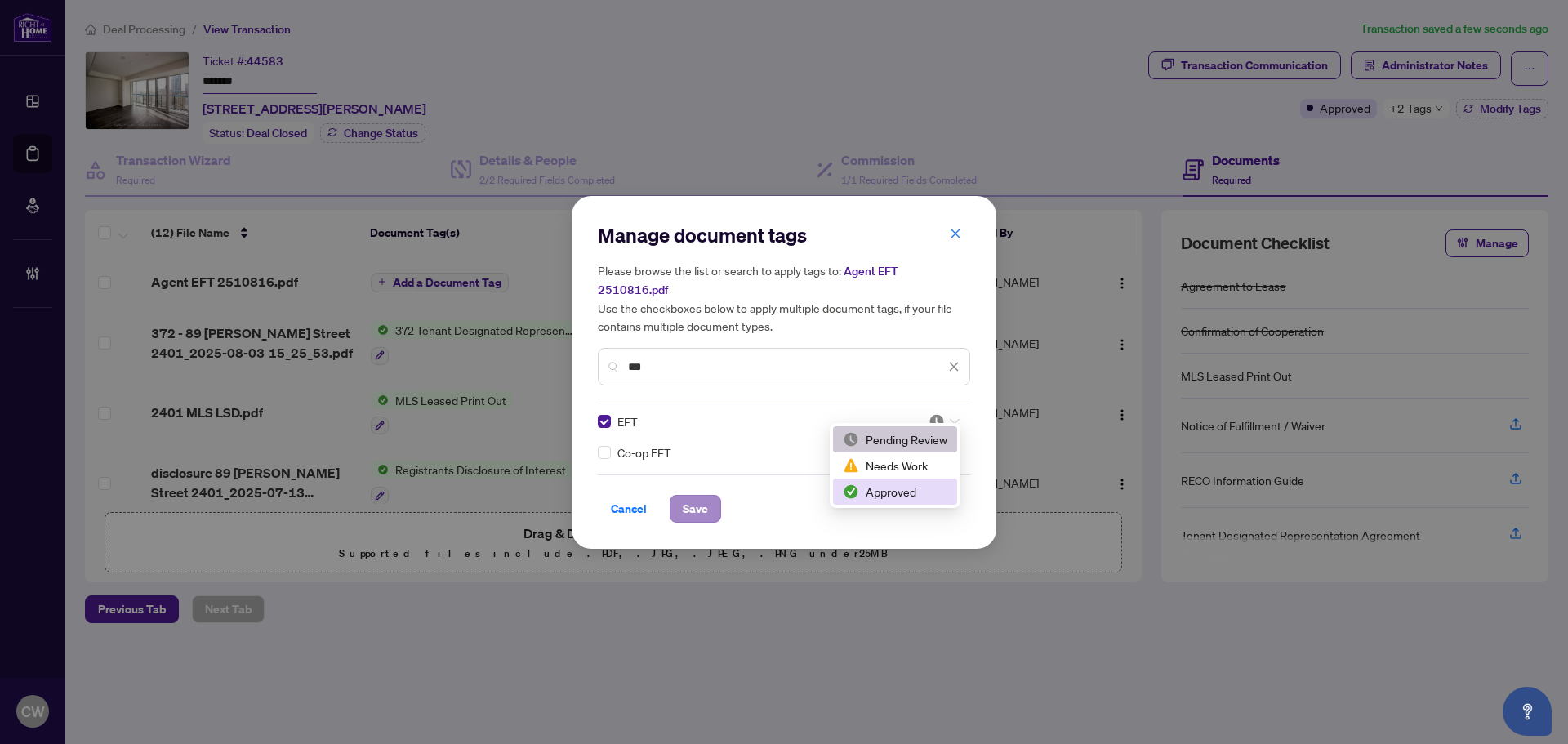
drag, startPoint x: 910, startPoint y: 489, endPoint x: 712, endPoint y: 495, distance: 198.1
click at [909, 490] on div "Approved" at bounding box center [895, 491] width 104 height 18
click at [695, 495] on span "Save" at bounding box center [695, 508] width 25 height 26
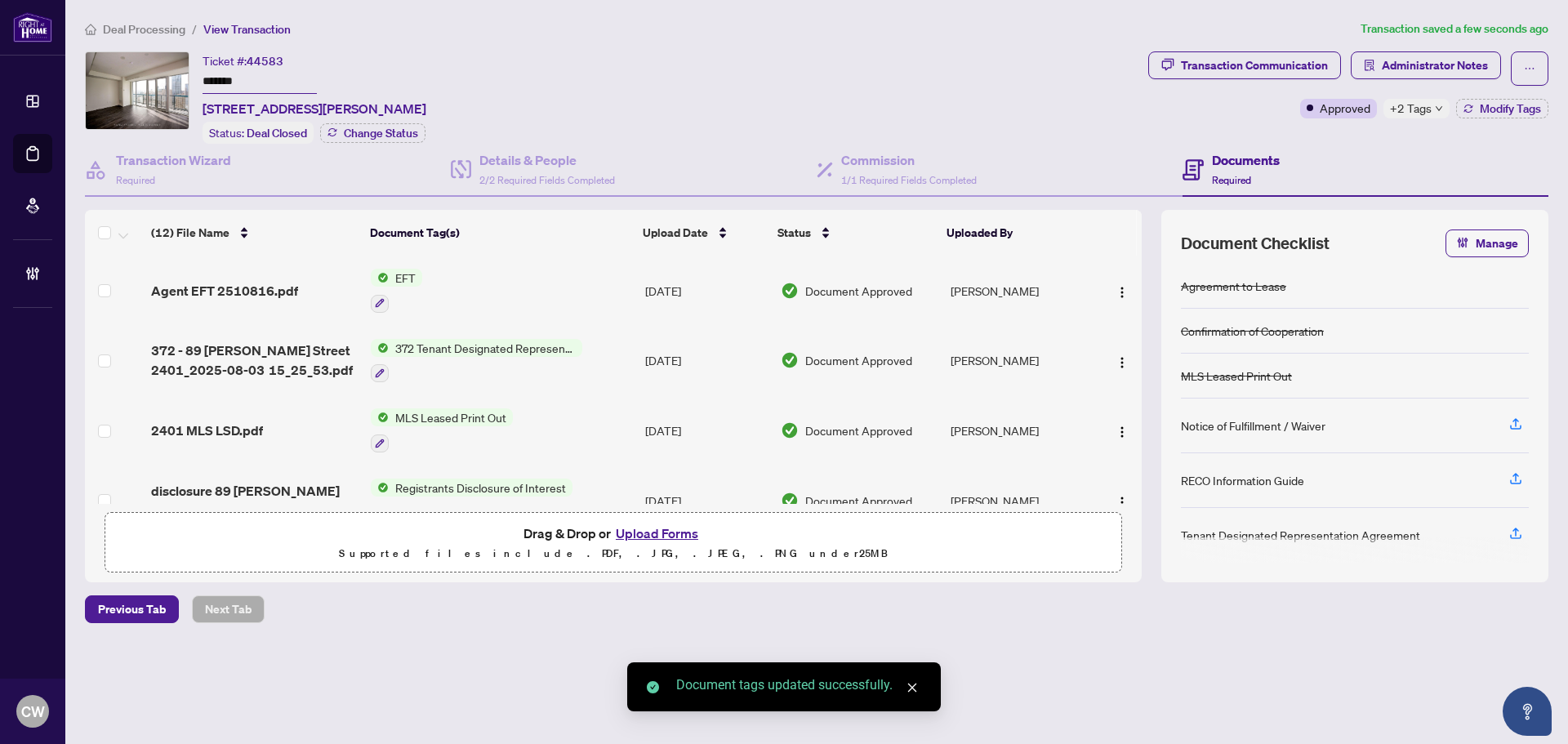
click at [1119, 282] on span "button" at bounding box center [1122, 290] width 13 height 18
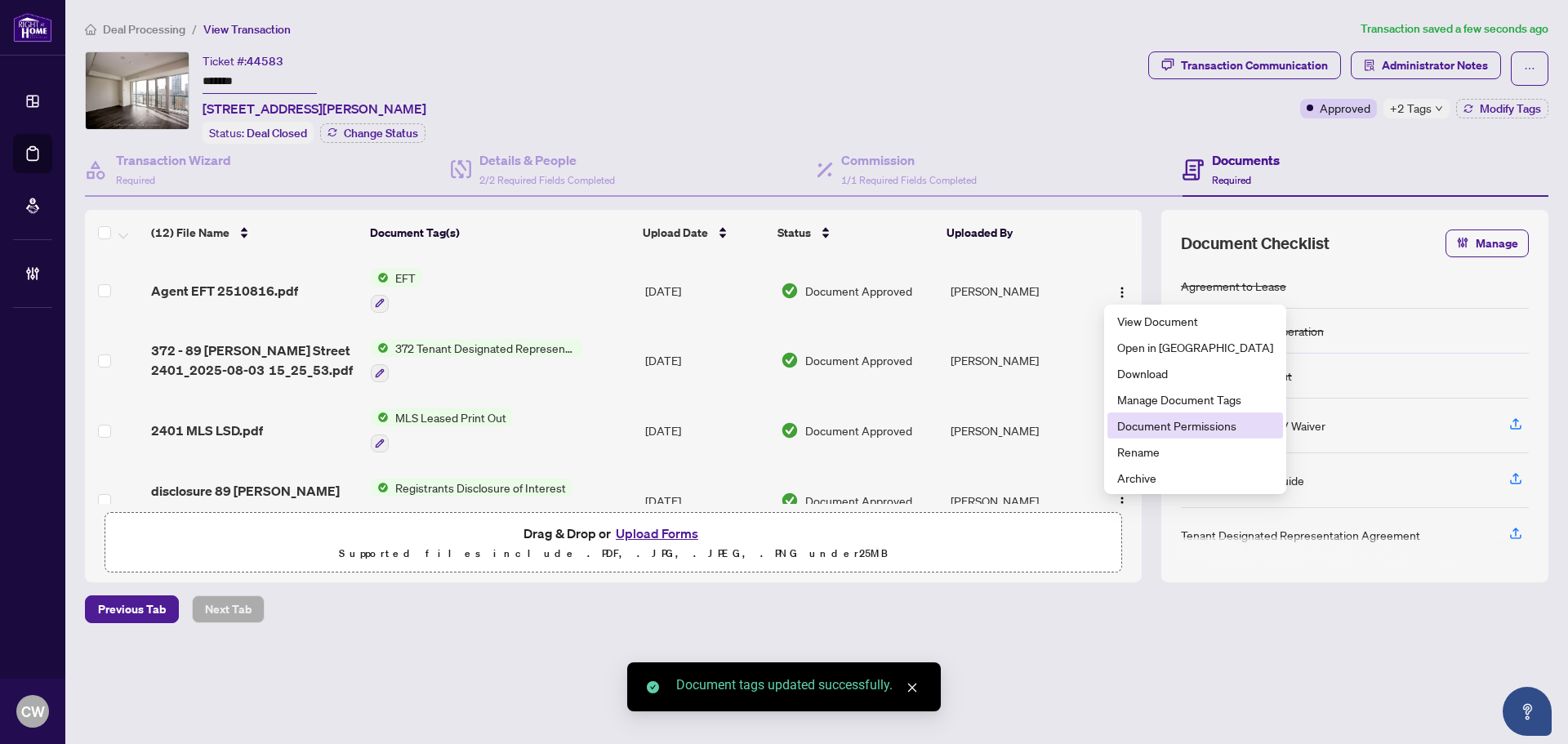
click at [1142, 421] on span "Document Permissions" at bounding box center [1195, 425] width 156 height 18
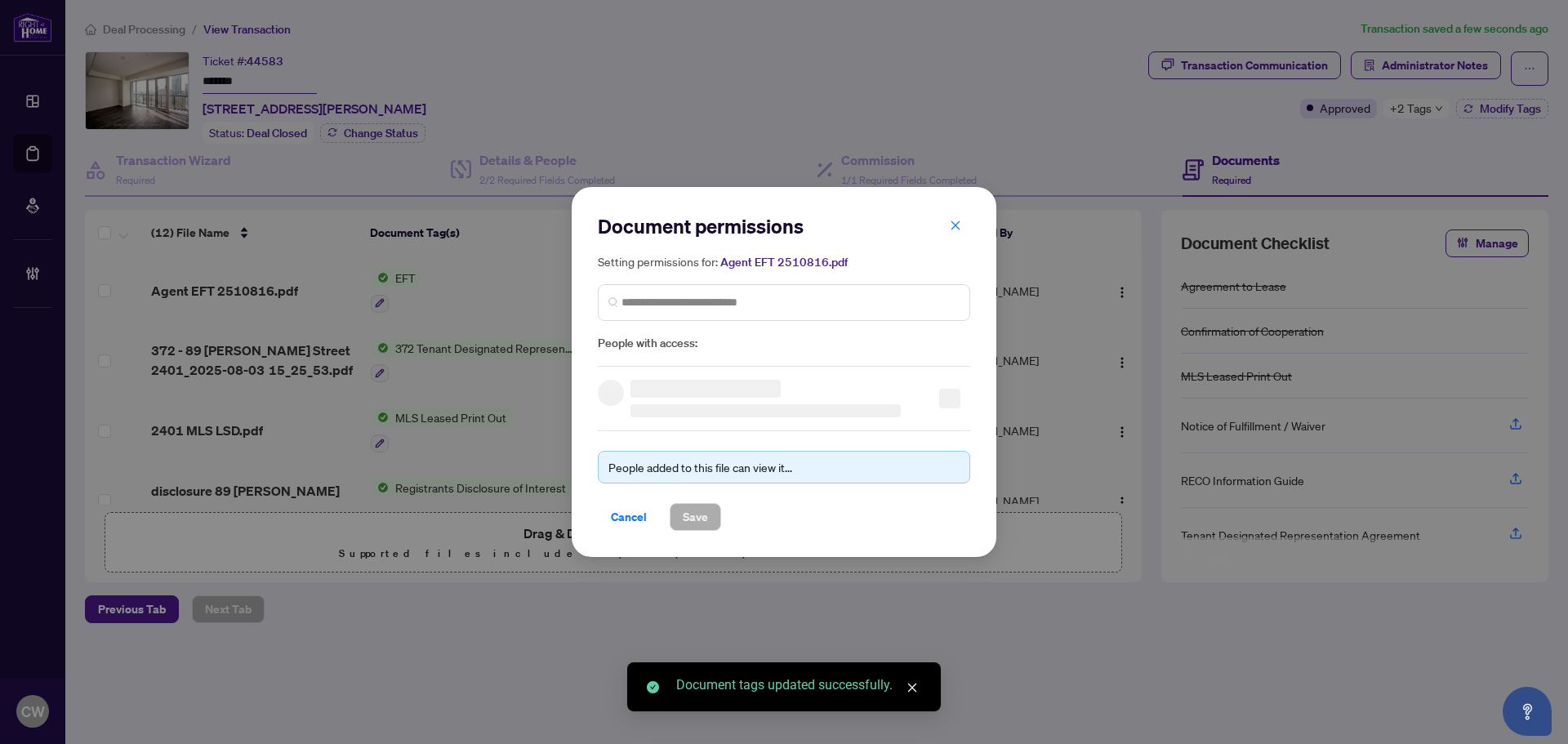
click at [691, 277] on div "Setting permissions for: Agent EFT 2510816.pdf People with access:" at bounding box center [784, 302] width 372 height 101
click at [717, 302] on input "search" at bounding box center [791, 302] width 338 height 17
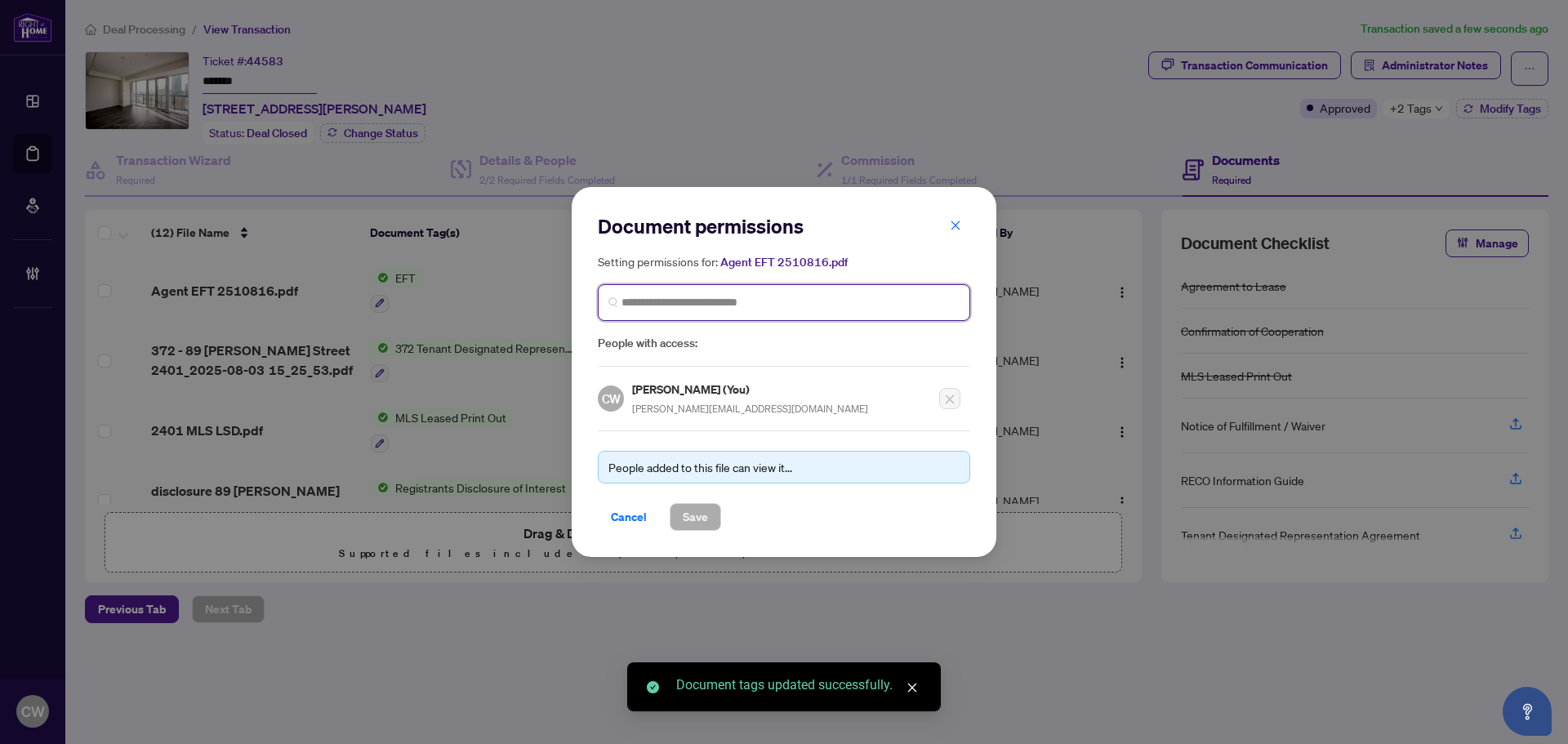
paste input "**********"
type input "**********"
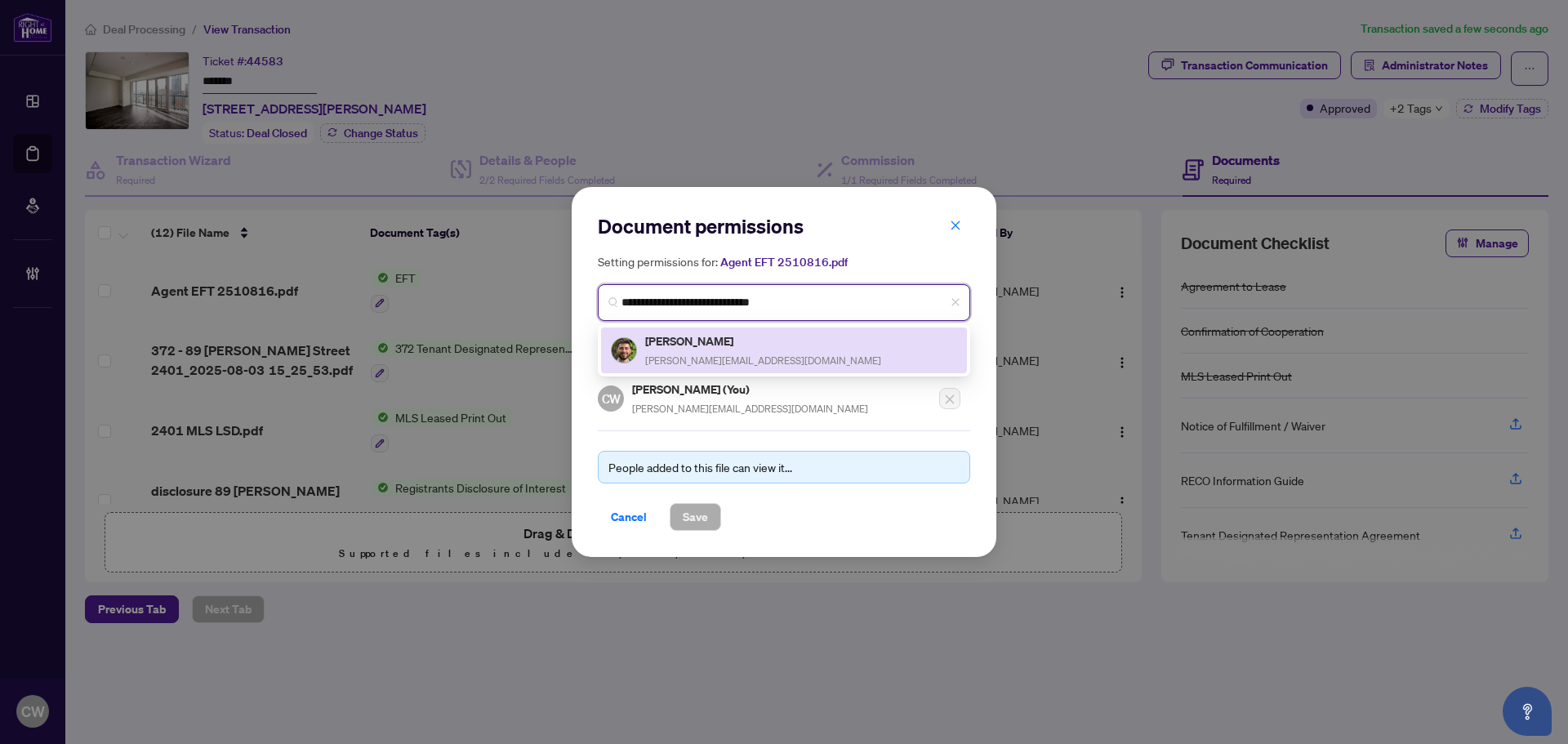
click at [676, 355] on span "[PERSON_NAME][EMAIL_ADDRESS][DOMAIN_NAME]" at bounding box center [763, 361] width 236 height 12
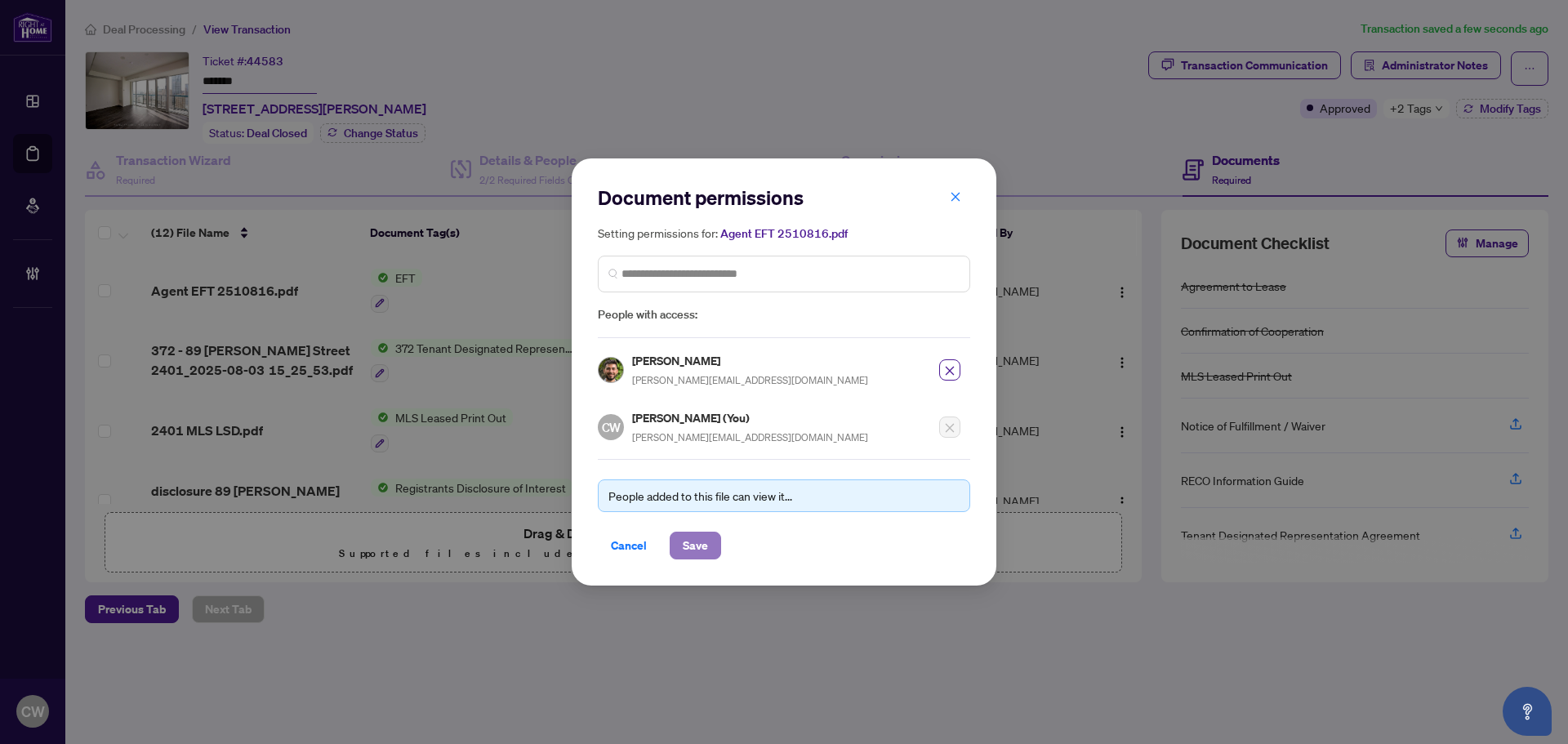
click at [696, 538] on span "Save" at bounding box center [695, 545] width 25 height 26
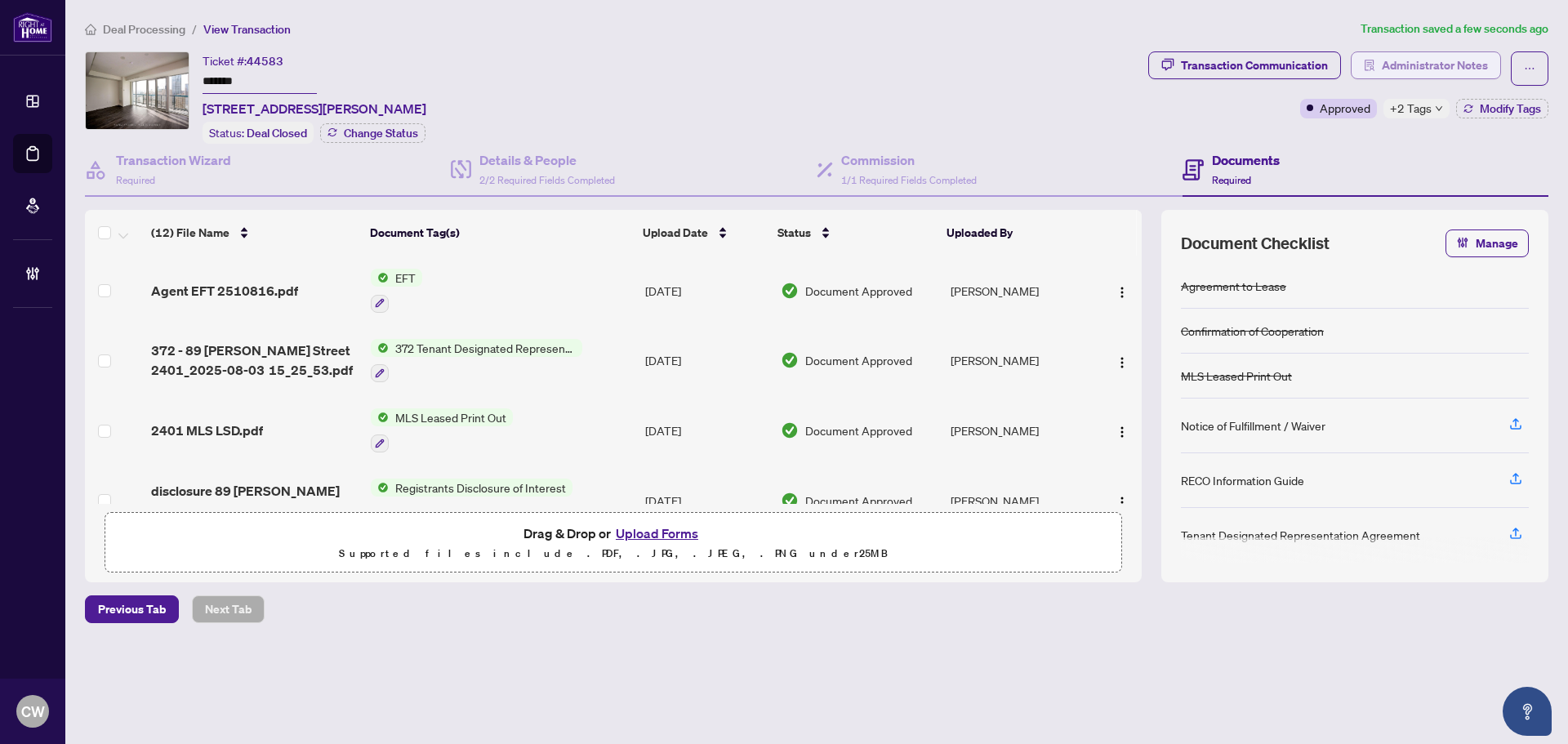
click at [1461, 64] on span "Administrator Notes" at bounding box center [1435, 65] width 106 height 26
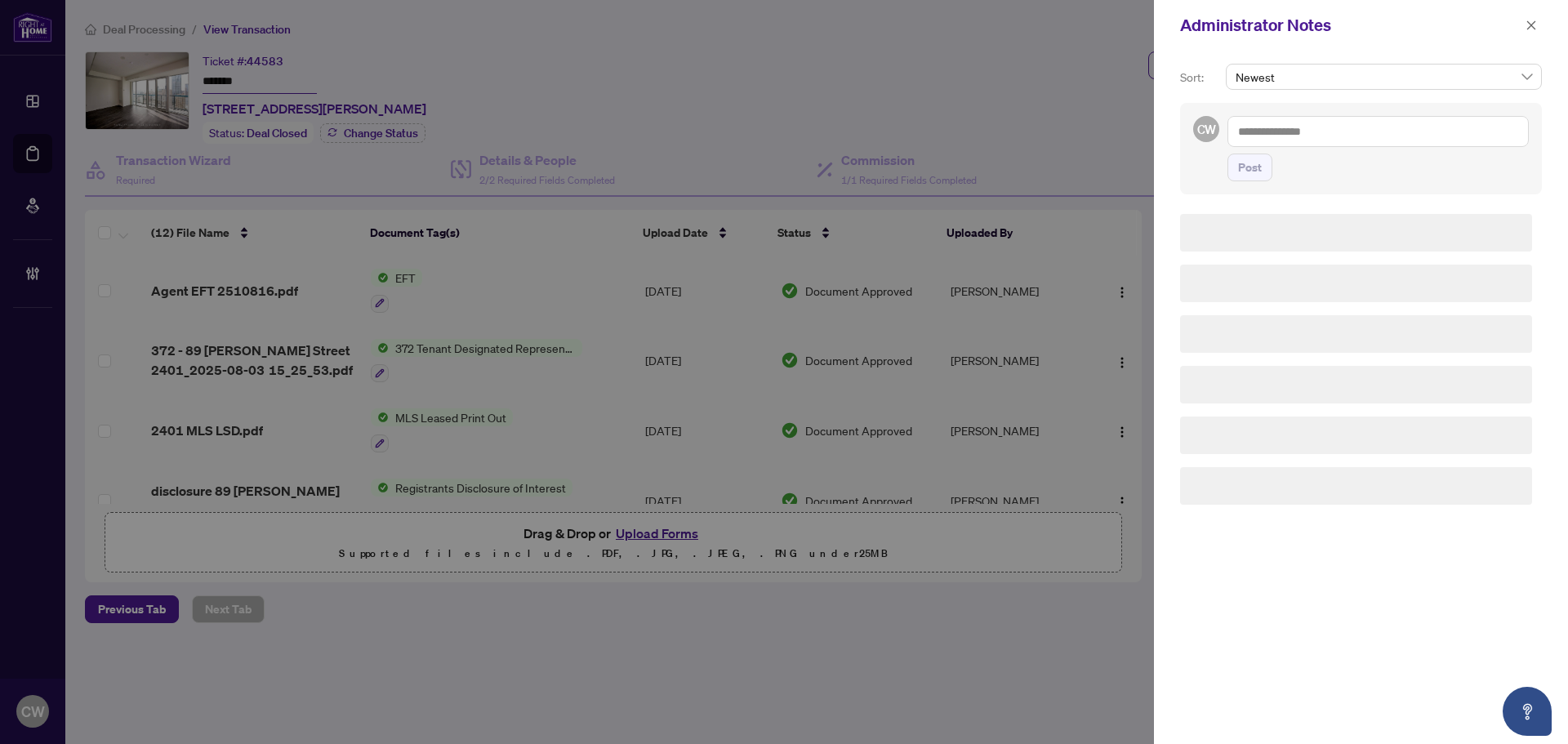
click at [1284, 145] on textarea at bounding box center [1378, 131] width 302 height 31
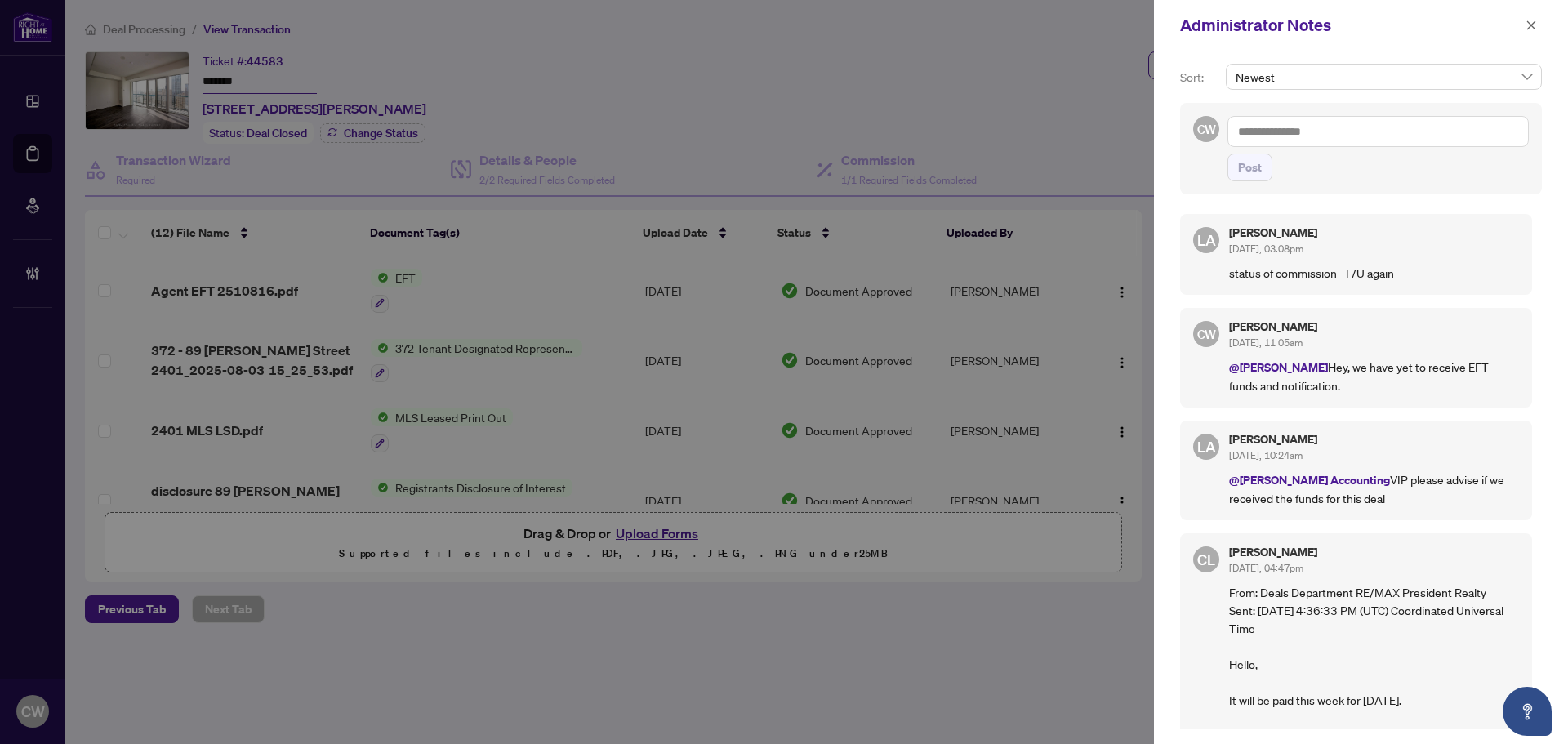
paste textarea "**********"
click at [1461, 146] on span "[PERSON_NAME]" at bounding box center [1445, 143] width 146 height 15
type textarea "**********"
click at [1251, 176] on span "Post" at bounding box center [1250, 167] width 23 height 26
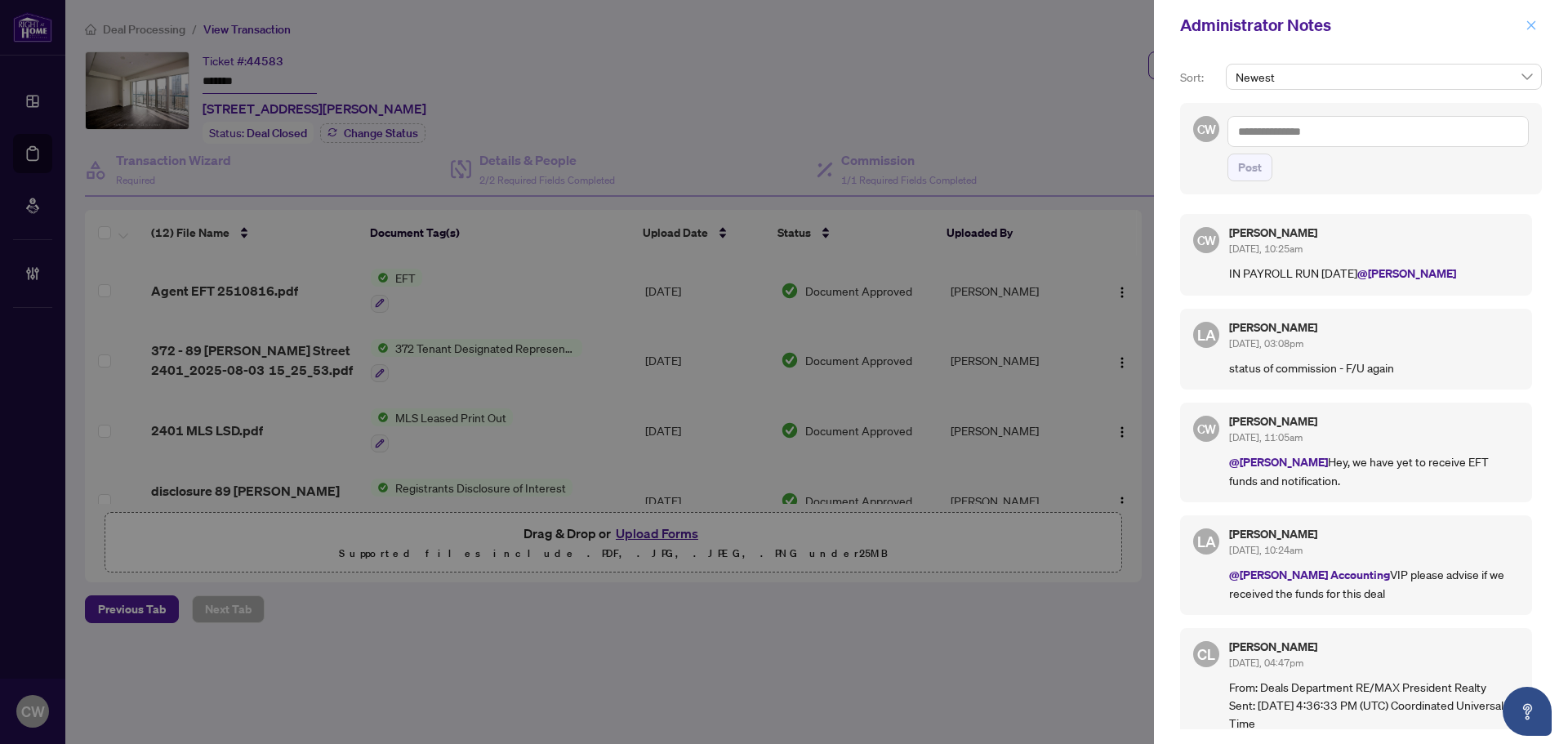
click at [1532, 30] on icon "close" at bounding box center [1531, 25] width 11 height 11
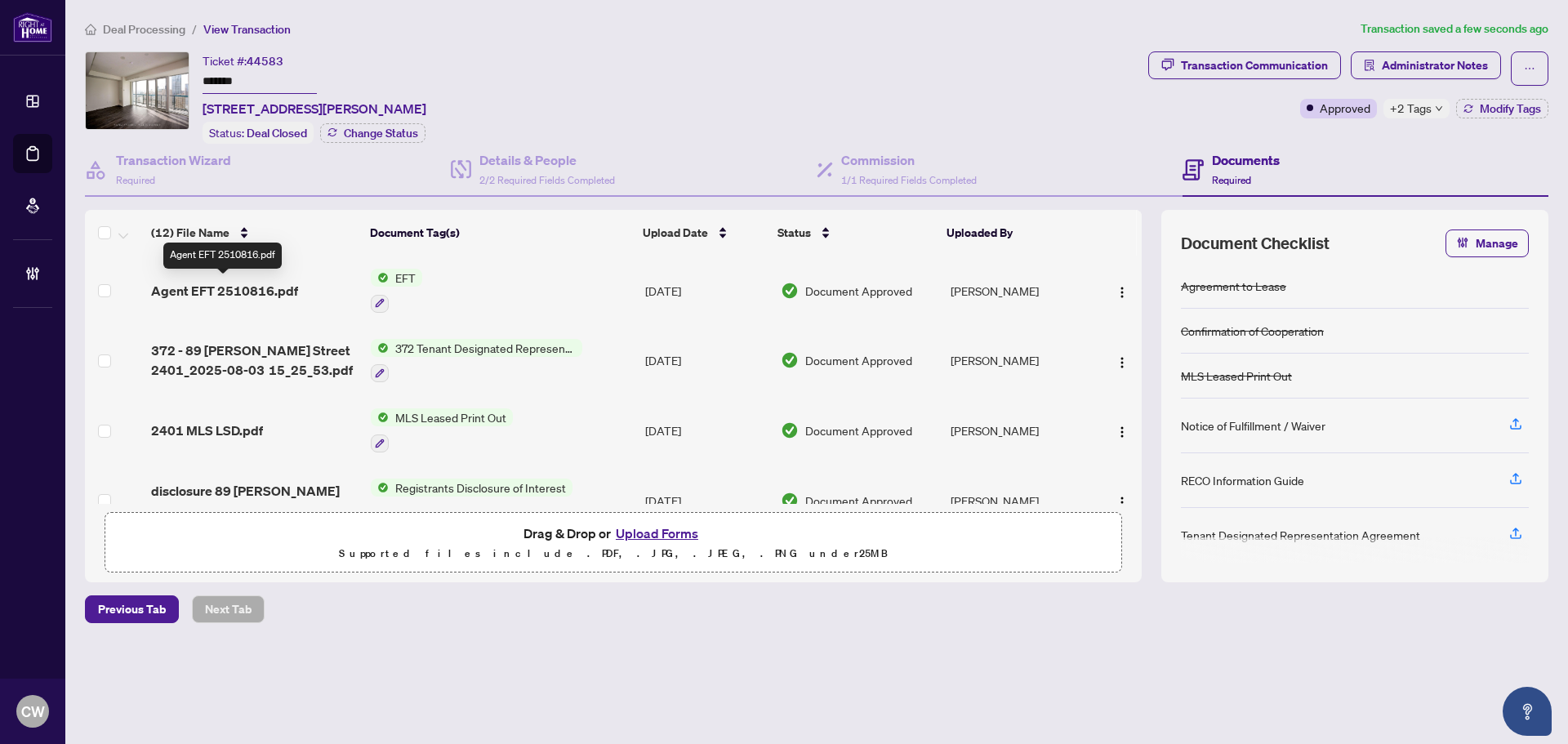
click at [255, 291] on span "Agent EFT 2510816.pdf" at bounding box center [224, 290] width 147 height 20
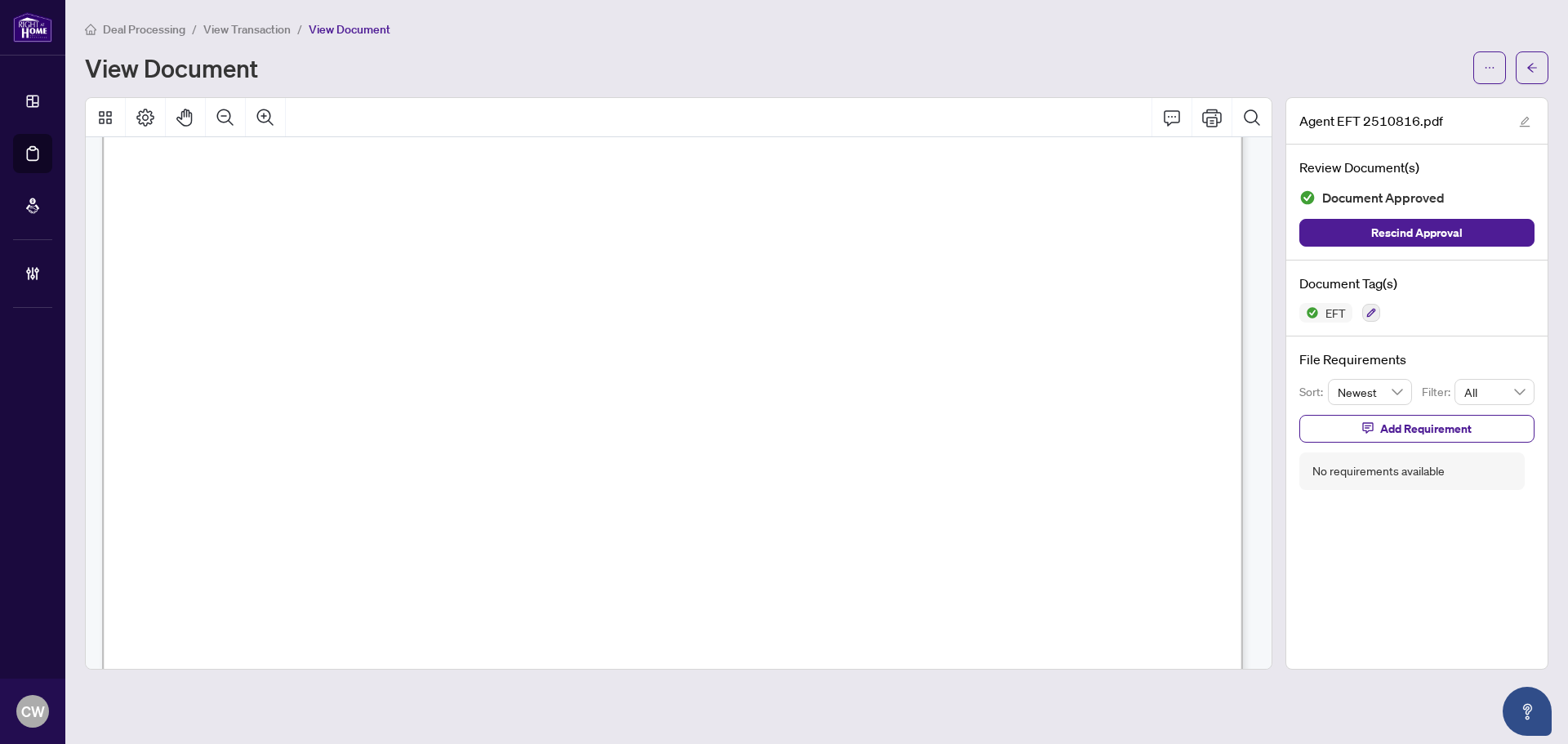
scroll to position [327, 0]
click at [1533, 64] on icon "arrow-left" at bounding box center [1531, 67] width 11 height 11
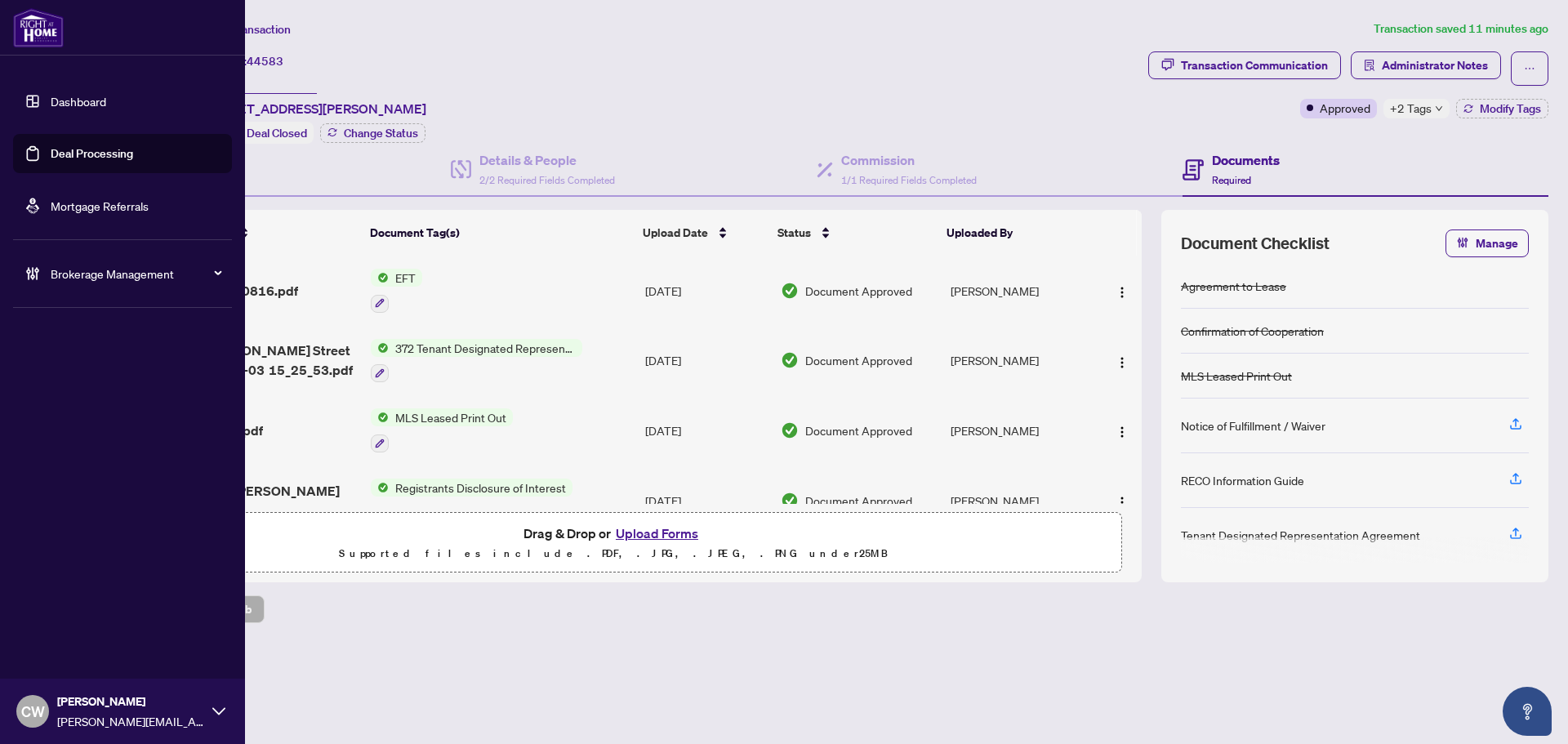
click at [54, 159] on link "Deal Processing" at bounding box center [91, 153] width 83 height 15
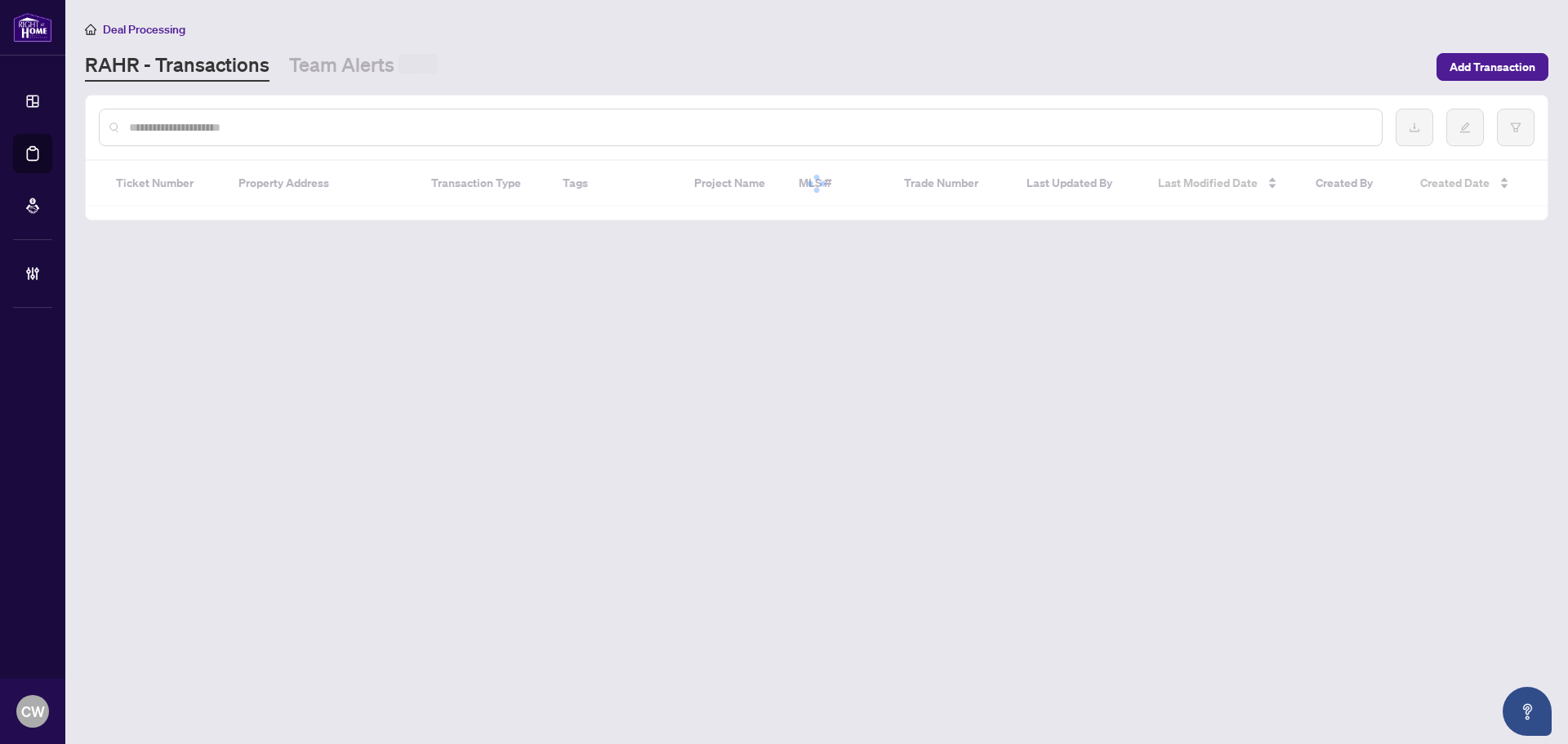
click at [262, 127] on input "text" at bounding box center [749, 127] width 1240 height 18
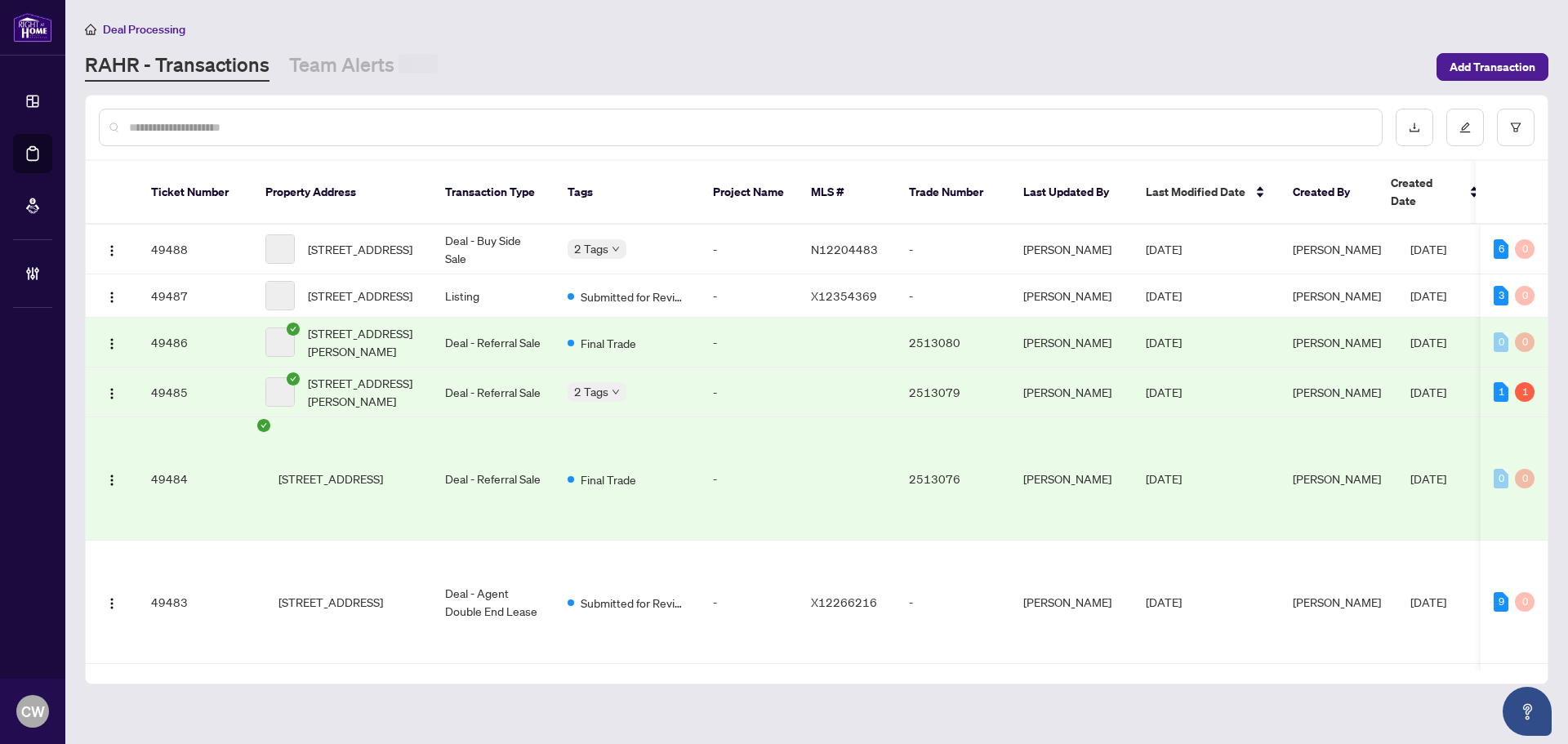
paste input "*******"
type input "*******"
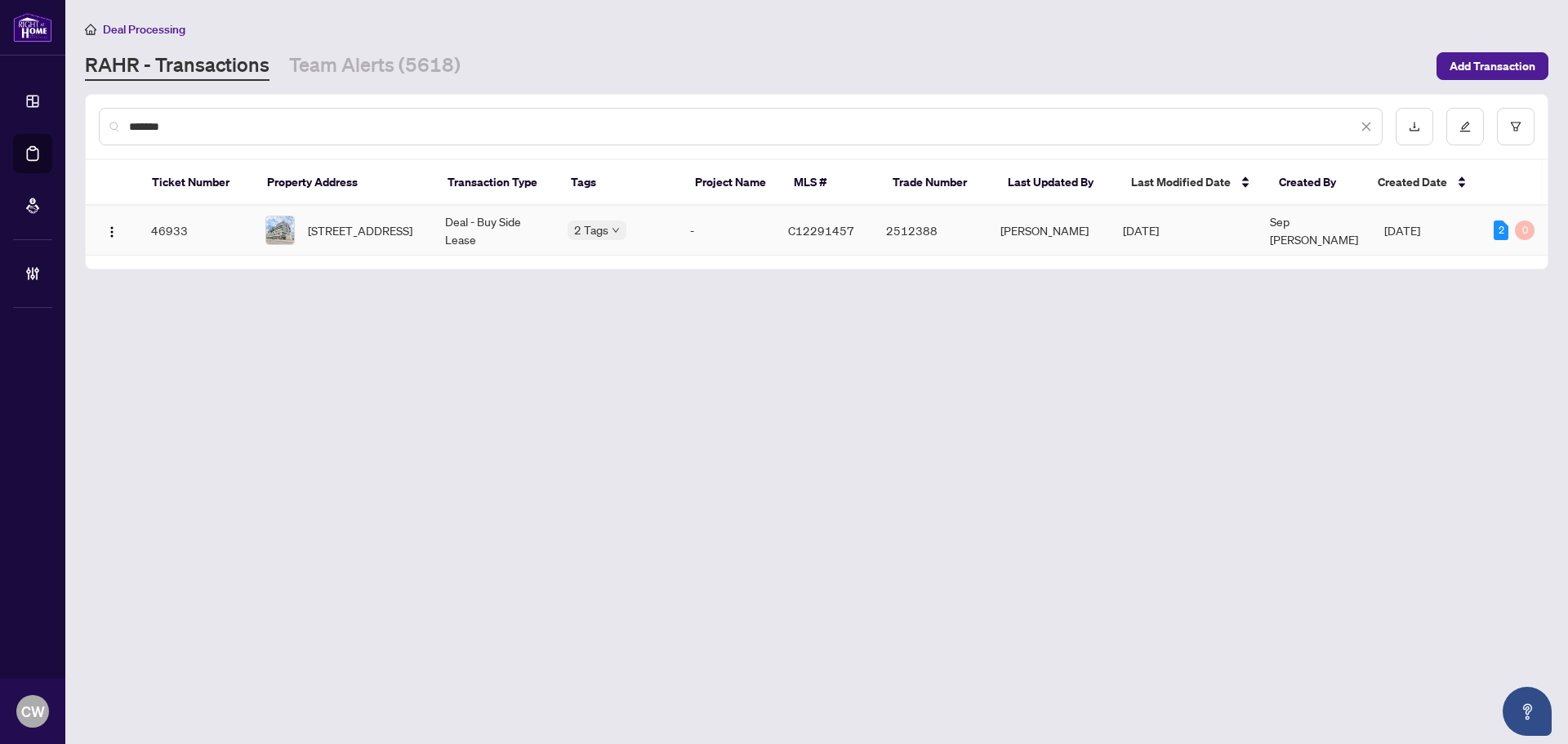
click at [364, 227] on span "[STREET_ADDRESS]" at bounding box center [360, 229] width 104 height 18
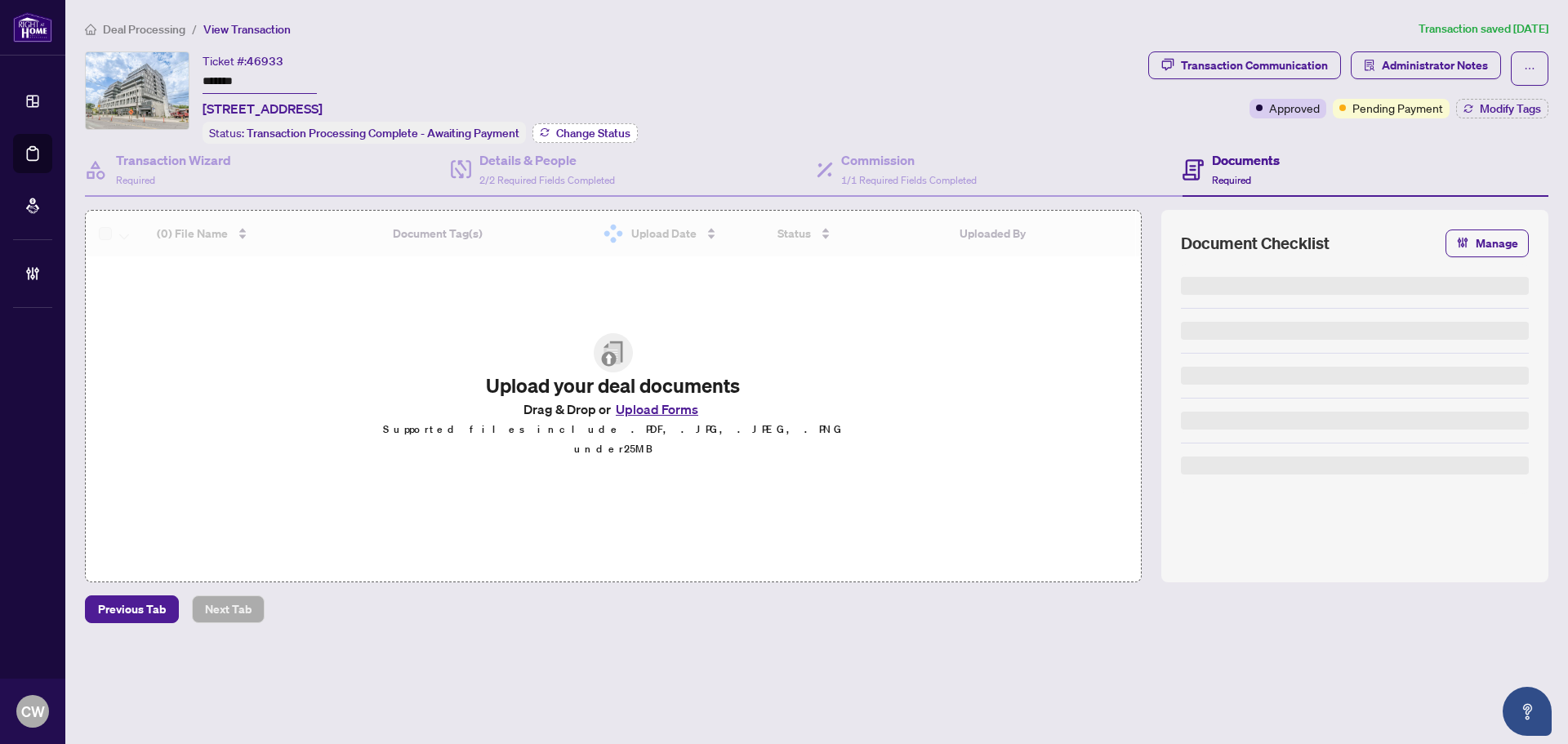
click at [587, 132] on span "Change Status" at bounding box center [593, 132] width 74 height 11
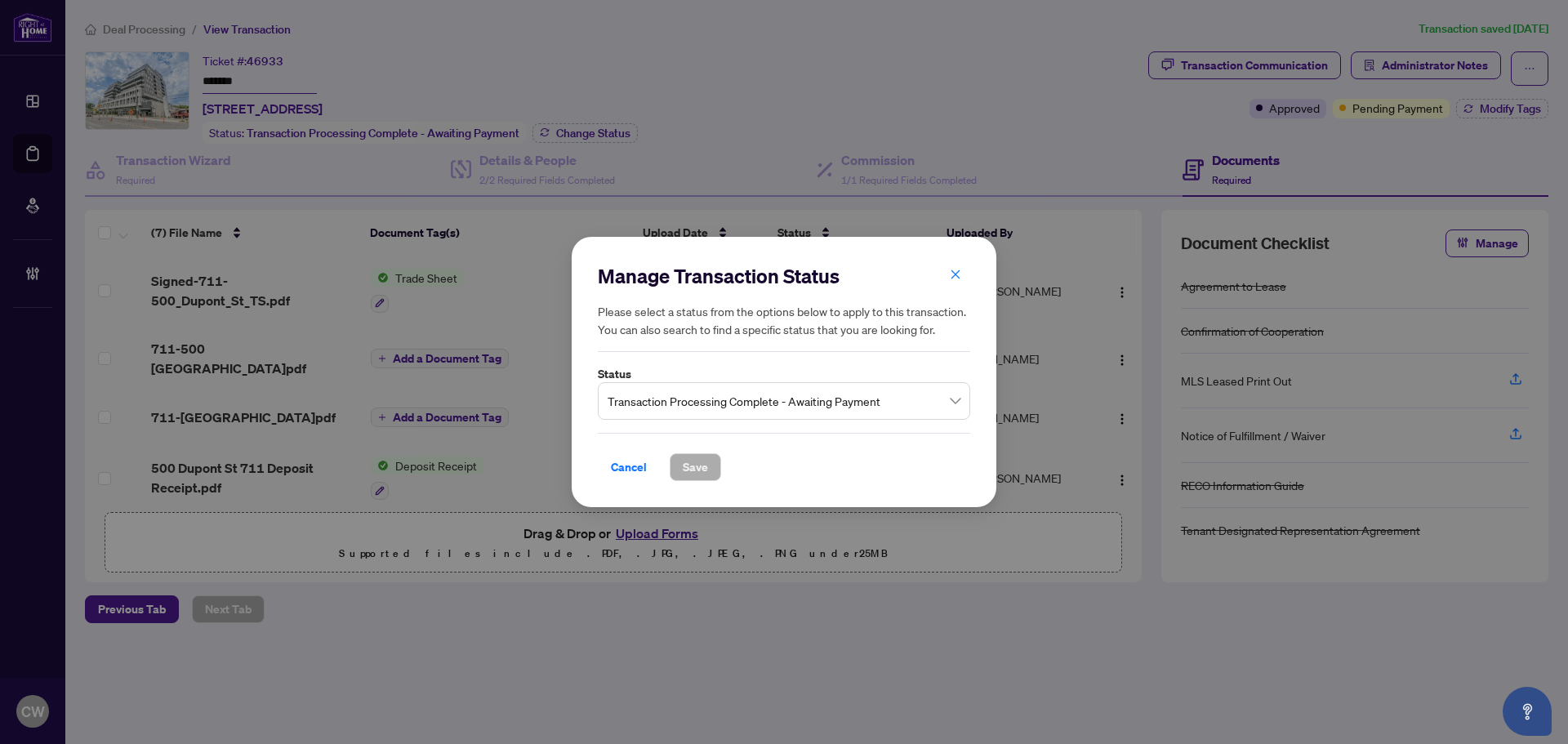
click at [774, 405] on span "Transaction Processing Complete - Awaiting Payment" at bounding box center [784, 401] width 353 height 31
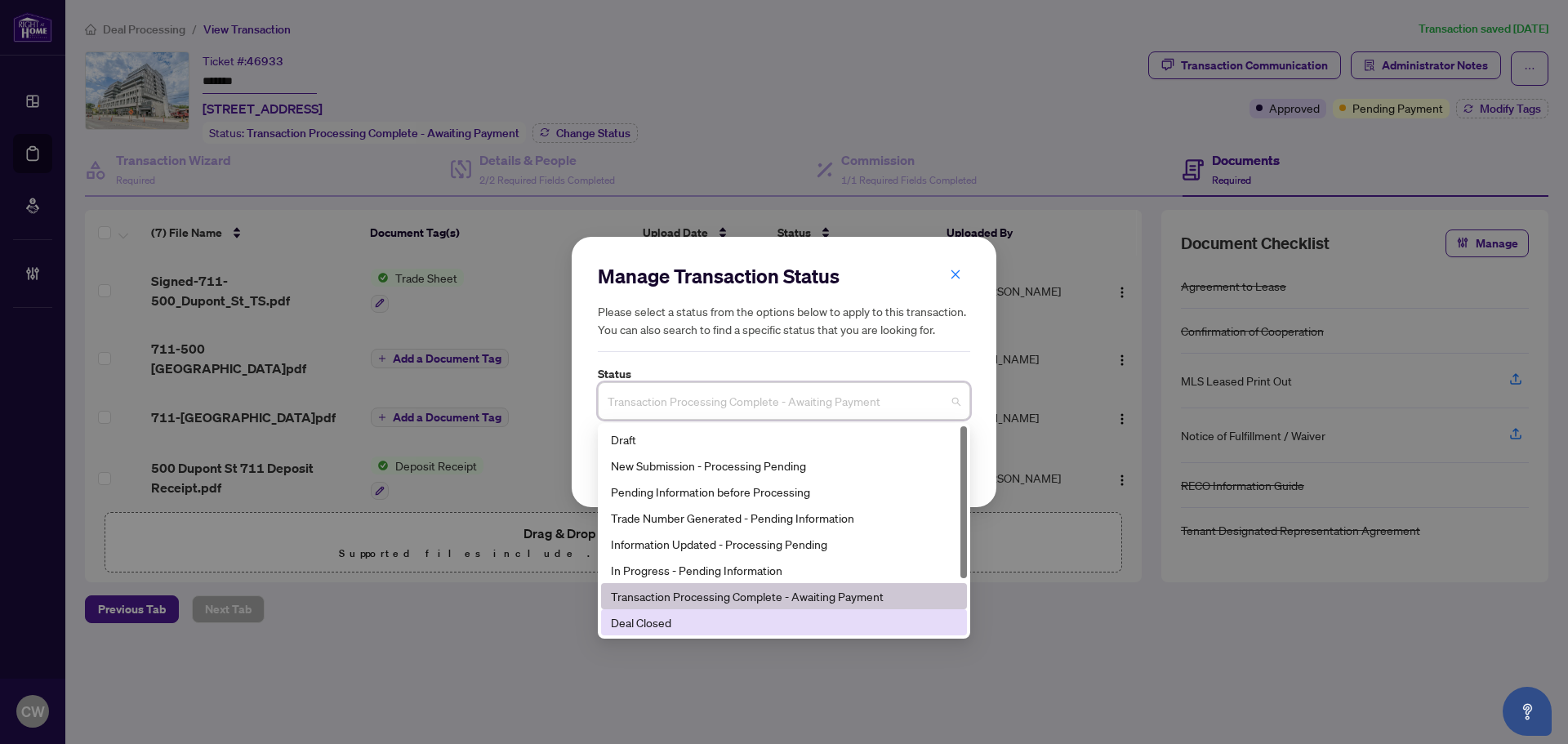
click at [723, 624] on div "Deal Closed" at bounding box center [784, 621] width 346 height 18
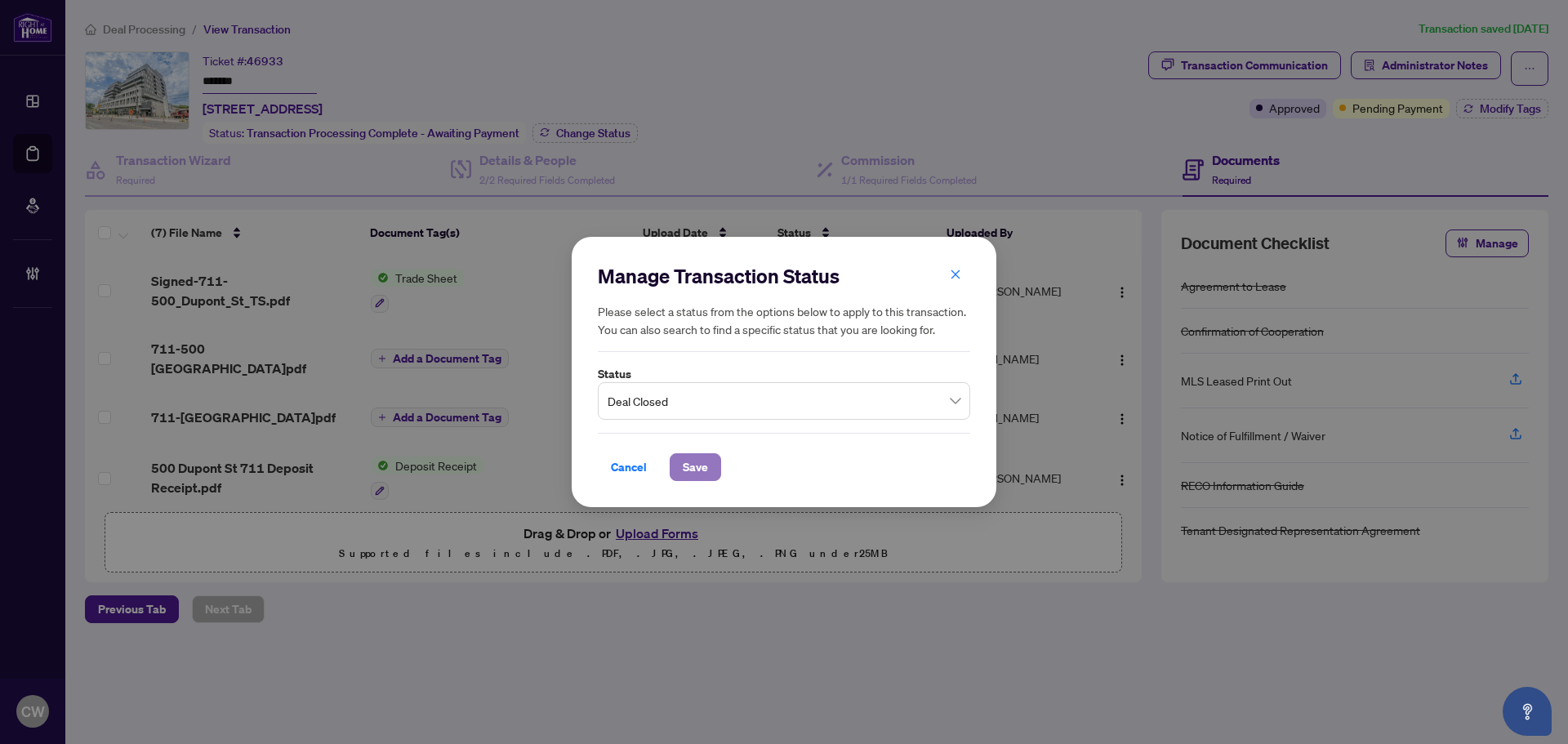
click at [691, 464] on span "Save" at bounding box center [695, 467] width 25 height 26
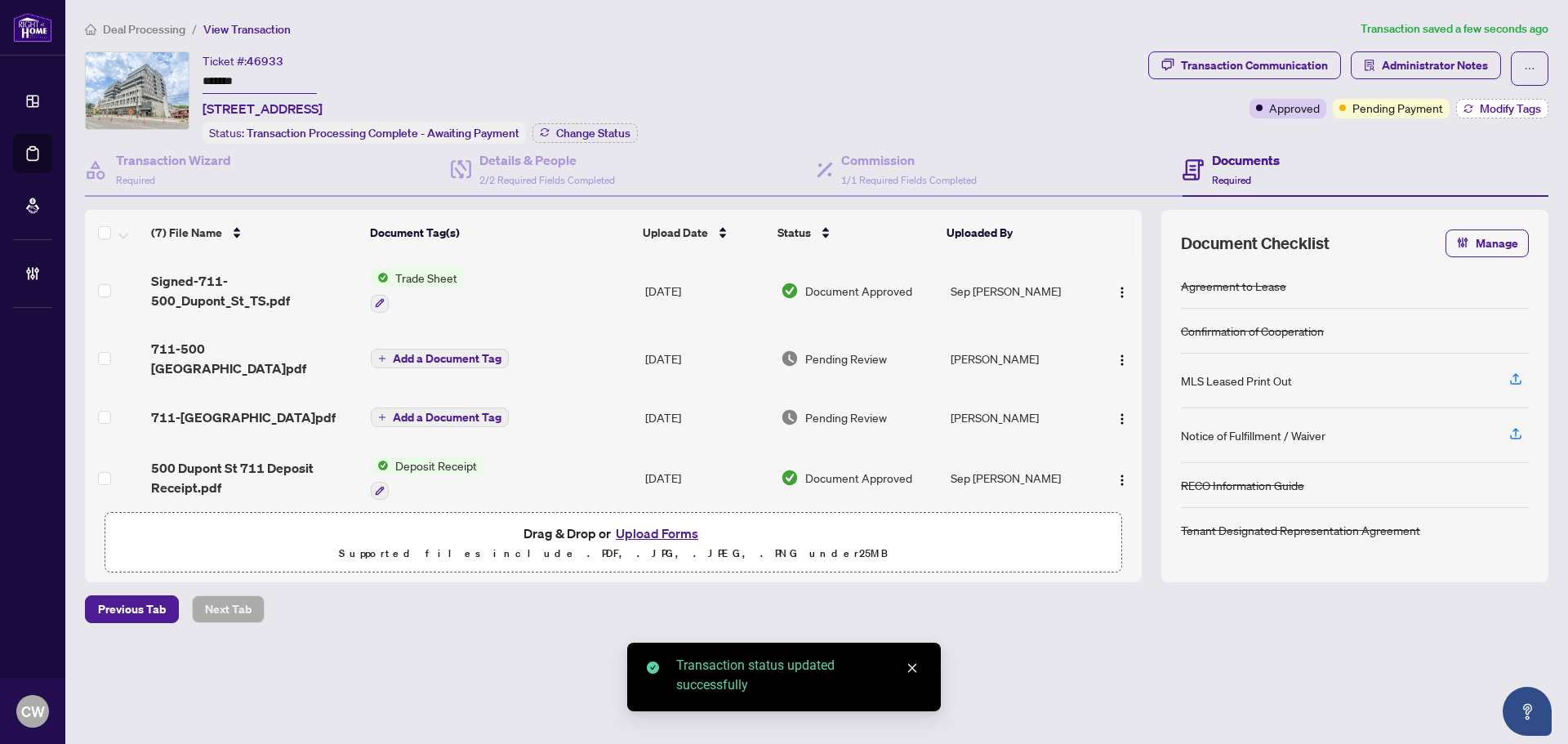
click at [1513, 114] on span "Modify Tags" at bounding box center [1511, 108] width 61 height 11
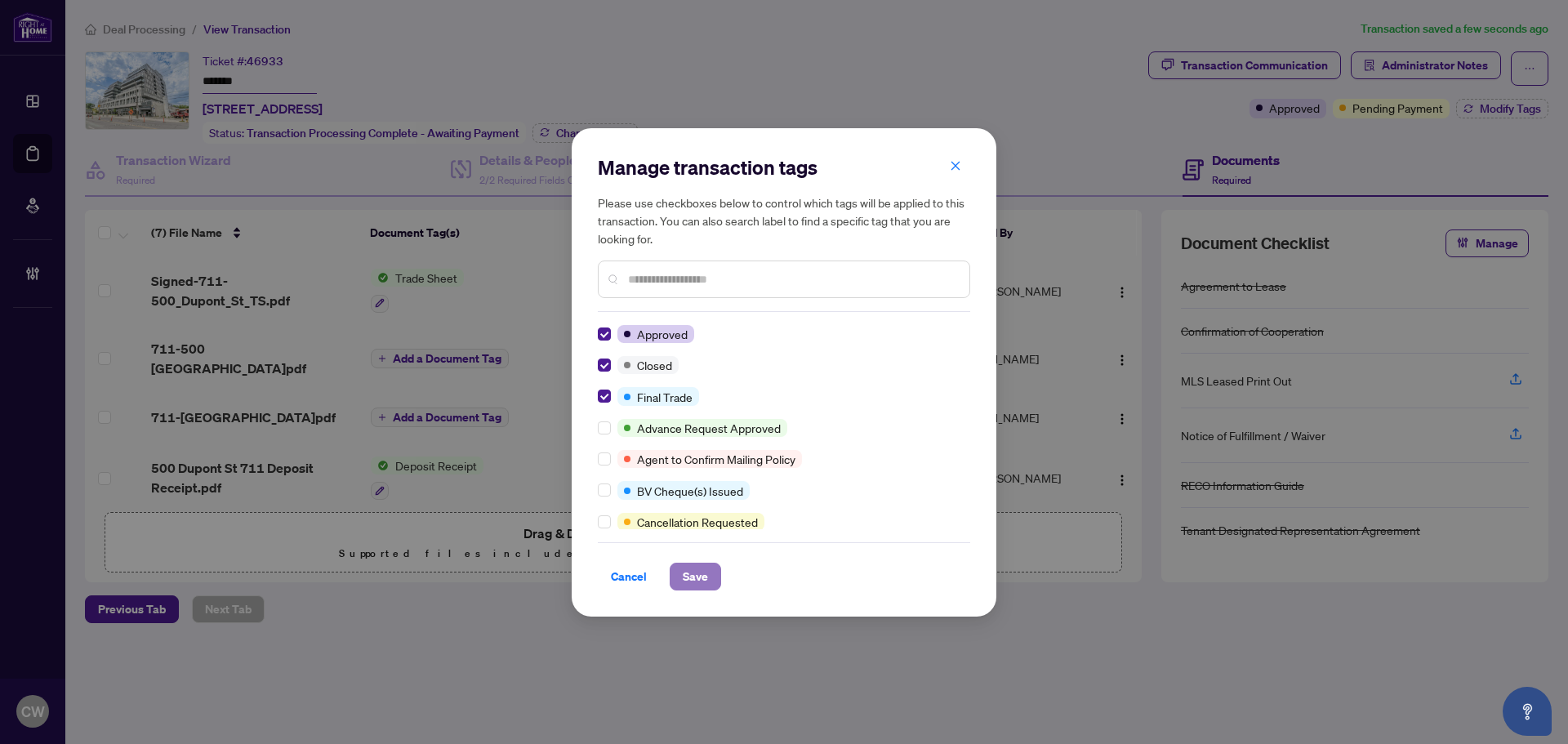
click at [686, 578] on span "Save" at bounding box center [695, 576] width 25 height 26
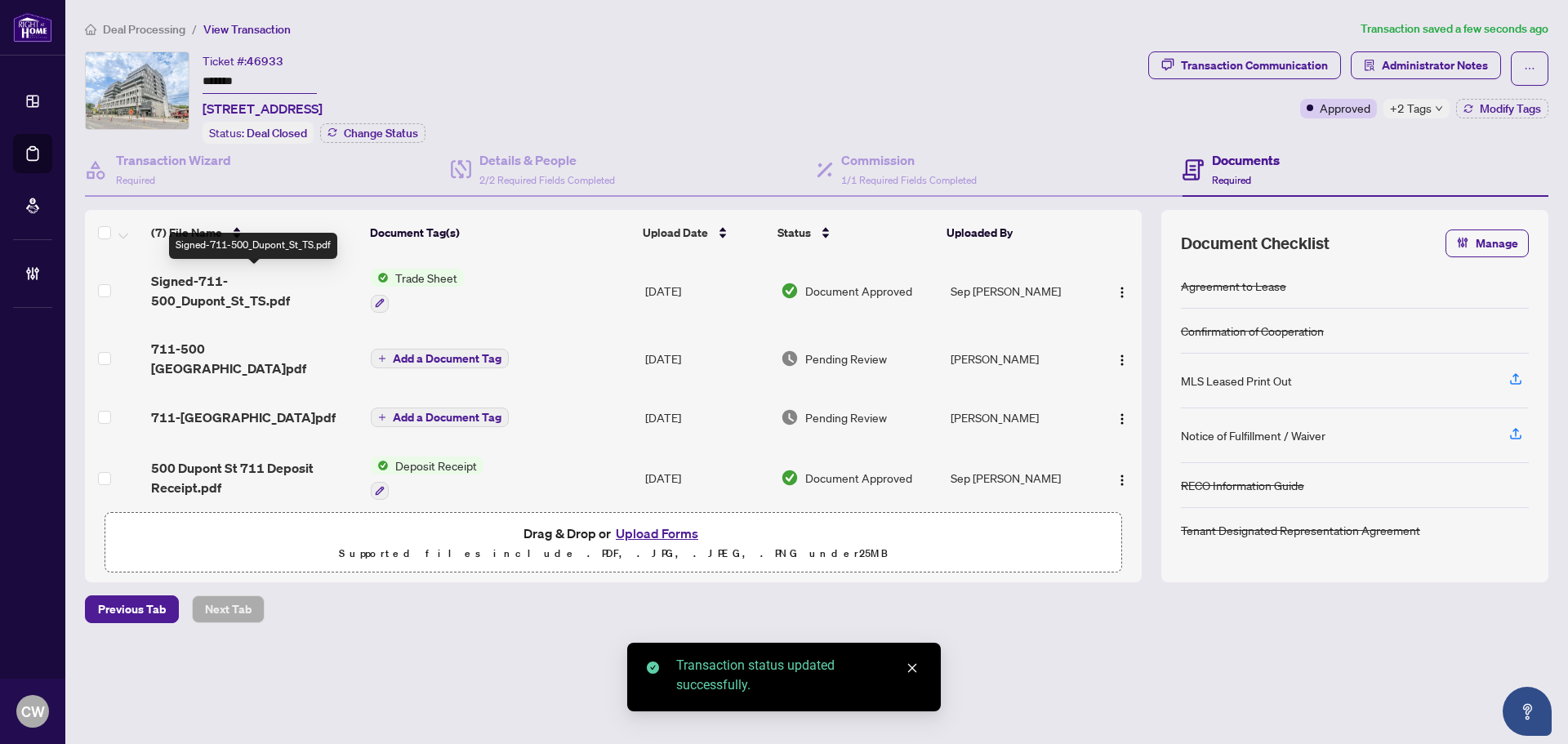
click at [221, 296] on span "Signed-711-500_Dupont_St_TS.pdf" at bounding box center [255, 290] width 207 height 39
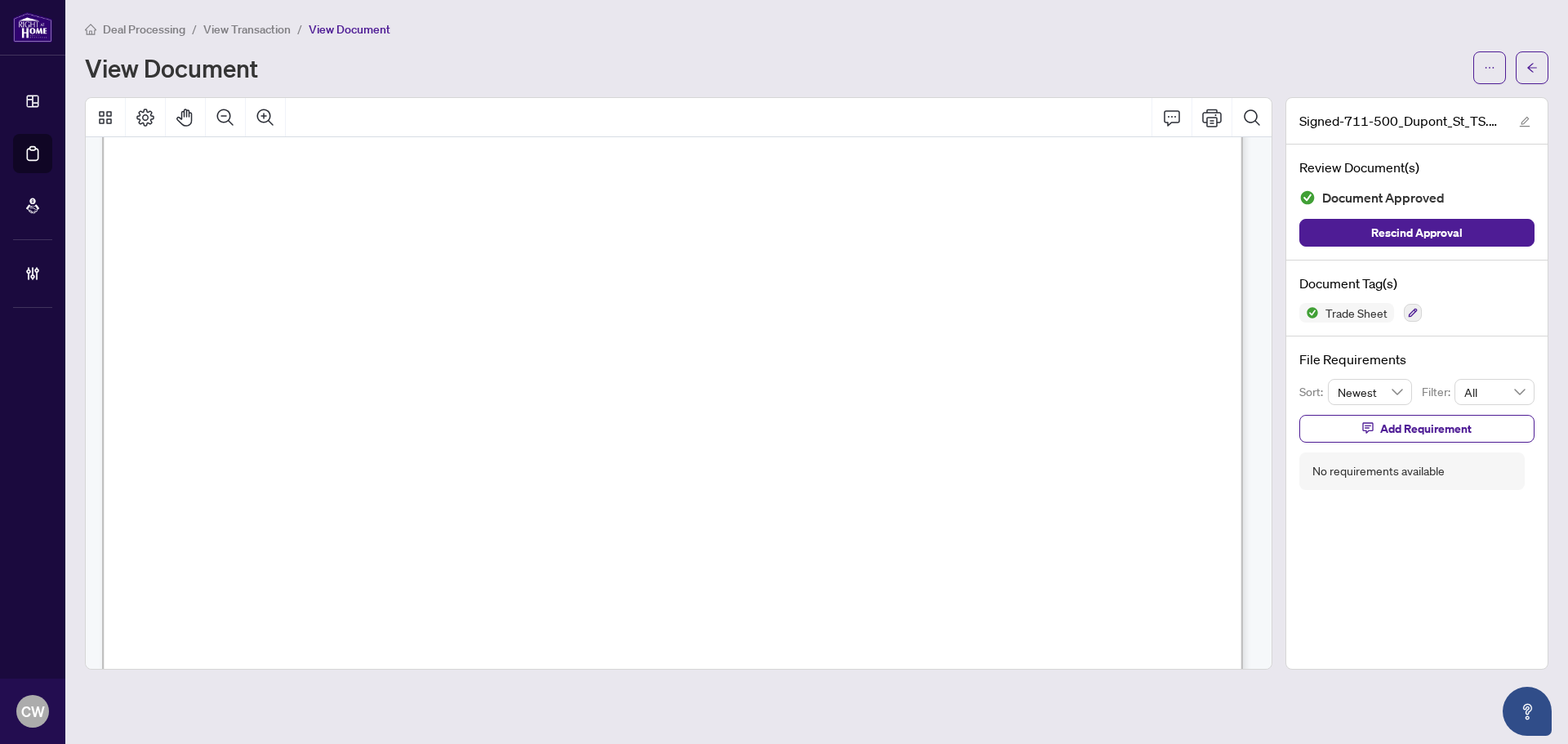
scroll to position [571, 0]
click at [1549, 74] on main "Deal Processing / View Transaction / View Document View Document Signed-711-500…" at bounding box center [817, 372] width 1503 height 744
click at [1534, 73] on icon "arrow-left" at bounding box center [1531, 67] width 11 height 11
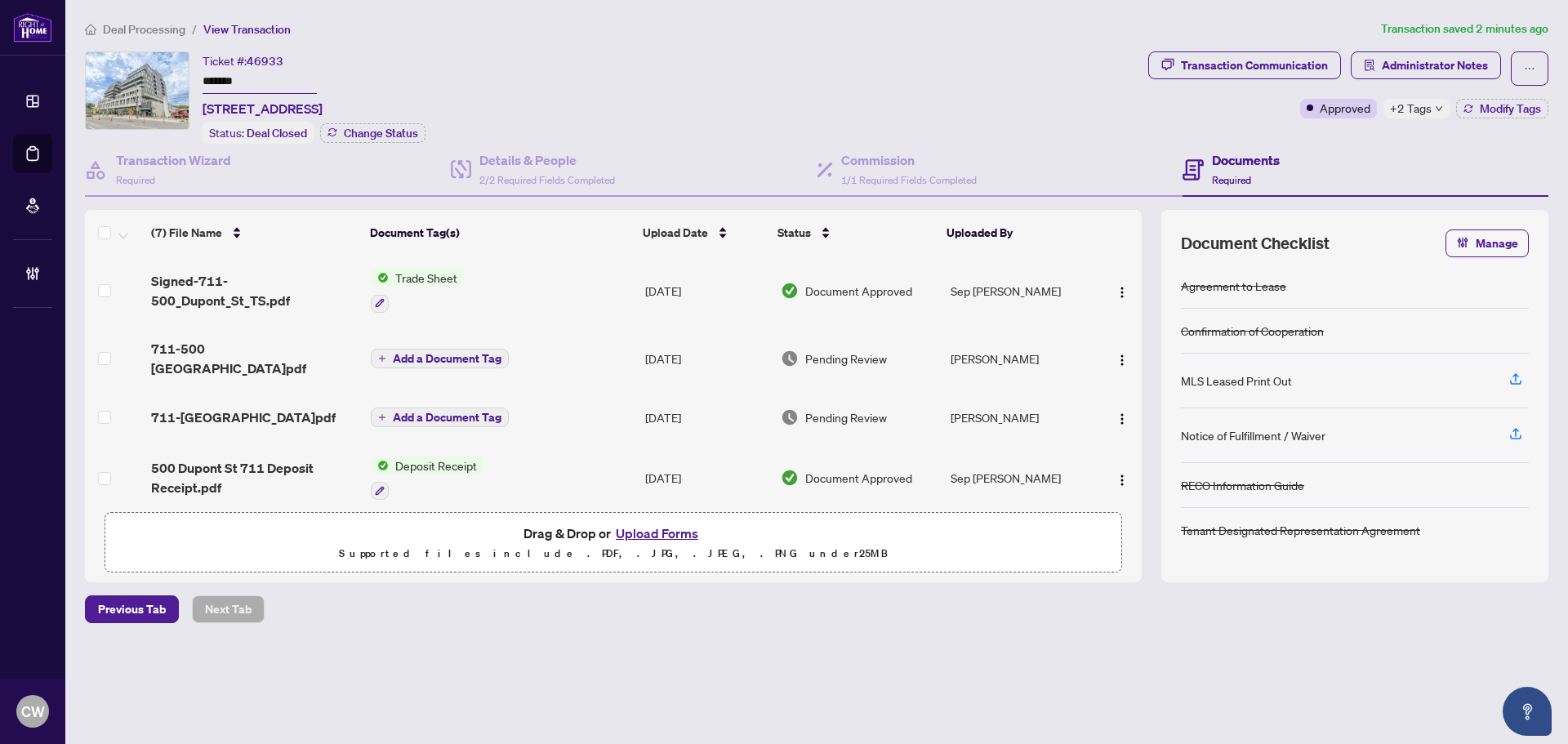
click at [649, 528] on button "Upload Forms" at bounding box center [657, 533] width 92 height 21
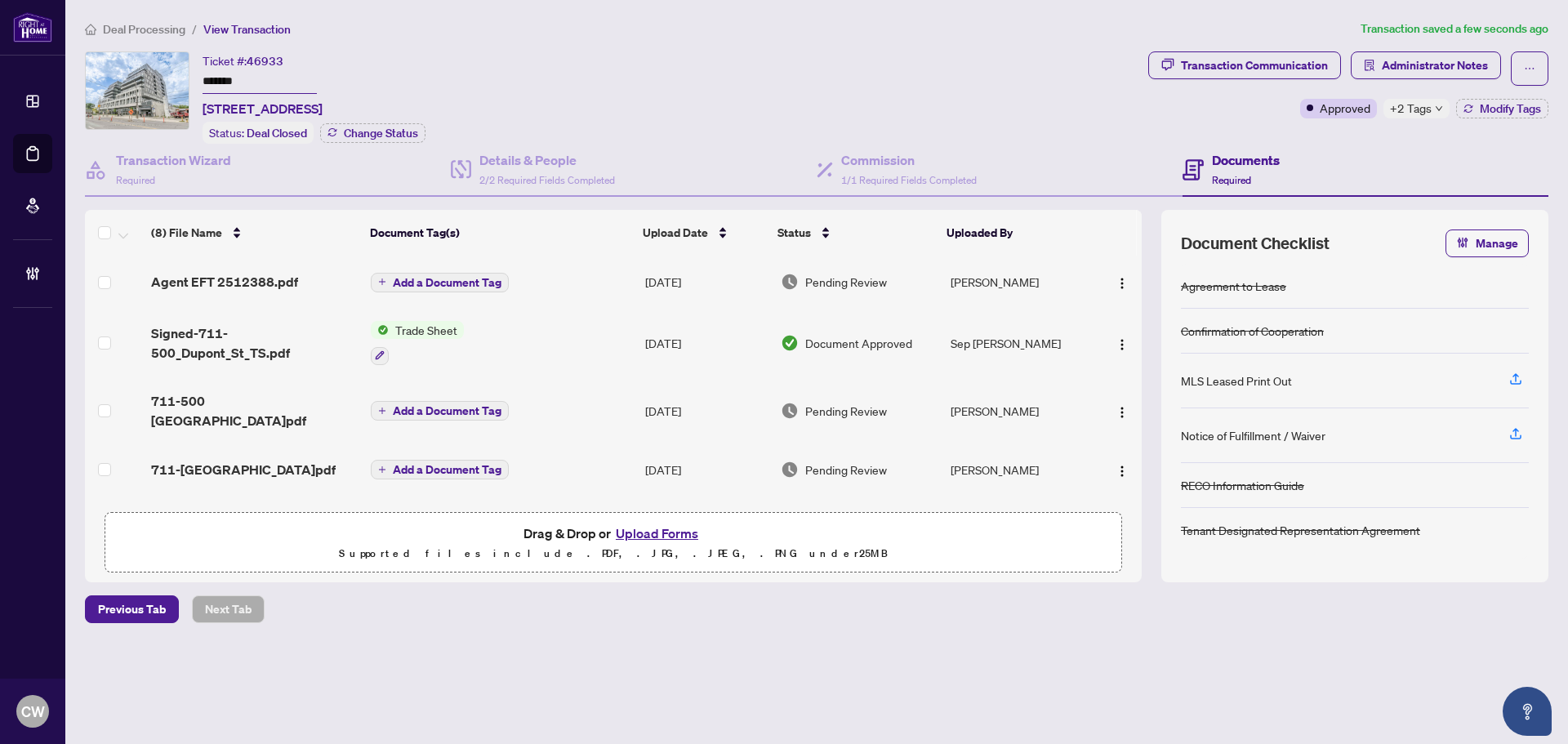
click at [448, 282] on span "Add a Document Tag" at bounding box center [447, 282] width 109 height 11
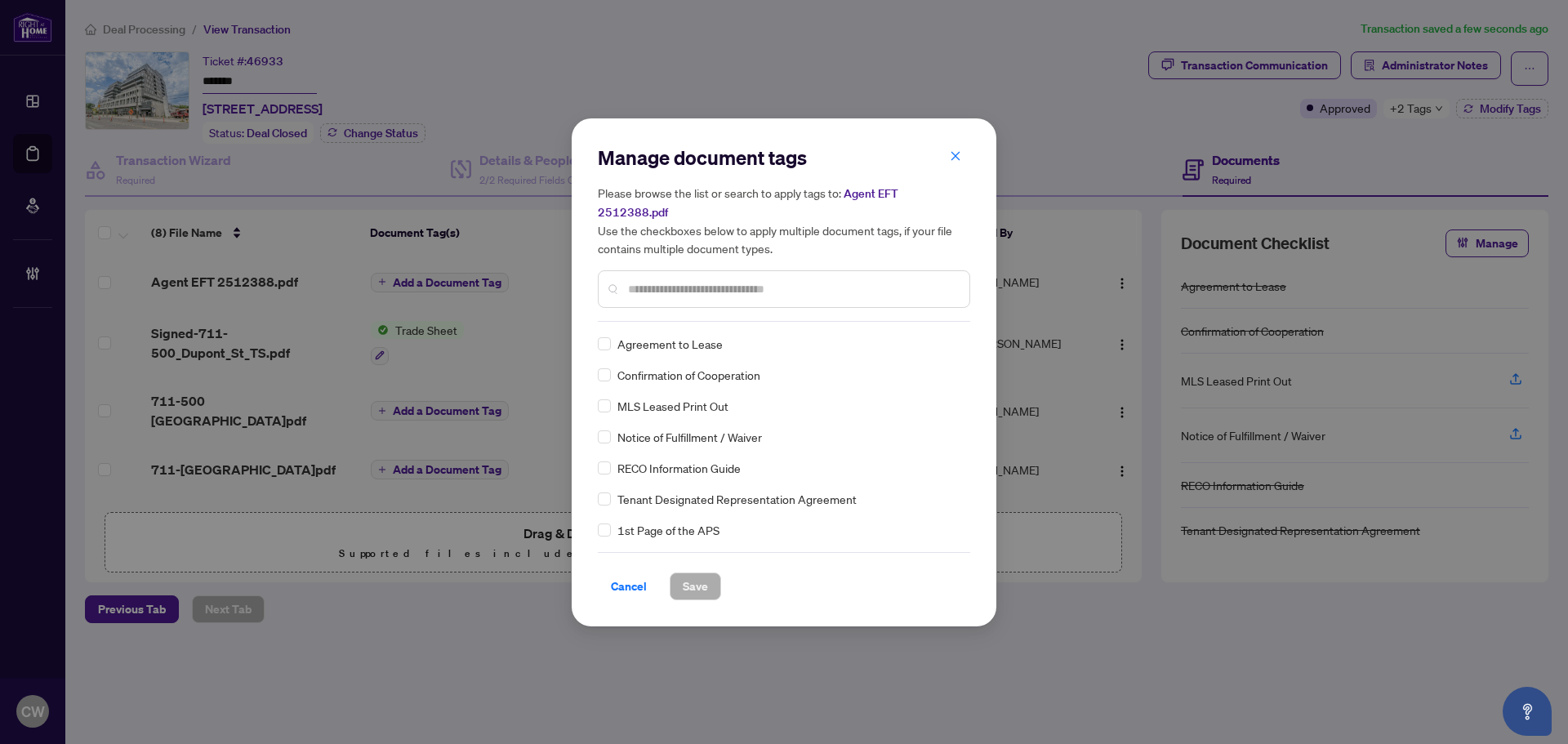
click at [682, 280] on input "text" at bounding box center [792, 289] width 329 height 18
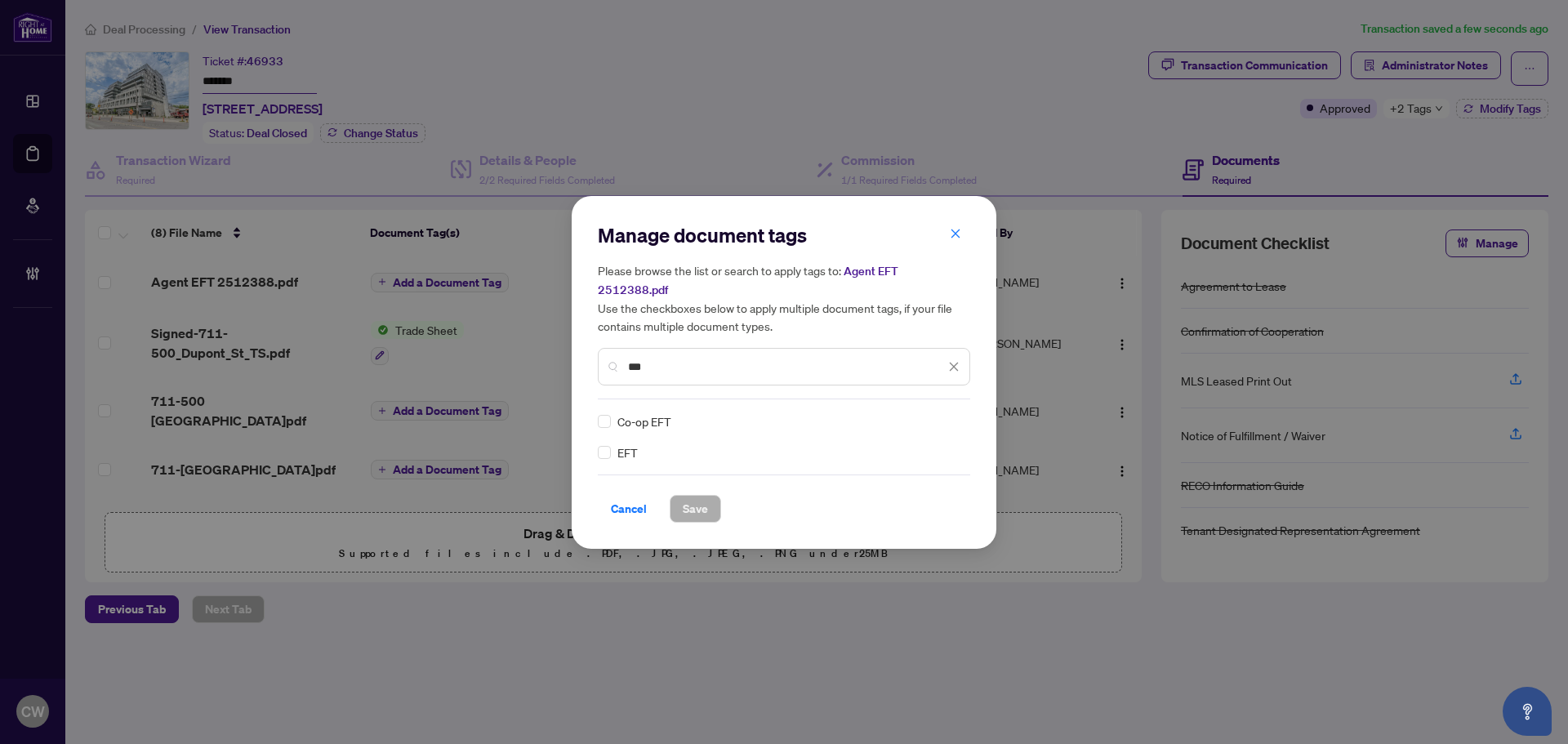
type input "***"
click at [944, 413] on img at bounding box center [937, 421] width 17 height 17
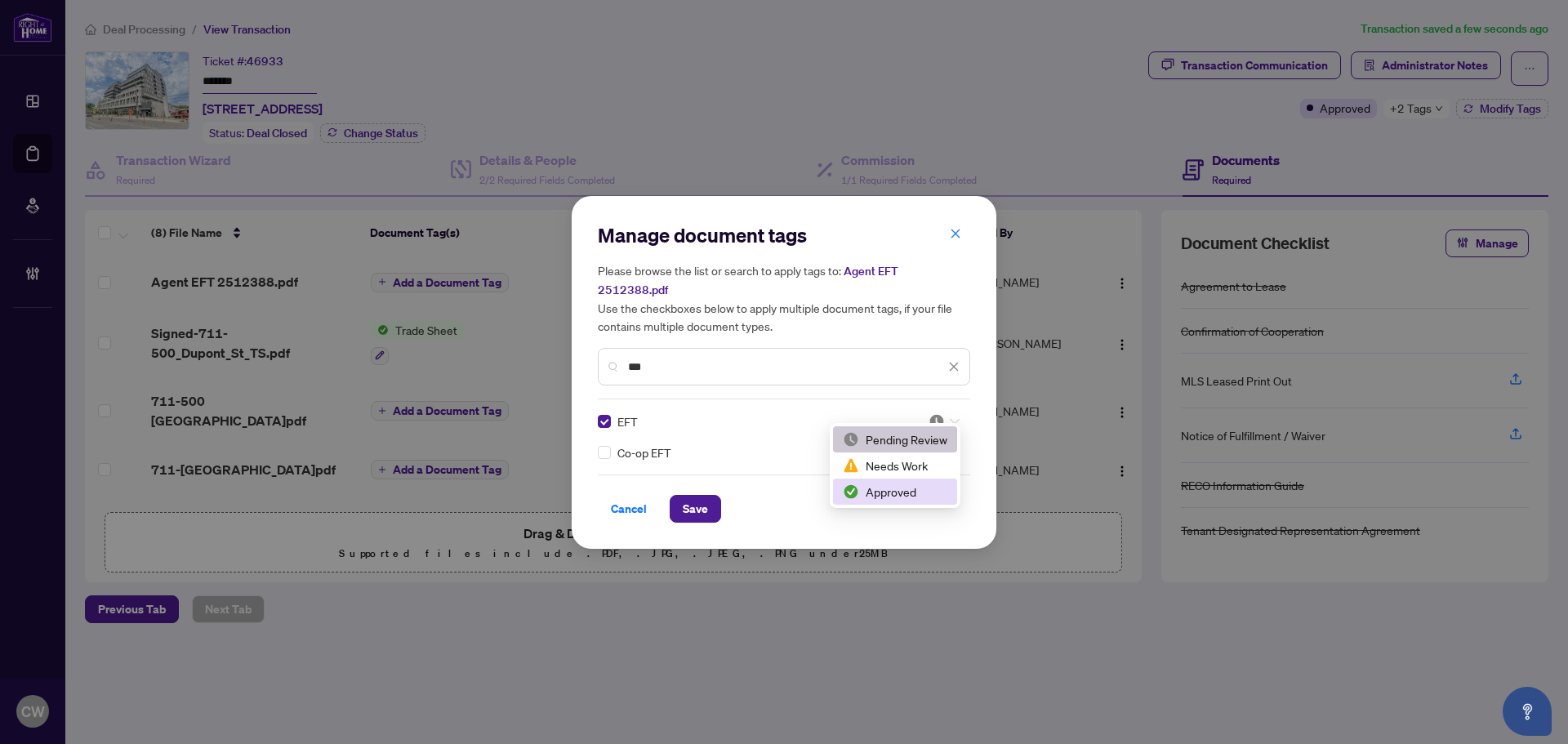
click at [931, 501] on div "Approved" at bounding box center [895, 491] width 124 height 26
click at [701, 499] on span "Save" at bounding box center [695, 508] width 25 height 26
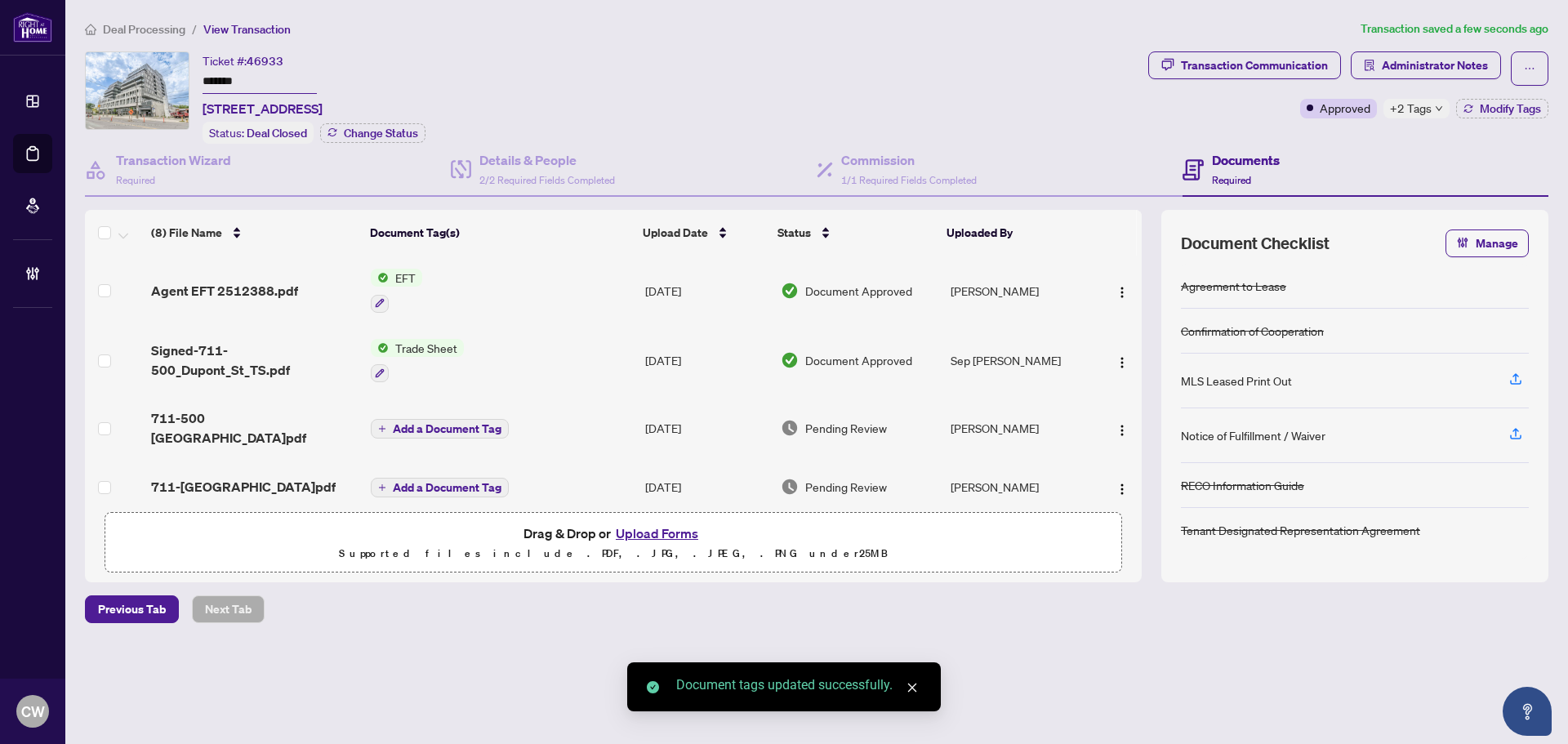
click at [1117, 277] on button "button" at bounding box center [1122, 290] width 26 height 26
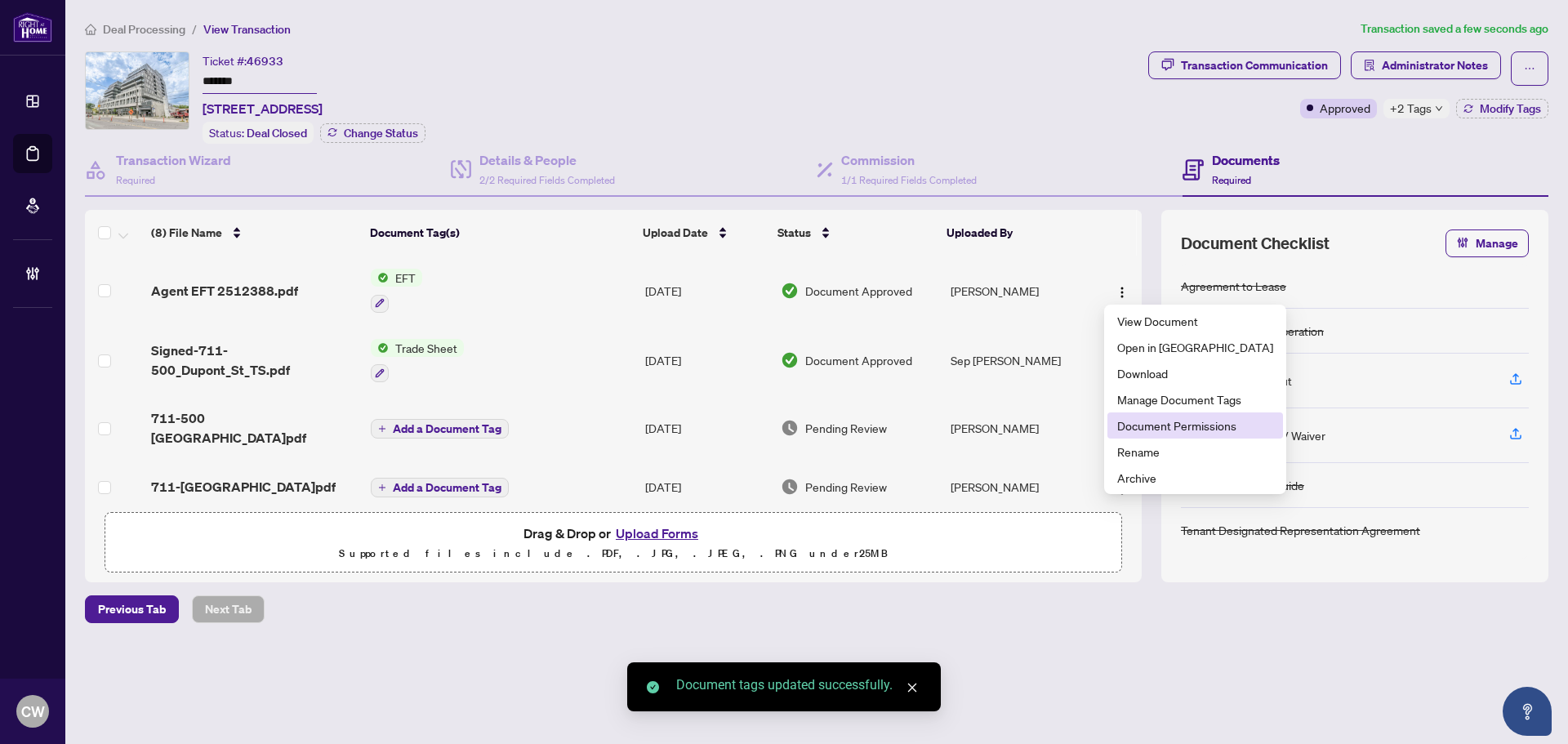
click at [1140, 422] on span "Document Permissions" at bounding box center [1195, 425] width 156 height 18
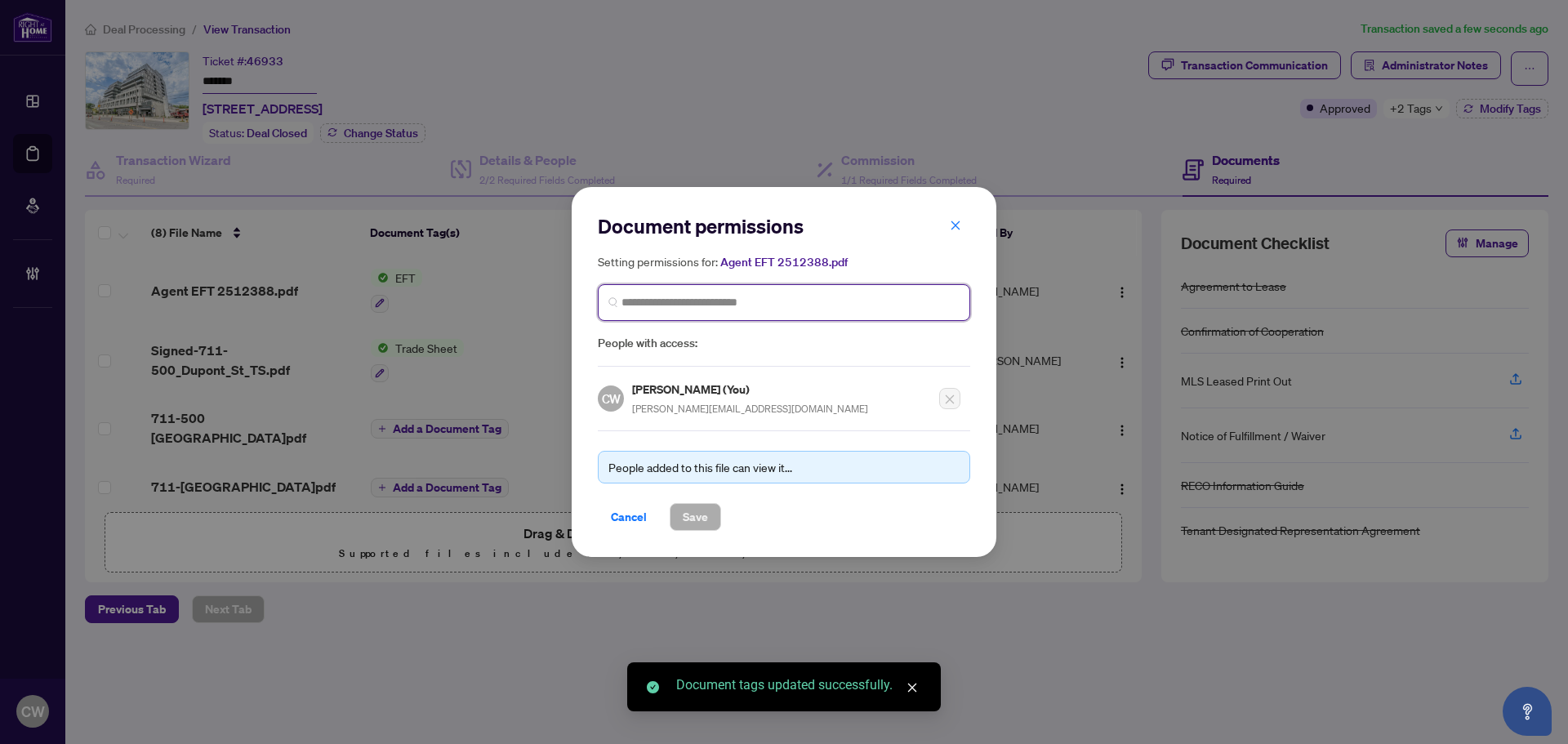
click at [700, 307] on input "search" at bounding box center [791, 302] width 338 height 17
paste input "**********"
type input "**********"
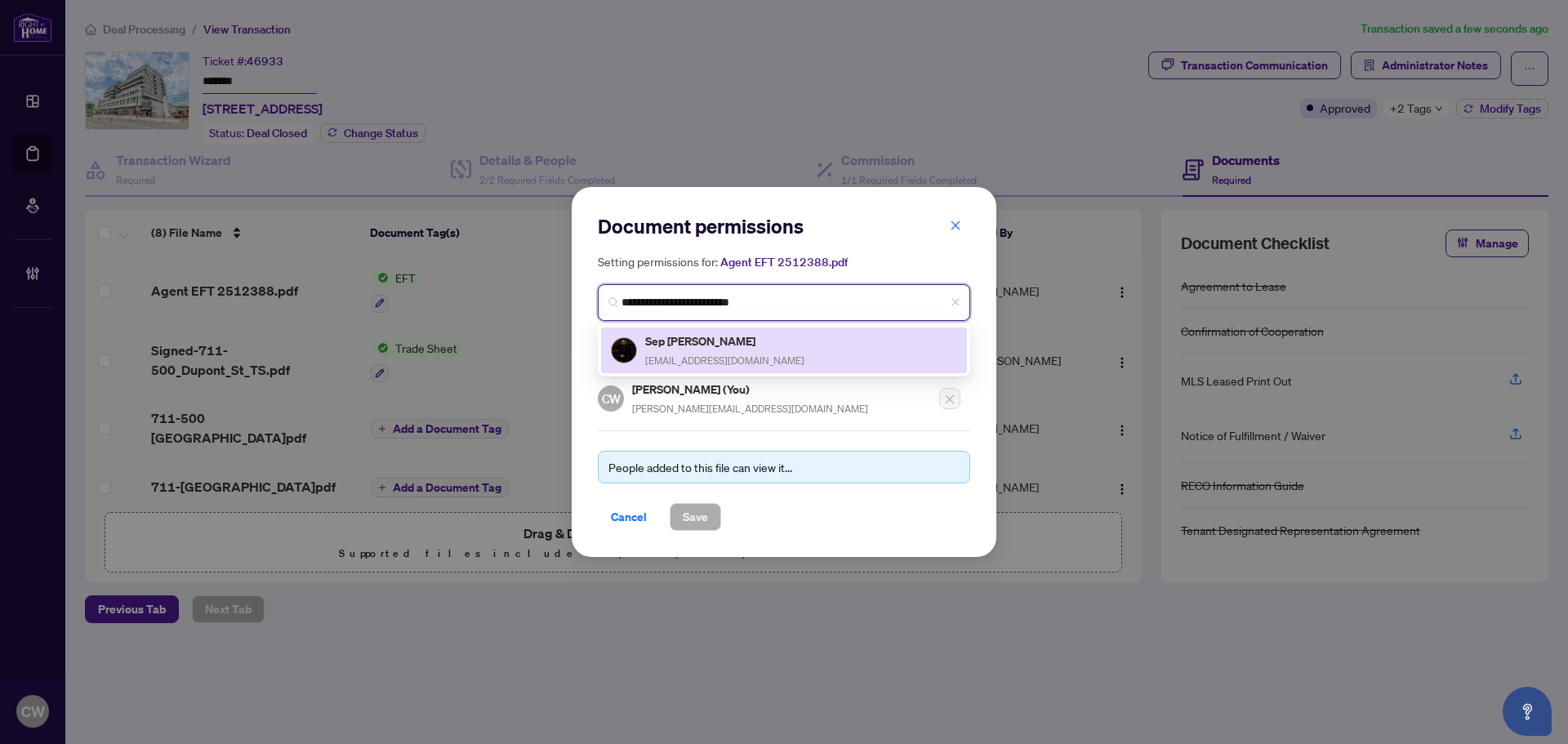
click at [700, 355] on span "[EMAIL_ADDRESS][DOMAIN_NAME]" at bounding box center [724, 361] width 159 height 12
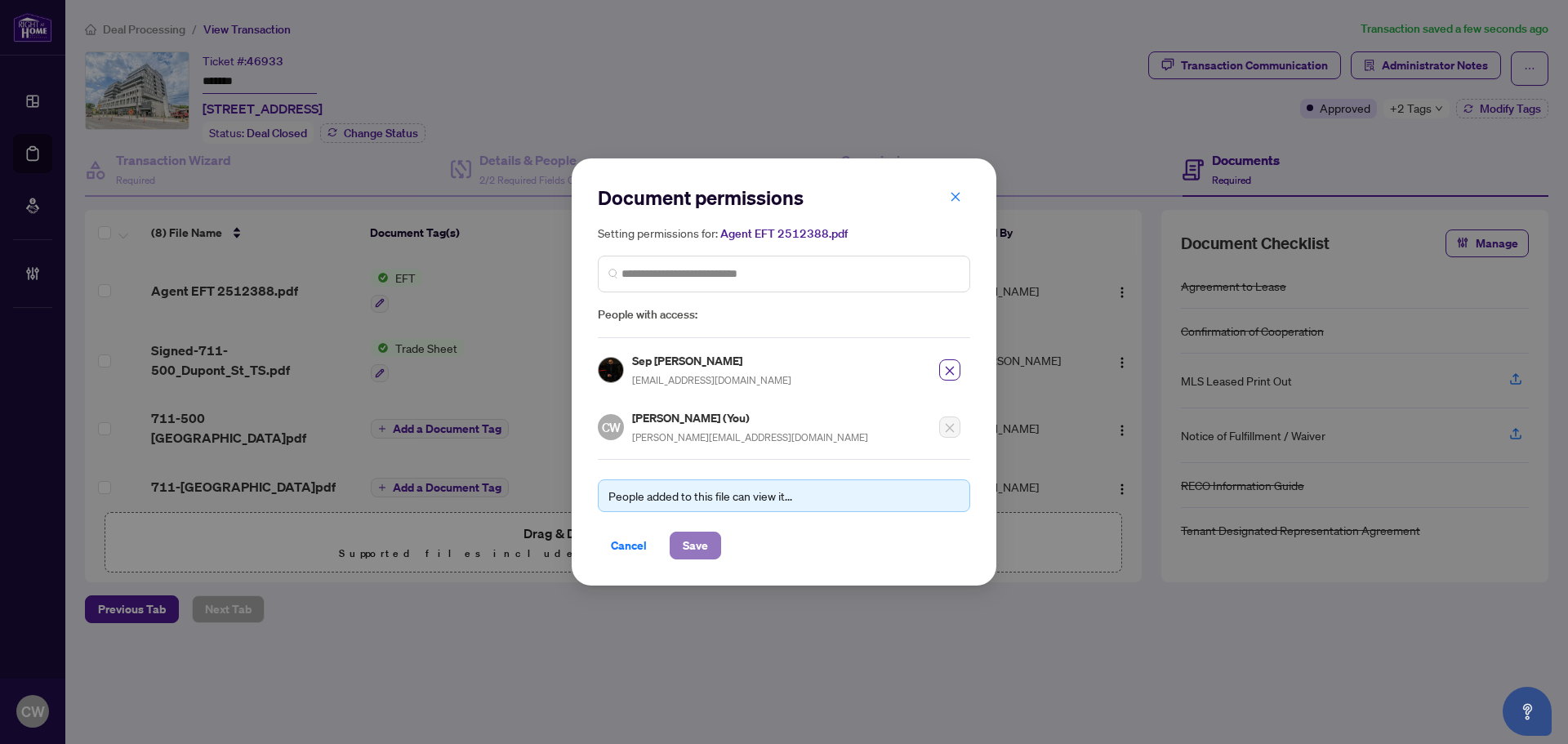
click at [702, 538] on span "Save" at bounding box center [695, 545] width 25 height 26
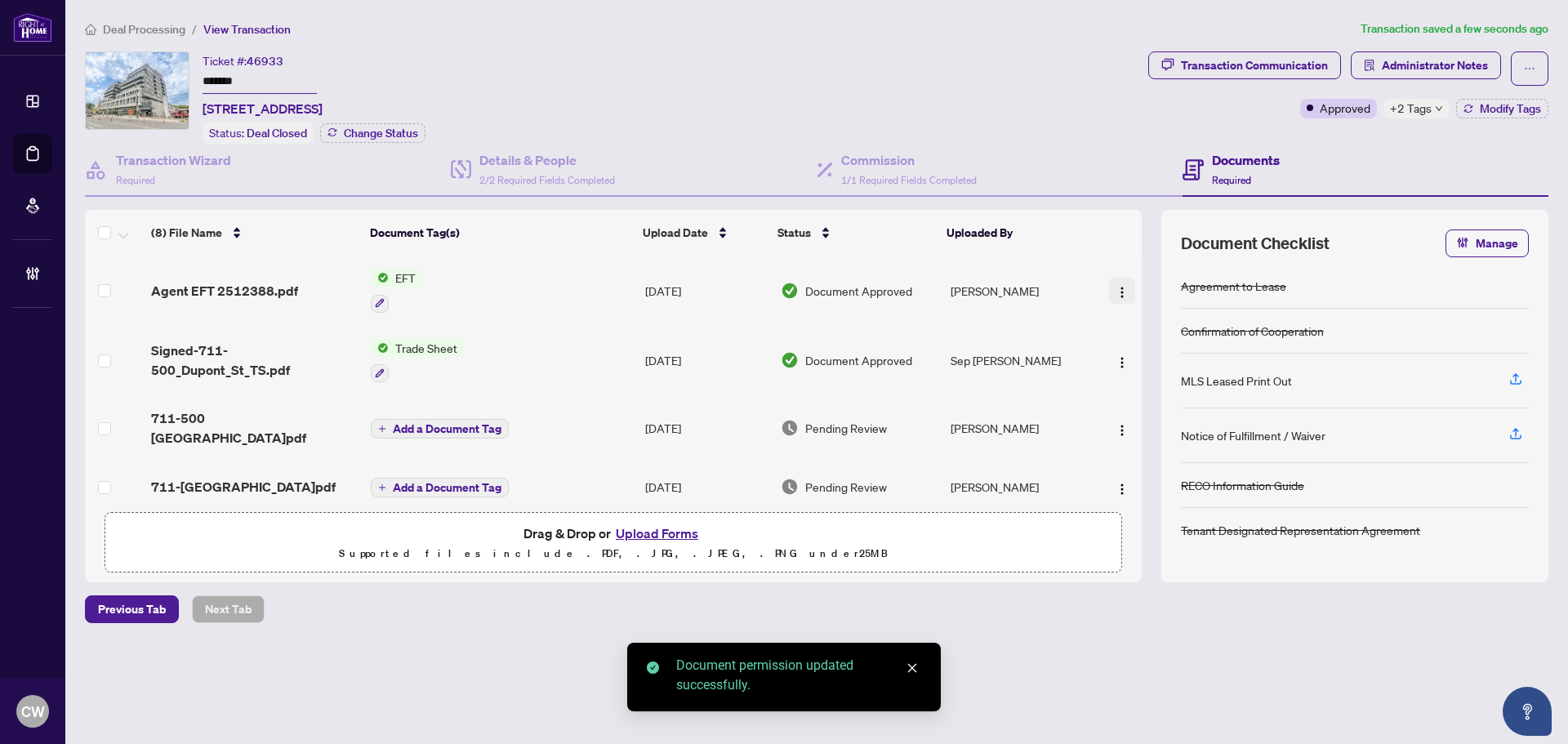
click at [1116, 289] on img "button" at bounding box center [1122, 292] width 13 height 13
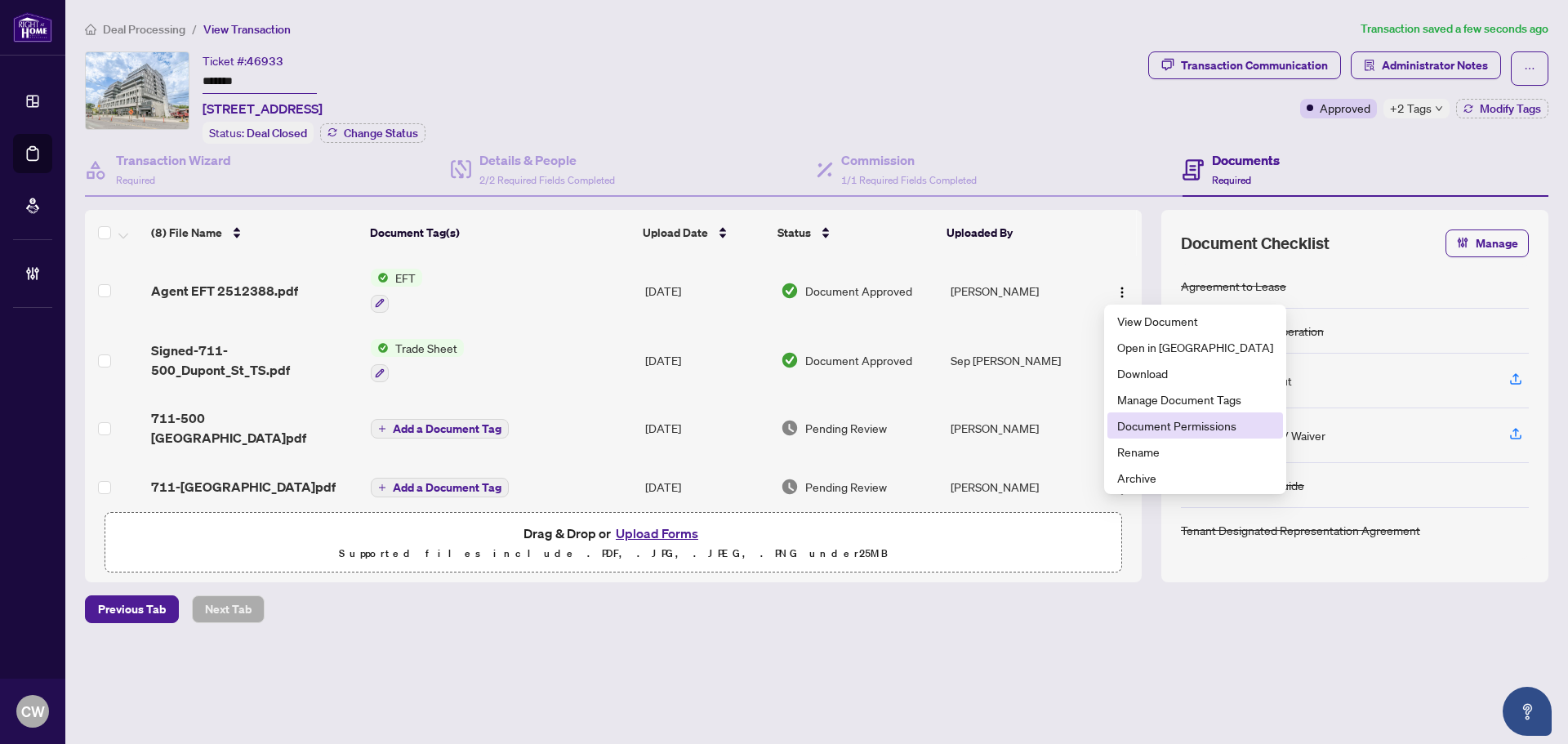
click at [1161, 430] on span "Document Permissions" at bounding box center [1195, 425] width 156 height 18
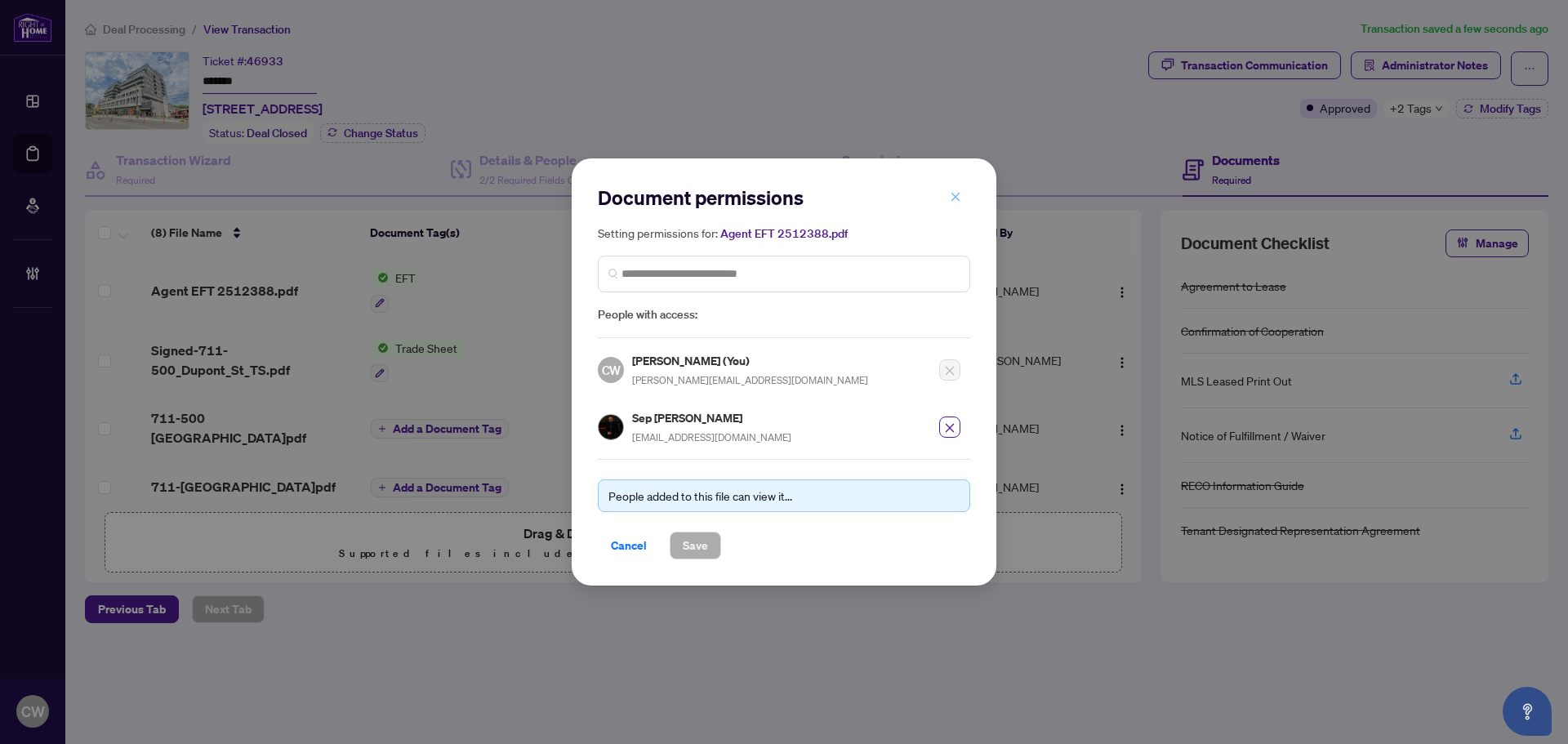
click at [953, 198] on icon "close" at bounding box center [955, 196] width 11 height 11
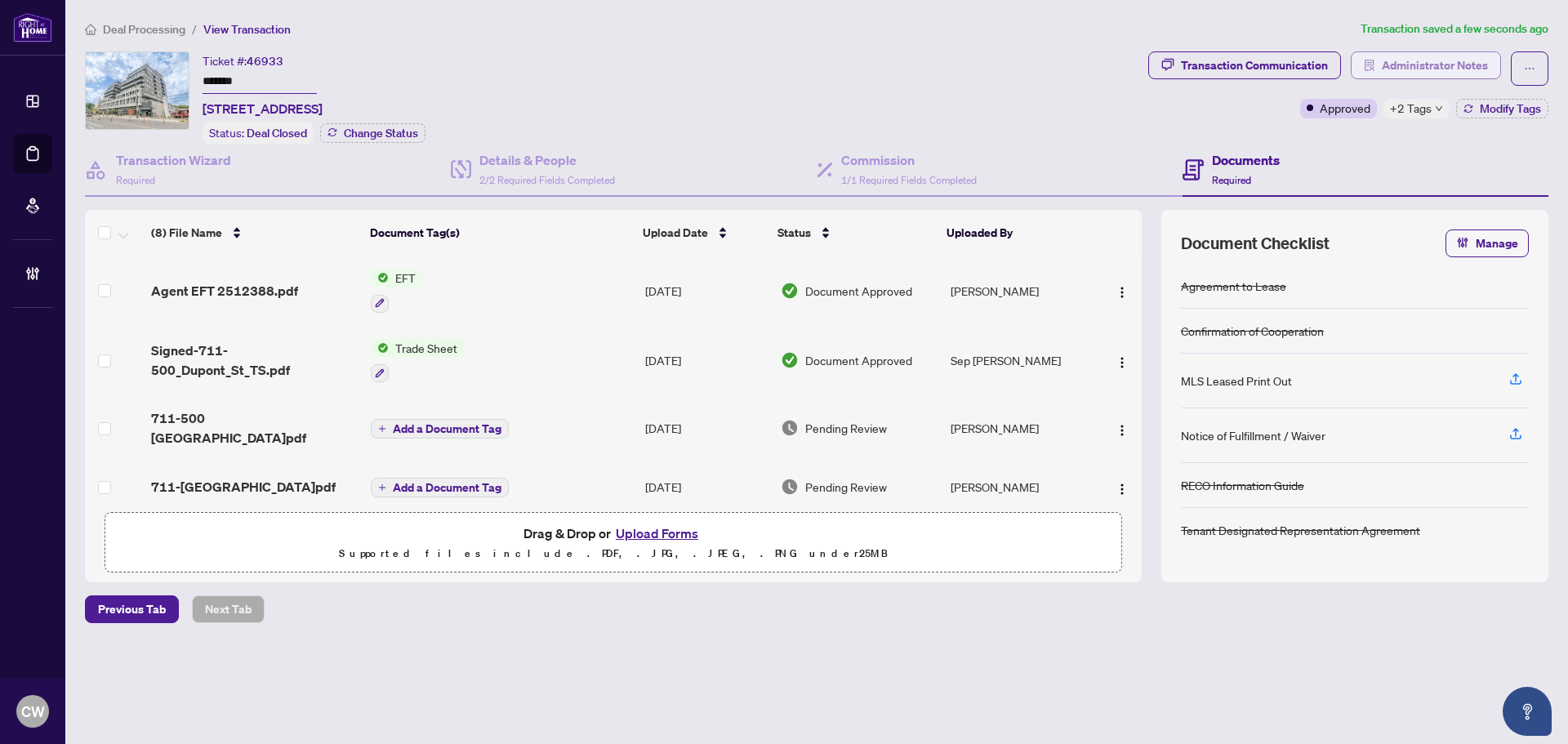
click at [1400, 65] on span "Administrator Notes" at bounding box center [1435, 65] width 106 height 26
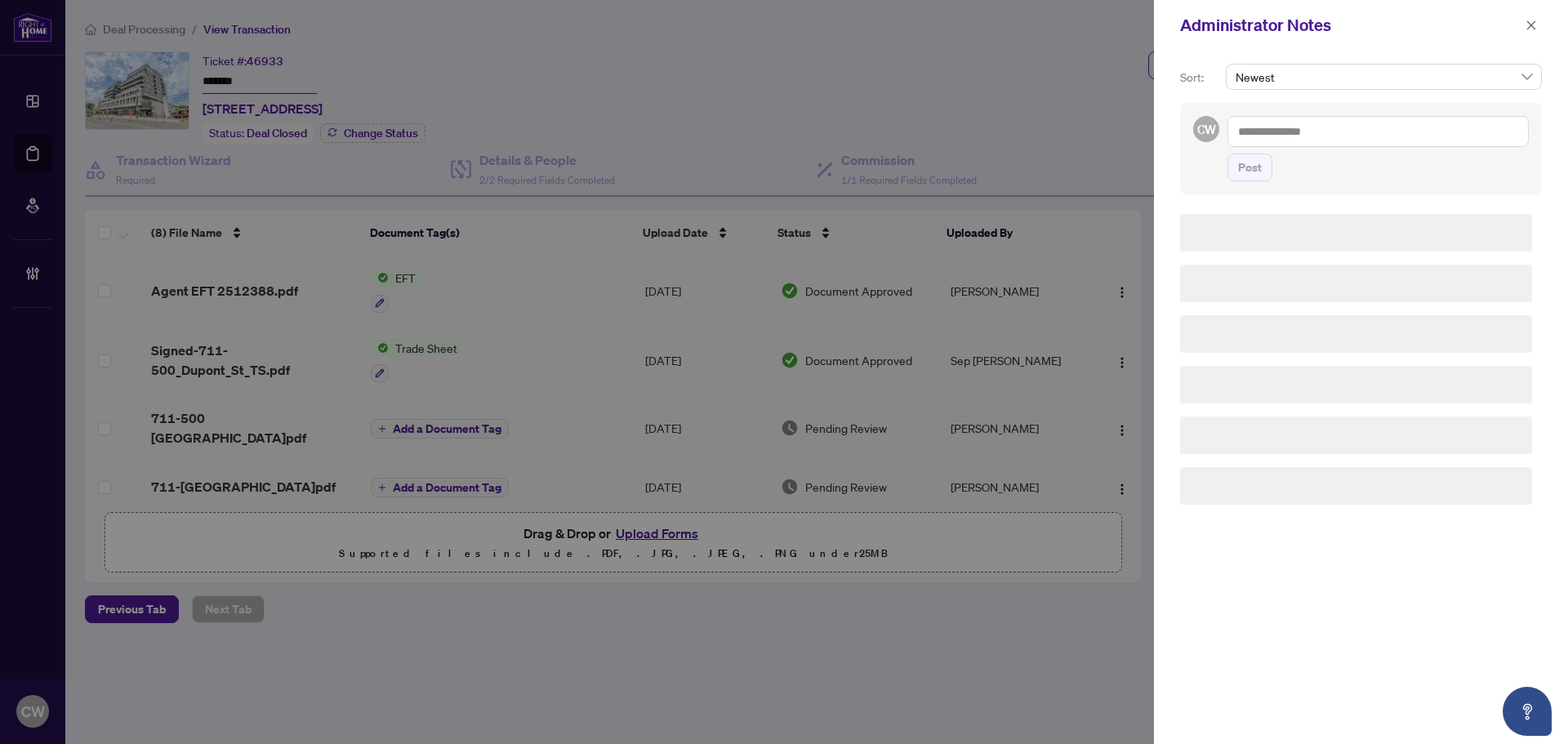
click at [1272, 133] on textarea at bounding box center [1378, 131] width 302 height 31
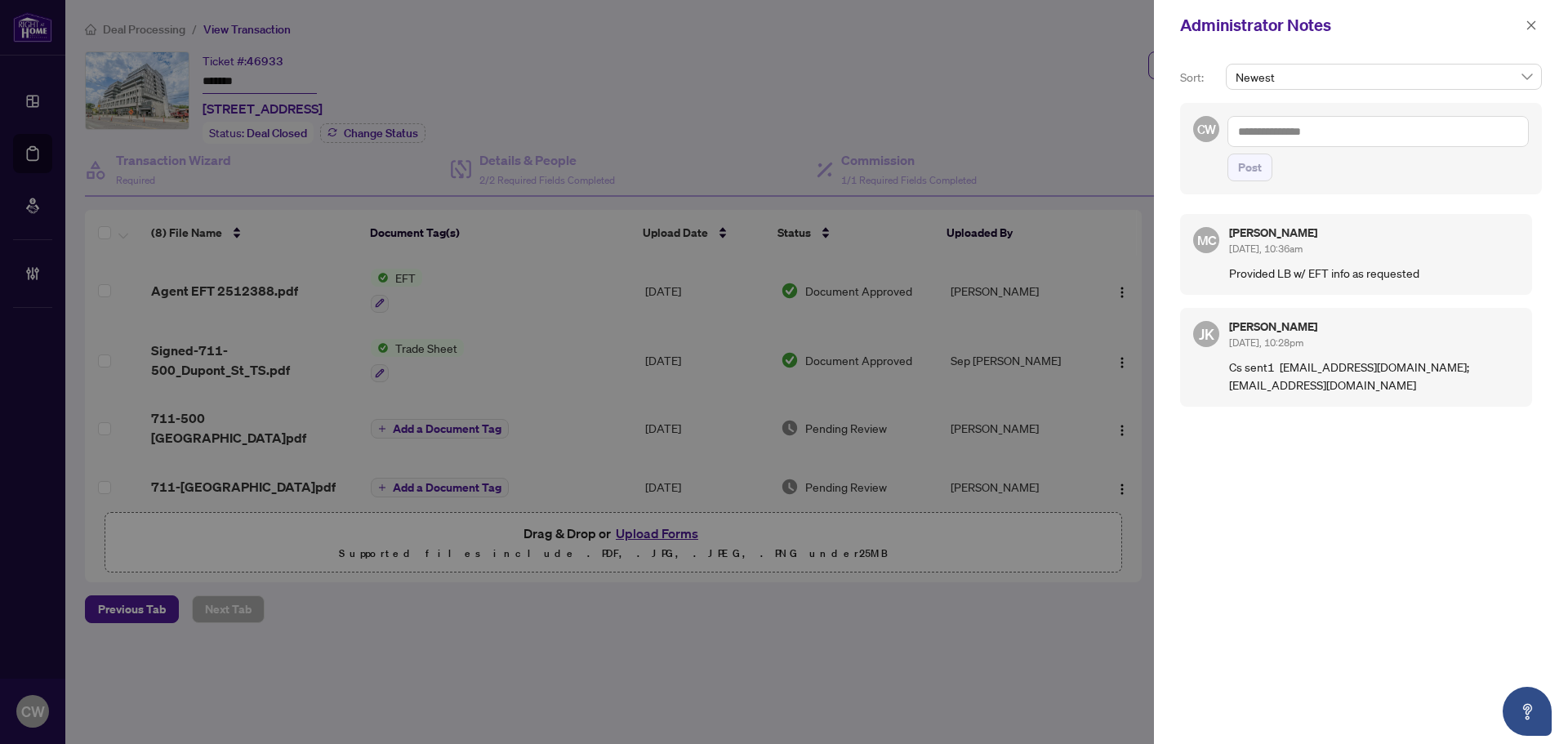
paste textarea "**********"
type textarea "**********"
click at [1254, 166] on span "Post" at bounding box center [1250, 167] width 23 height 26
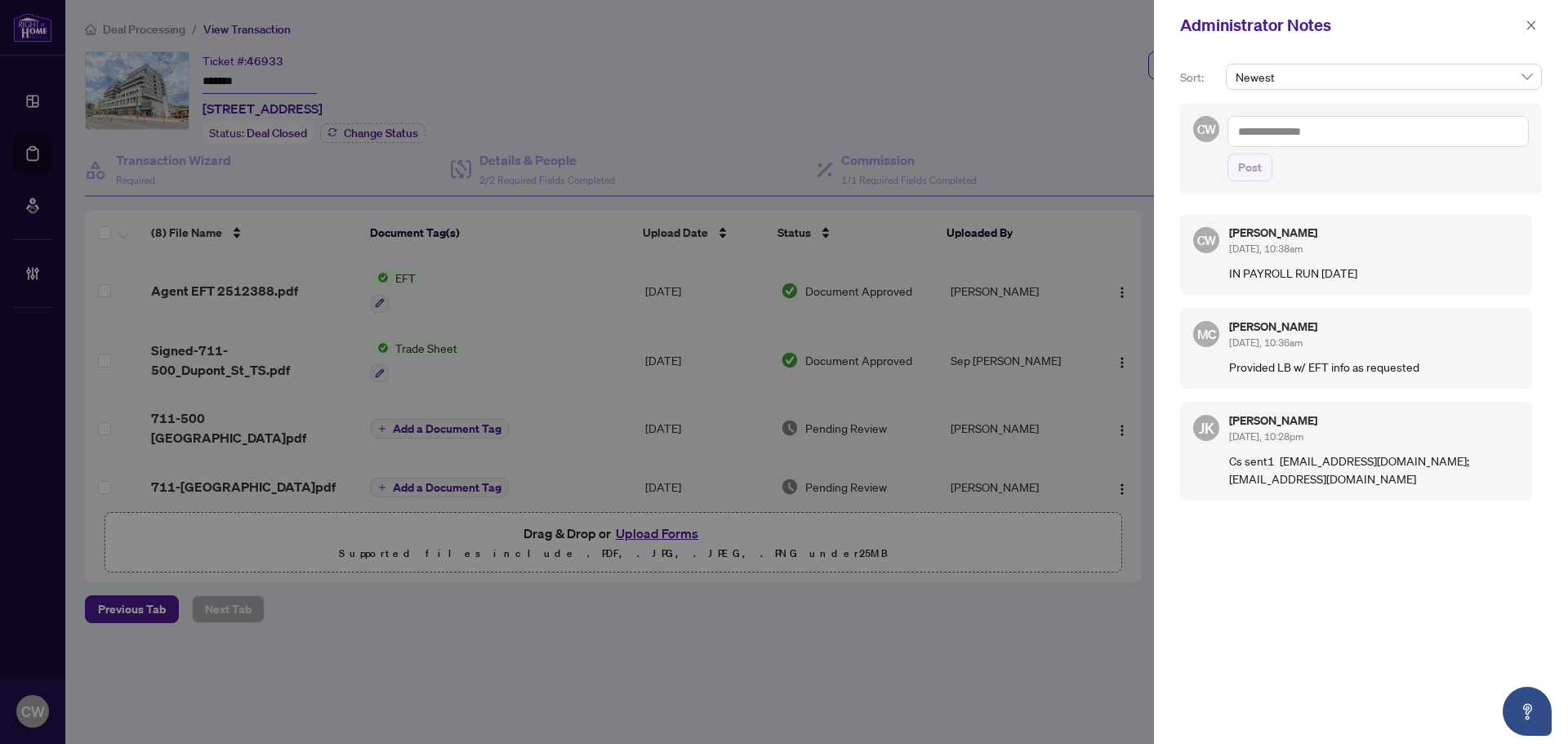
click at [1530, 25] on icon "close" at bounding box center [1531, 25] width 11 height 11
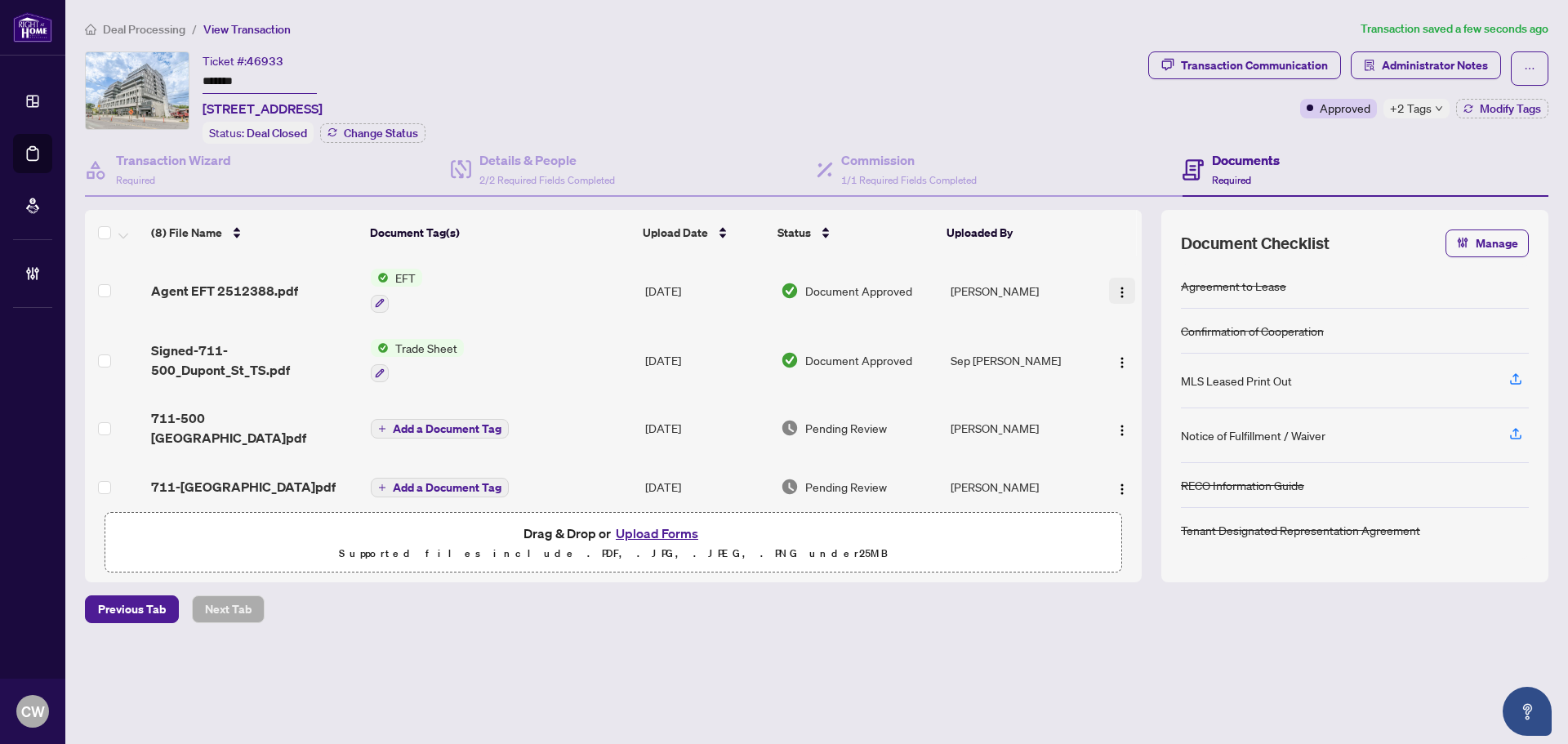
click at [1121, 289] on img "button" at bounding box center [1122, 292] width 13 height 13
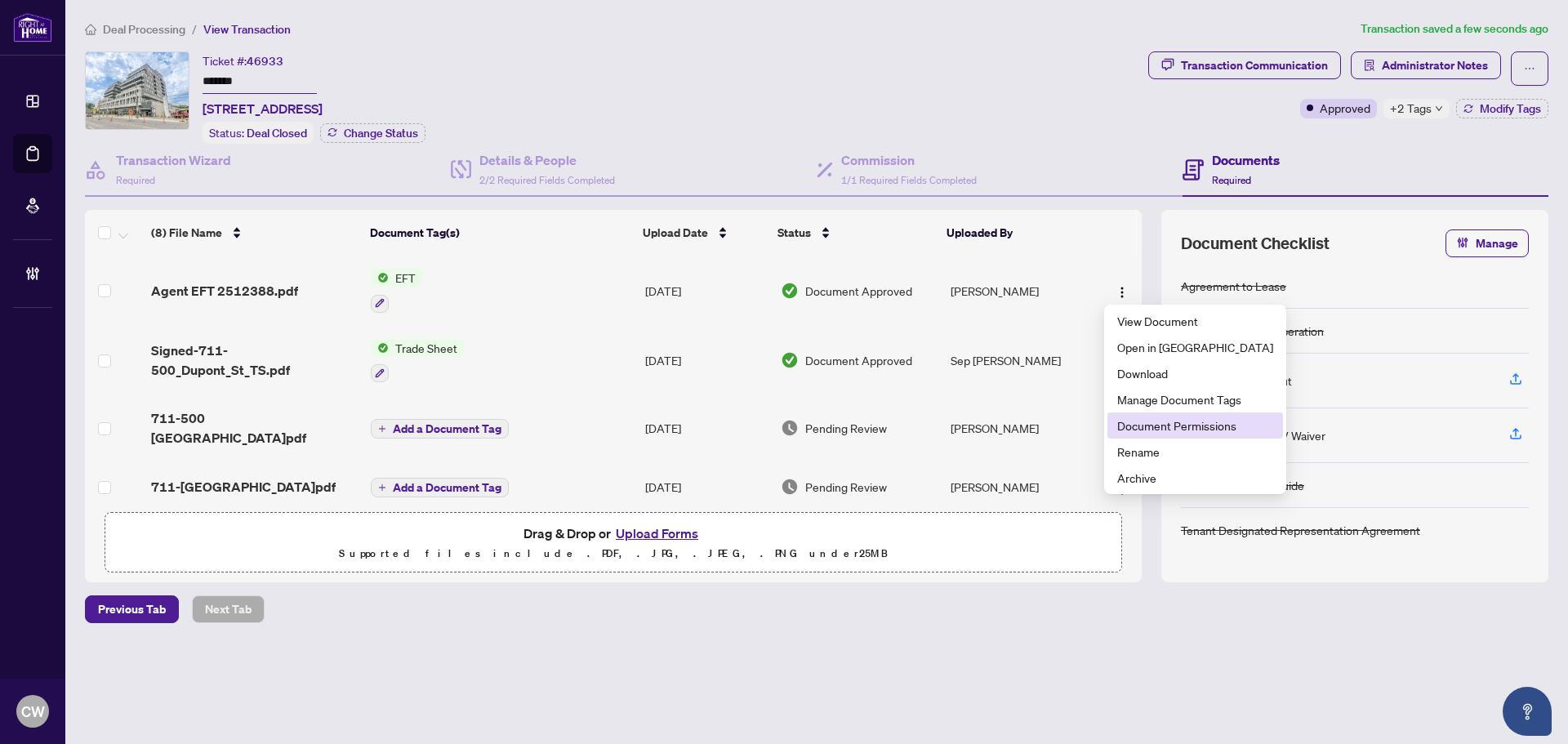
click at [1161, 422] on span "Document Permissions" at bounding box center [1195, 425] width 156 height 18
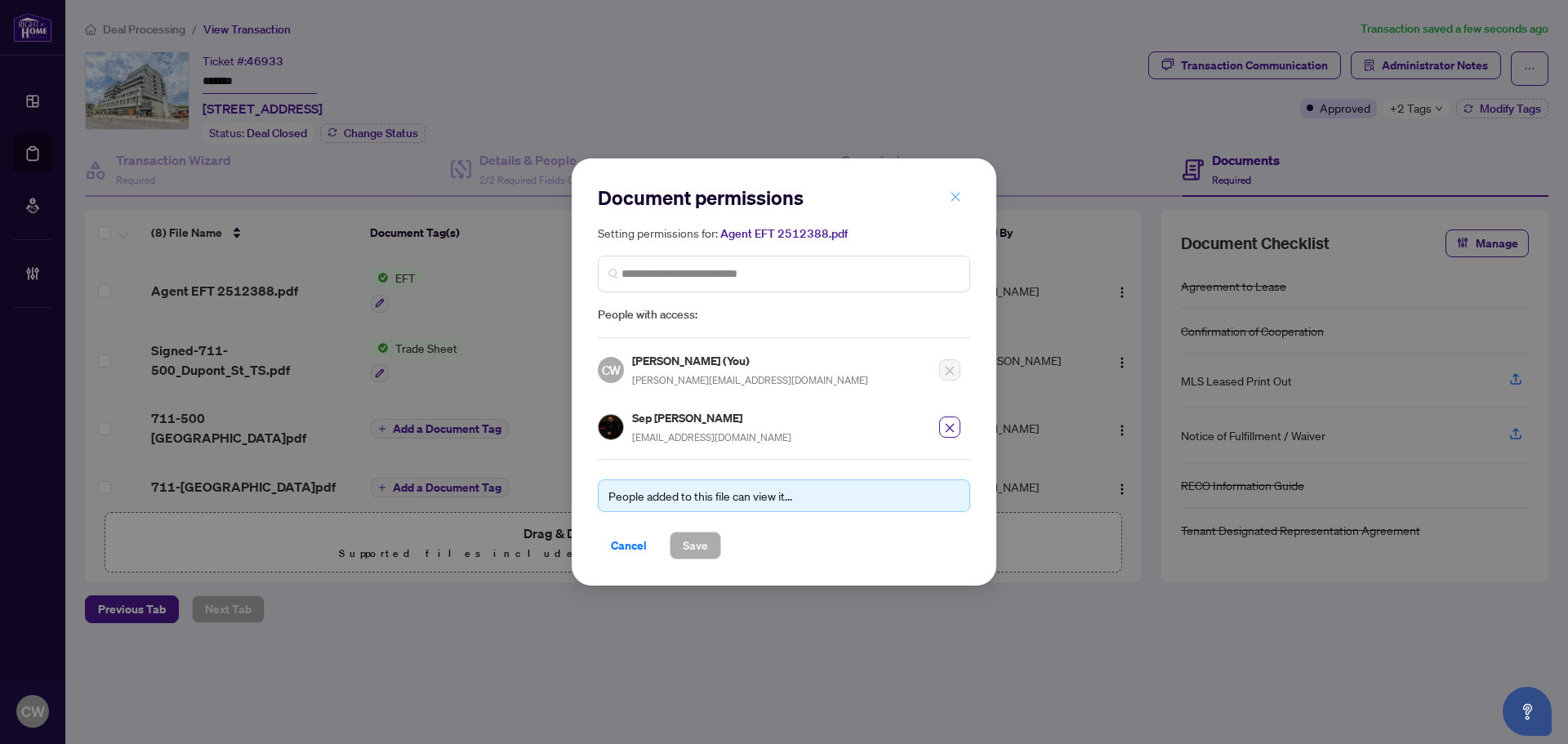
click at [954, 195] on icon "close" at bounding box center [955, 196] width 11 height 11
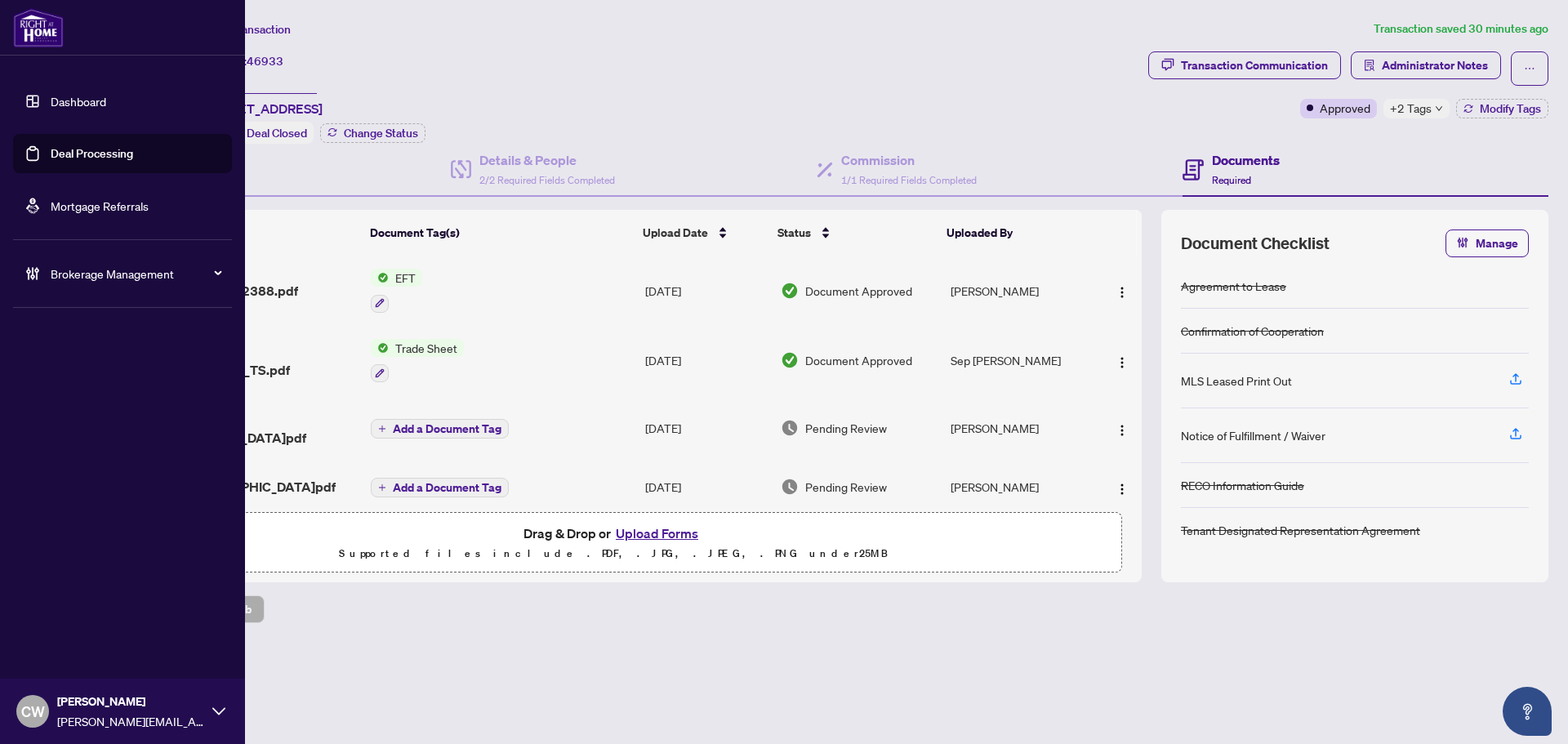
drag, startPoint x: 50, startPoint y: 152, endPoint x: 199, endPoint y: 134, distance: 150.1
click at [50, 152] on link "Deal Processing" at bounding box center [91, 153] width 83 height 15
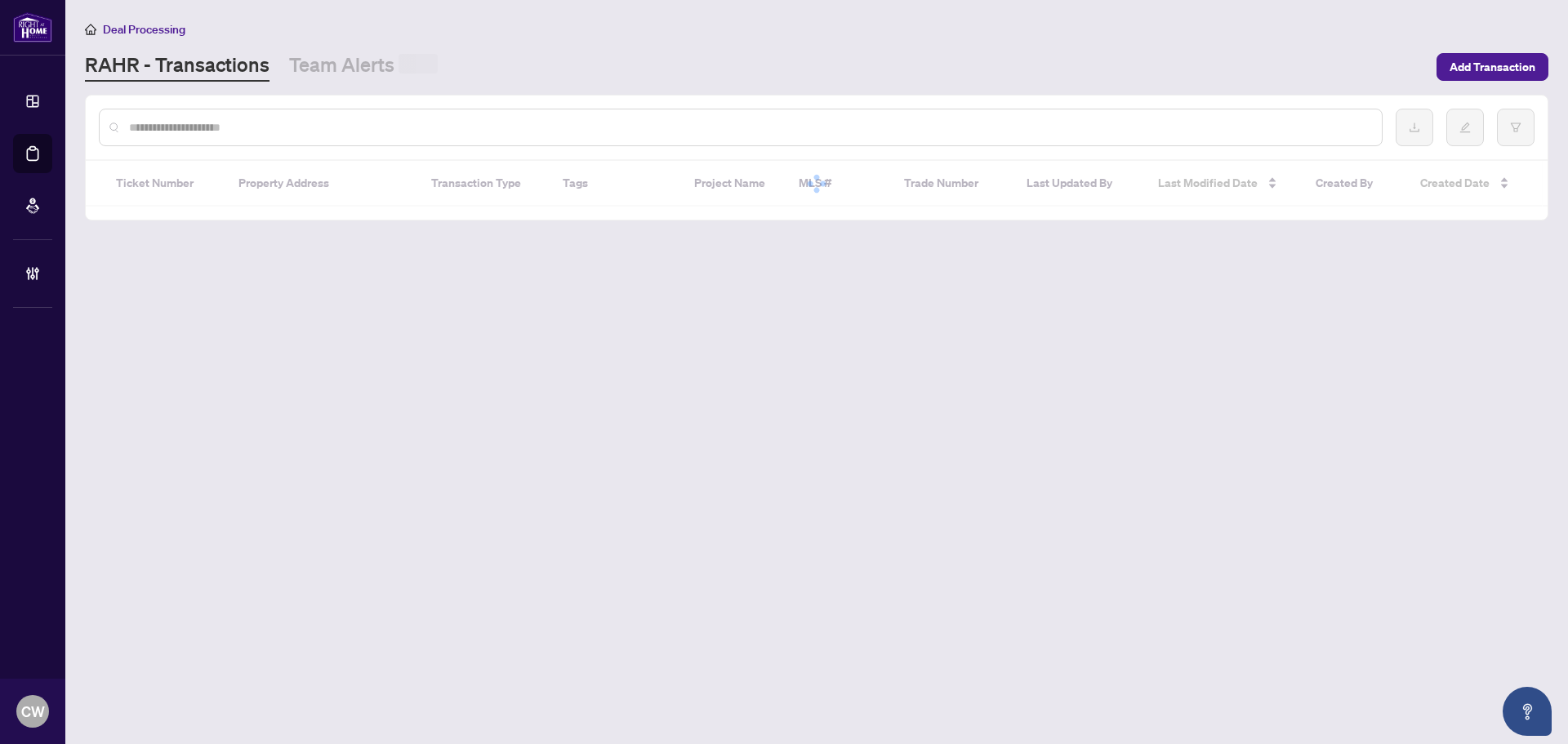
click at [270, 128] on input "text" at bounding box center [749, 127] width 1240 height 18
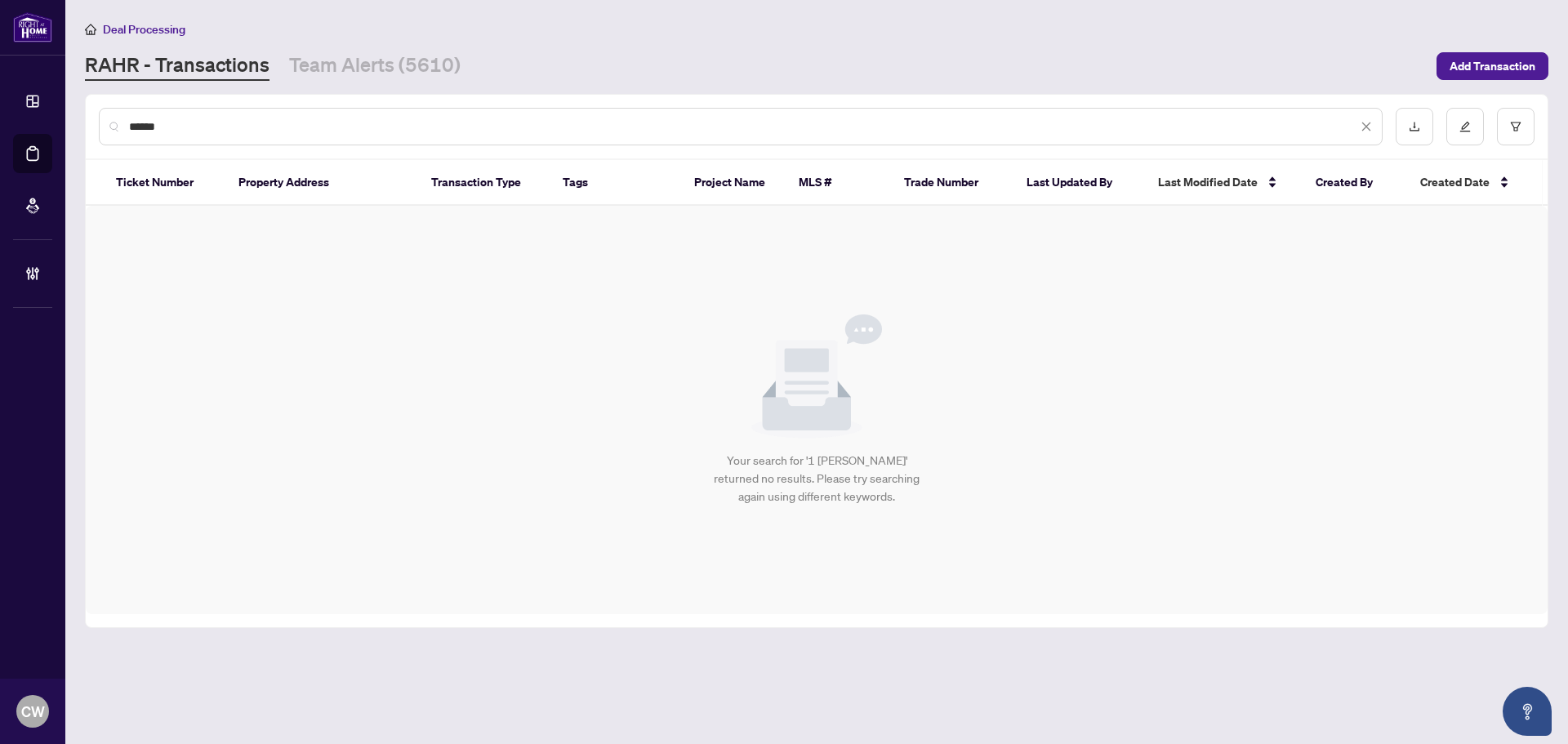
drag, startPoint x: 169, startPoint y: 126, endPoint x: 88, endPoint y: 124, distance: 81.0
click at [88, 124] on div "******" at bounding box center [817, 126] width 1462 height 63
click at [165, 118] on input "******" at bounding box center [743, 126] width 1228 height 18
drag, startPoint x: 172, startPoint y: 118, endPoint x: 110, endPoint y: 115, distance: 62.1
click at [110, 115] on div "******" at bounding box center [741, 126] width 1284 height 37
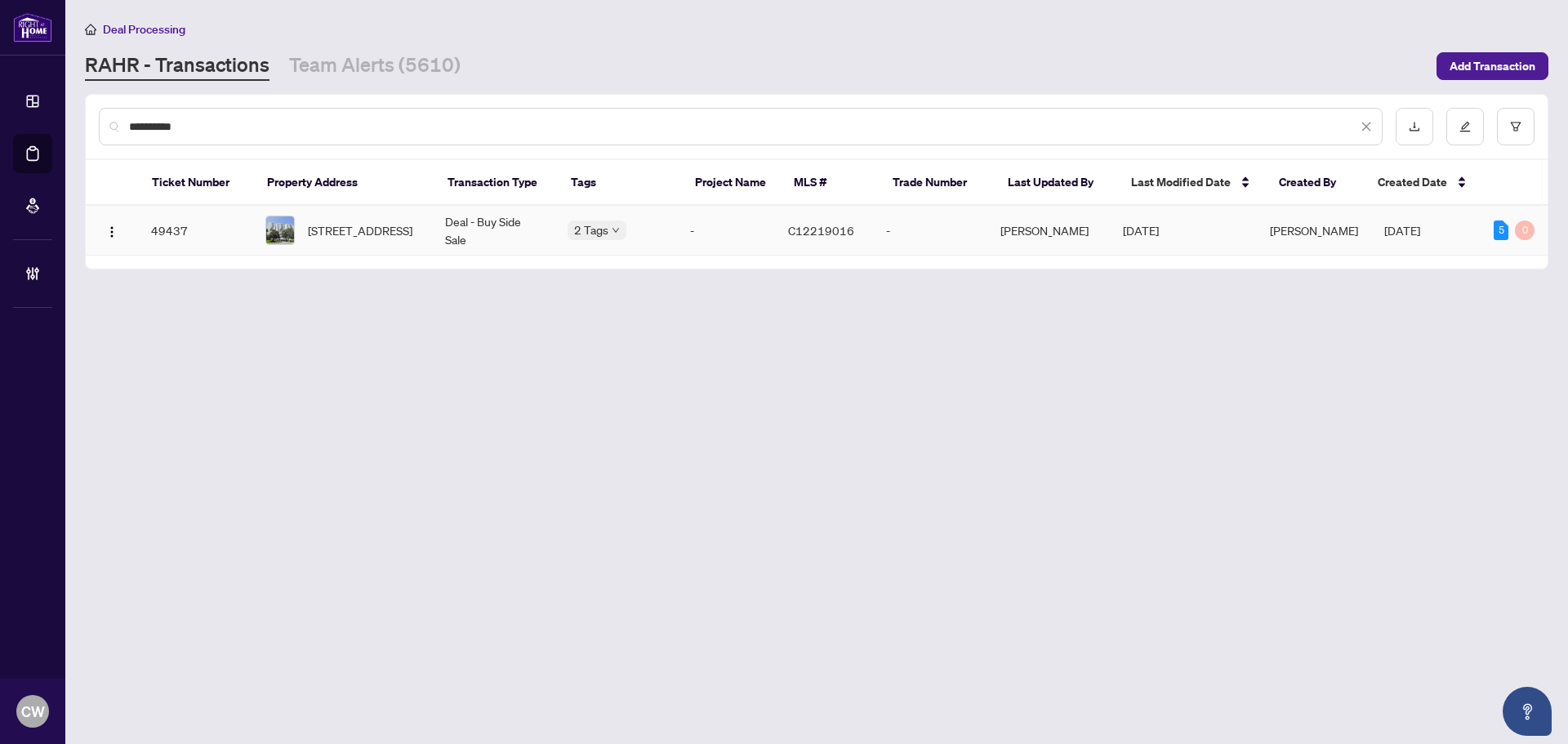
type input "**********"
click at [378, 229] on span "[STREET_ADDRESS]" at bounding box center [360, 229] width 104 height 18
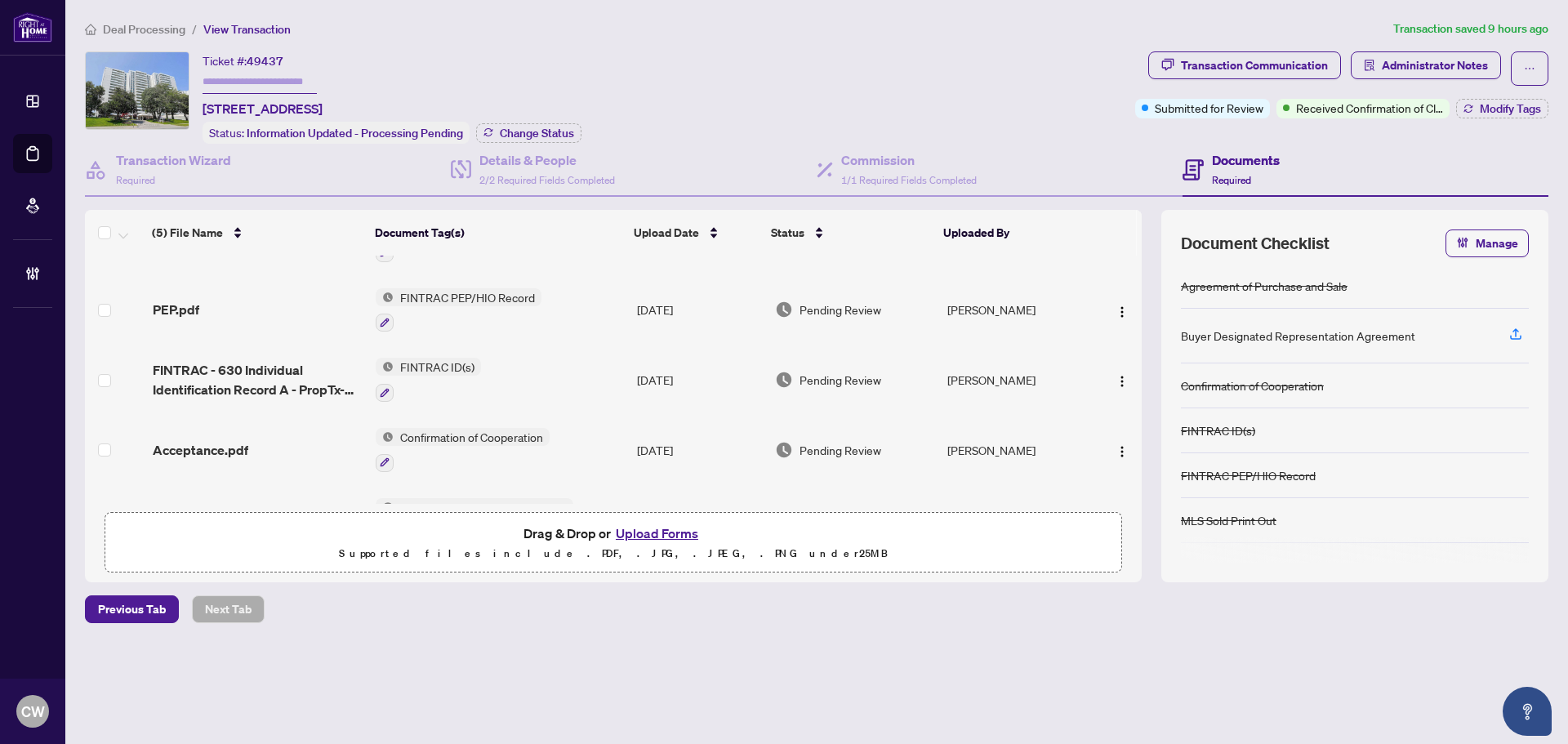
scroll to position [105, 0]
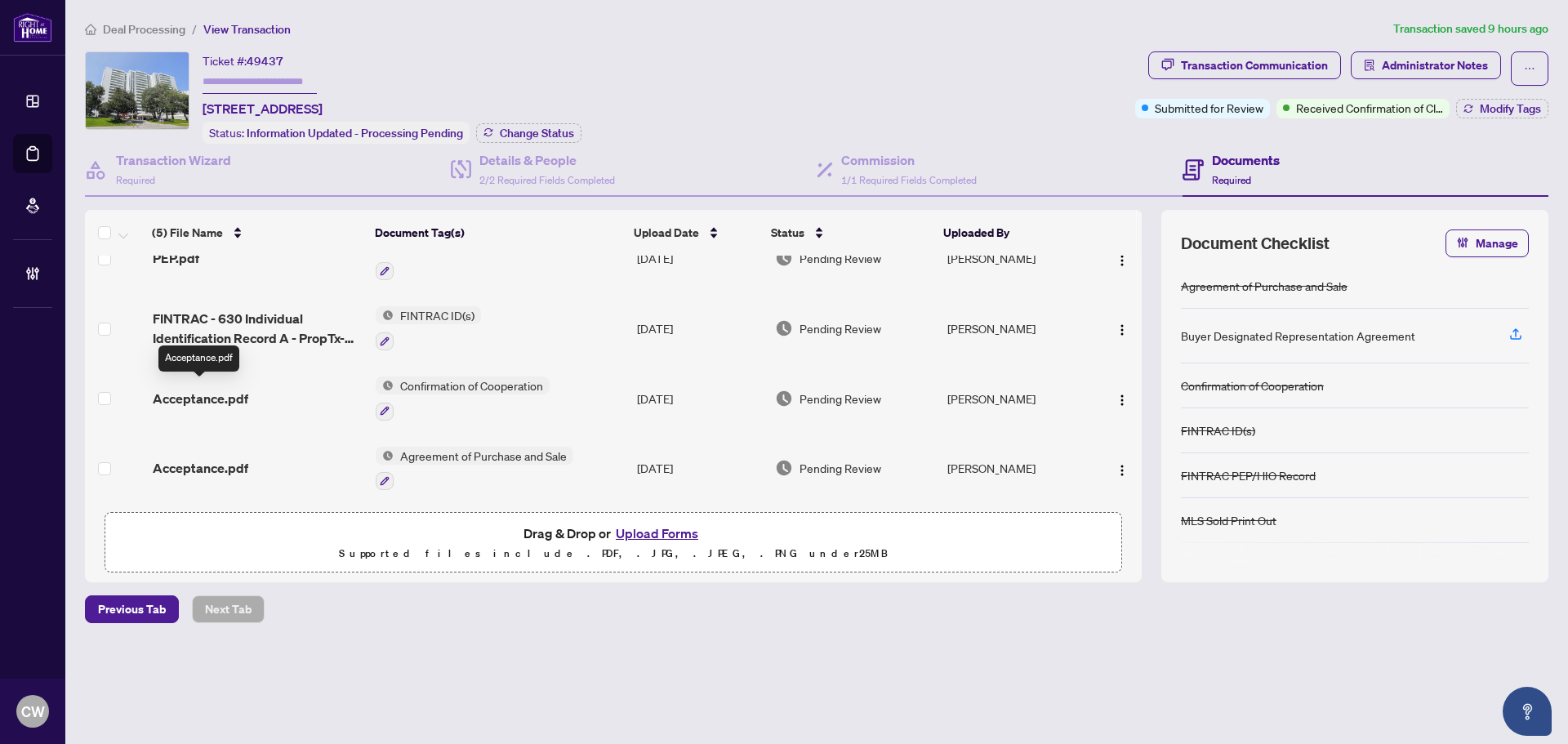
click at [215, 394] on span "Acceptance.pdf" at bounding box center [201, 398] width 96 height 20
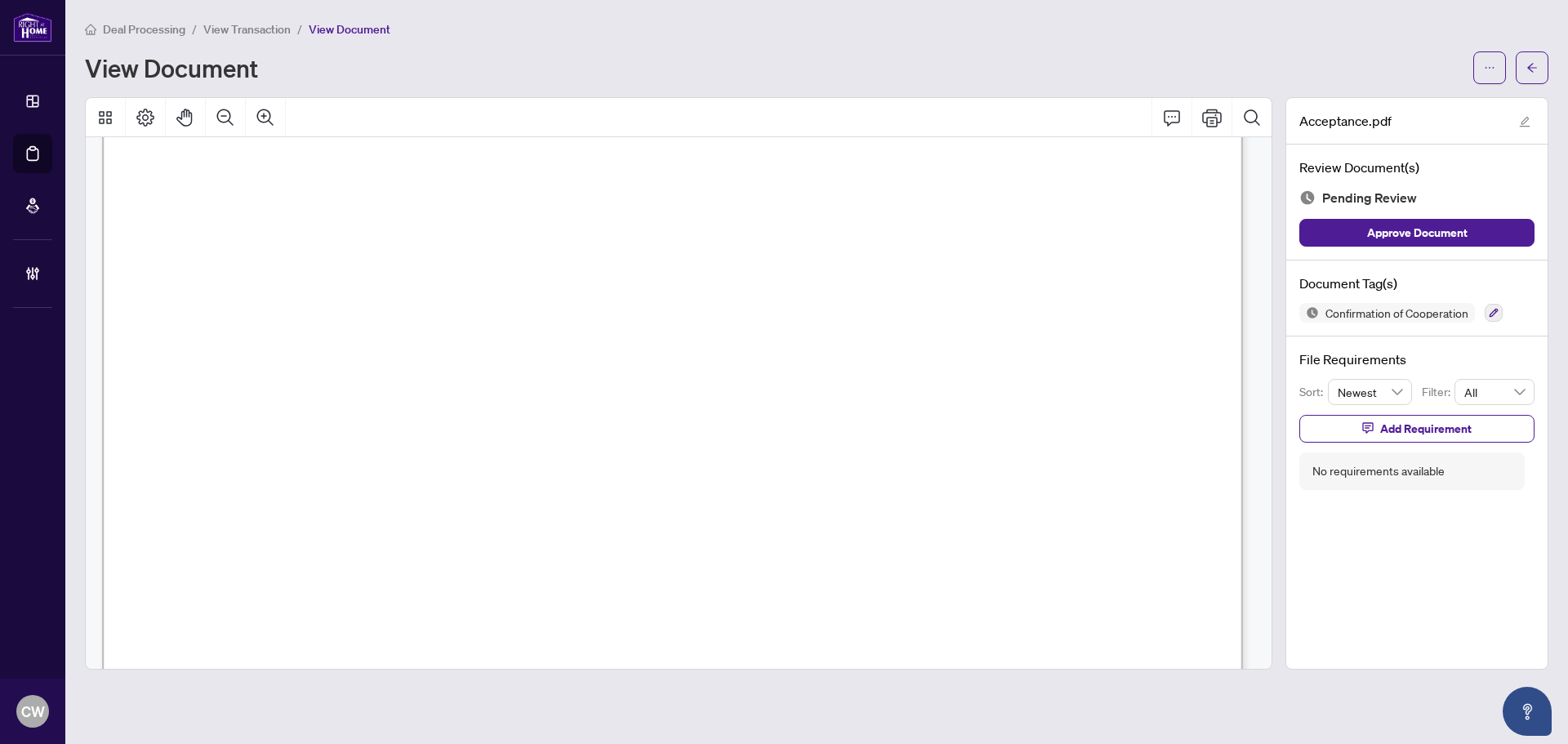
scroll to position [1714, 0]
click at [1535, 76] on span "button" at bounding box center [1531, 68] width 11 height 26
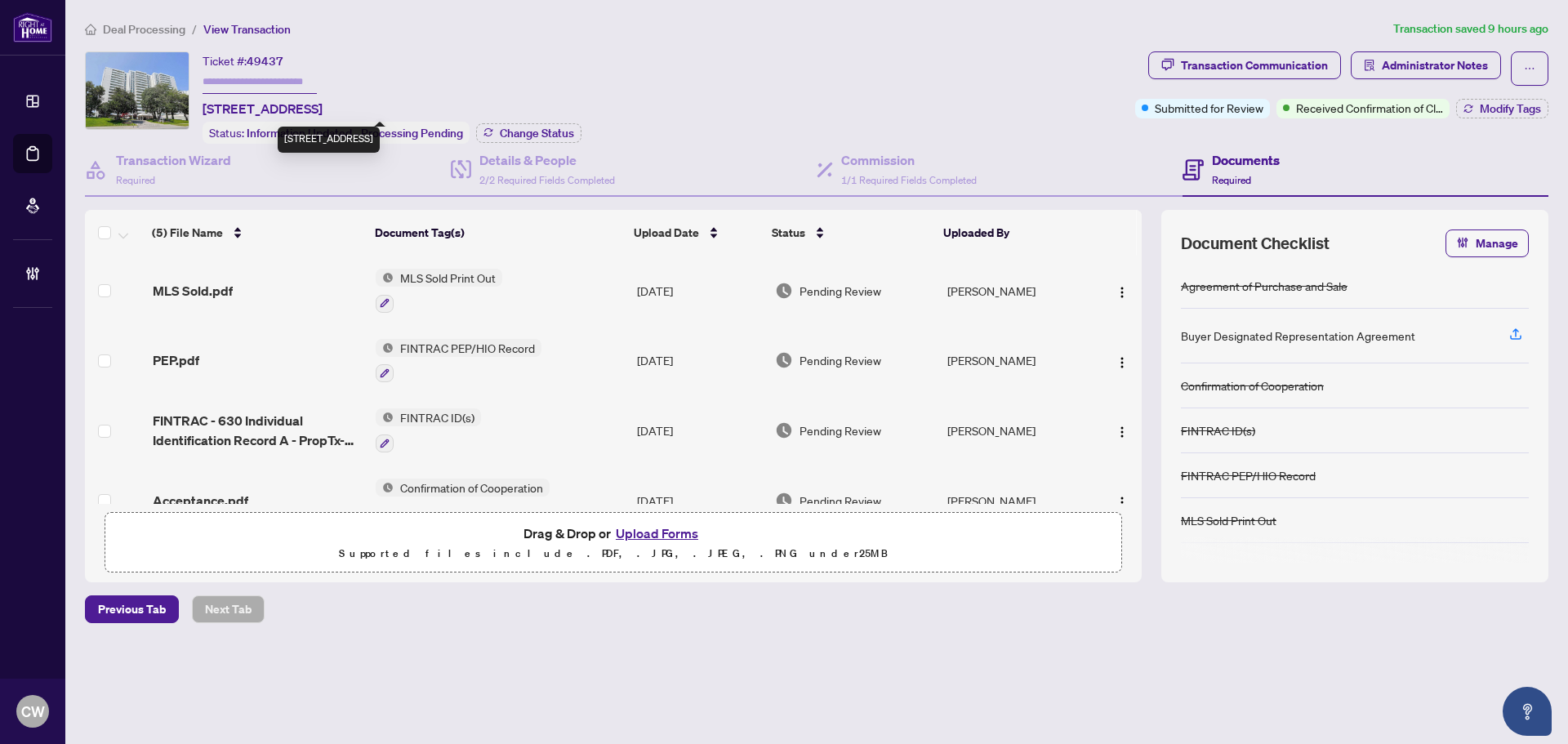
drag, startPoint x: 355, startPoint y: 104, endPoint x: 203, endPoint y: 98, distance: 152.1
click at [203, 99] on span "[STREET_ADDRESS]" at bounding box center [263, 109] width 120 height 20
copy span "[STREET_ADDRESS]"
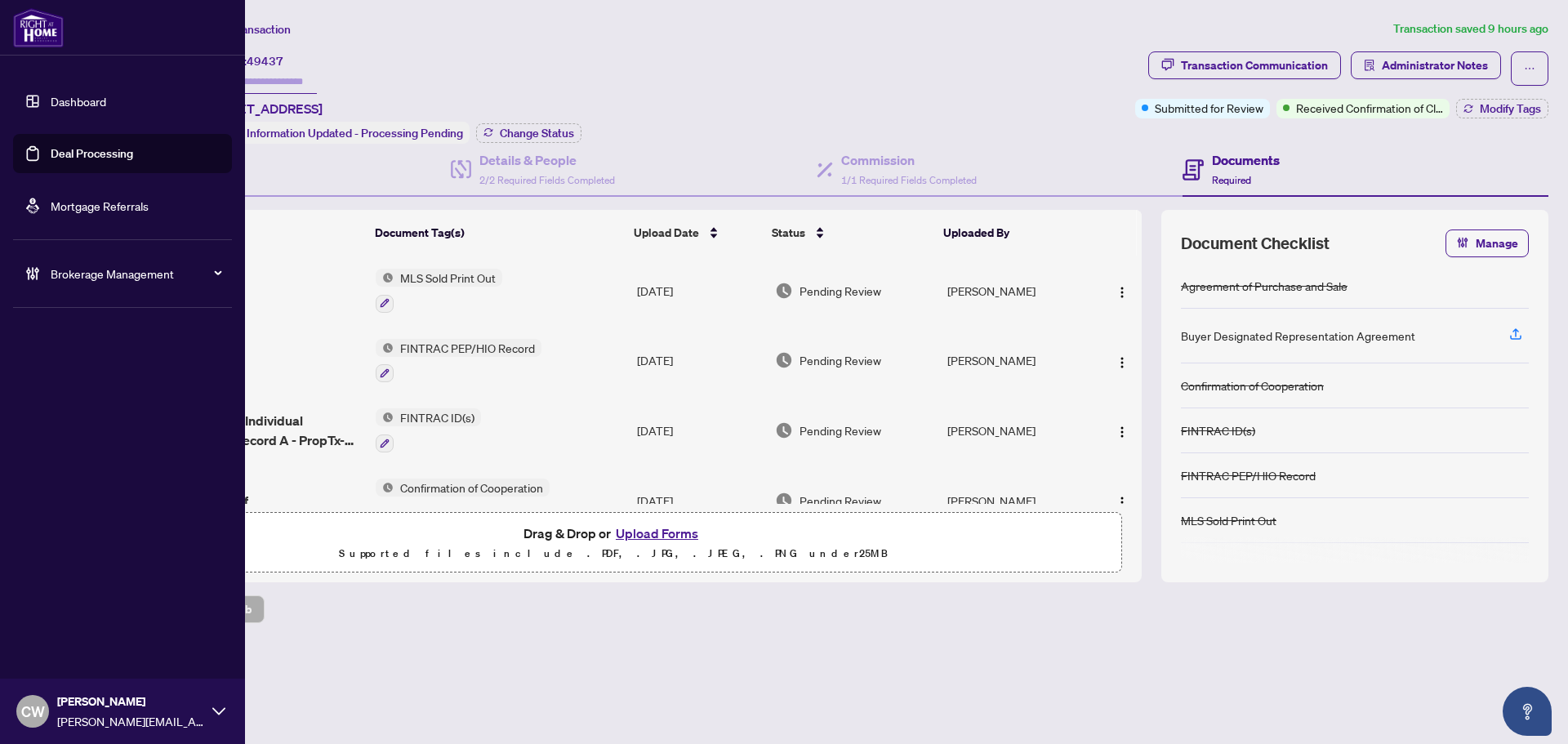
drag, startPoint x: 87, startPoint y: 152, endPoint x: 190, endPoint y: 148, distance: 103.1
click at [87, 152] on link "Deal Processing" at bounding box center [91, 153] width 83 height 15
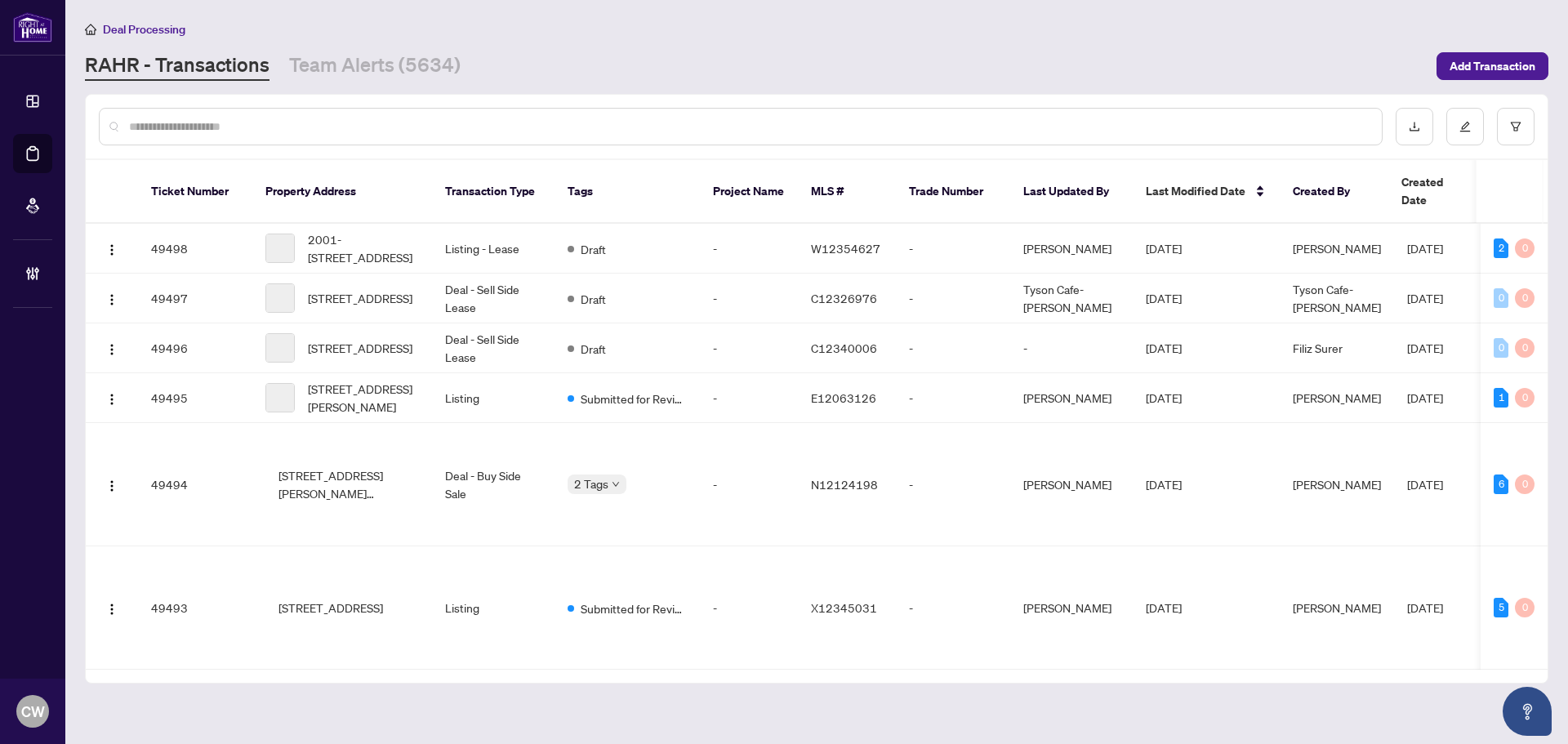
click at [288, 128] on input "text" at bounding box center [749, 126] width 1240 height 18
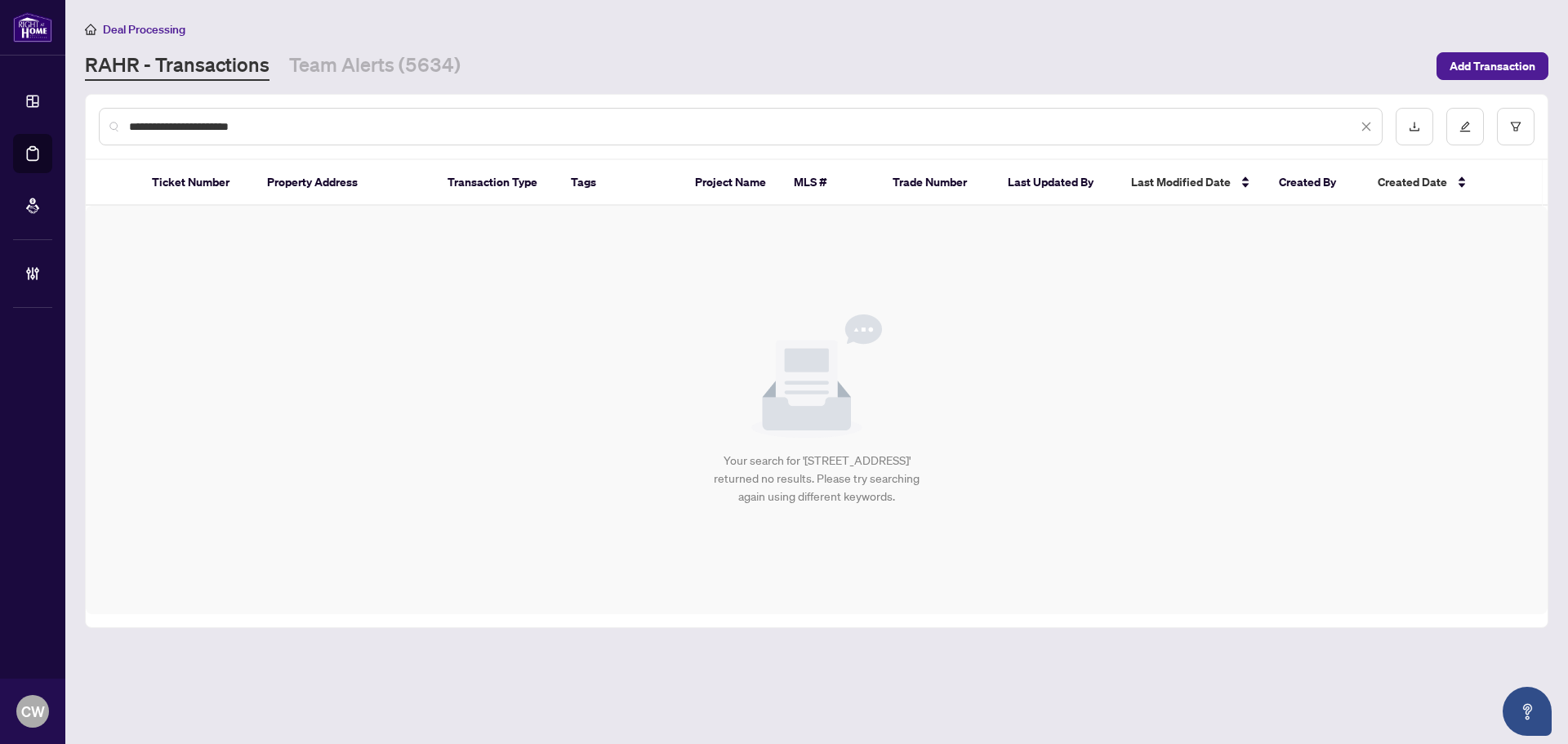
drag, startPoint x: 288, startPoint y: 127, endPoint x: 109, endPoint y: 123, distance: 179.0
click at [109, 123] on div "**********" at bounding box center [741, 126] width 1284 height 37
click at [294, 123] on input "**********" at bounding box center [743, 126] width 1228 height 18
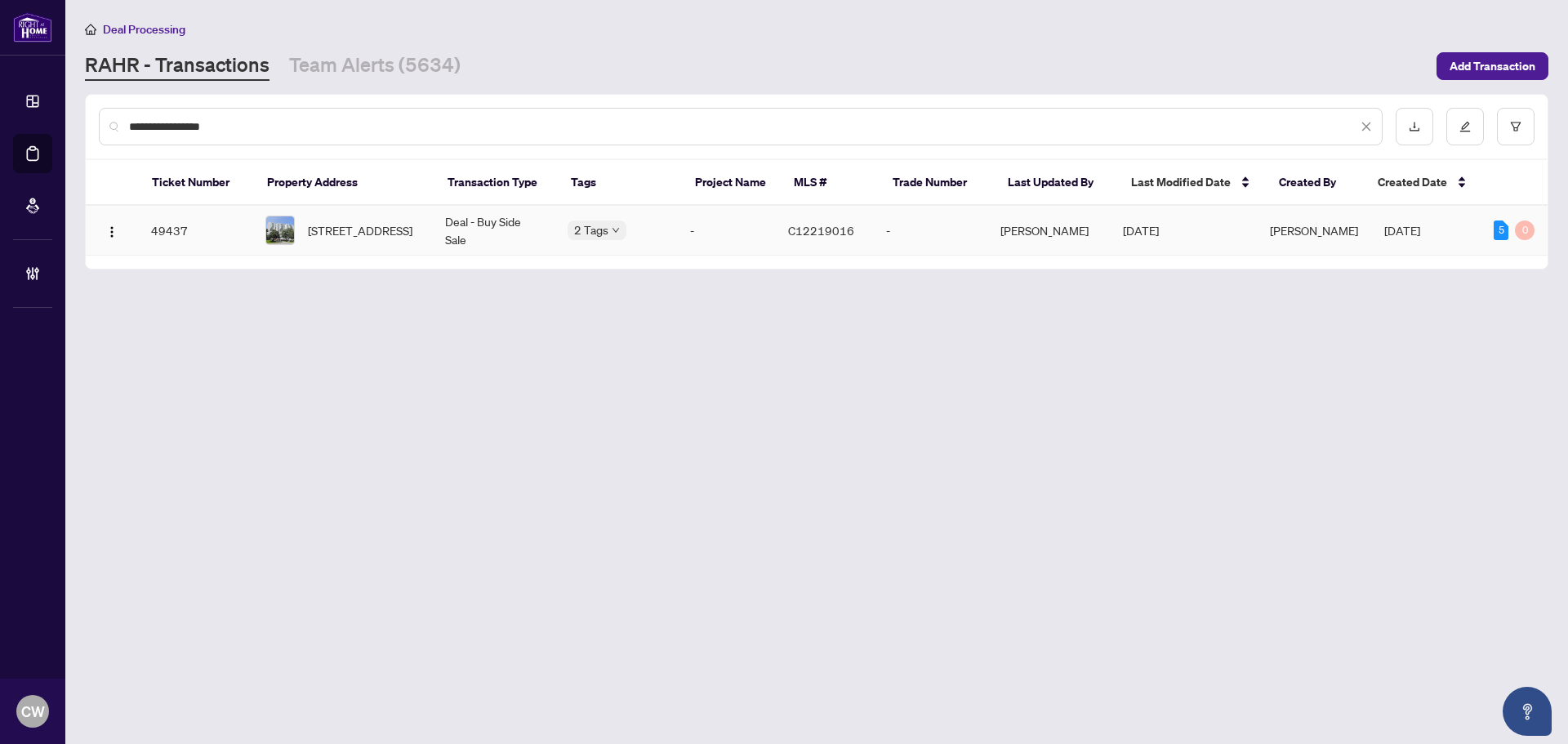
type input "**********"
click at [308, 226] on div "[STREET_ADDRESS]" at bounding box center [342, 230] width 154 height 30
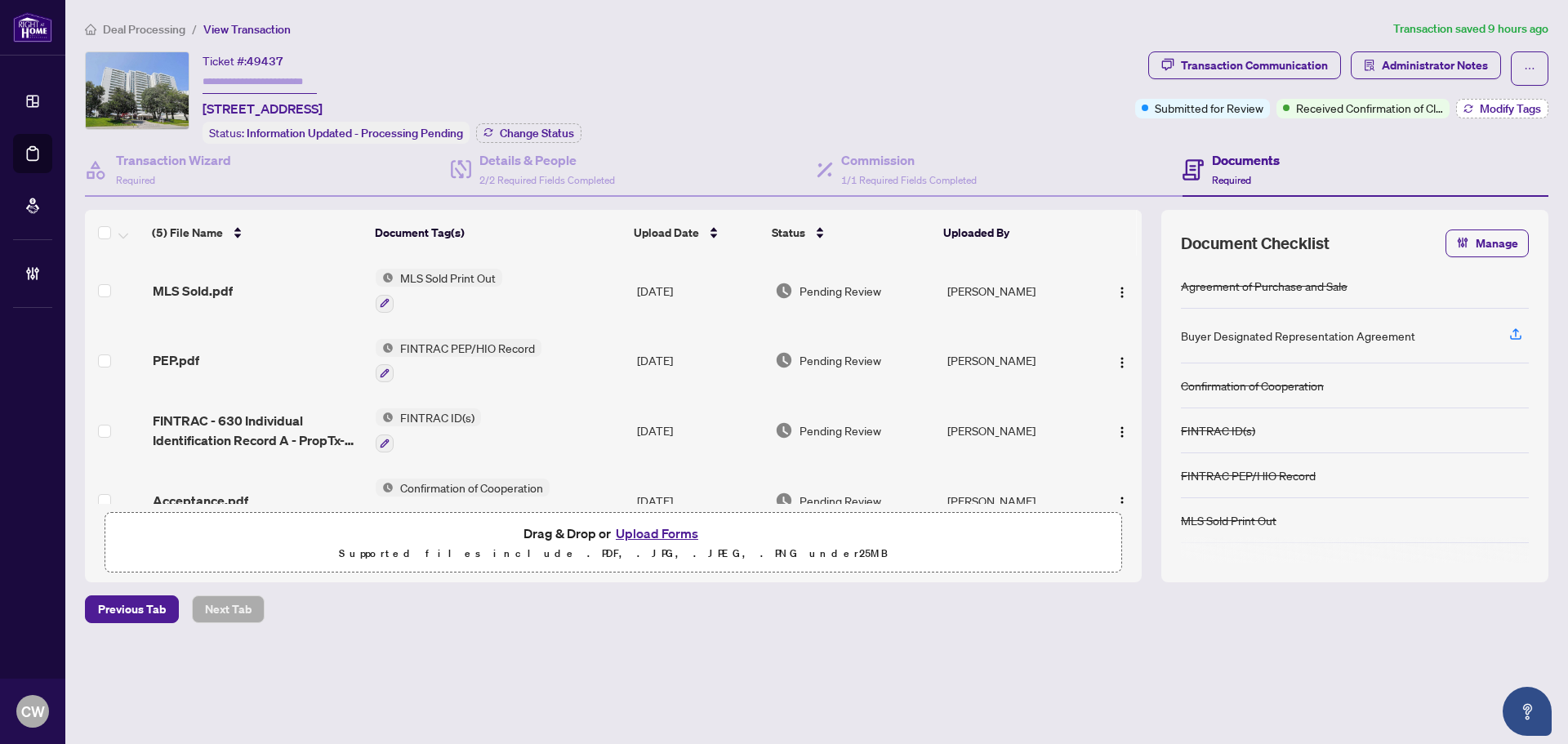
click at [1486, 103] on span "Modify Tags" at bounding box center [1511, 108] width 61 height 11
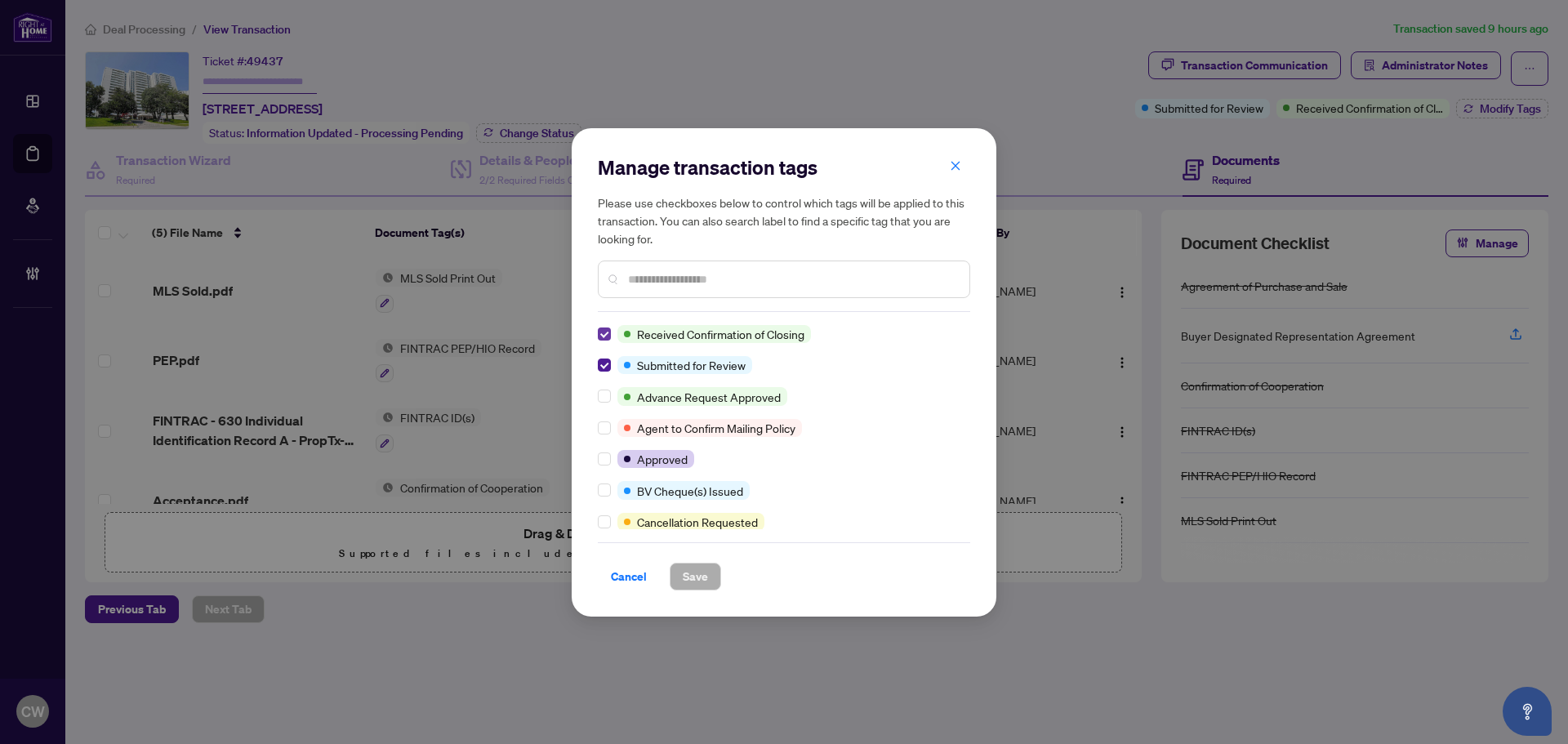
click at [601, 326] on label at bounding box center [604, 334] width 13 height 18
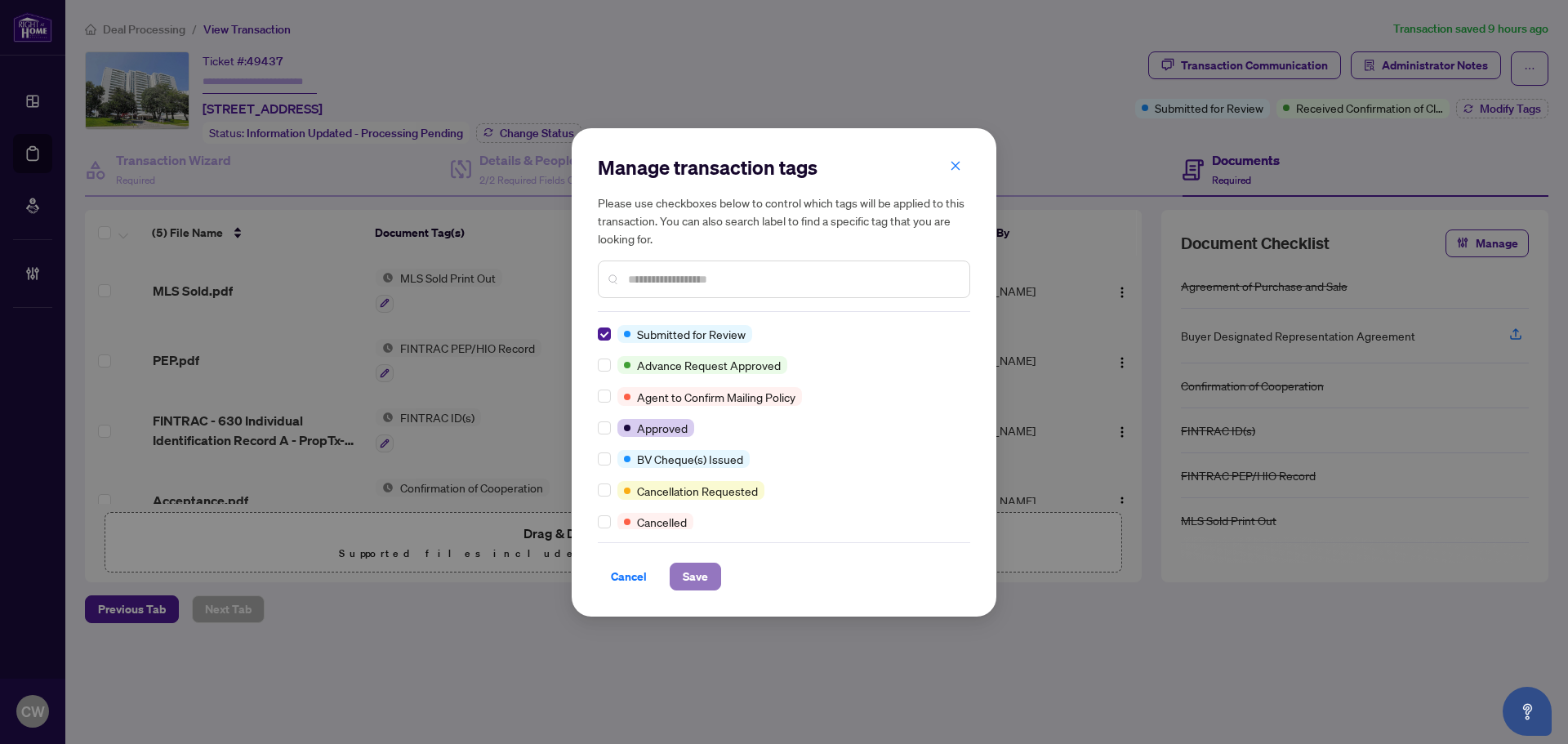
click at [683, 569] on span "Save" at bounding box center [695, 576] width 25 height 26
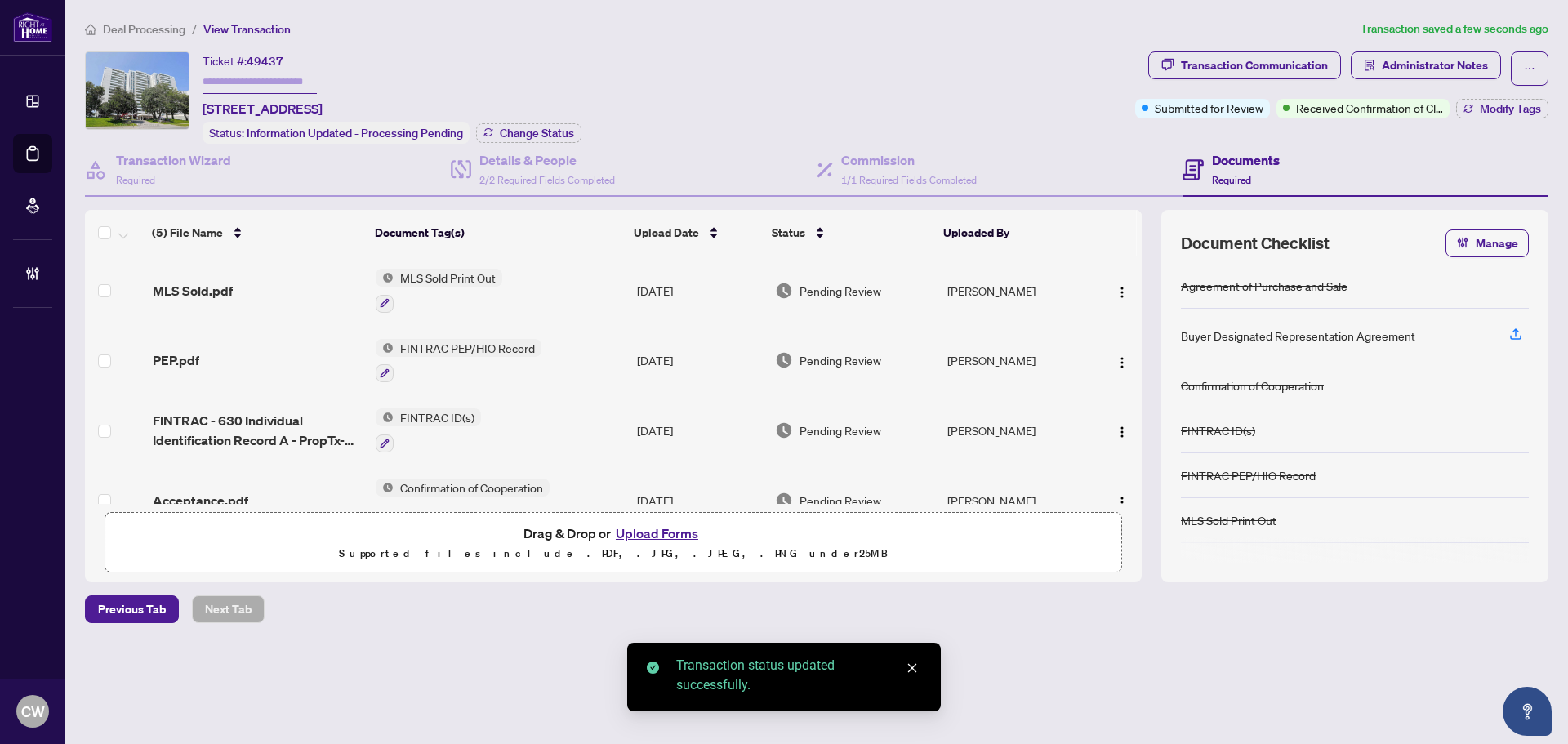
click at [1401, 62] on span "Administrator Notes" at bounding box center [1435, 65] width 106 height 26
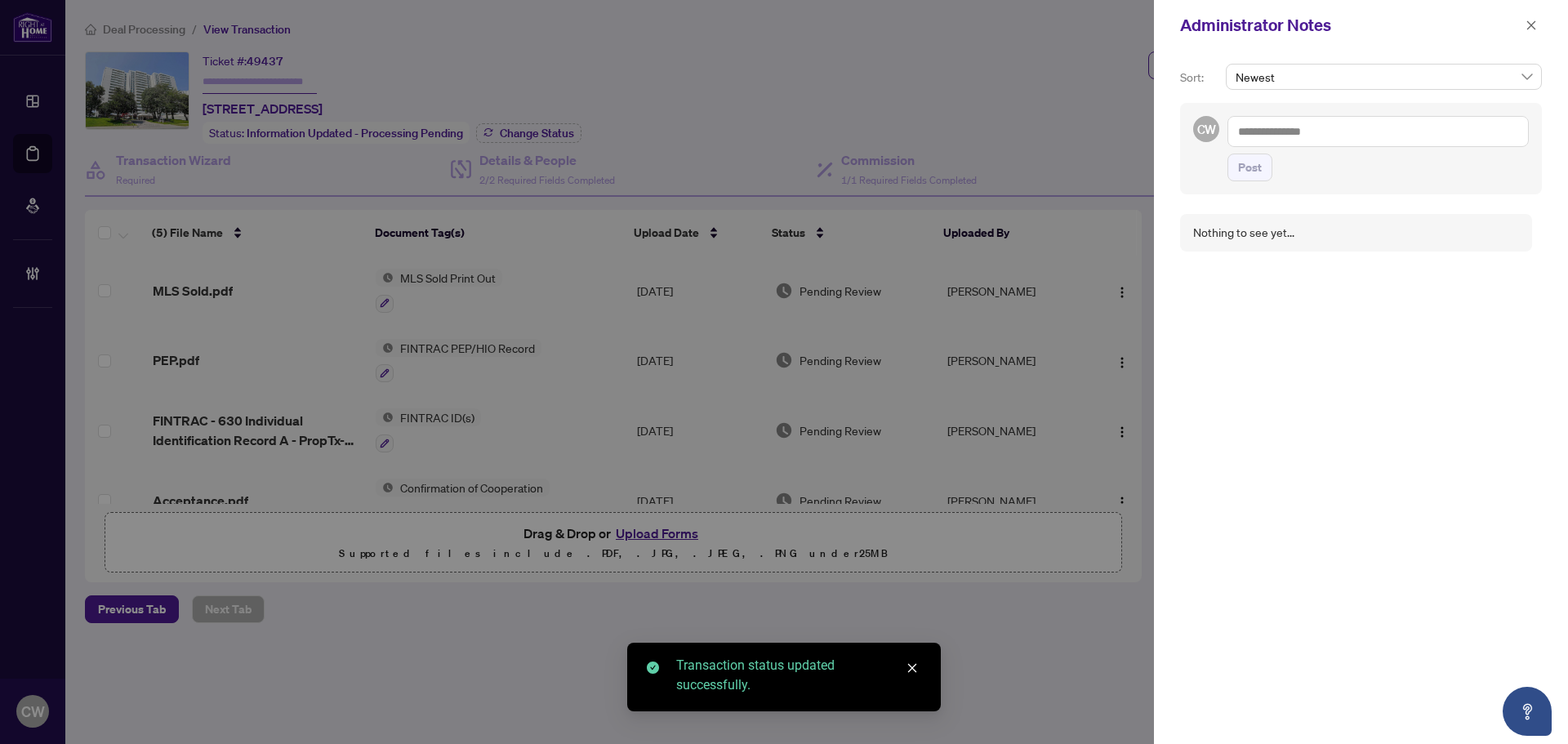
click at [1291, 134] on textarea at bounding box center [1378, 131] width 302 height 31
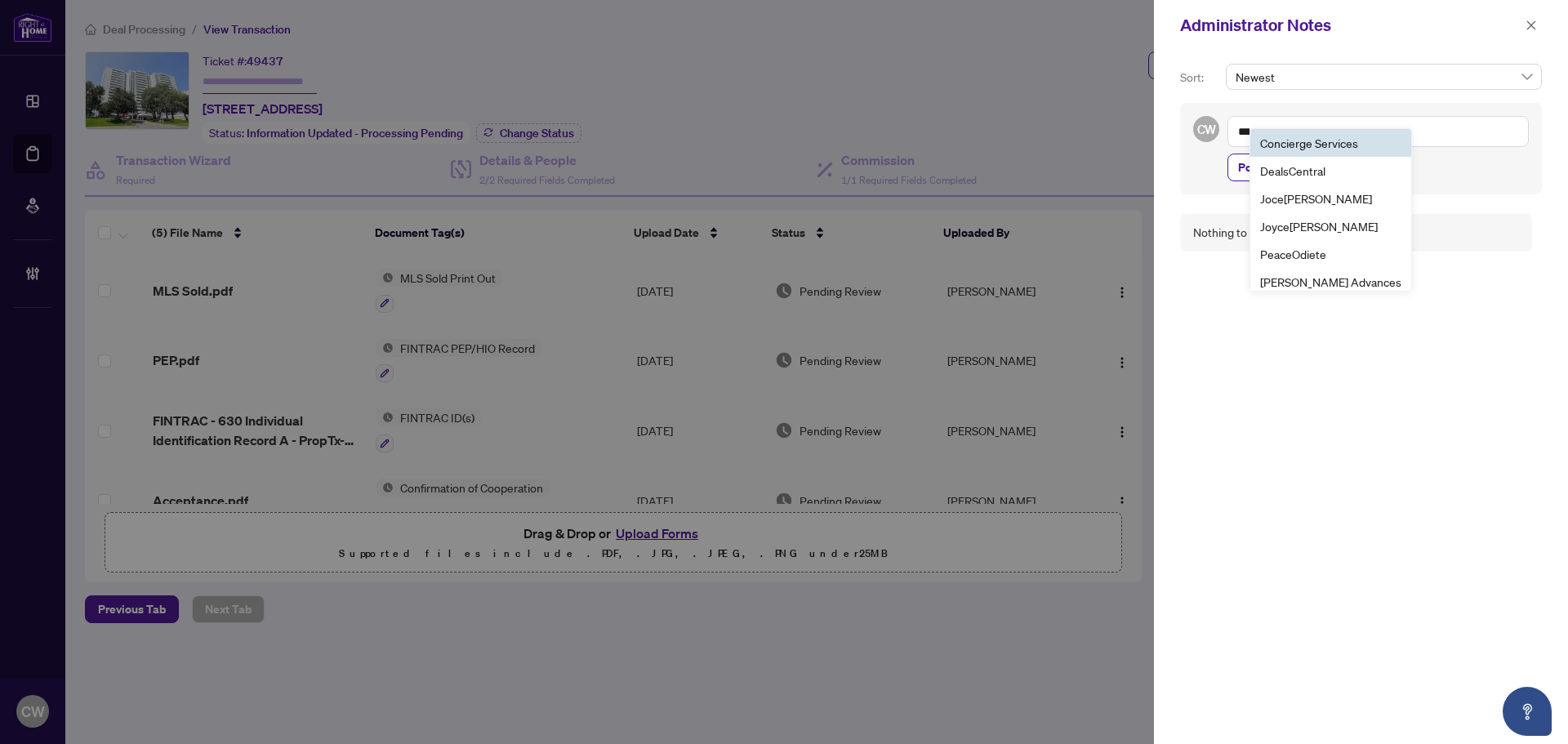
click at [1287, 124] on textarea "***" at bounding box center [1378, 131] width 302 height 31
click at [1394, 130] on textarea "***" at bounding box center [1378, 131] width 302 height 31
click at [1377, 133] on textarea "**********" at bounding box center [1378, 131] width 302 height 31
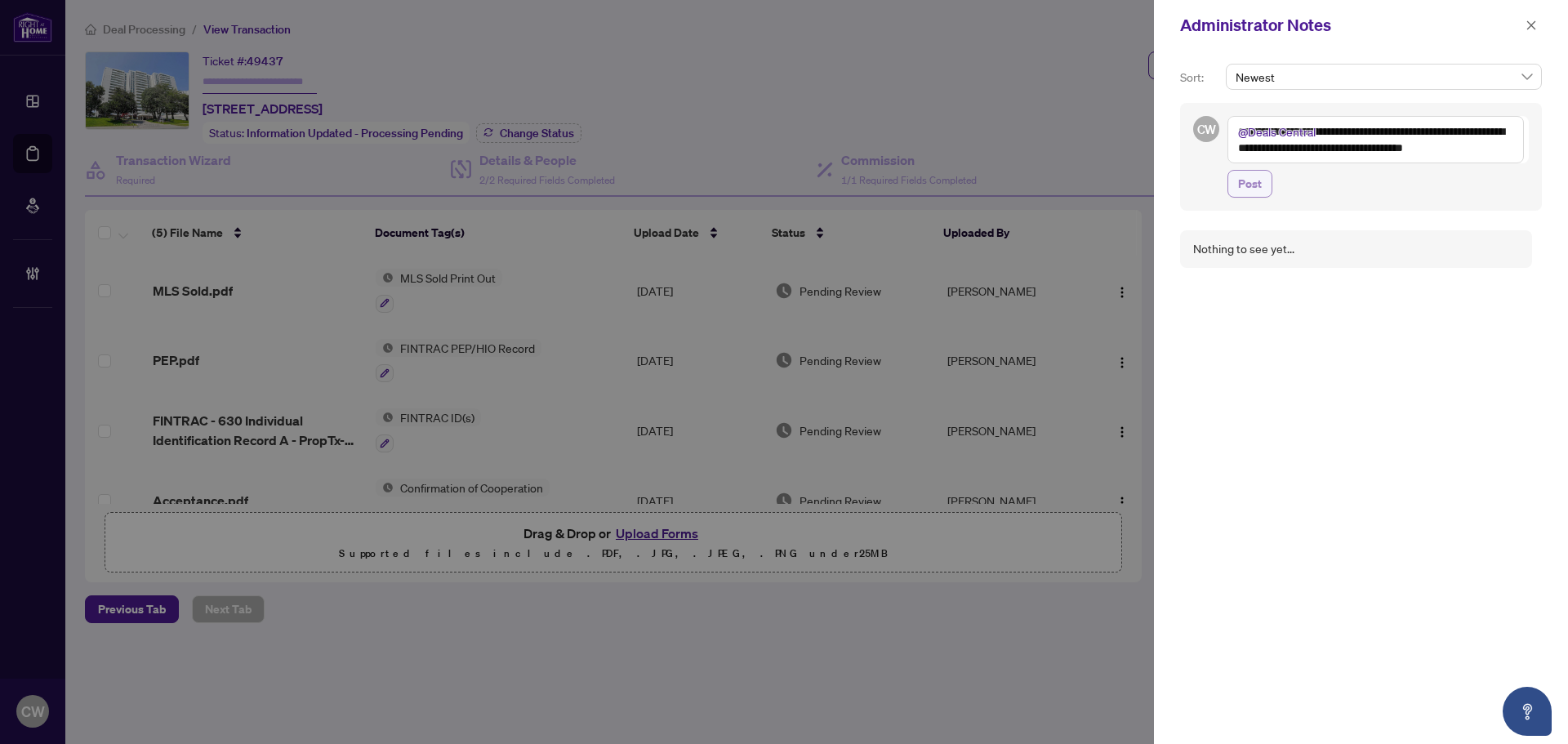
type textarea "**********"
click at [1253, 182] on span "Post" at bounding box center [1250, 183] width 23 height 26
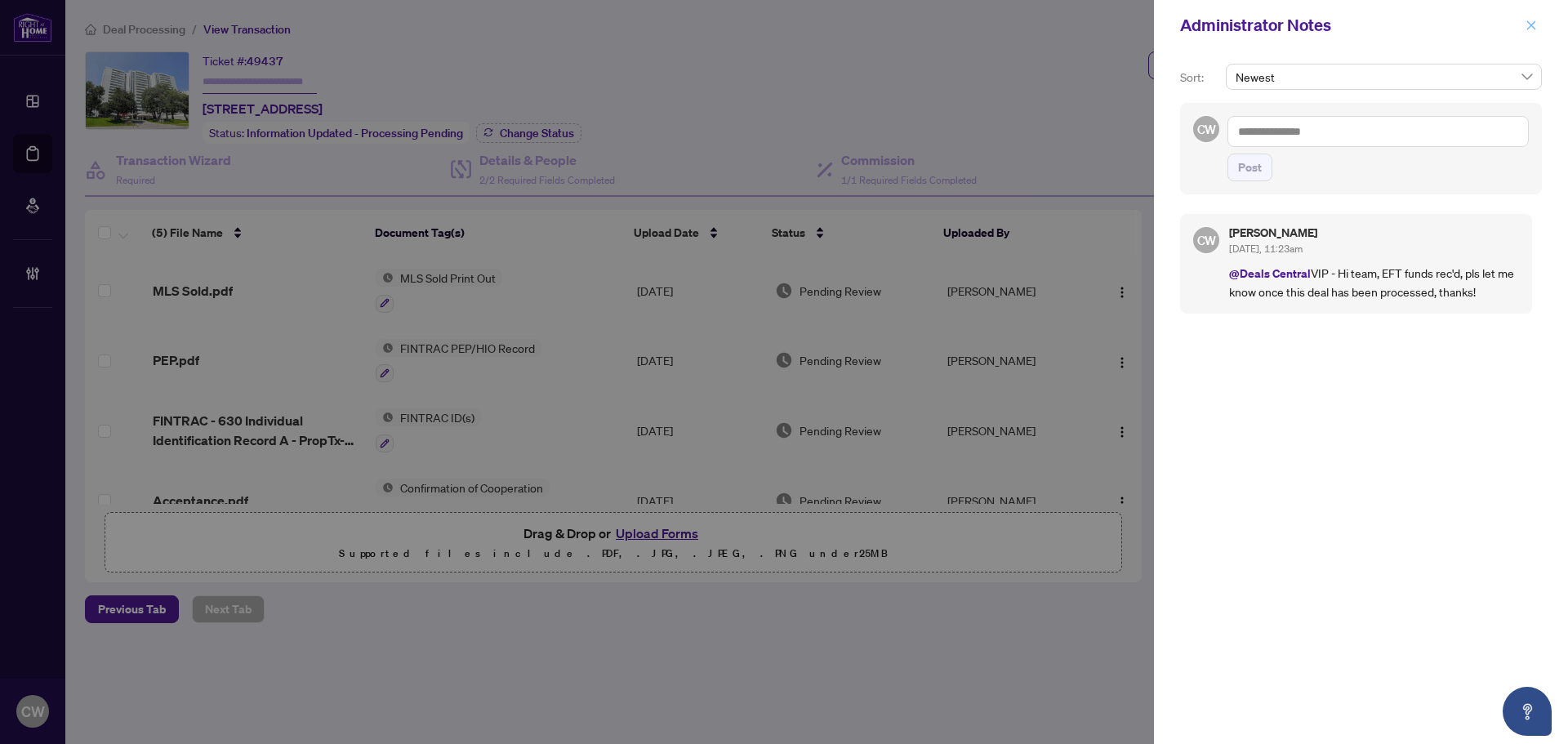
click at [1530, 23] on icon "close" at bounding box center [1531, 24] width 9 height 9
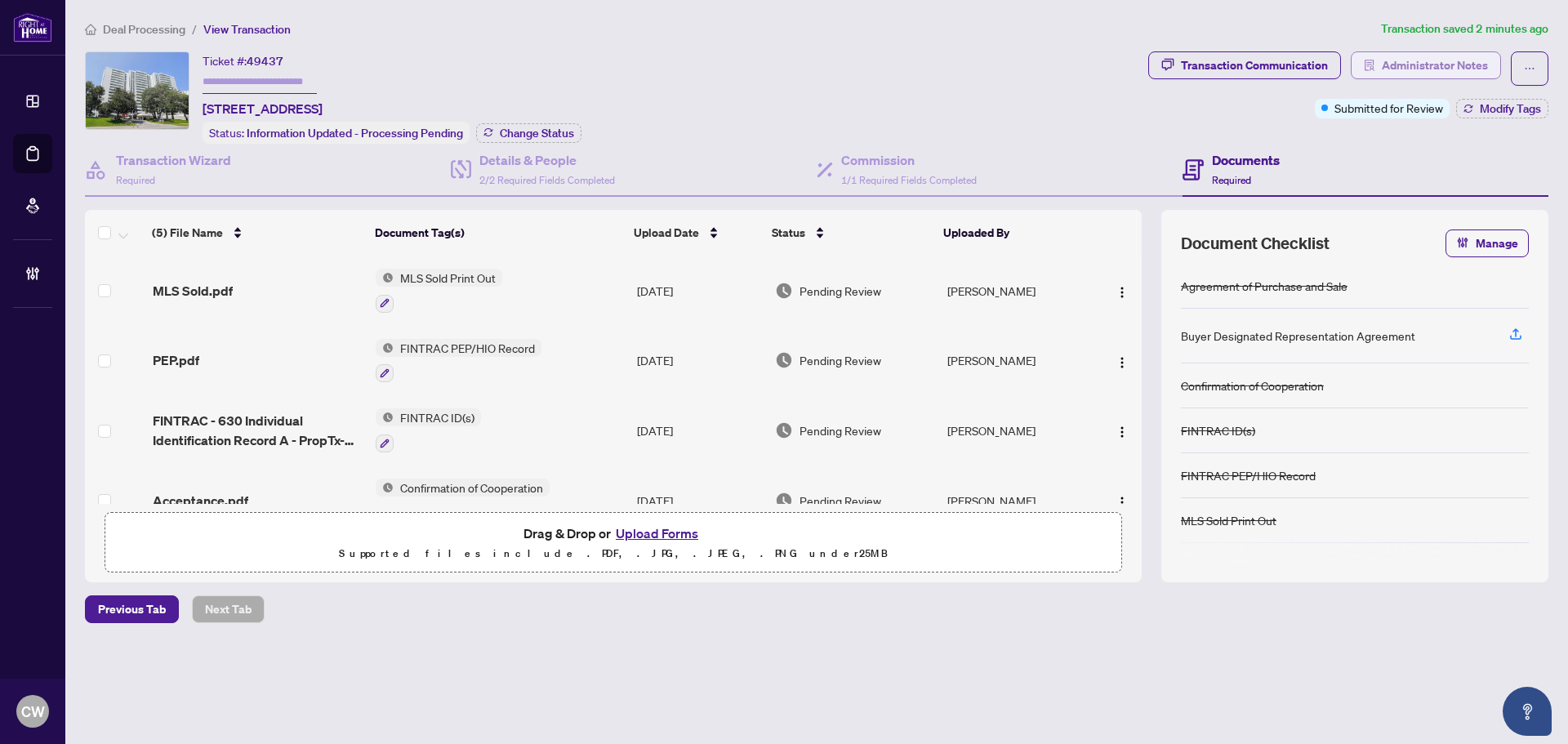
click at [1431, 62] on span "Administrator Notes" at bounding box center [1435, 65] width 106 height 26
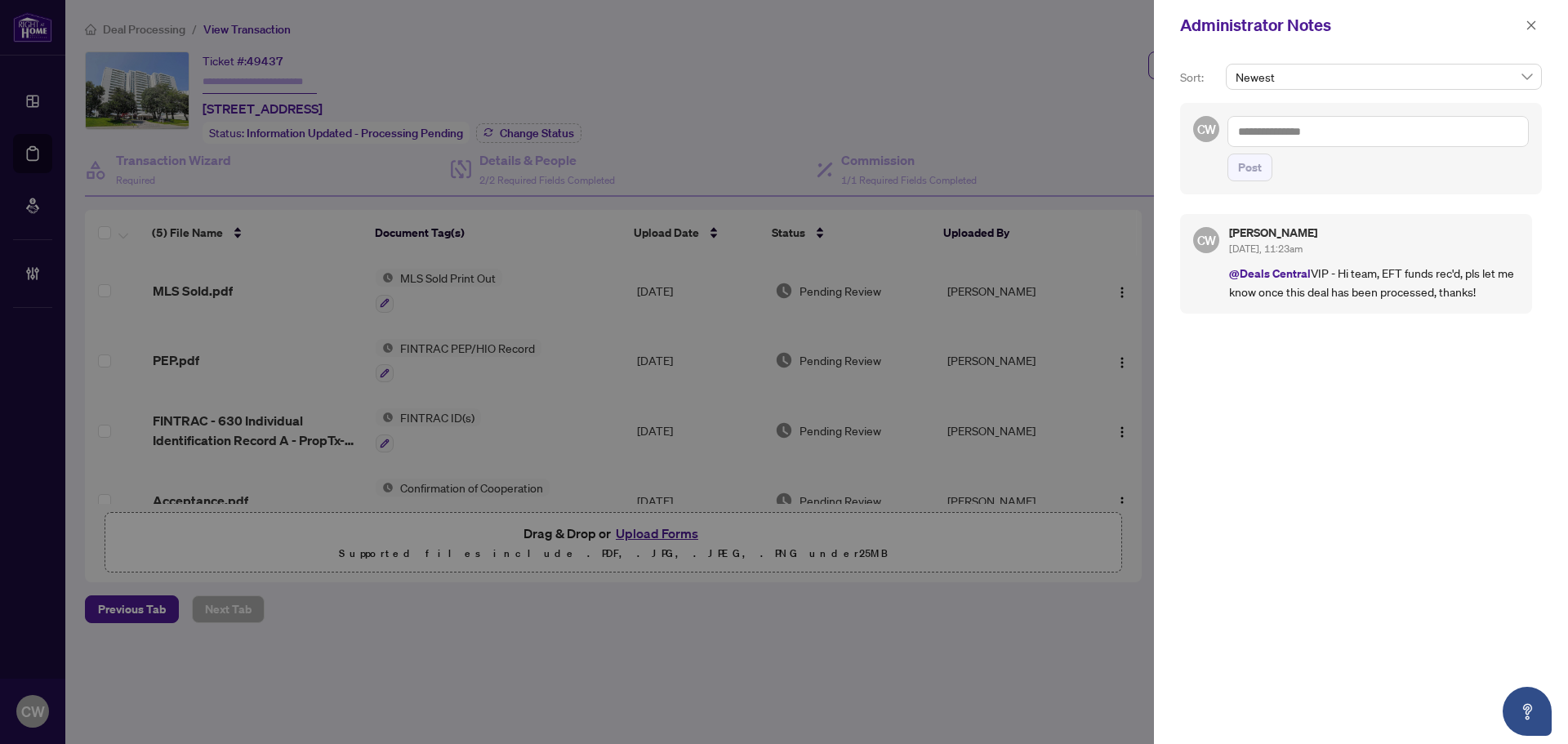
drag, startPoint x: 1377, startPoint y: 296, endPoint x: 1313, endPoint y: 269, distance: 69.5
click at [1313, 269] on p "@Deals Central VIP - Hi team, EFT funds rec'd, pls let me know once this deal h…" at bounding box center [1373, 282] width 290 height 37
copy p "VIP - Hi team, EFT funds rec'd, pls let me know once this deal has been process…"
click at [37, 155] on div at bounding box center [784, 372] width 1568 height 744
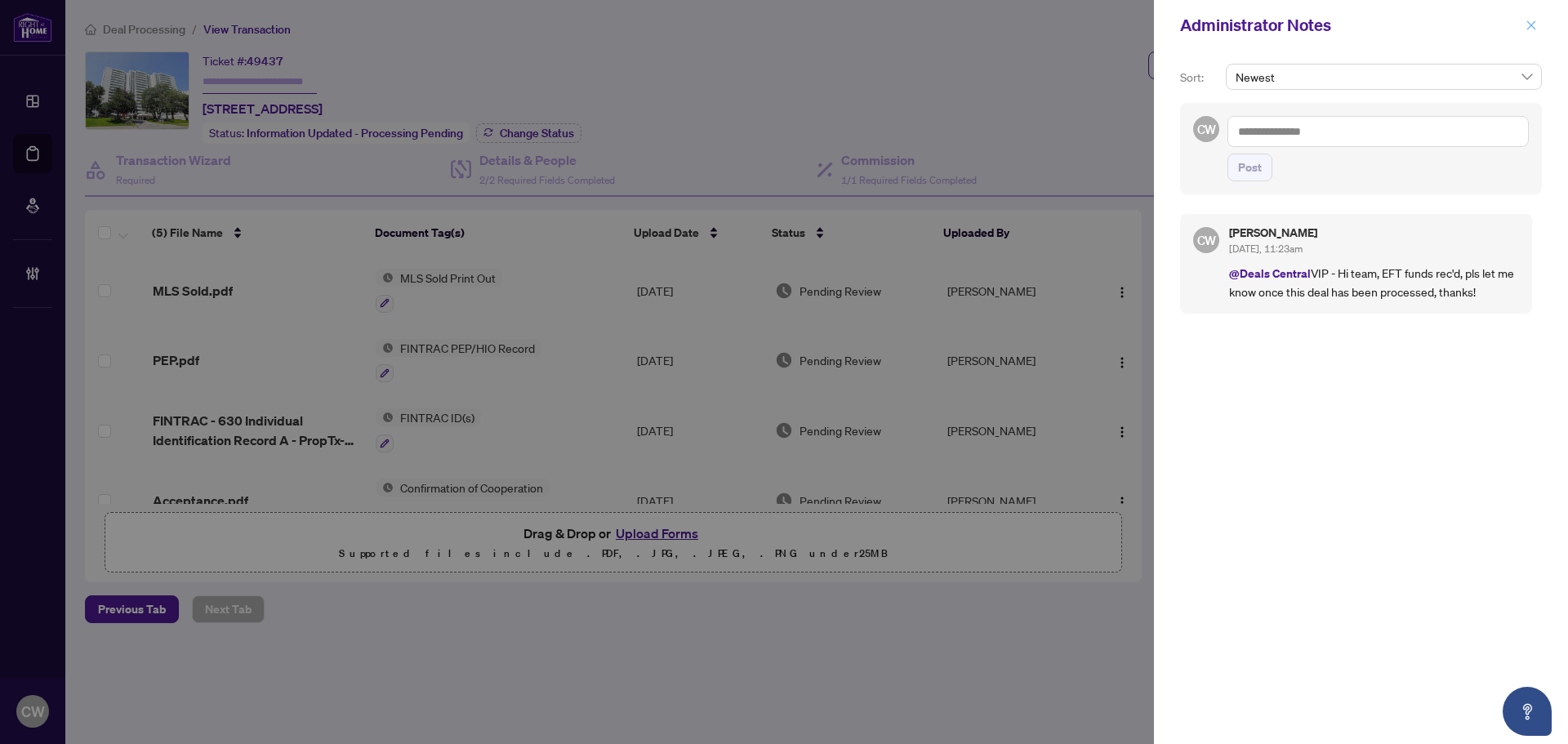
click at [1540, 30] on button "button" at bounding box center [1531, 25] width 21 height 20
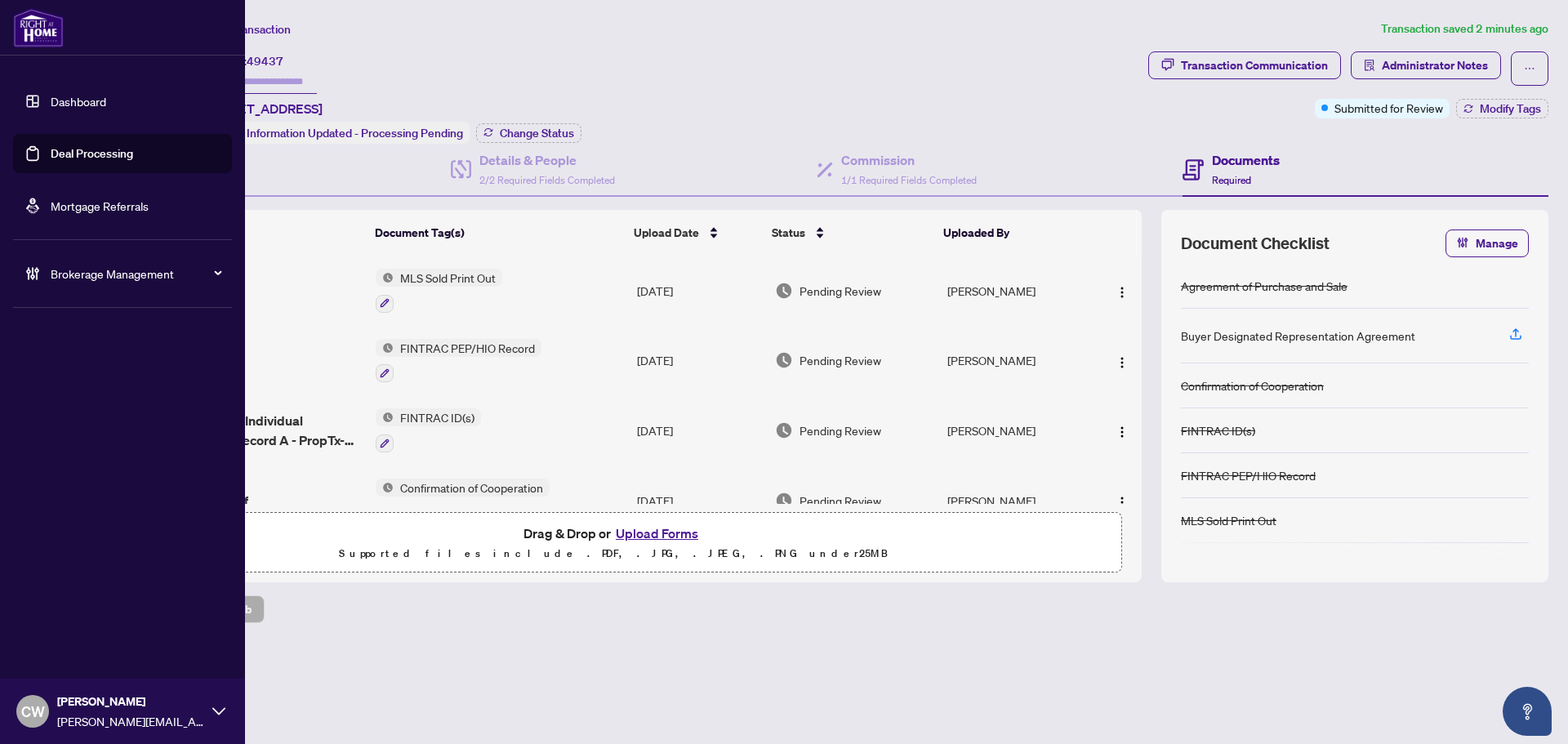
drag, startPoint x: 43, startPoint y: 154, endPoint x: 70, endPoint y: 153, distance: 27.0
click at [50, 154] on link "Deal Processing" at bounding box center [91, 153] width 83 height 15
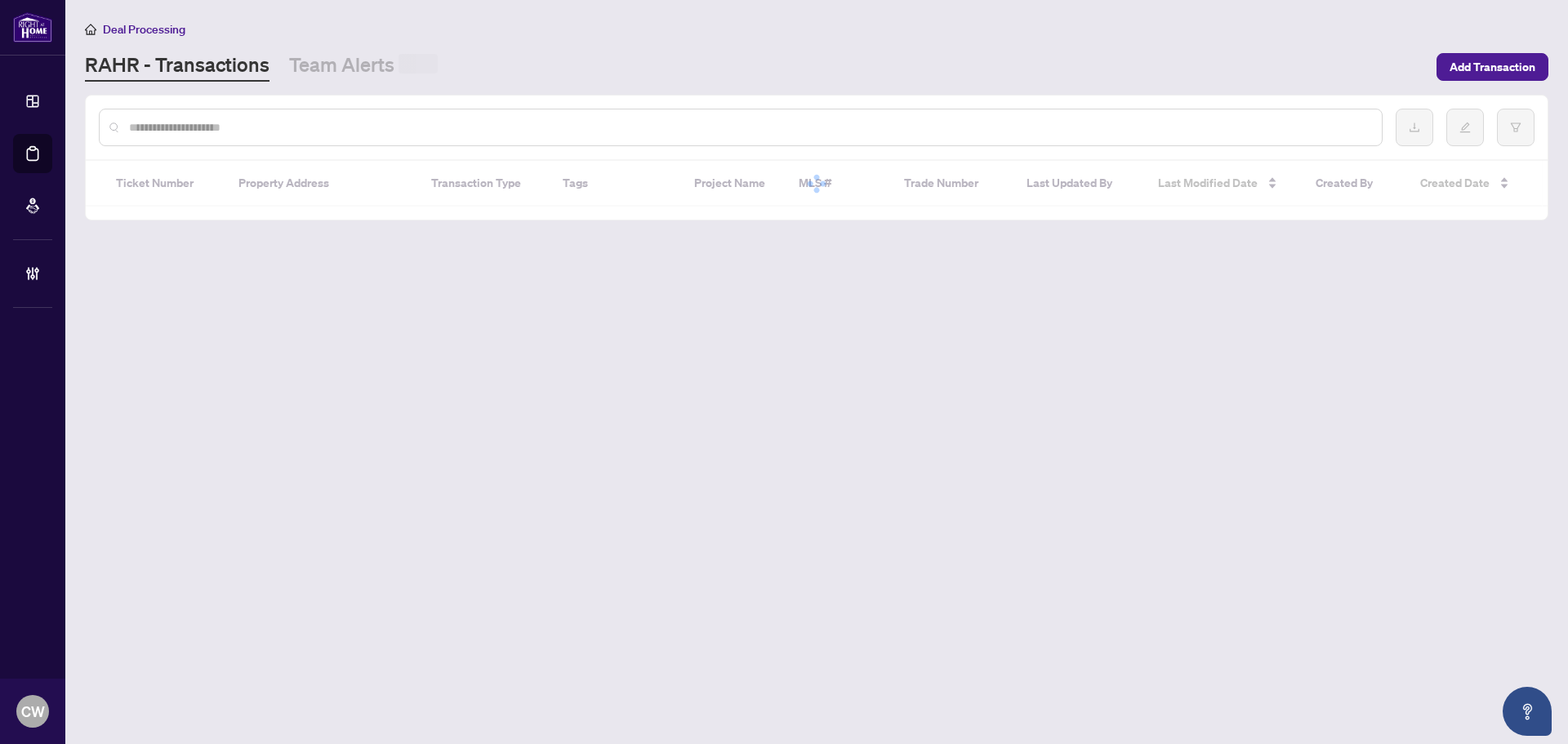
click at [316, 123] on input "text" at bounding box center [749, 127] width 1240 height 18
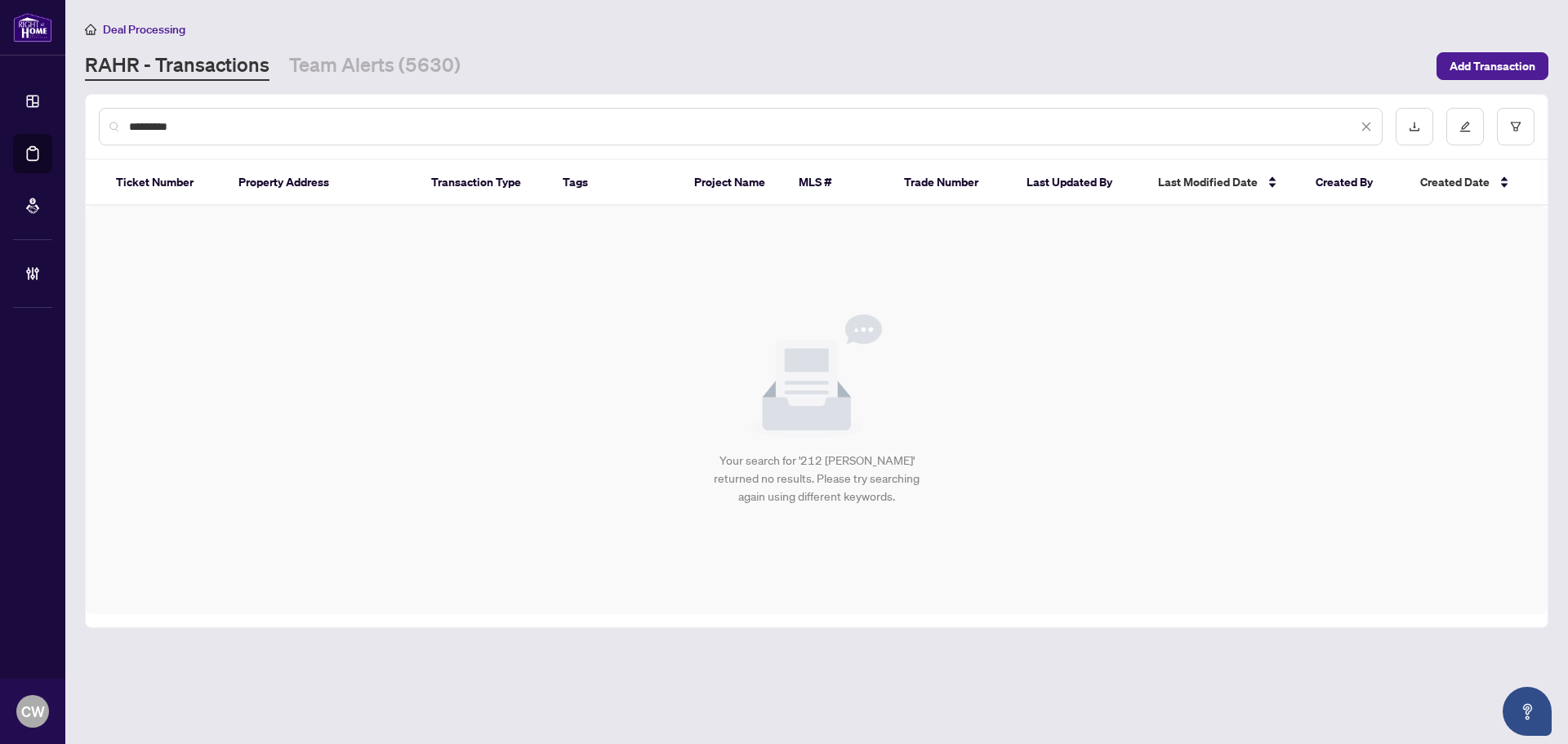
click at [192, 128] on input "*********" at bounding box center [743, 126] width 1228 height 18
drag, startPoint x: 259, startPoint y: 127, endPoint x: 123, endPoint y: 134, distance: 136.2
click at [101, 128] on div "**********" at bounding box center [741, 126] width 1284 height 37
type input "**********"
